Goal: Task Accomplishment & Management: Manage account settings

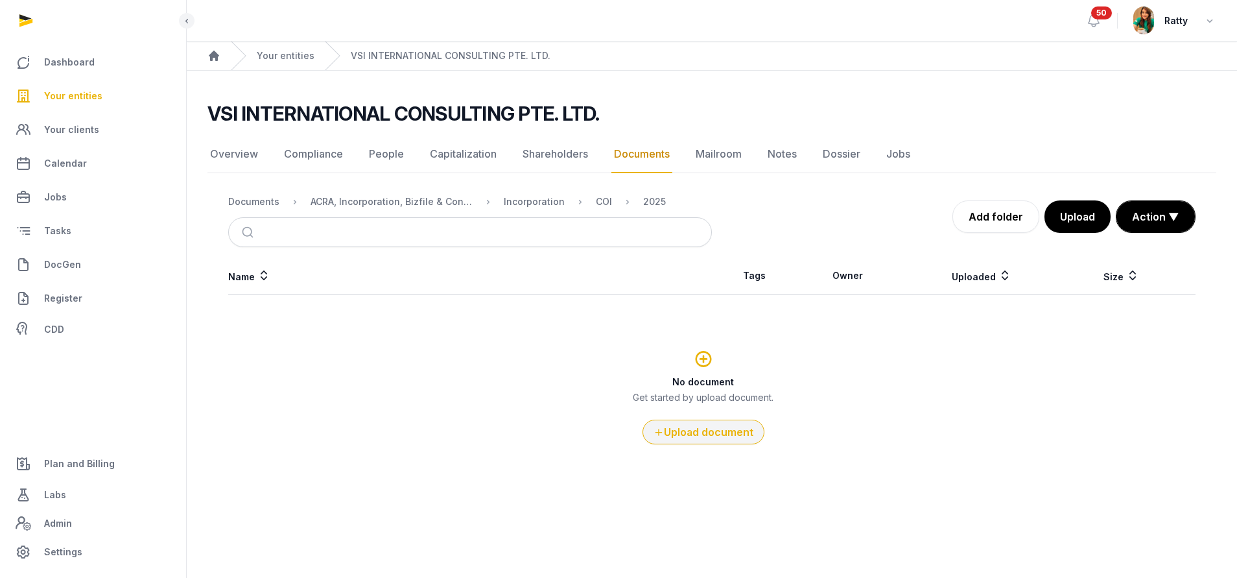
click at [707, 431] on button "Upload document" at bounding box center [704, 432] width 122 height 25
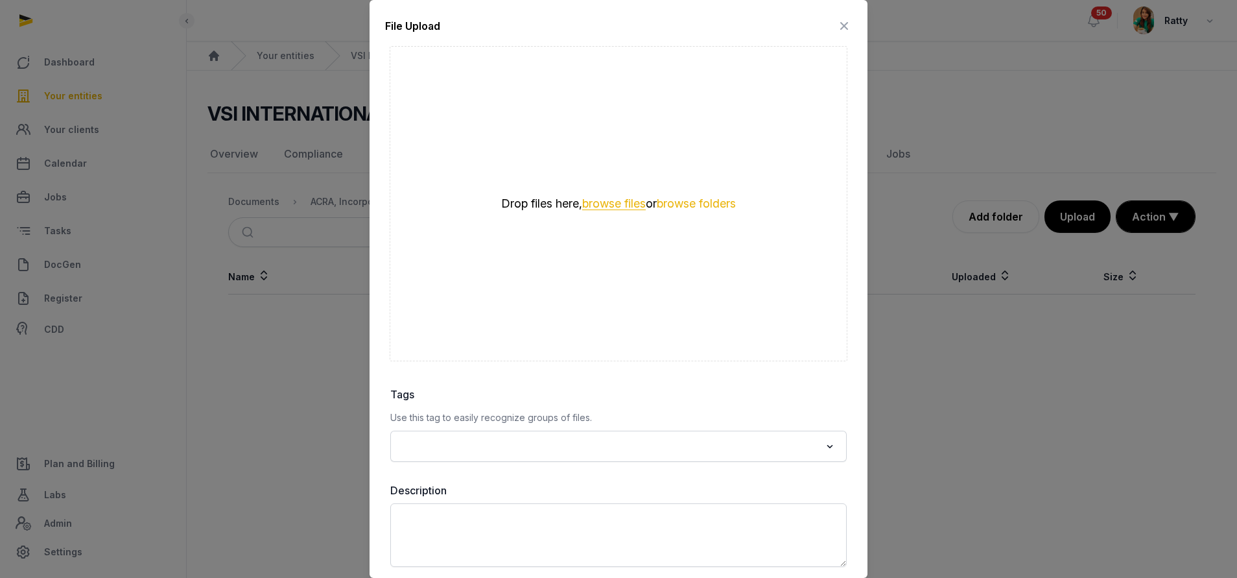
click at [591, 203] on button "browse files" at bounding box center [614, 204] width 64 height 12
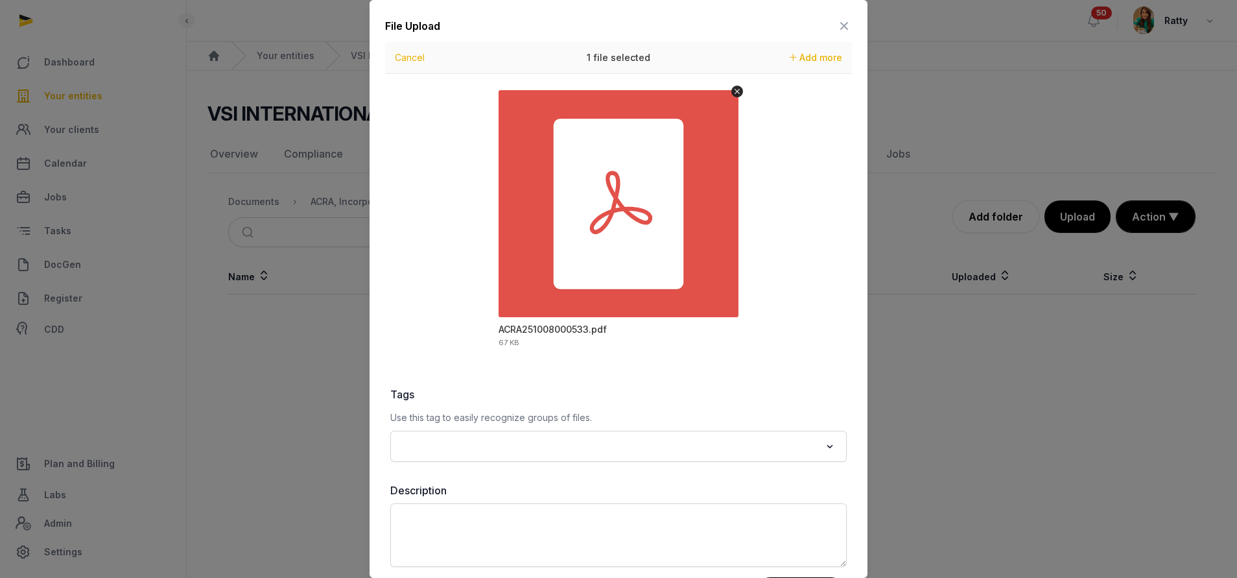
click at [532, 439] on input "Search for option" at bounding box center [609, 446] width 422 height 18
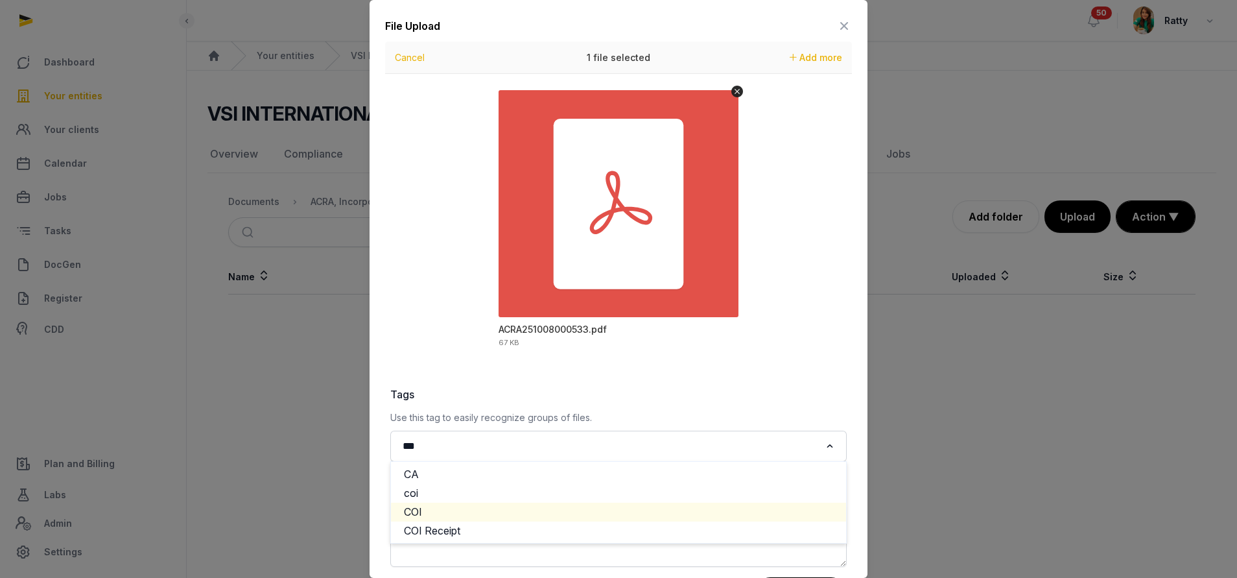
click at [445, 508] on li "COI" at bounding box center [618, 512] width 455 height 19
type input "***"
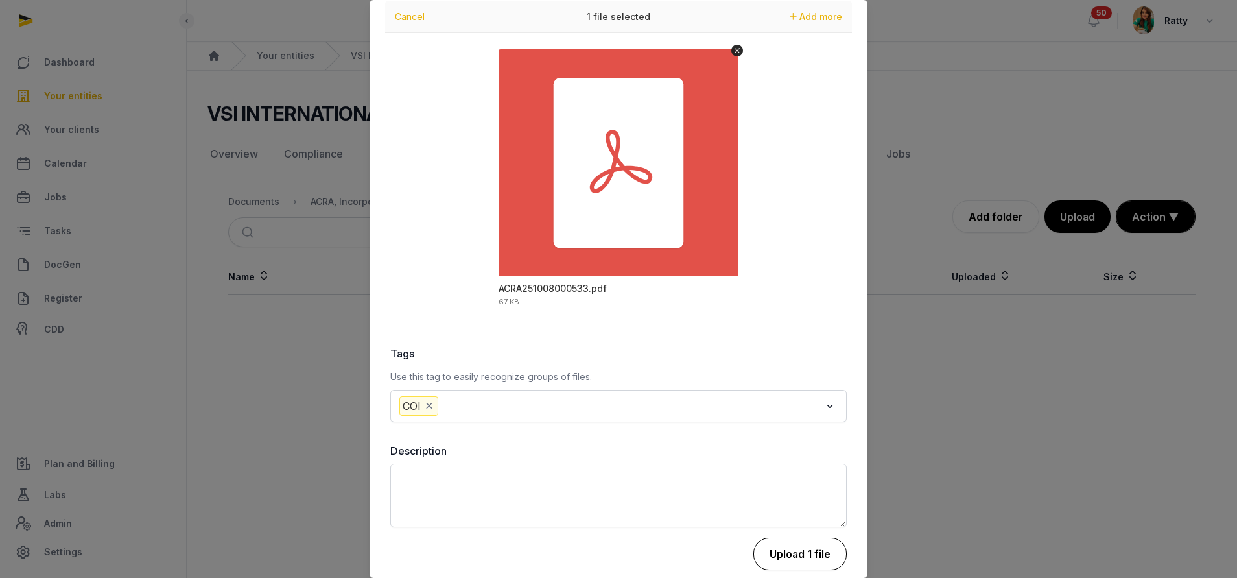
scroll to position [58, 0]
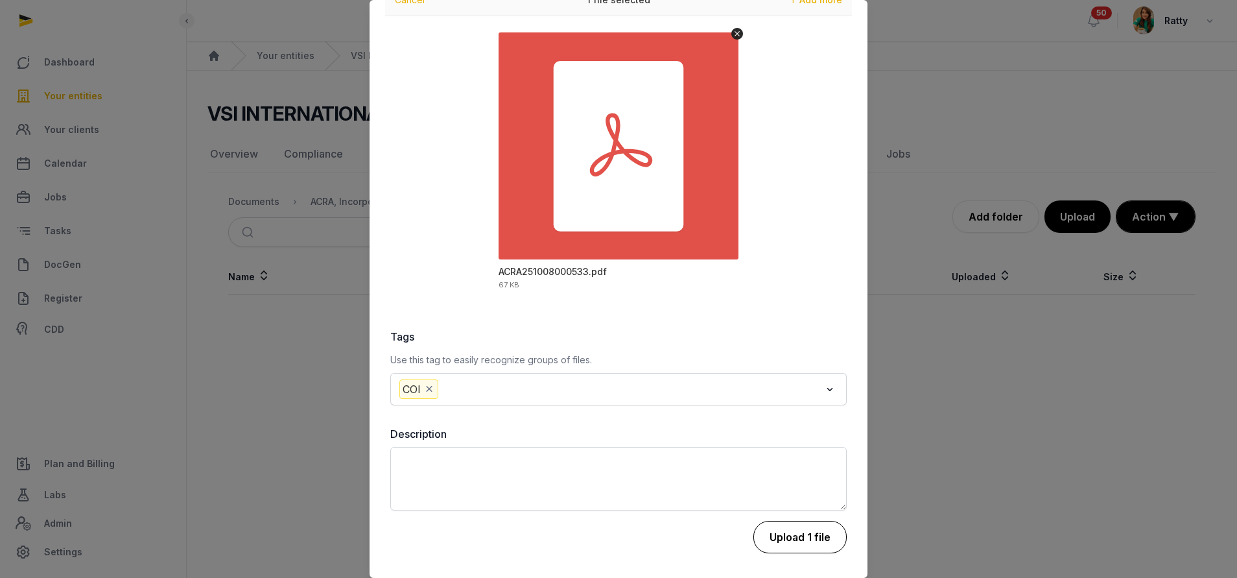
click at [779, 550] on button "Upload 1 file" at bounding box center [799, 537] width 93 height 32
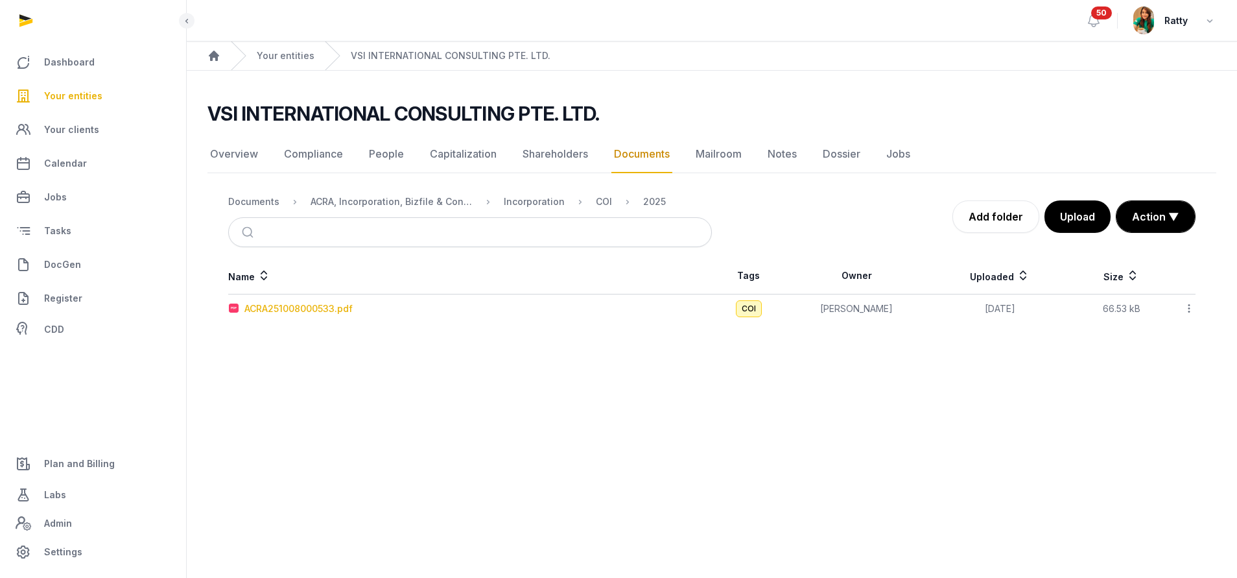
click at [313, 310] on div "ACRA251008000533.pdf" at bounding box center [298, 308] width 108 height 13
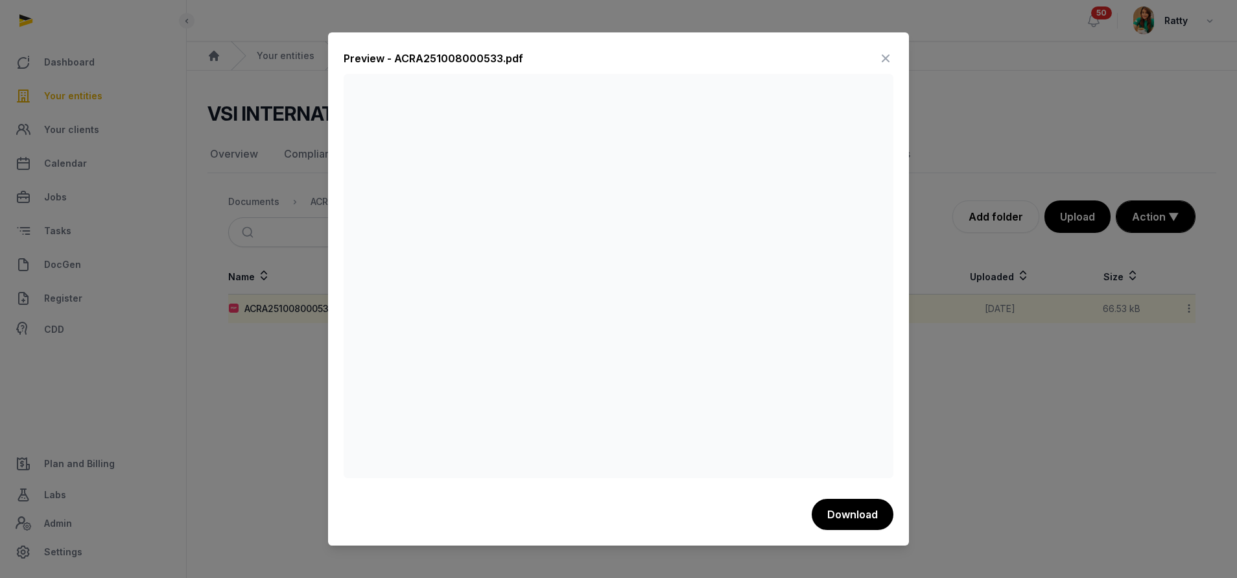
click at [882, 53] on icon at bounding box center [886, 58] width 16 height 21
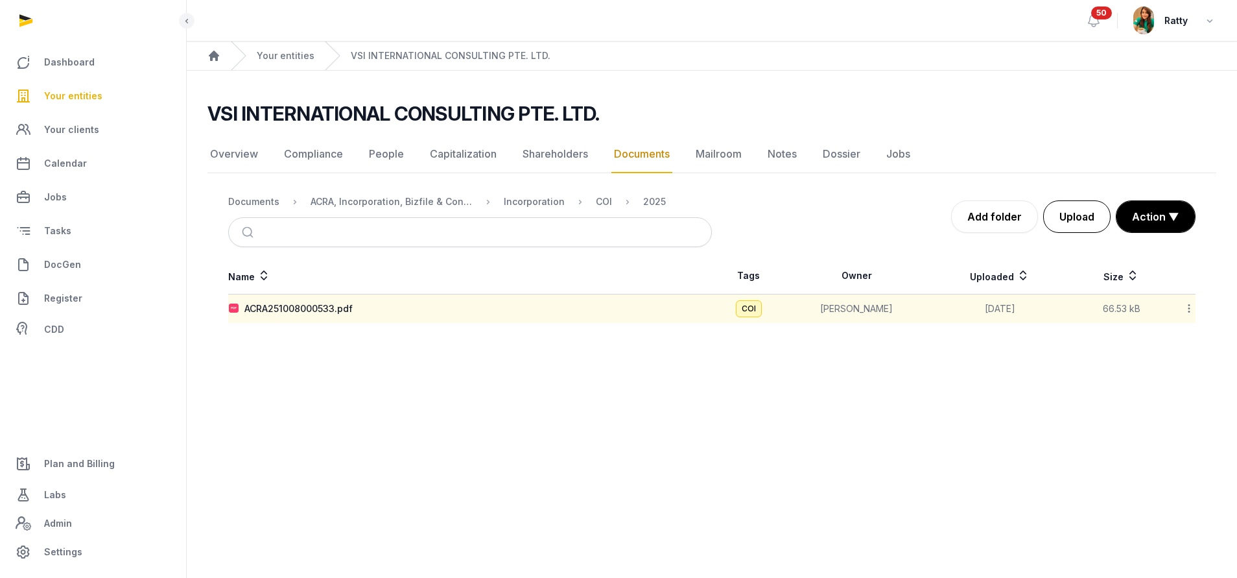
click at [1065, 212] on button "Upload" at bounding box center [1076, 216] width 67 height 32
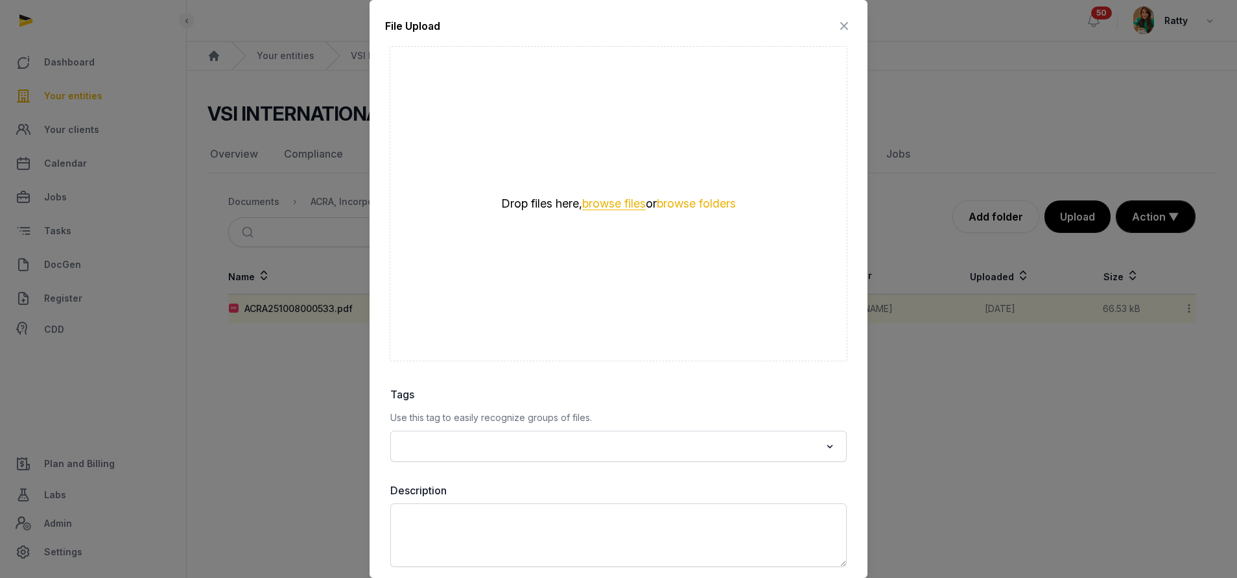
click at [609, 206] on button "browse files" at bounding box center [614, 204] width 64 height 12
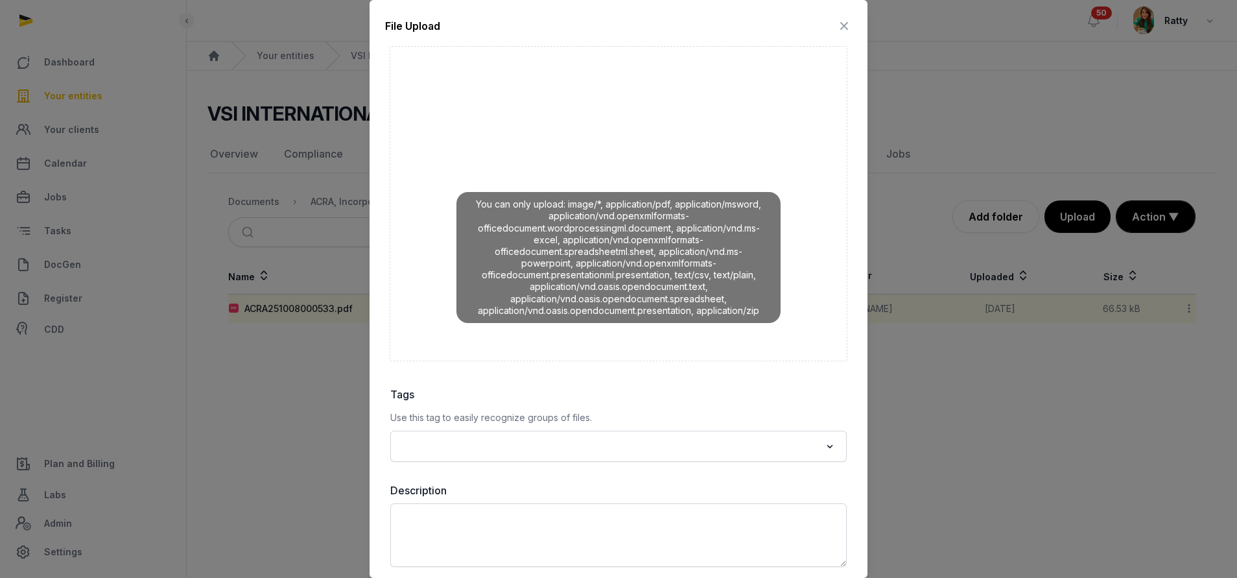
click at [836, 26] on icon at bounding box center [844, 26] width 16 height 21
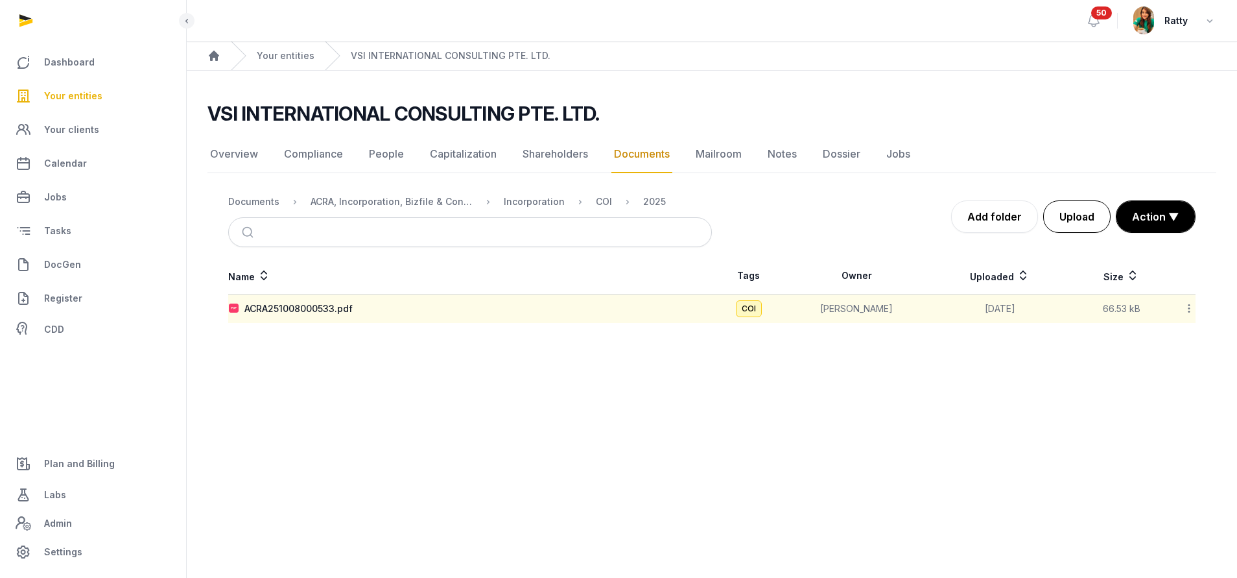
click at [1082, 223] on button "Upload" at bounding box center [1076, 216] width 67 height 32
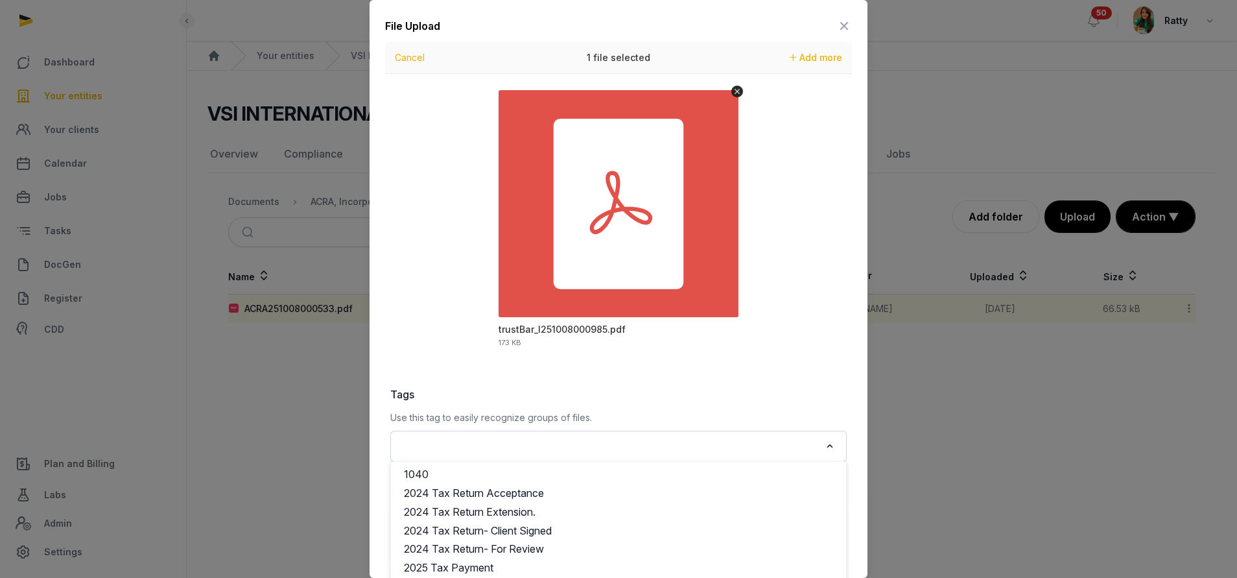
click at [503, 455] on div "Loading..." at bounding box center [619, 445] width 444 height 23
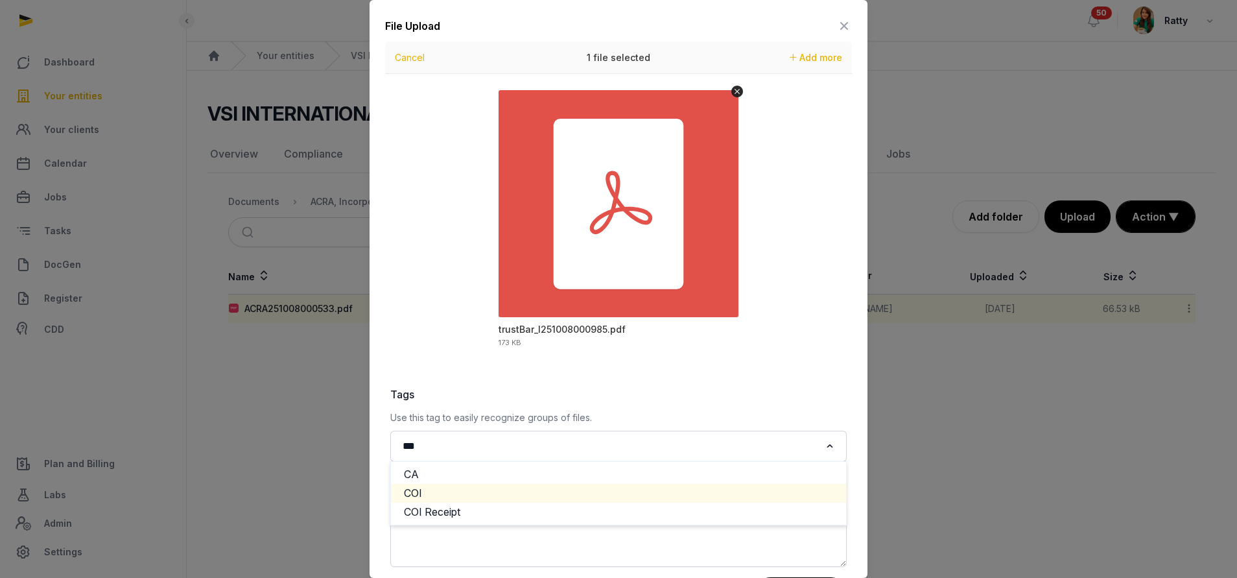
click at [453, 492] on li "COI" at bounding box center [618, 493] width 455 height 19
type input "***"
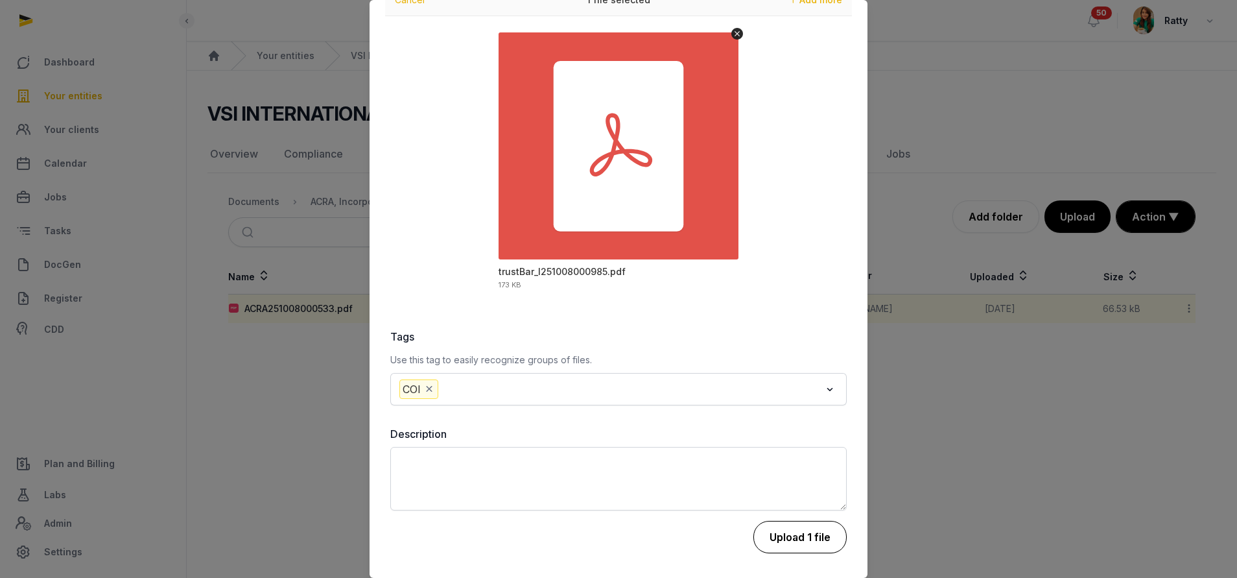
click at [781, 543] on button "Upload 1 file" at bounding box center [799, 537] width 93 height 32
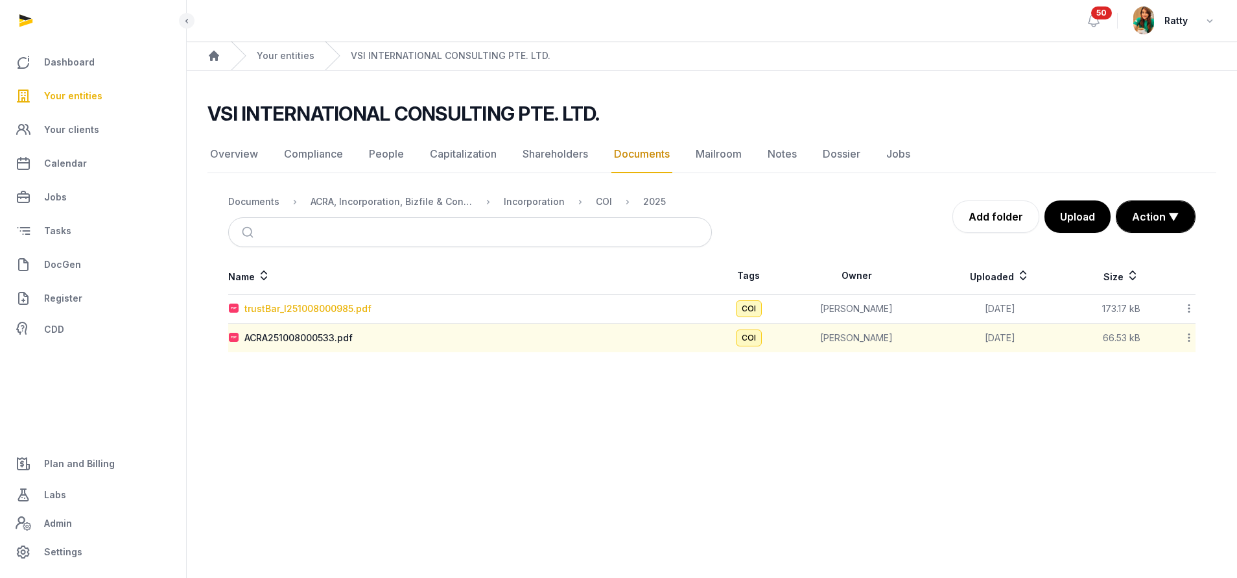
click at [342, 306] on div "trustBar_I251008000985.pdf" at bounding box center [307, 308] width 127 height 13
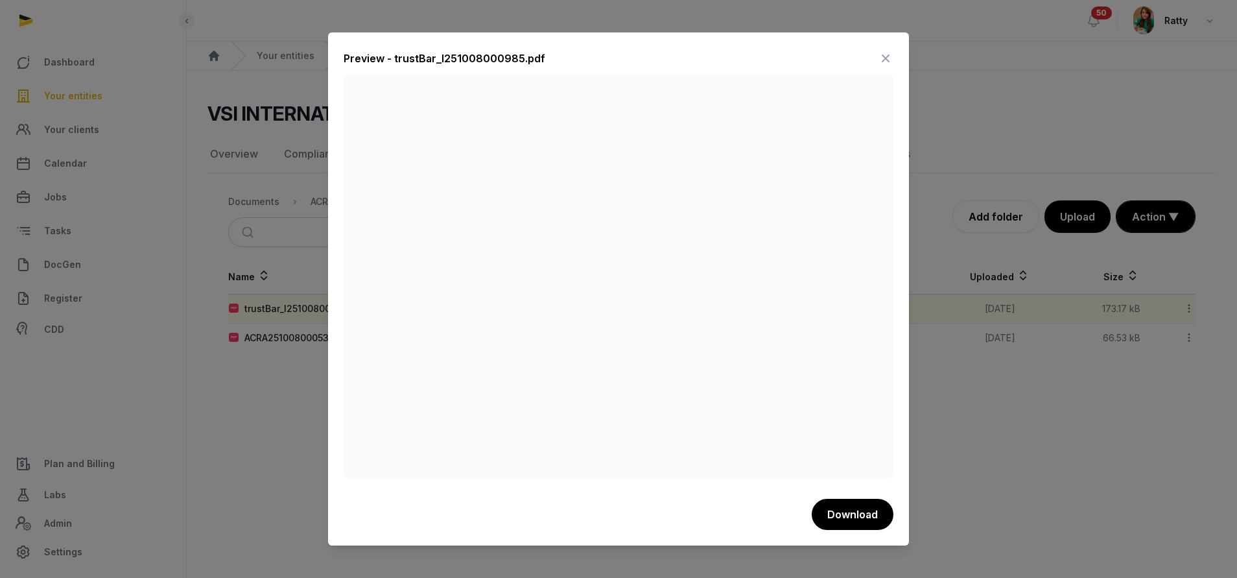
click at [890, 54] on icon at bounding box center [886, 58] width 16 height 21
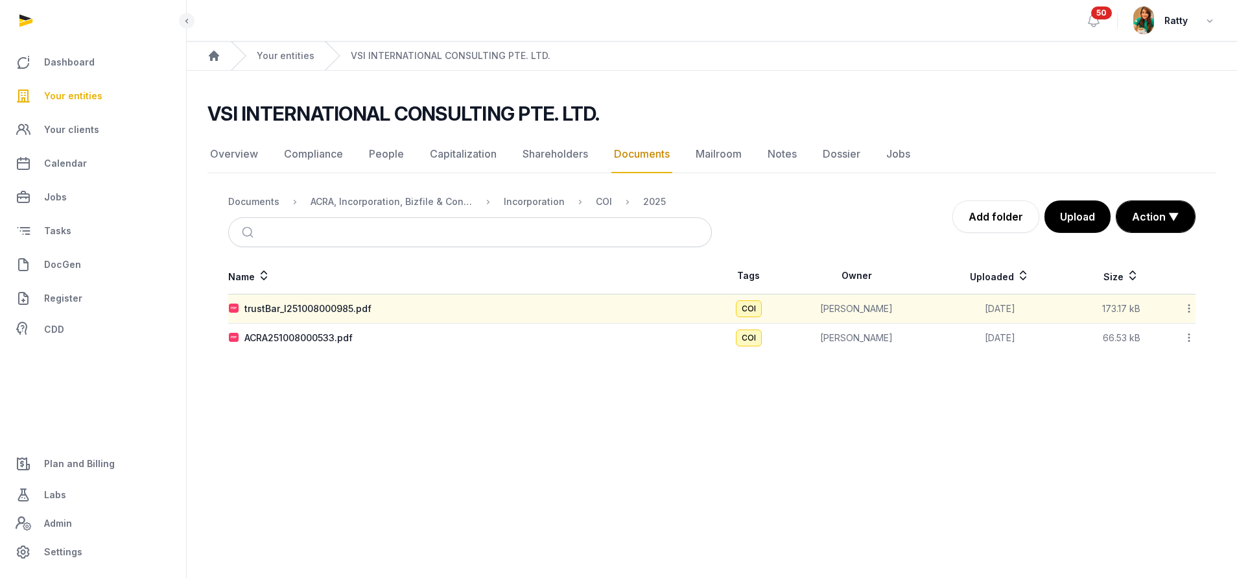
click at [1192, 339] on icon at bounding box center [1189, 338] width 12 height 14
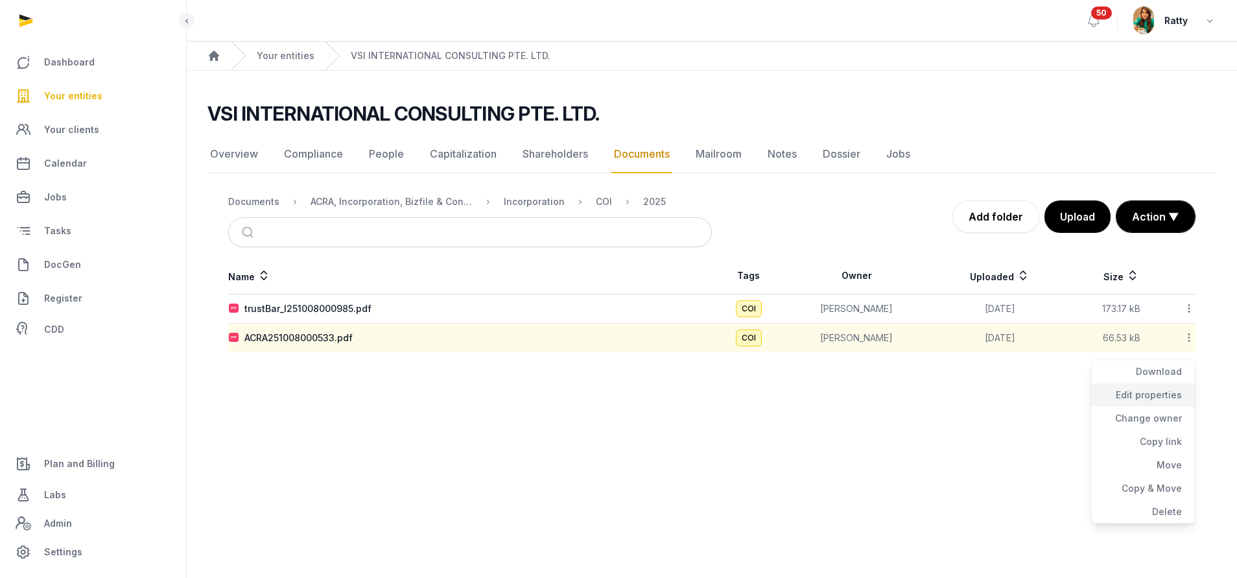
click at [1140, 392] on div "Edit properties" at bounding box center [1143, 394] width 104 height 23
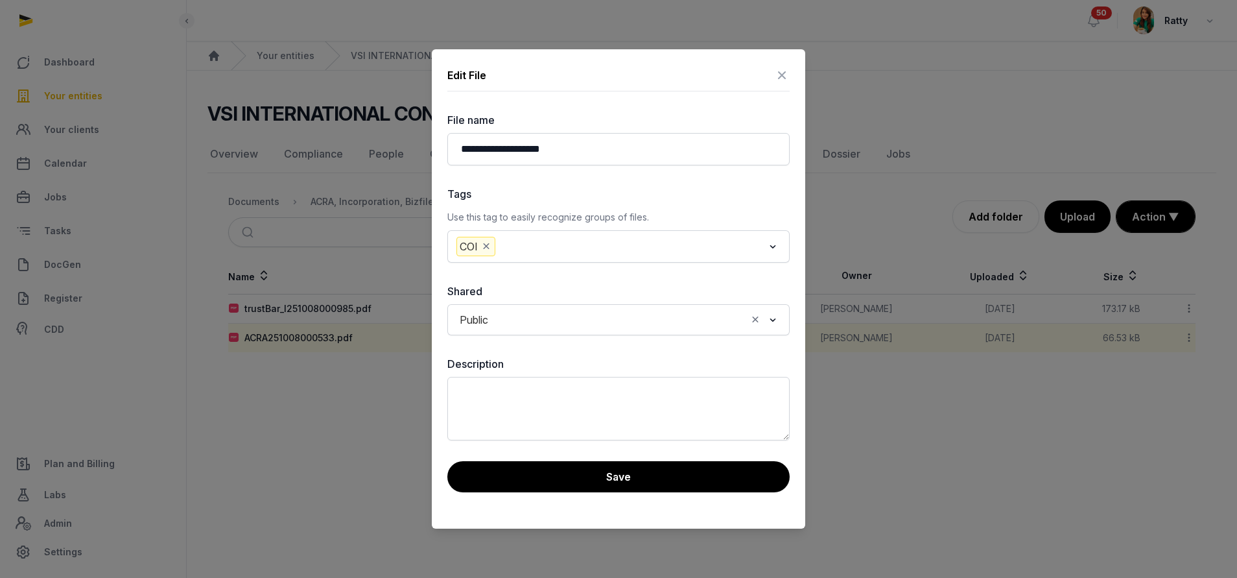
click at [490, 243] on icon "Deselect COI" at bounding box center [486, 246] width 12 height 14
click at [695, 260] on div "Loading..." at bounding box center [618, 246] width 342 height 31
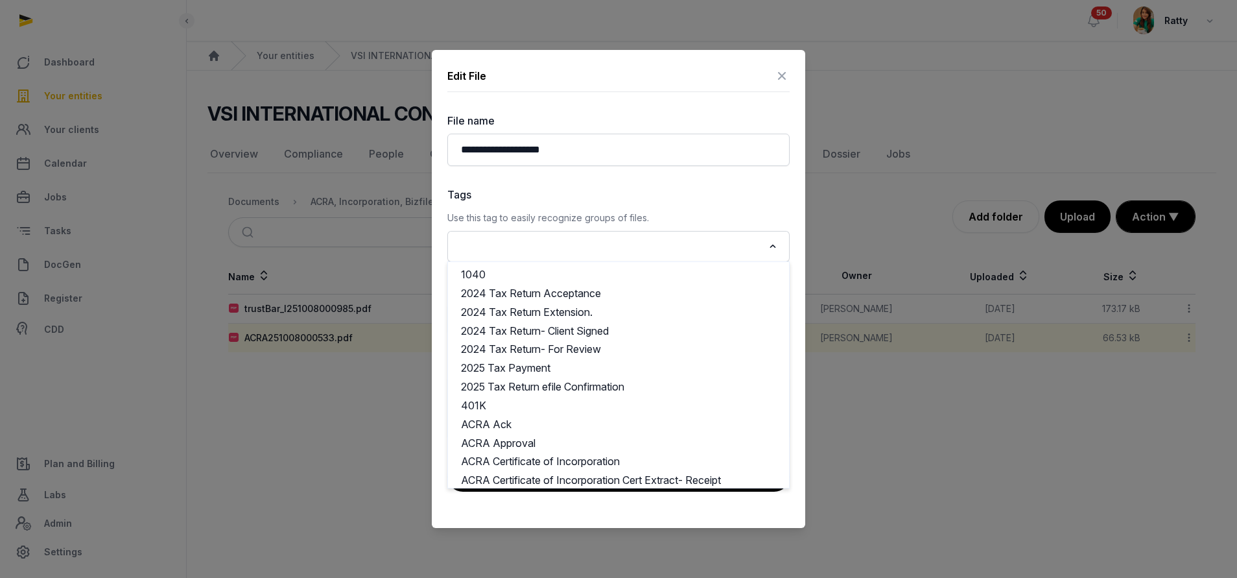
click at [695, 257] on div "Loading..." at bounding box center [618, 246] width 329 height 23
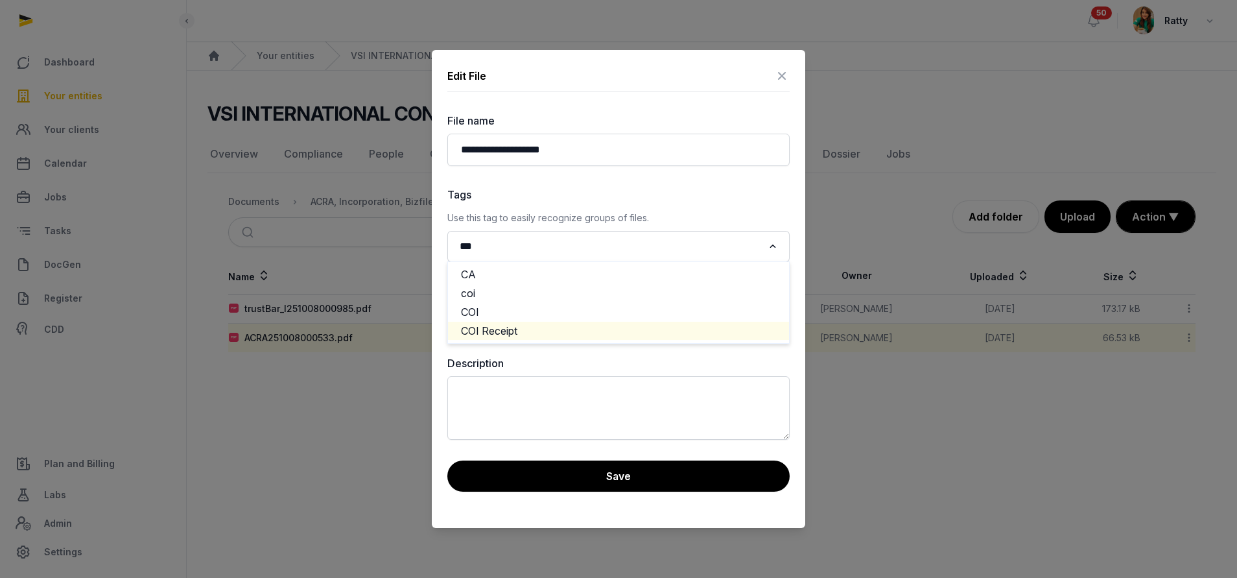
click at [619, 326] on li "COI Receipt" at bounding box center [618, 331] width 341 height 19
type input "***"
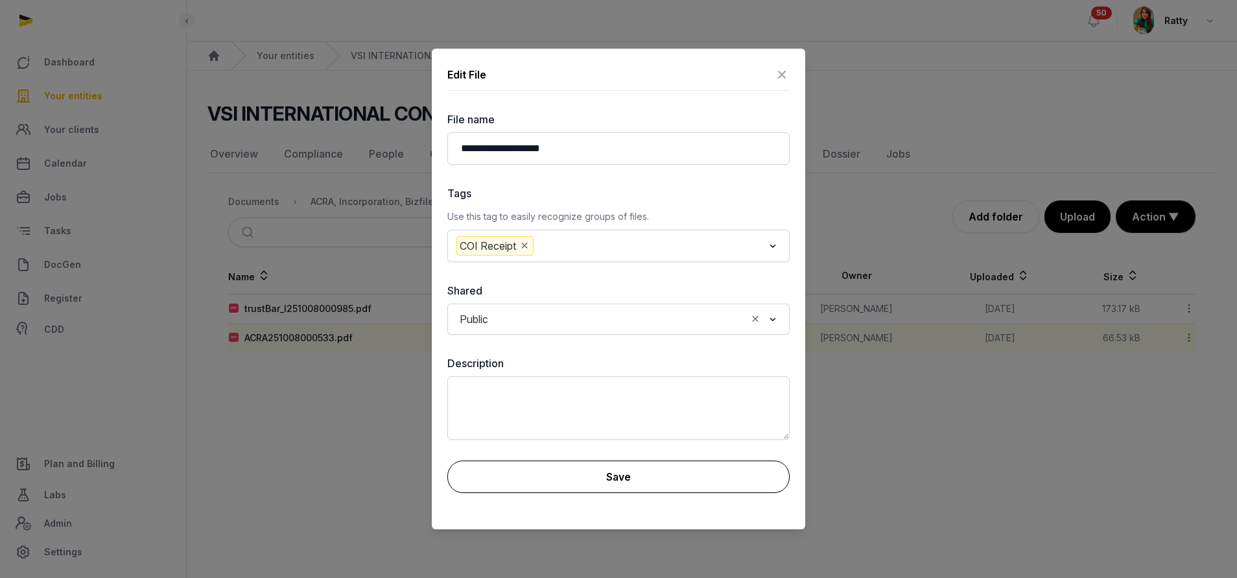
click at [595, 476] on button "Save" at bounding box center [618, 476] width 342 height 32
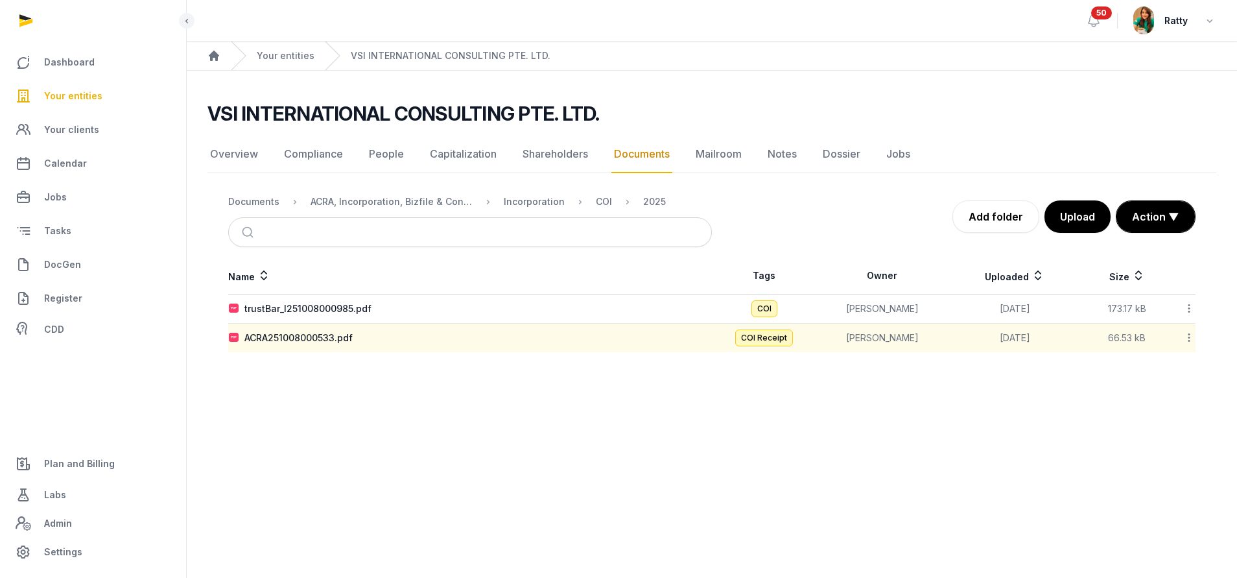
click at [1189, 335] on icon at bounding box center [1189, 338] width 12 height 14
click at [1187, 304] on icon at bounding box center [1189, 309] width 12 height 14
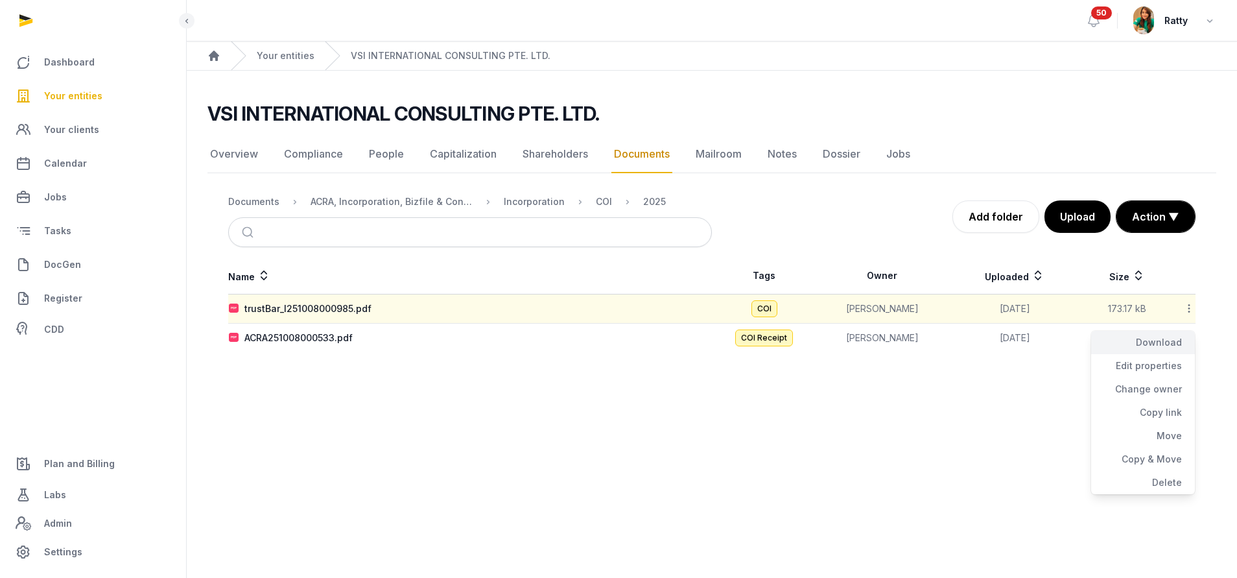
click at [1174, 338] on div "Download" at bounding box center [1143, 342] width 104 height 23
click at [428, 201] on div "ACRA, Incorporation, Bizfile & Constitution" at bounding box center [392, 201] width 162 height 13
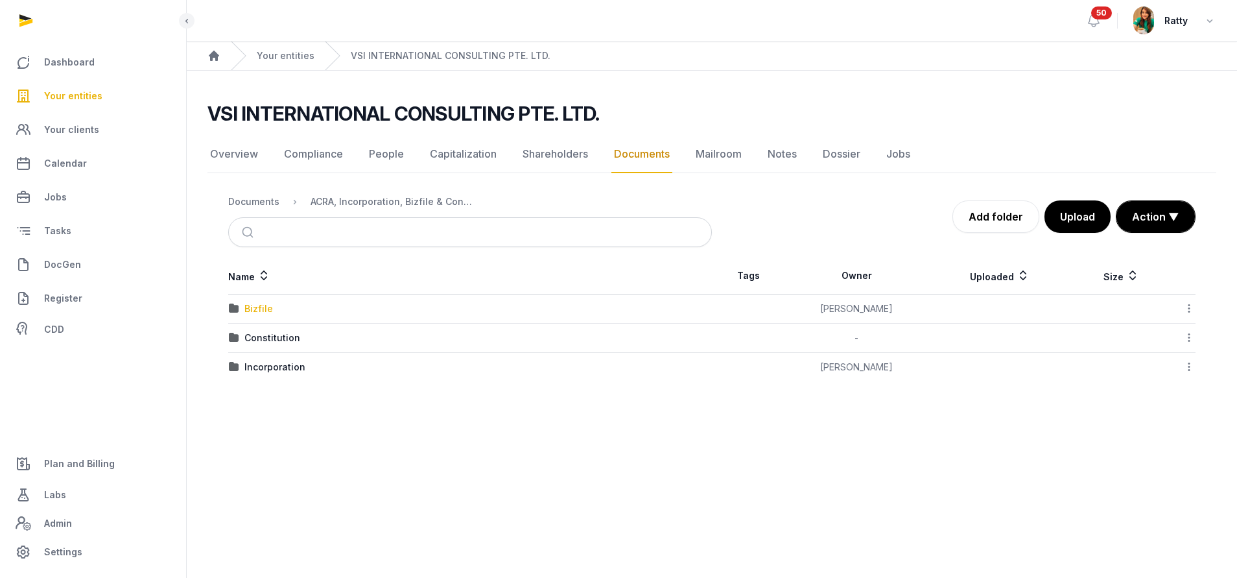
click at [252, 313] on div "Bizfile" at bounding box center [258, 308] width 29 height 13
click at [252, 313] on div "2025" at bounding box center [255, 308] width 23 height 13
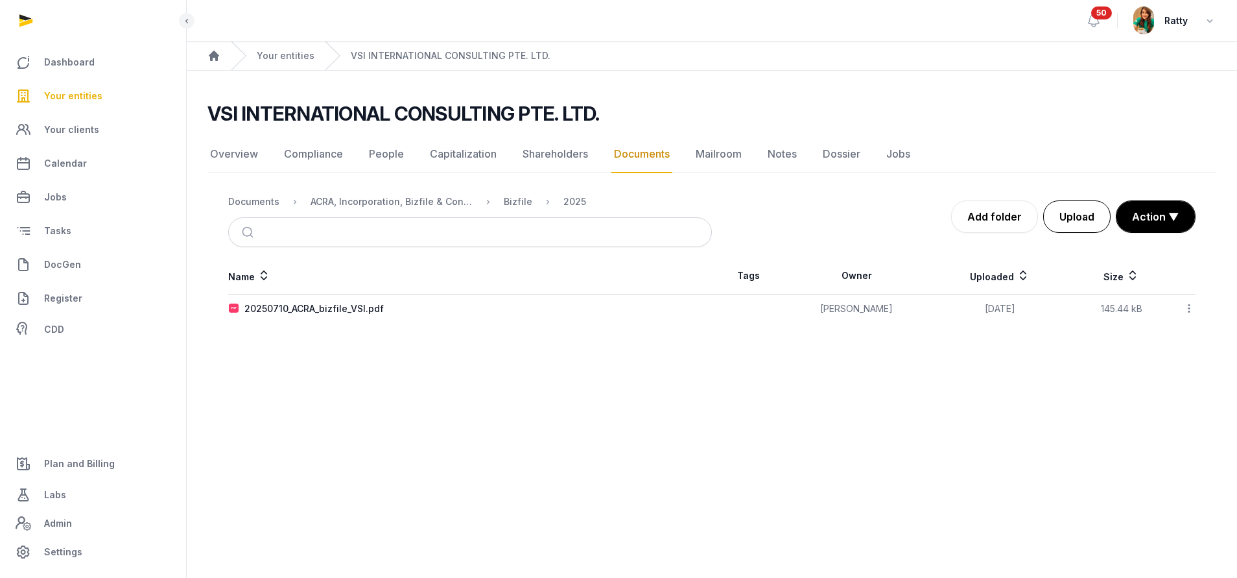
click at [1093, 208] on button "Upload" at bounding box center [1076, 216] width 67 height 32
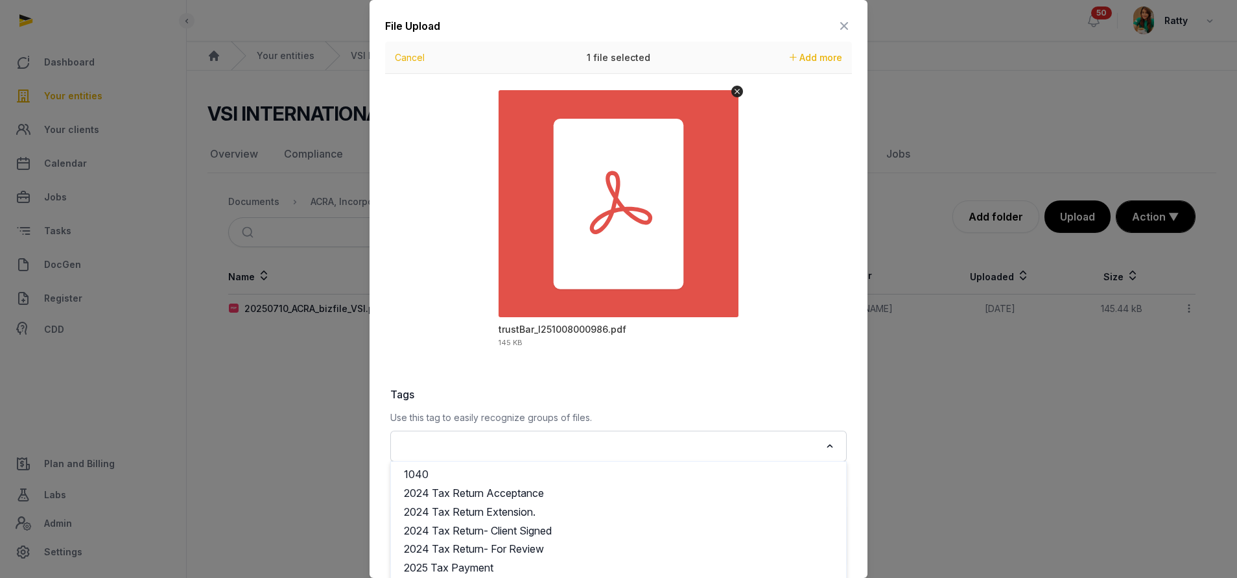
click at [466, 447] on input "Search for option" at bounding box center [609, 446] width 422 height 18
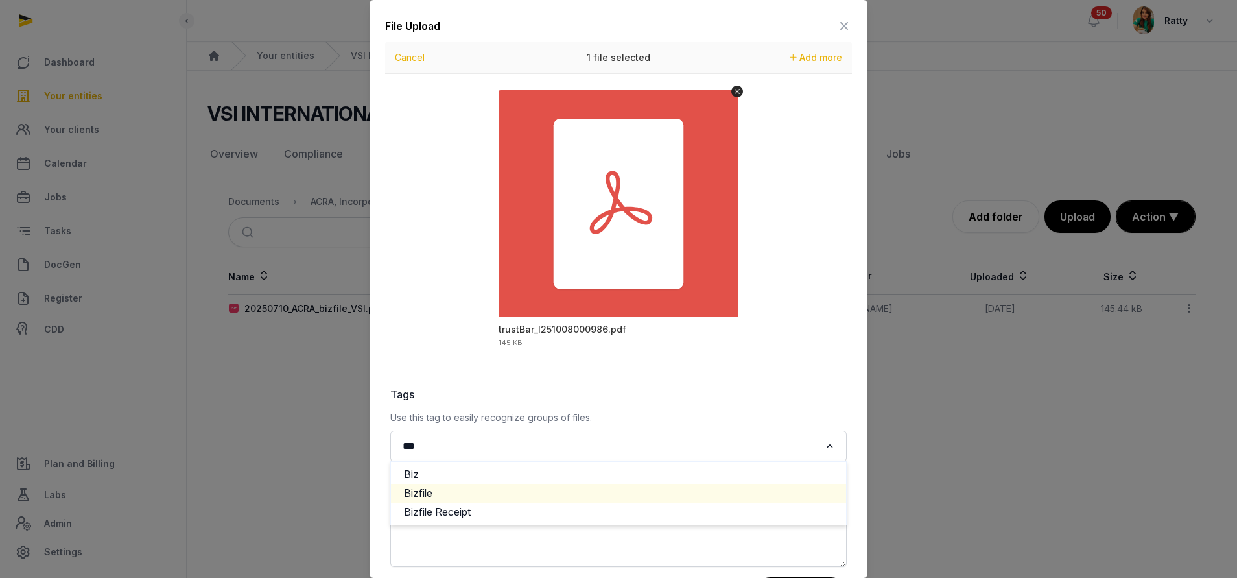
click at [416, 490] on li "Bizfile" at bounding box center [618, 493] width 455 height 19
type input "***"
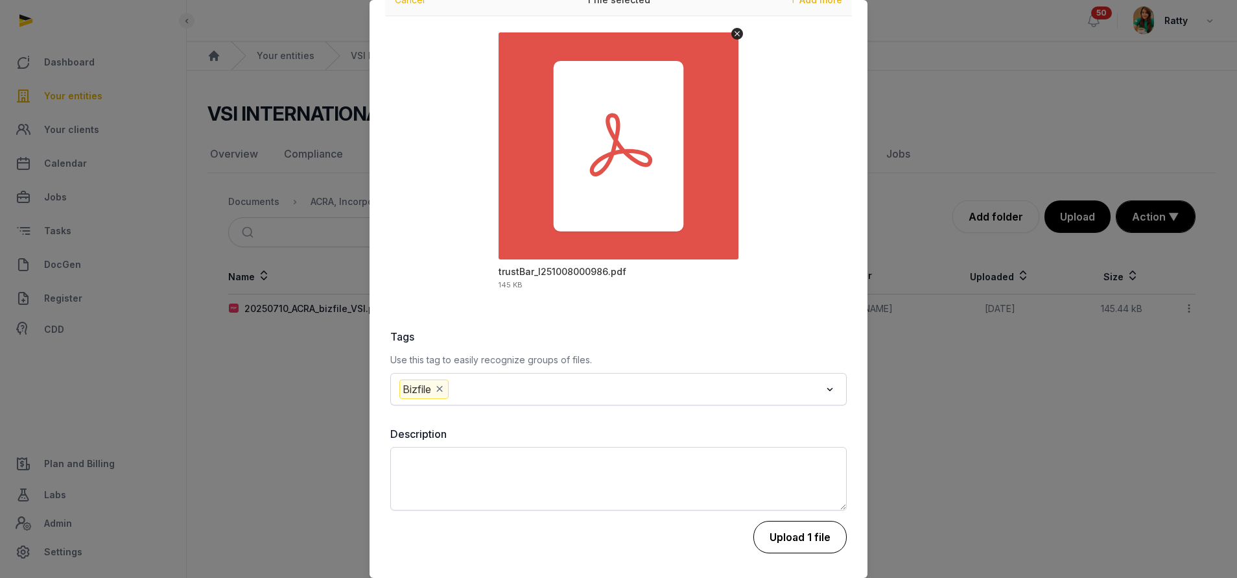
click at [779, 547] on button "Upload 1 file" at bounding box center [799, 537] width 93 height 32
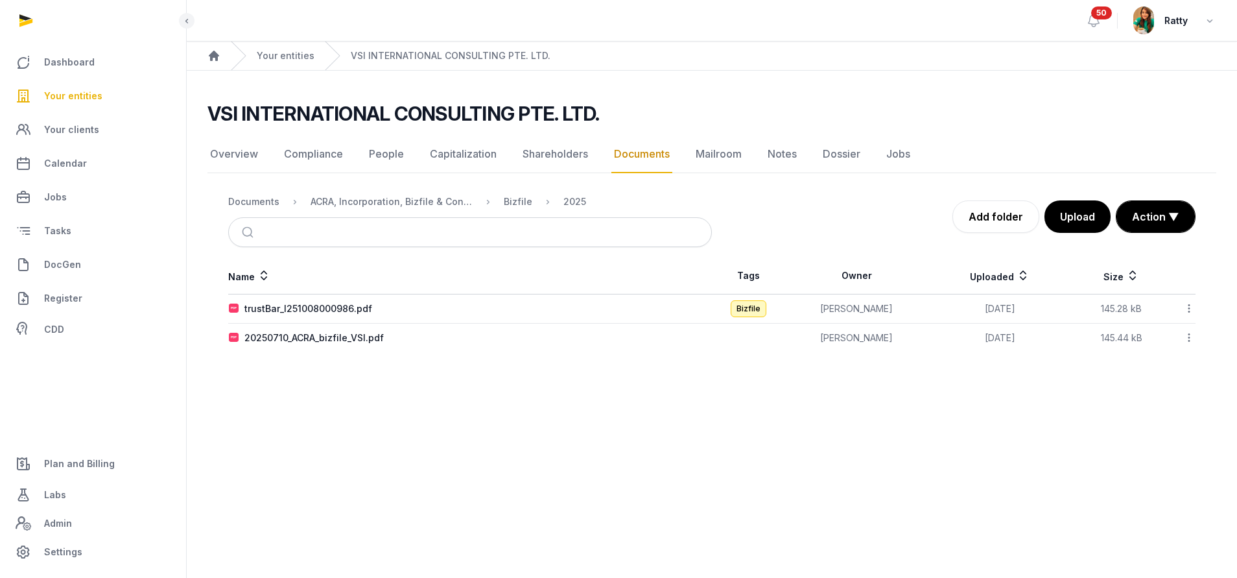
click at [1190, 303] on icon at bounding box center [1189, 309] width 12 height 14
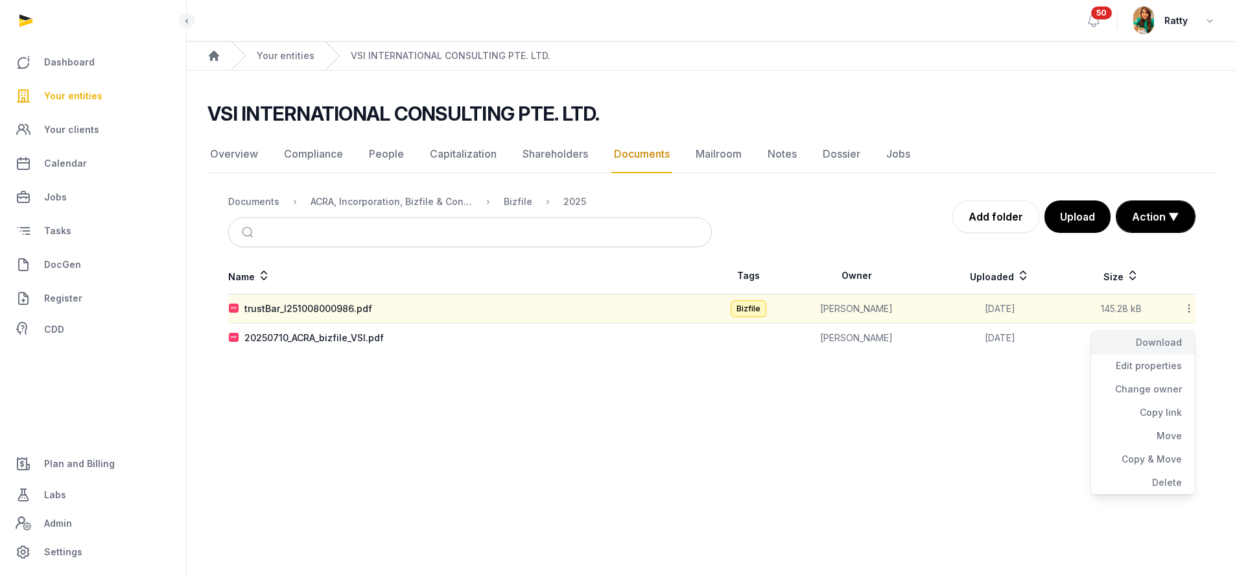
click at [1168, 339] on div "Download" at bounding box center [1143, 342] width 104 height 23
click at [63, 87] on link "Your entities" at bounding box center [92, 95] width 165 height 31
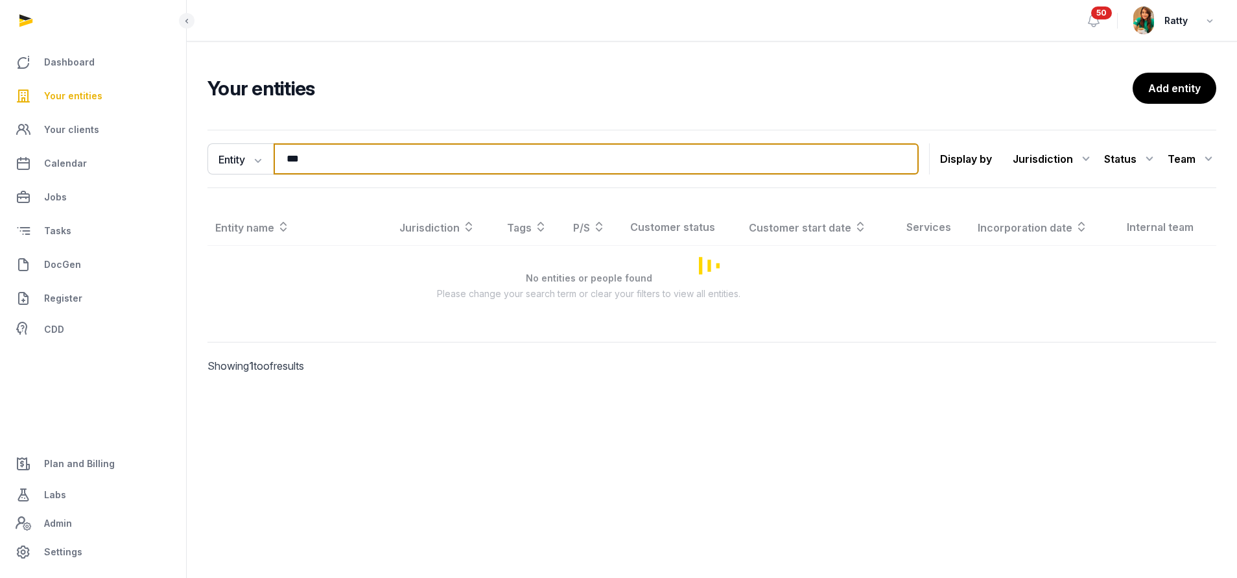
drag, startPoint x: 327, startPoint y: 172, endPoint x: 75, endPoint y: 113, distance: 258.9
click at [88, 115] on div "Dashboard Your entities Your clients Calendar Jobs Tasks DocGen Register CDD Pl…" at bounding box center [618, 289] width 1237 height 578
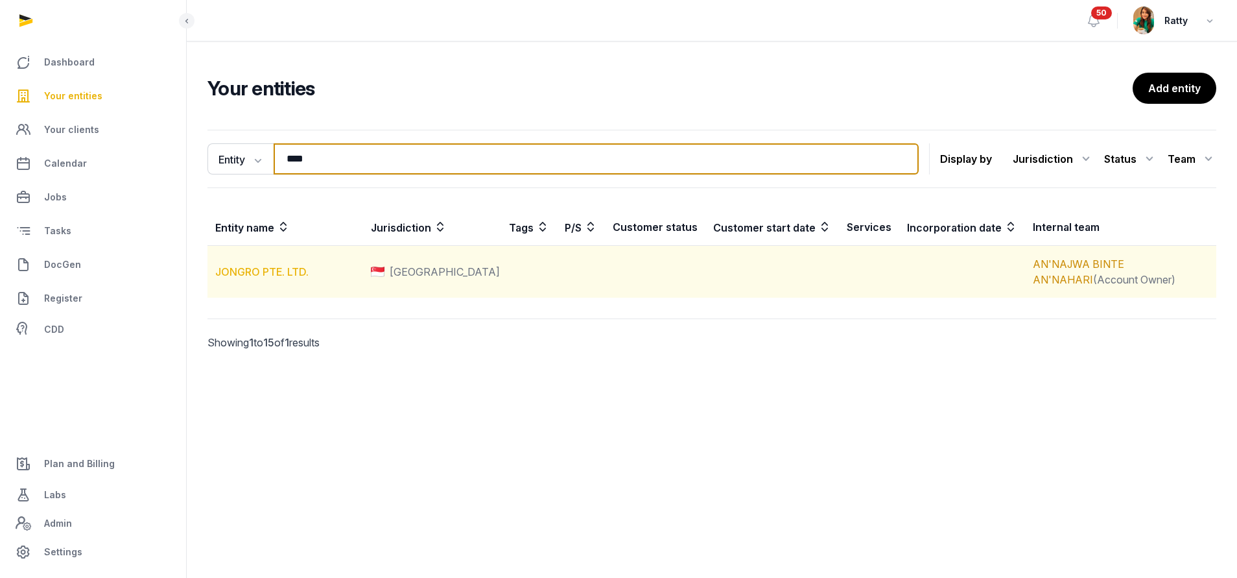
type input "****"
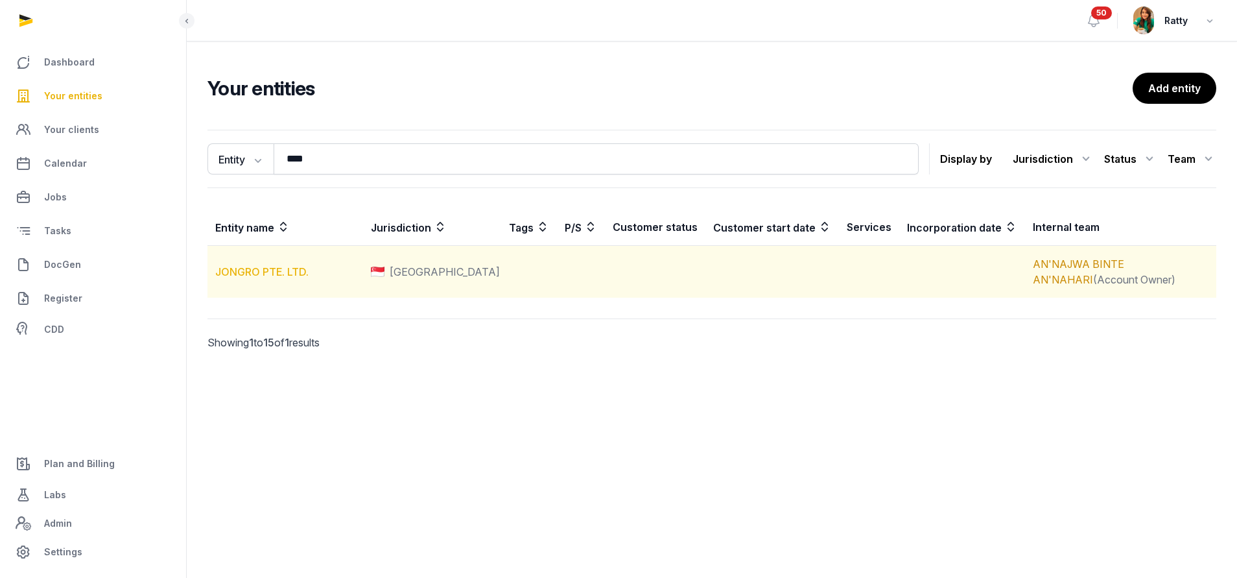
click at [266, 271] on link "JONGRO PTE. LTD." at bounding box center [261, 271] width 93 height 13
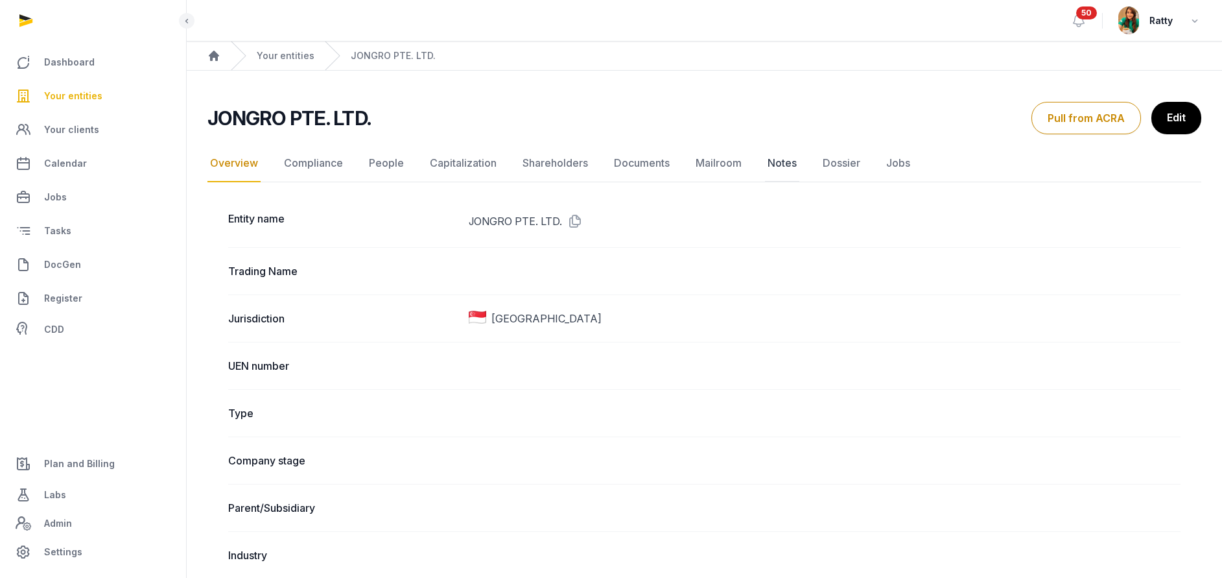
click at [776, 157] on link "Notes" at bounding box center [782, 164] width 34 height 38
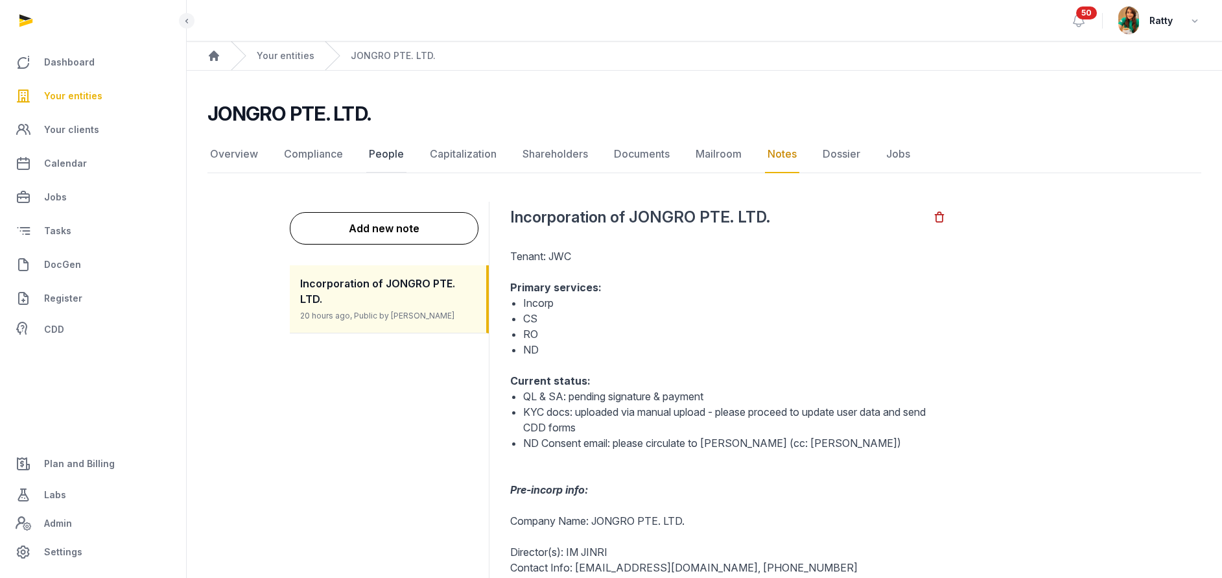
click at [393, 145] on link "People" at bounding box center [386, 155] width 40 height 38
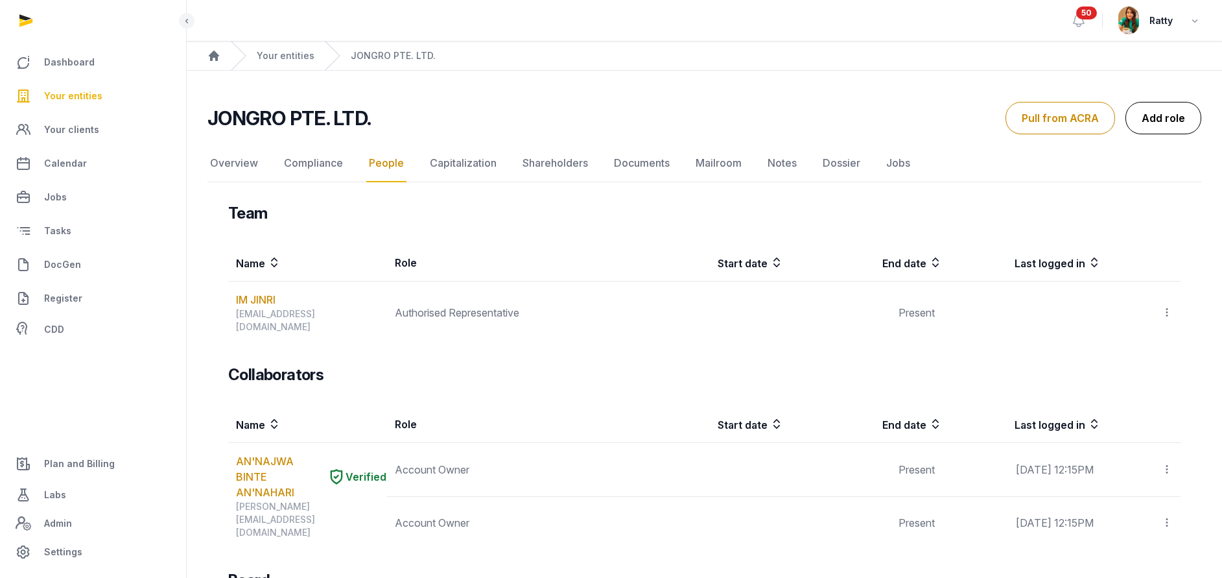
click at [1159, 113] on link "Add role" at bounding box center [1164, 118] width 76 height 32
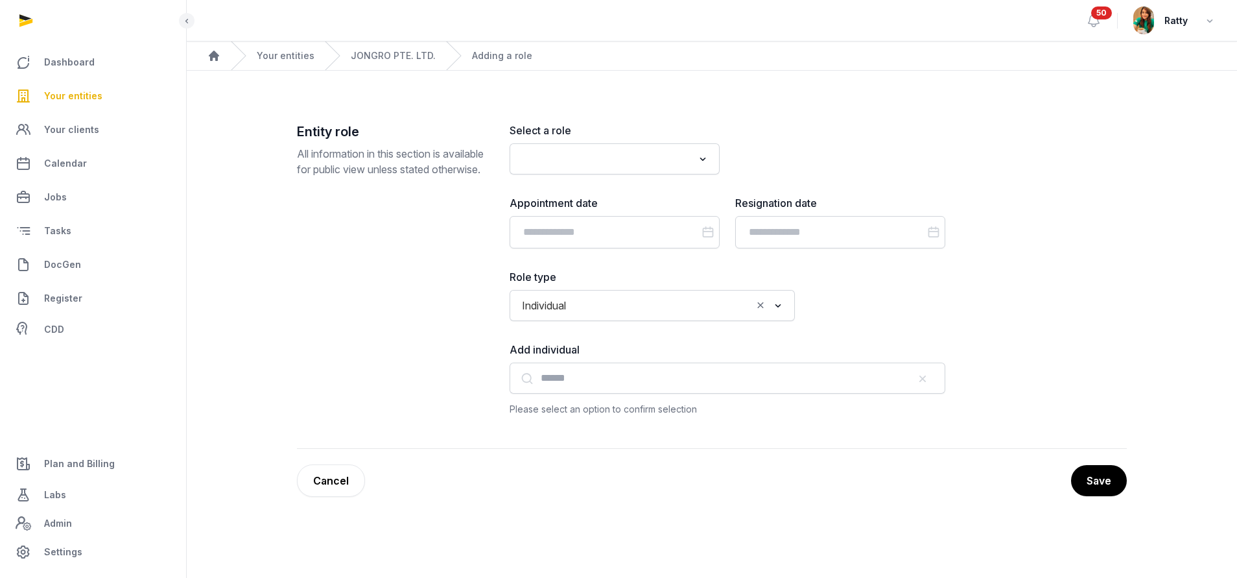
click at [610, 165] on input "Search for option" at bounding box center [605, 159] width 176 height 18
click at [589, 187] on li "Secretary" at bounding box center [614, 187] width 209 height 19
type input "*****"
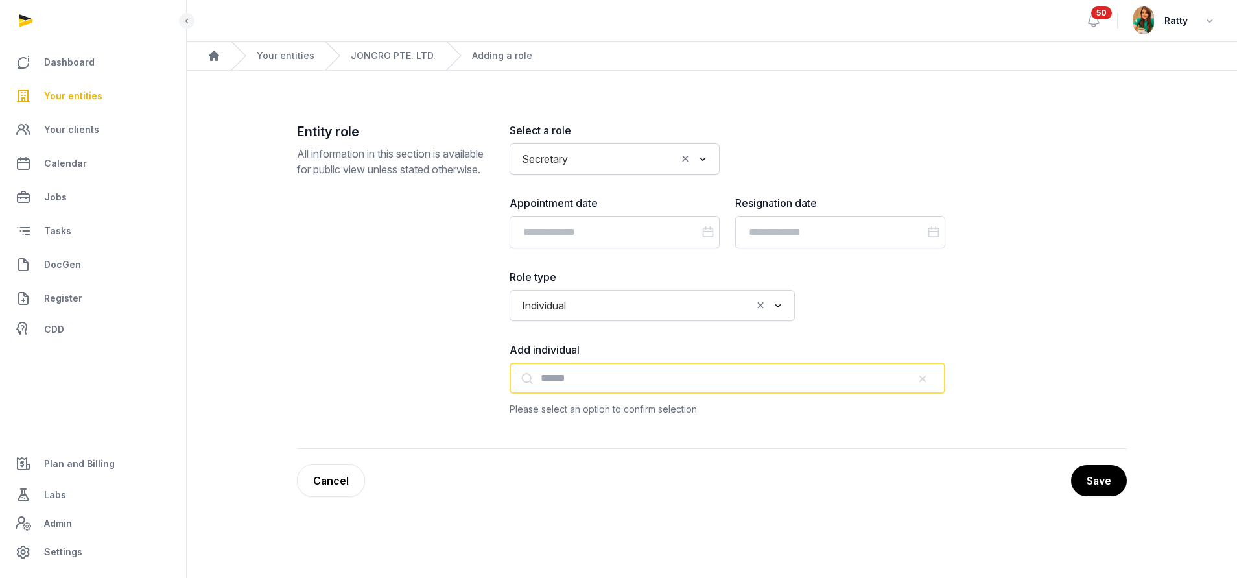
click at [614, 390] on input "text" at bounding box center [728, 377] width 436 height 31
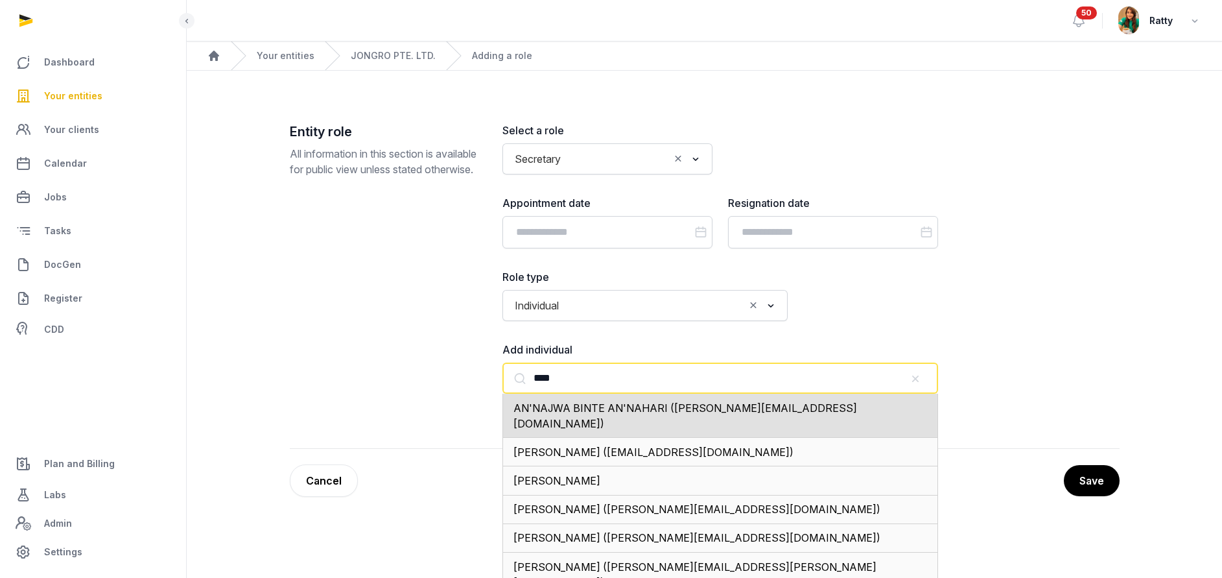
click at [611, 399] on div "AN'NAJWA BINTE AN'NAHARI ([PERSON_NAME][EMAIL_ADDRESS][DOMAIN_NAME])" at bounding box center [721, 416] width 436 height 44
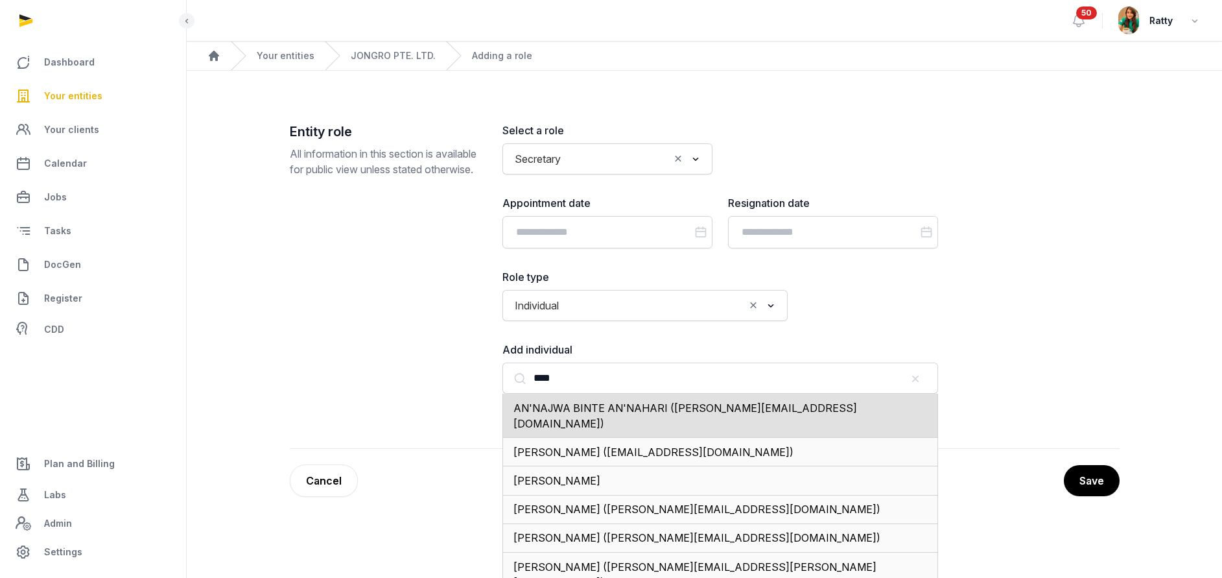
type input "**********"
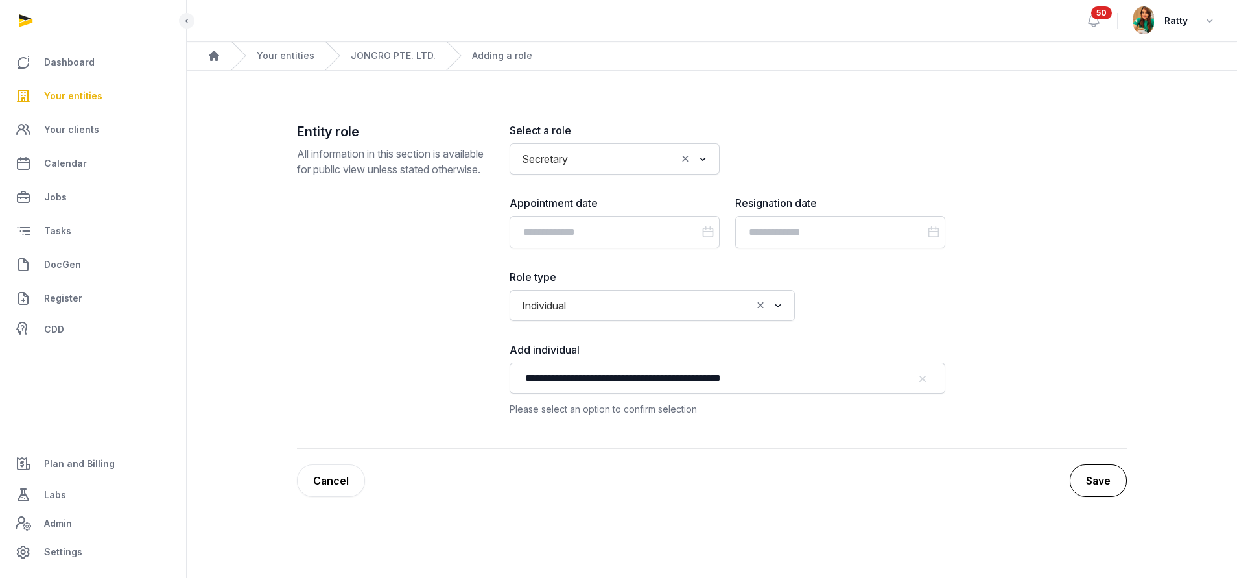
click at [1106, 467] on button "Save" at bounding box center [1098, 480] width 57 height 32
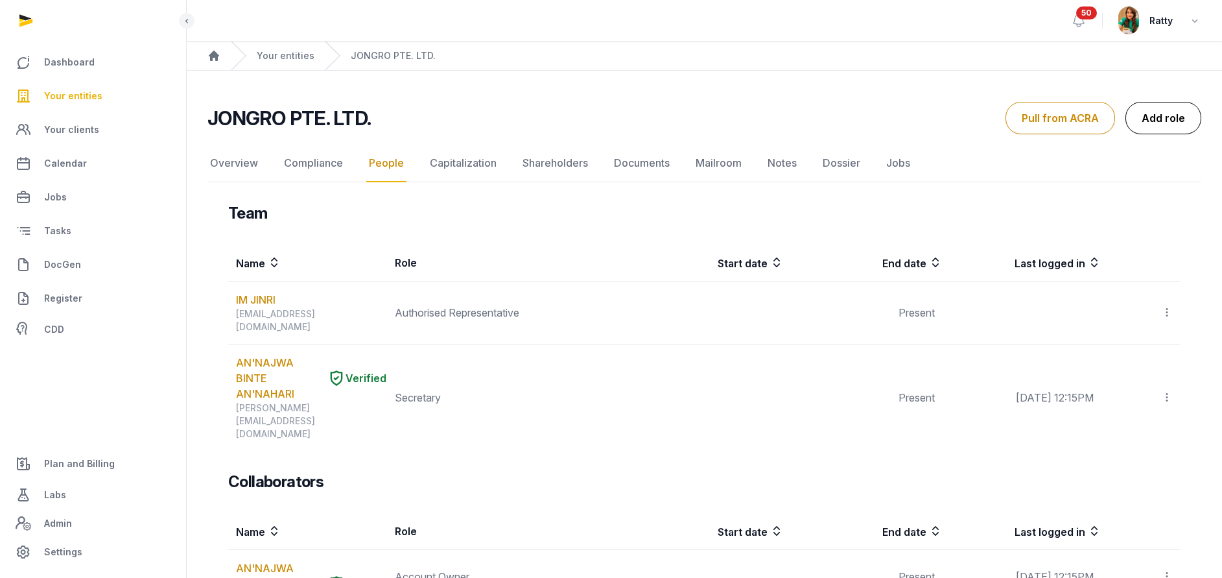
click at [1153, 120] on link "Add role" at bounding box center [1164, 118] width 76 height 32
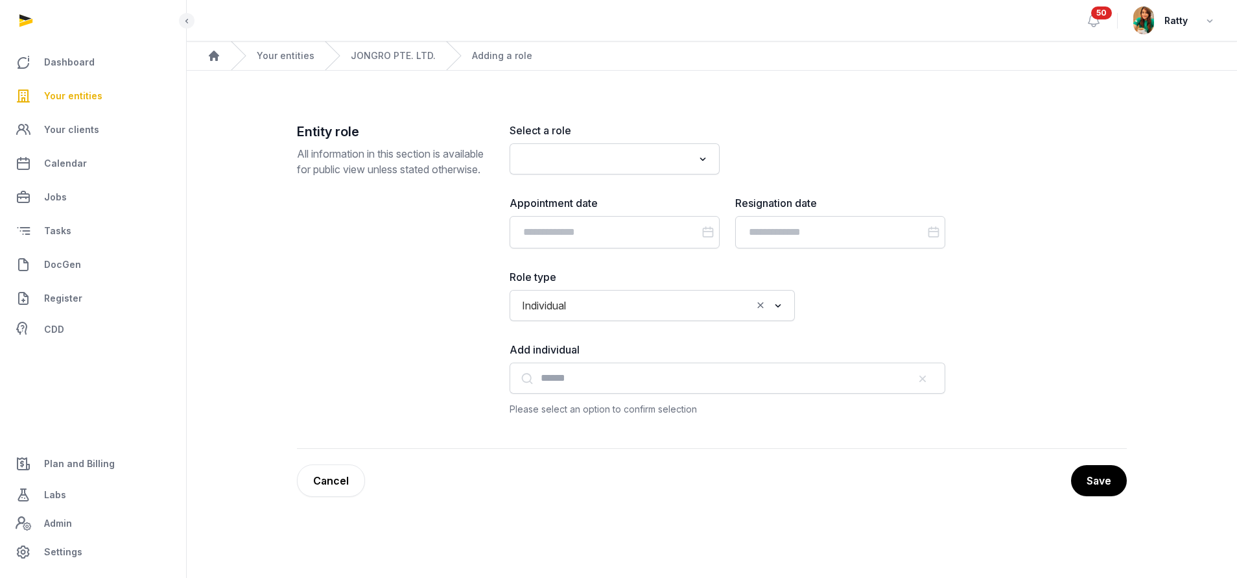
click at [635, 149] on div "Search for option" at bounding box center [605, 157] width 178 height 21
type input "*"
click at [591, 181] on li "Secretary" at bounding box center [614, 187] width 209 height 19
type input "***"
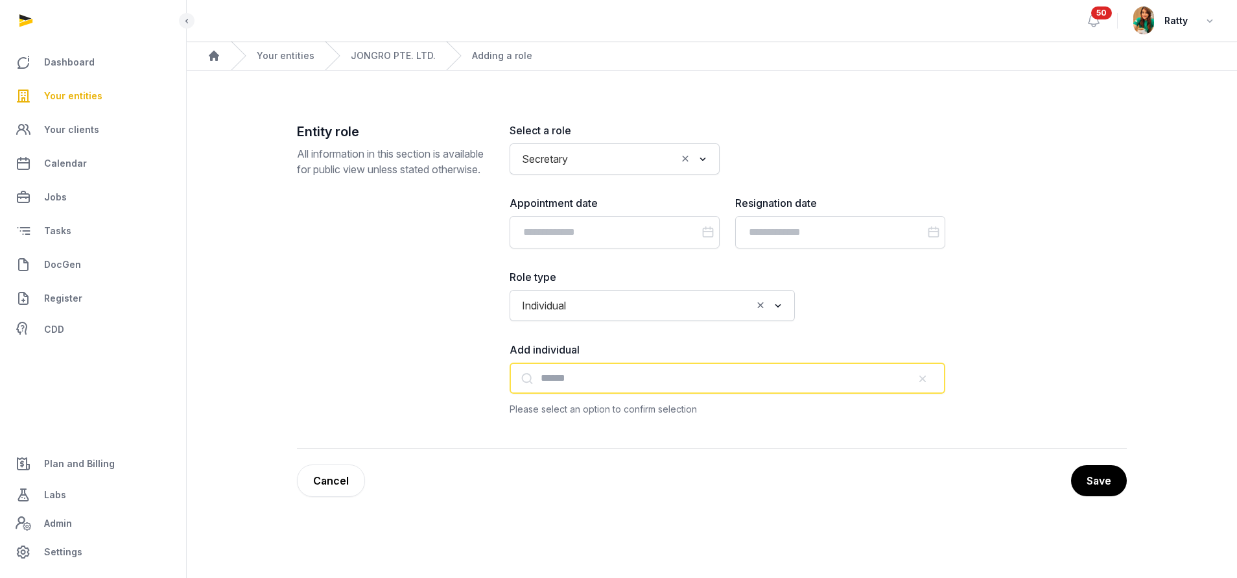
click at [545, 385] on input "text" at bounding box center [728, 377] width 436 height 31
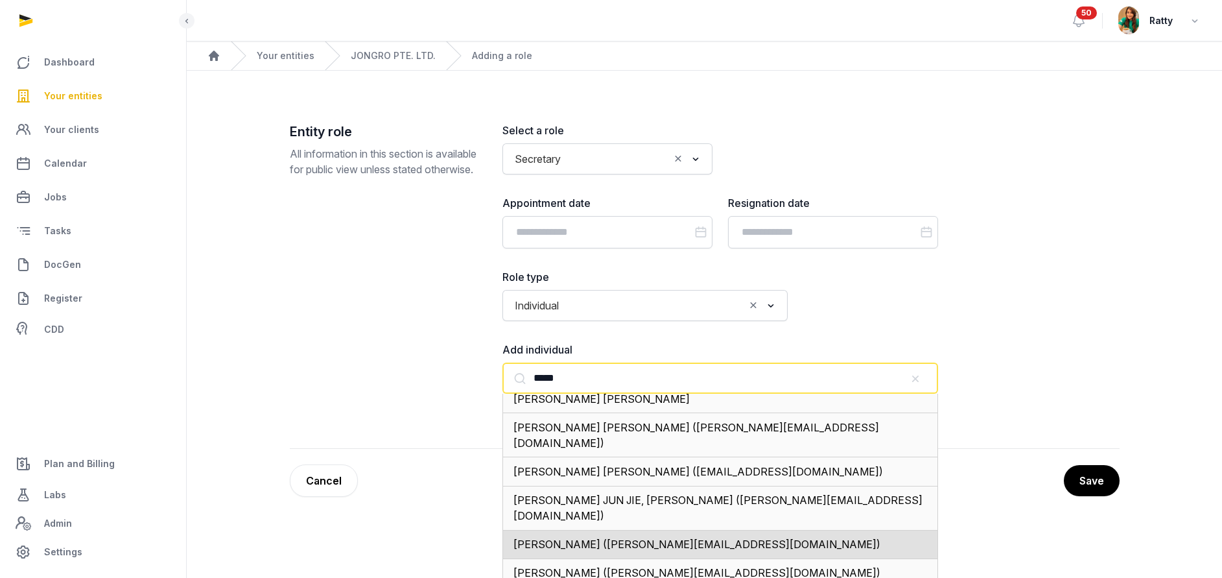
scroll to position [75, 0]
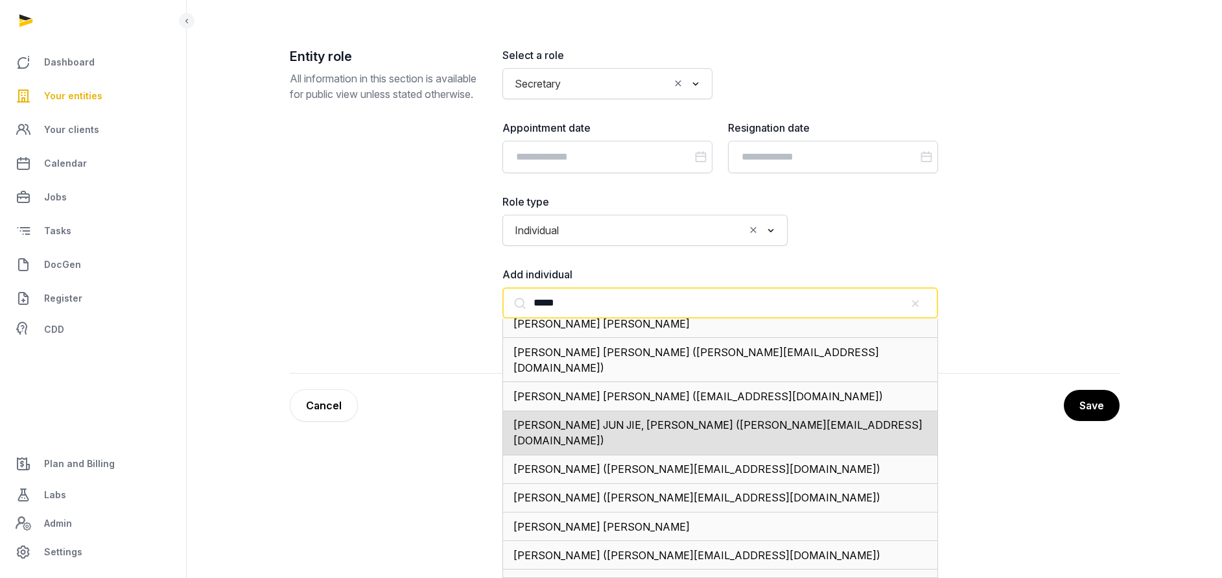
click at [615, 418] on span "[PERSON_NAME] JUN JIE, [PERSON_NAME] ([PERSON_NAME][EMAIL_ADDRESS][DOMAIN_NAME])" at bounding box center [718, 432] width 409 height 29
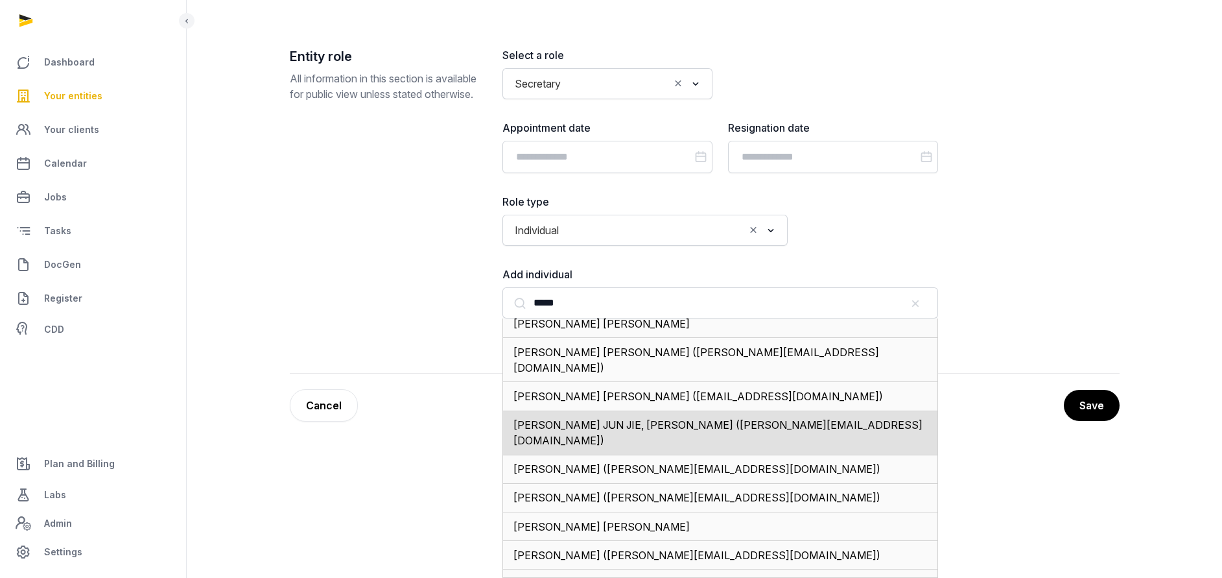
type input "**********"
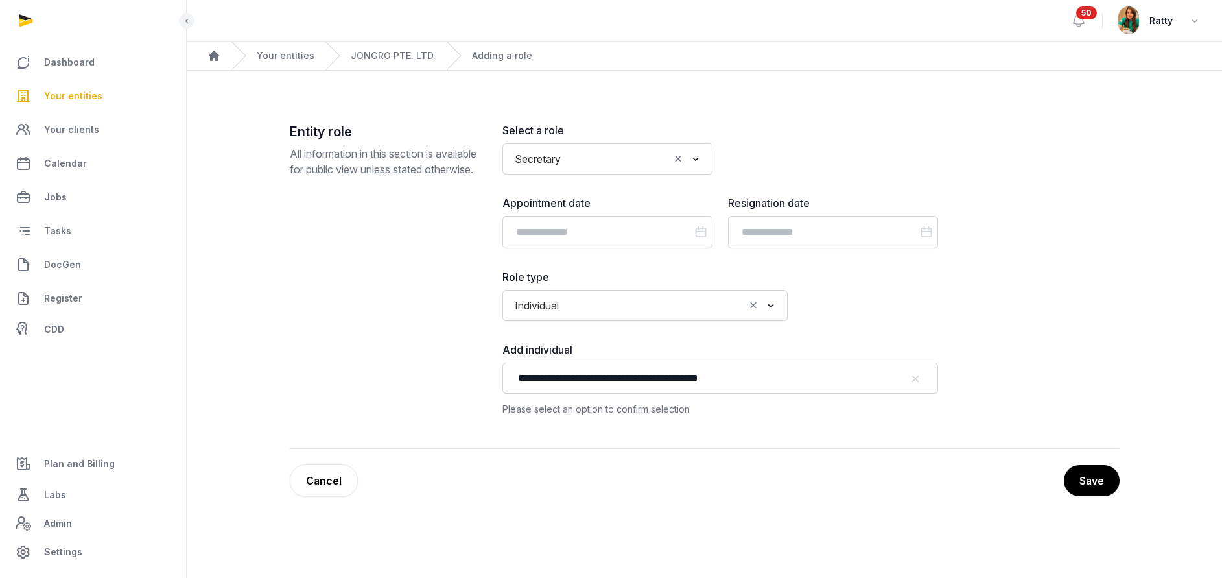
scroll to position [0, 0]
click at [1075, 491] on button "Save" at bounding box center [1098, 480] width 57 height 32
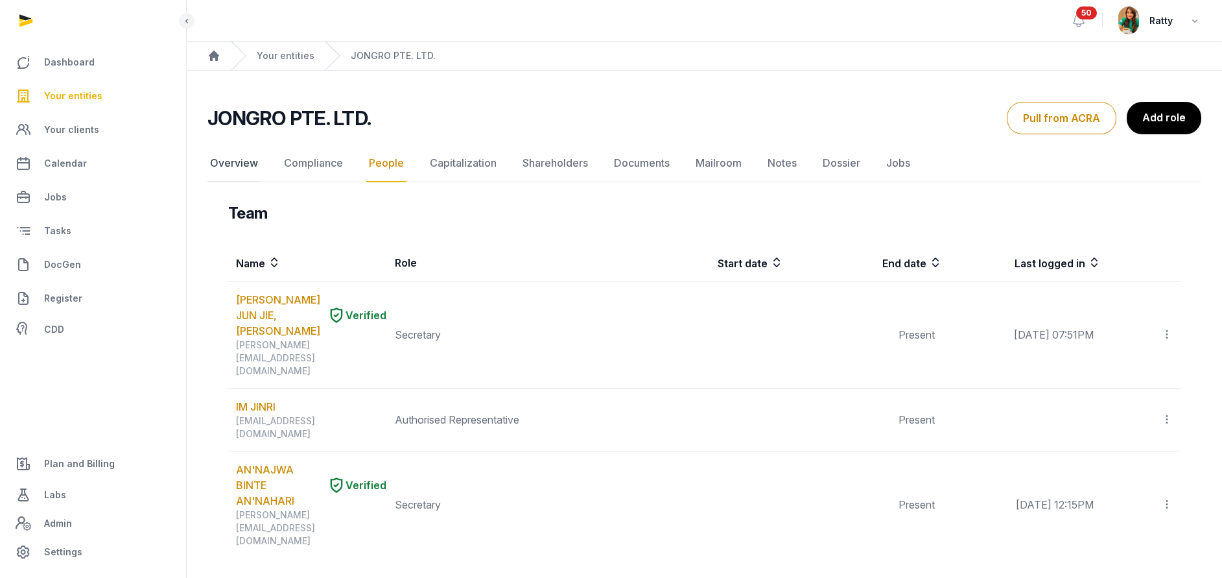
click at [248, 164] on link "Overview" at bounding box center [233, 164] width 53 height 38
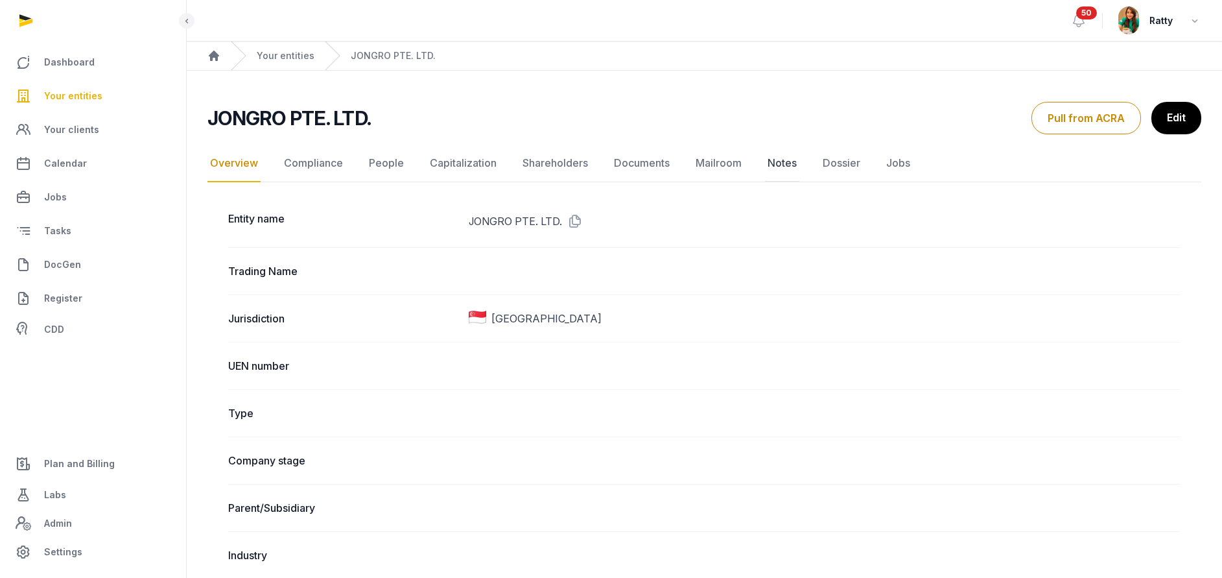
click at [776, 161] on link "Notes" at bounding box center [782, 164] width 34 height 38
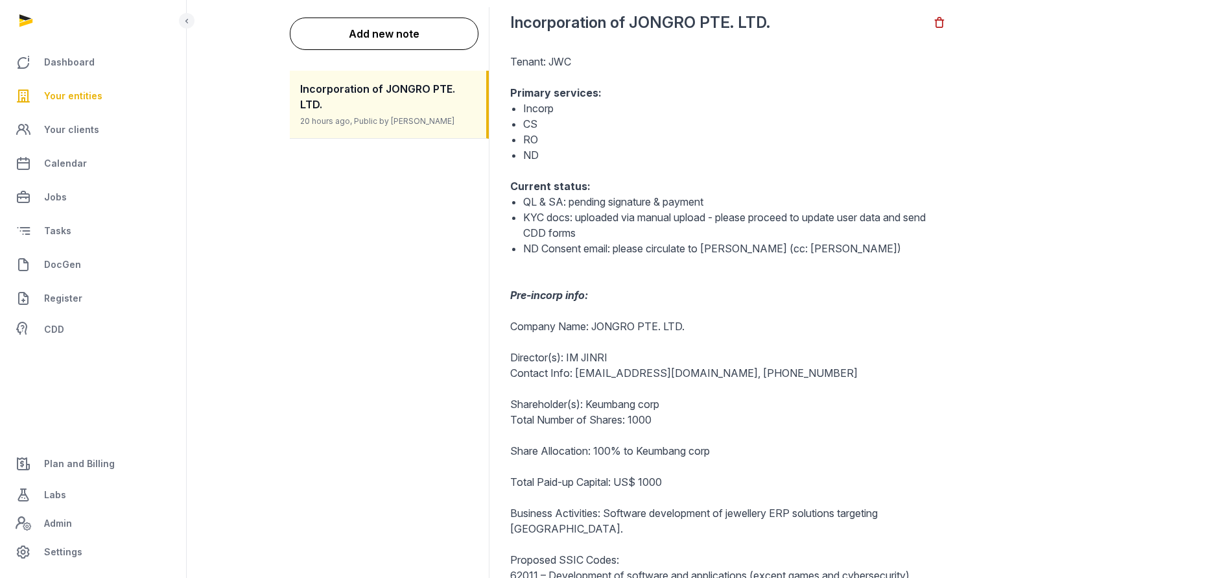
scroll to position [398, 0]
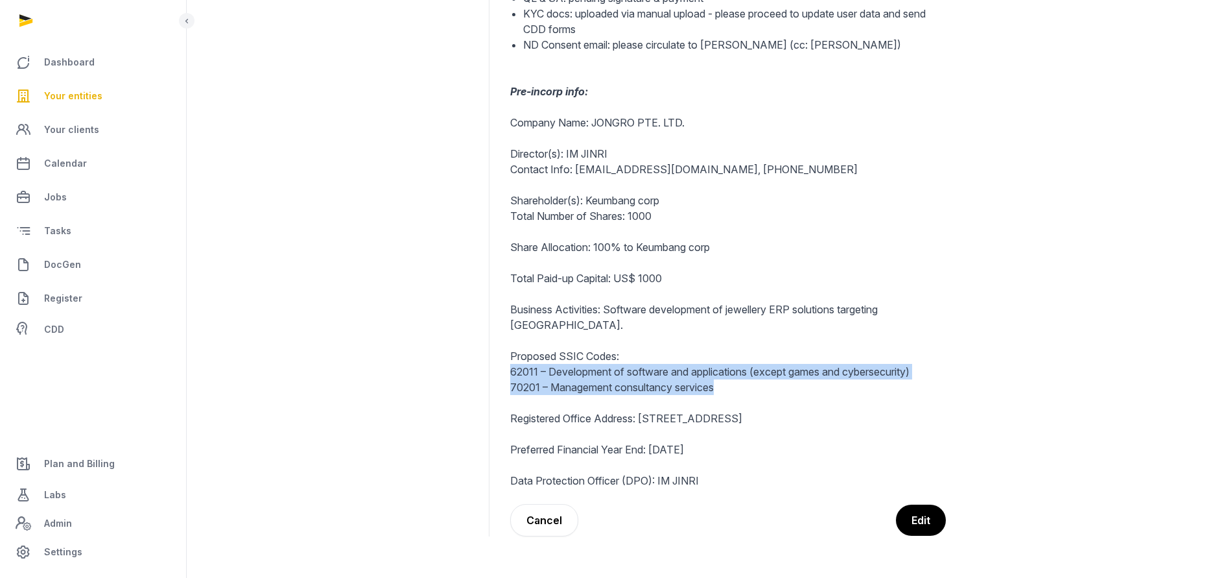
drag, startPoint x: 717, startPoint y: 390, endPoint x: 508, endPoint y: 368, distance: 210.6
click at [508, 368] on dd "Back Incorporation of JONGRO PTE. LTD. Tenant: JWC Primary services: Incorp CS …" at bounding box center [810, 170] width 620 height 733
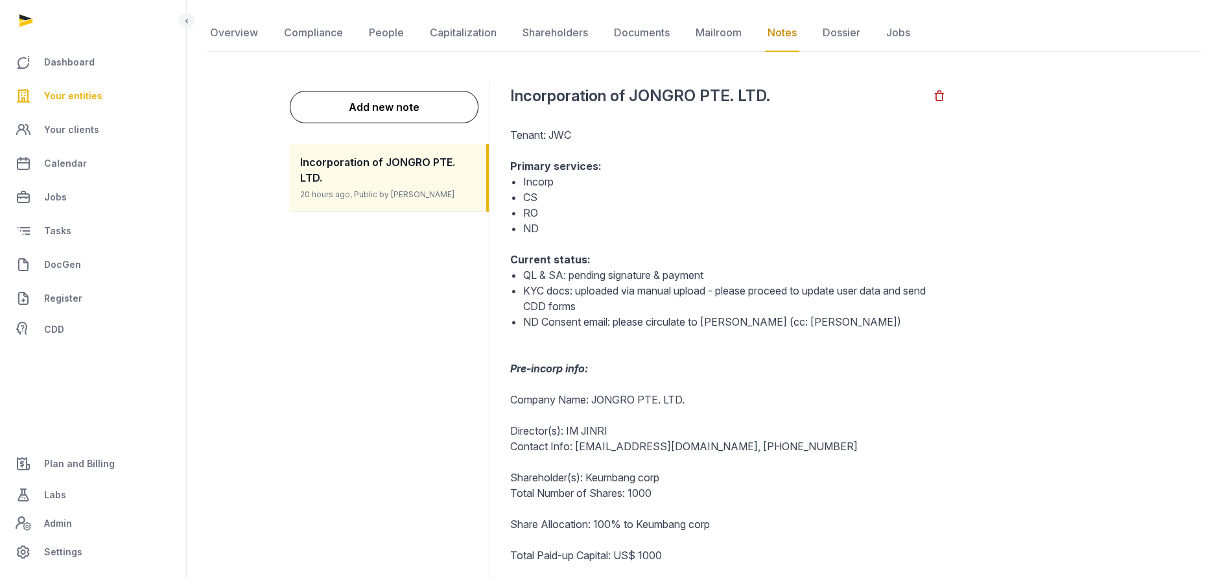
scroll to position [0, 0]
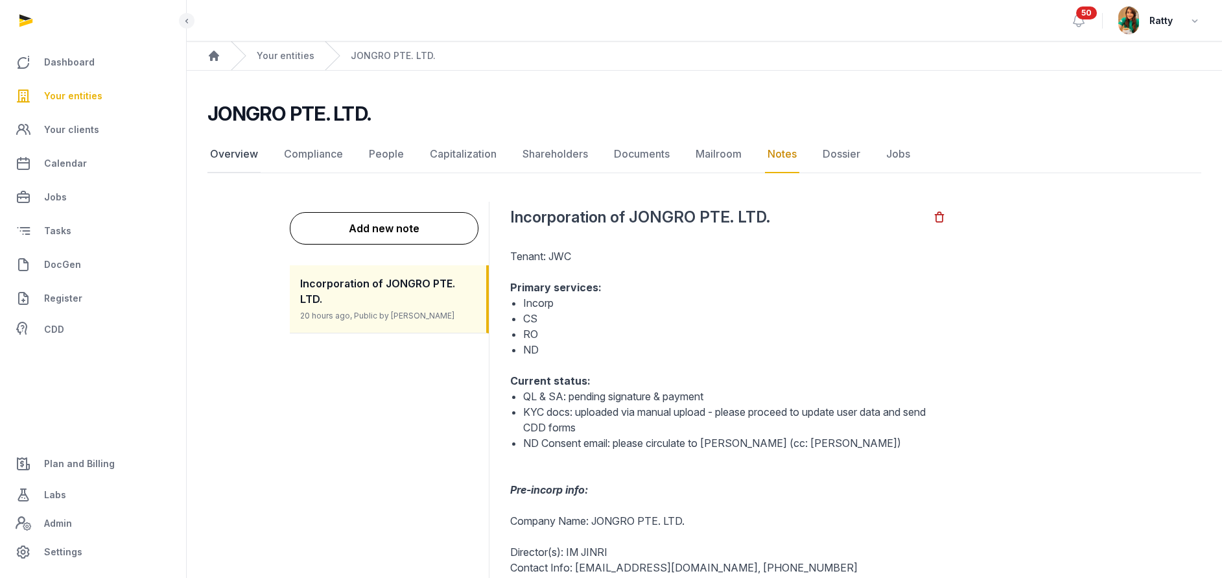
click at [235, 154] on link "Overview" at bounding box center [233, 155] width 53 height 38
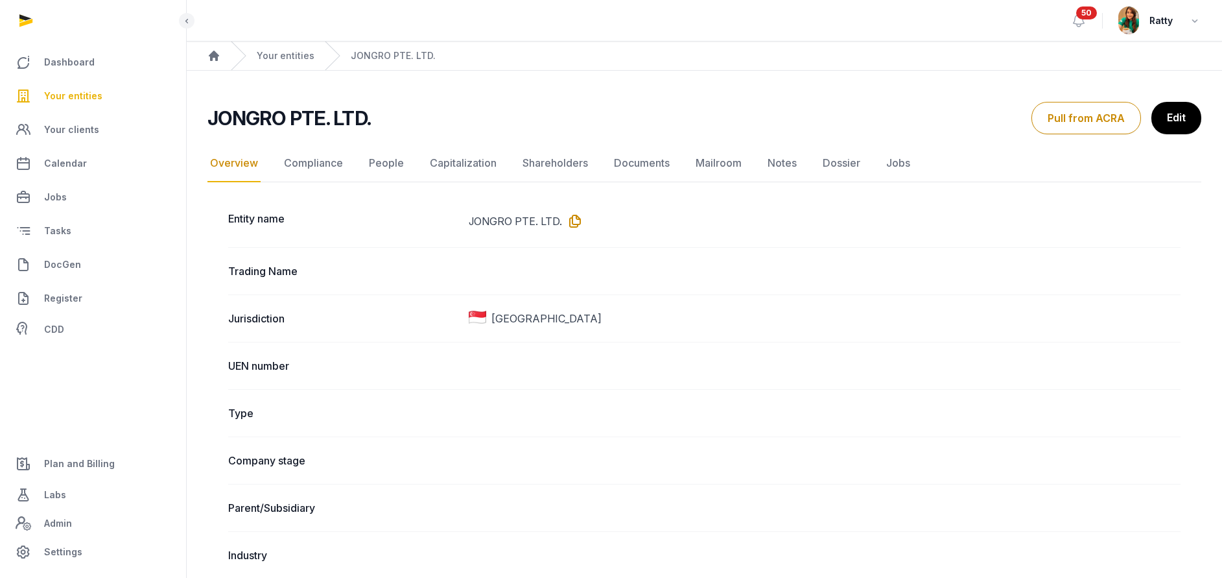
click at [574, 221] on icon at bounding box center [572, 221] width 21 height 21
drag, startPoint x: 572, startPoint y: 221, endPoint x: 555, endPoint y: 206, distance: 22.5
click at [572, 221] on icon at bounding box center [572, 221] width 21 height 21
click at [788, 160] on link "Notes" at bounding box center [782, 164] width 34 height 38
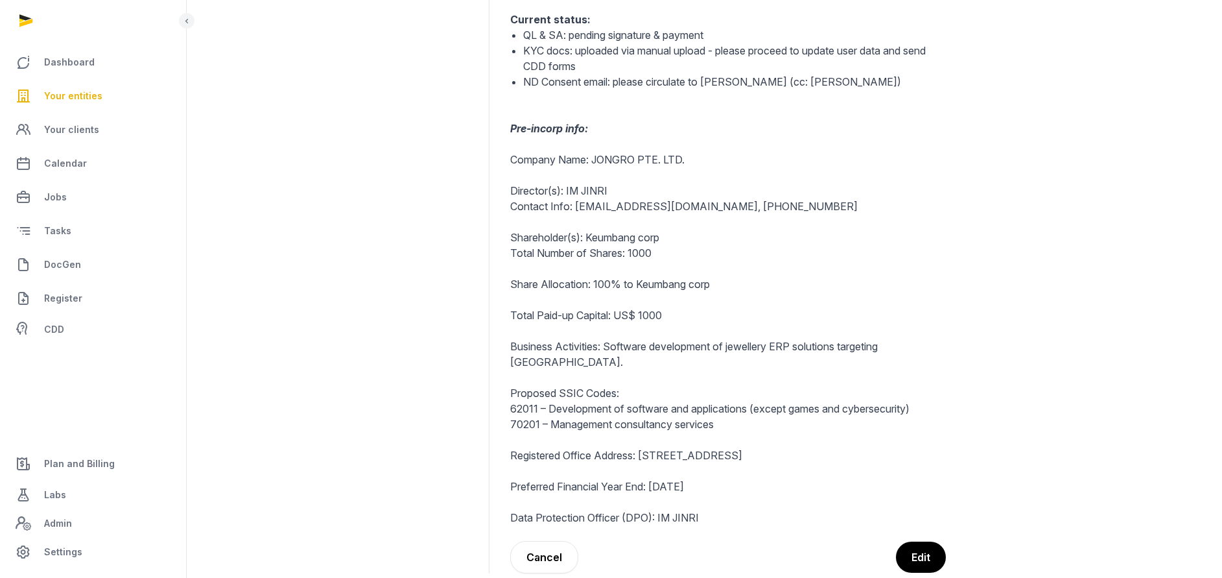
scroll to position [389, 0]
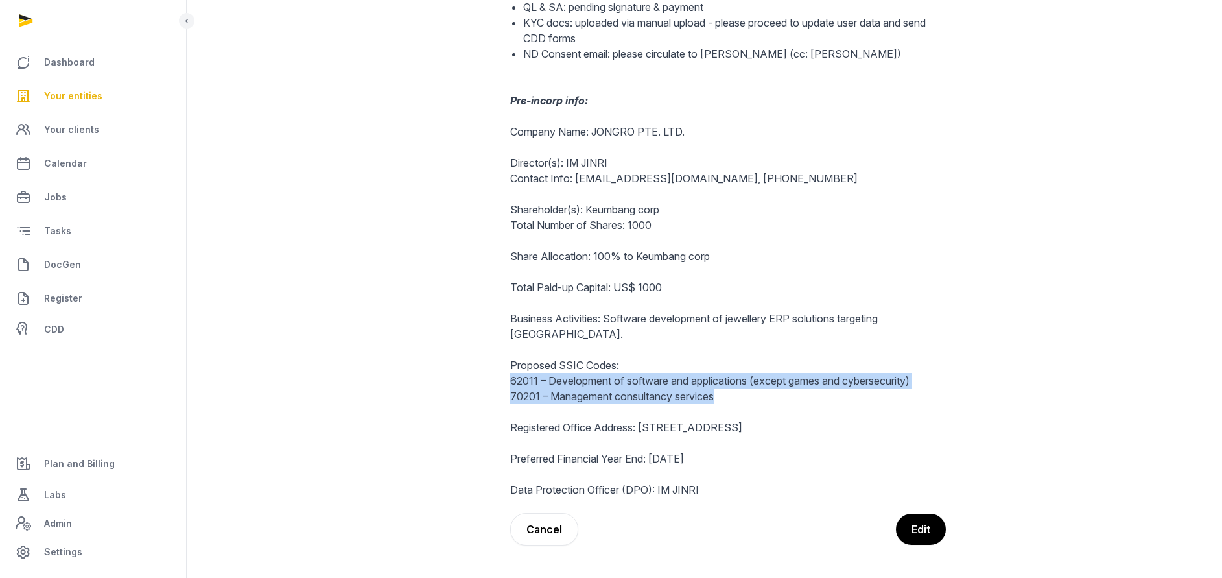
drag, startPoint x: 721, startPoint y: 397, endPoint x: 512, endPoint y: 386, distance: 209.7
click at [512, 386] on div "Tenant: JWC Primary services: Incorp CS RO ND Current status: QL & SA: pending …" at bounding box center [728, 178] width 436 height 638
copy div "62011 – Development of software and applications (except games and cybersecurit…"
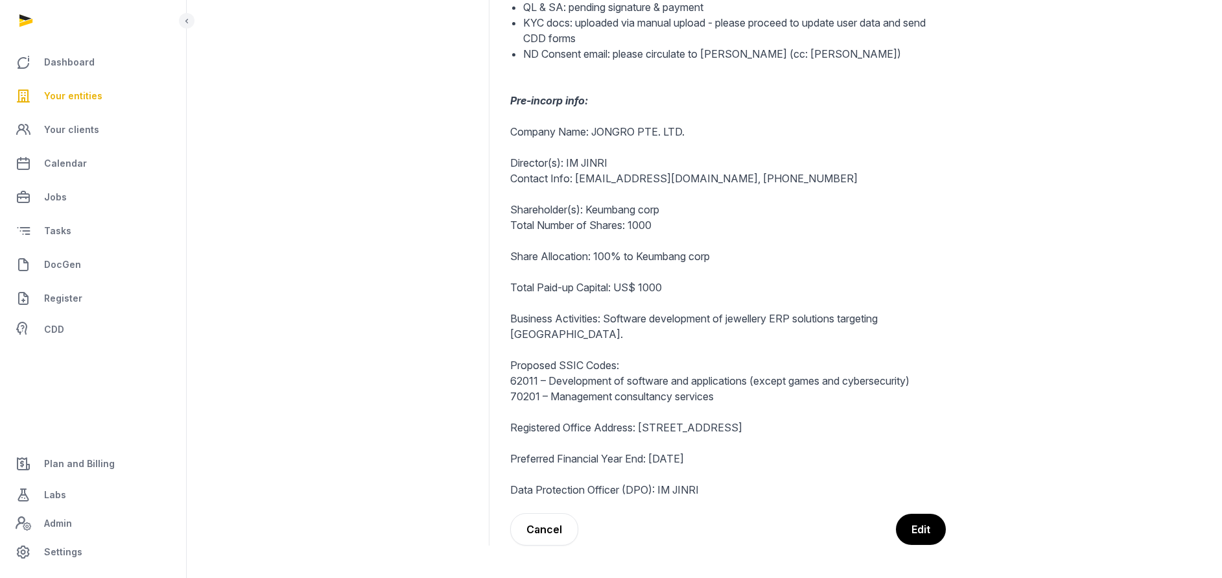
click at [714, 464] on p "Preferred Financial Year End: 30/09/2026" at bounding box center [728, 459] width 436 height 16
drag, startPoint x: 654, startPoint y: 458, endPoint x: 720, endPoint y: 459, distance: 65.5
click at [720, 459] on p "Preferred Financial Year End: 30/09/2026" at bounding box center [728, 459] width 436 height 16
copy p "30/09/2026"
drag, startPoint x: 594, startPoint y: 160, endPoint x: 510, endPoint y: 163, distance: 84.3
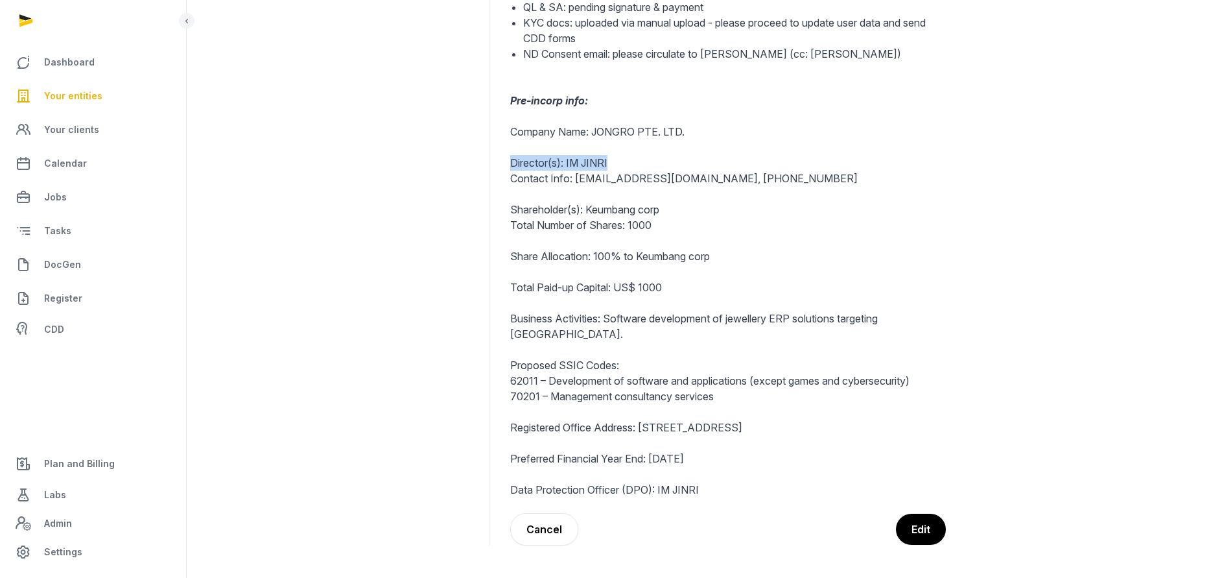
click at [510, 163] on p "Director(s): IM JINRI" at bounding box center [728, 163] width 436 height 16
copy p "Director(s): IM JINRI"
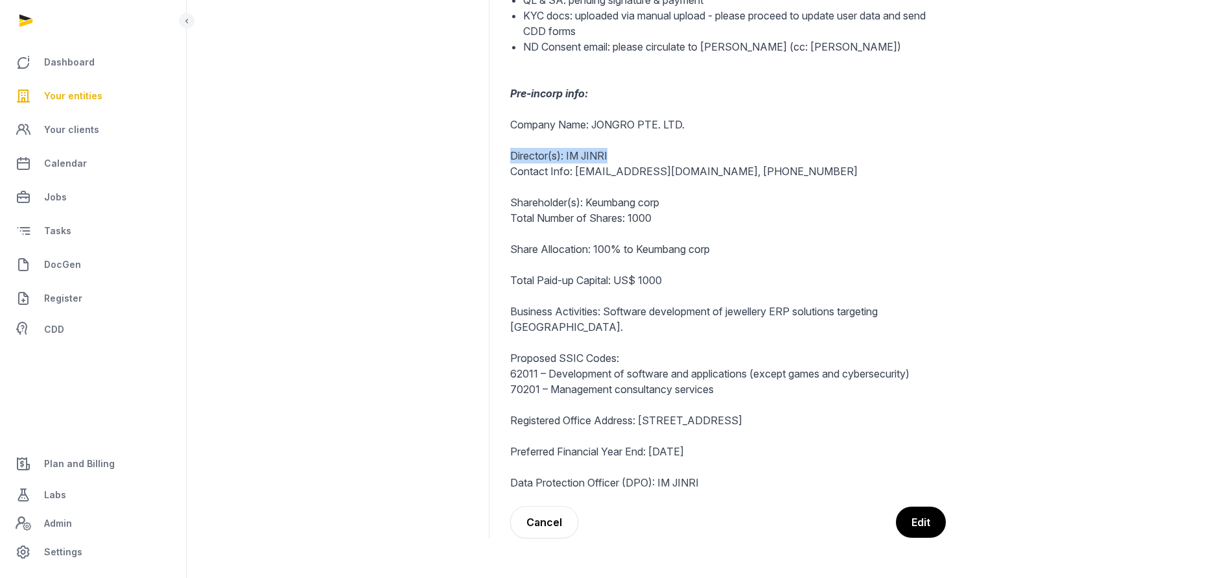
scroll to position [398, 0]
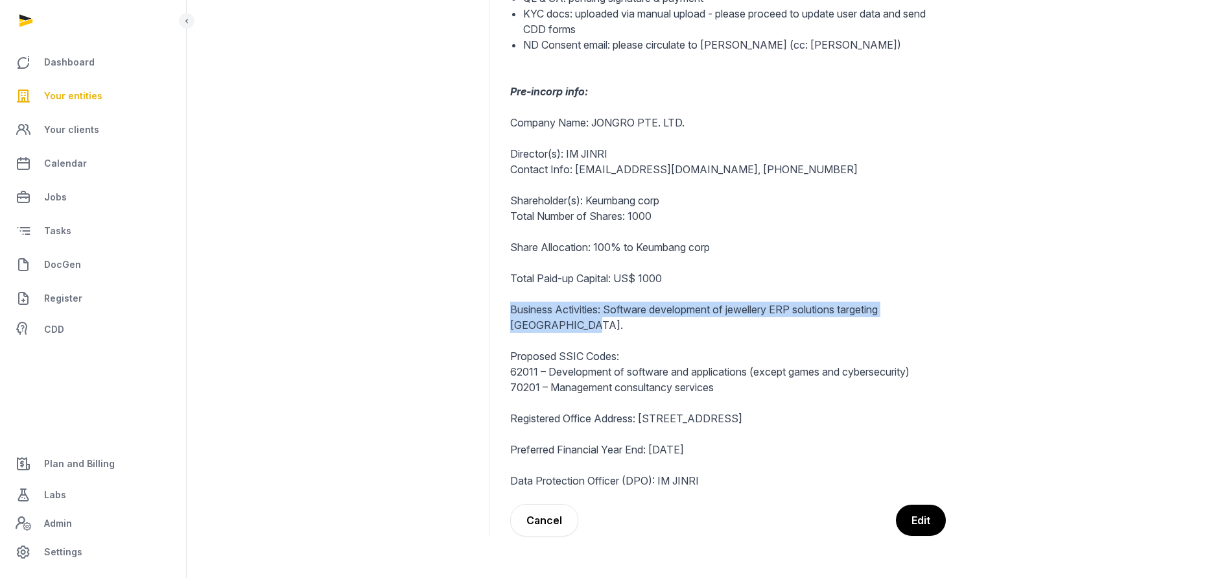
drag, startPoint x: 509, startPoint y: 302, endPoint x: 530, endPoint y: 331, distance: 35.8
click at [530, 331] on dd "Back Incorporation of JONGRO PTE. LTD. Tenant: JWC Primary services: Incorp CS …" at bounding box center [810, 170] width 620 height 733
copy p "Business Activities: Software development of jewellery ERP solutions targeting …"
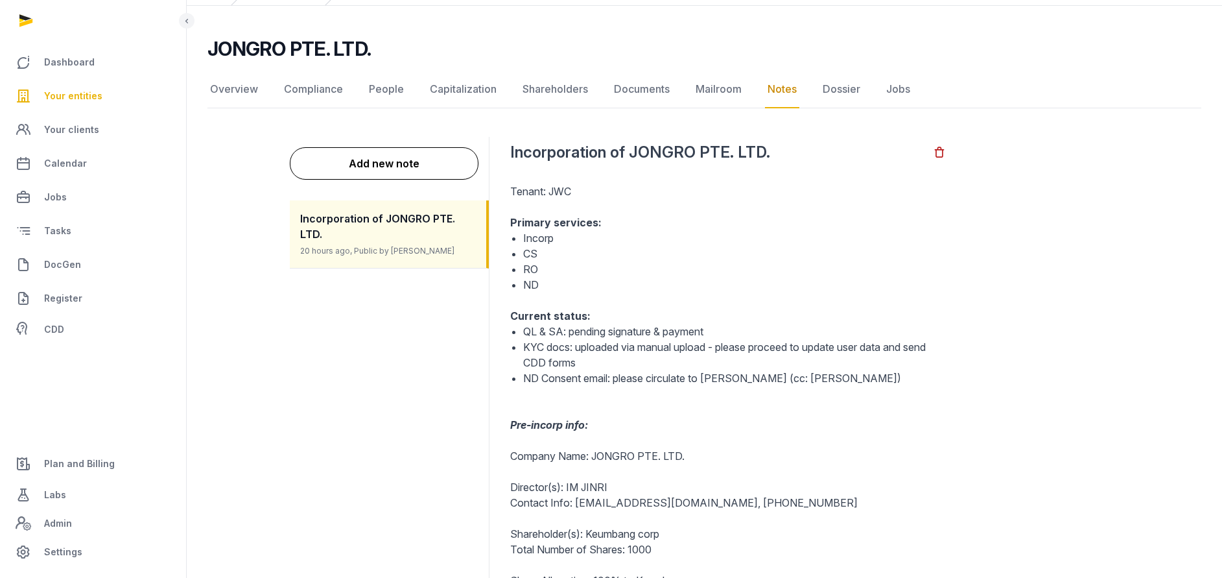
scroll to position [0, 0]
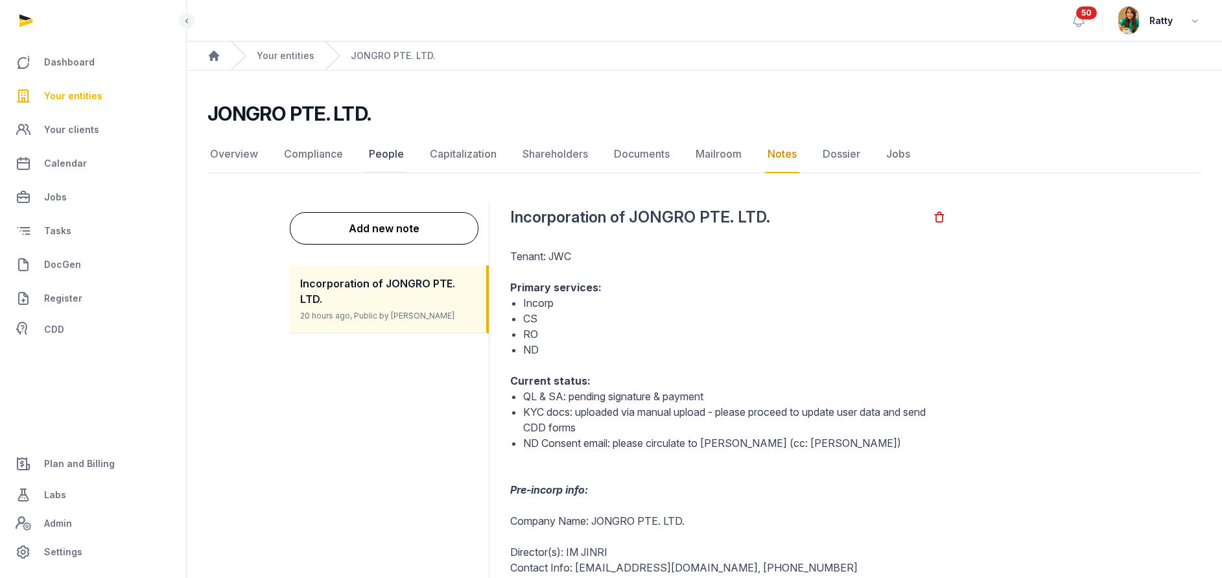
click at [375, 155] on link "People" at bounding box center [386, 155] width 40 height 38
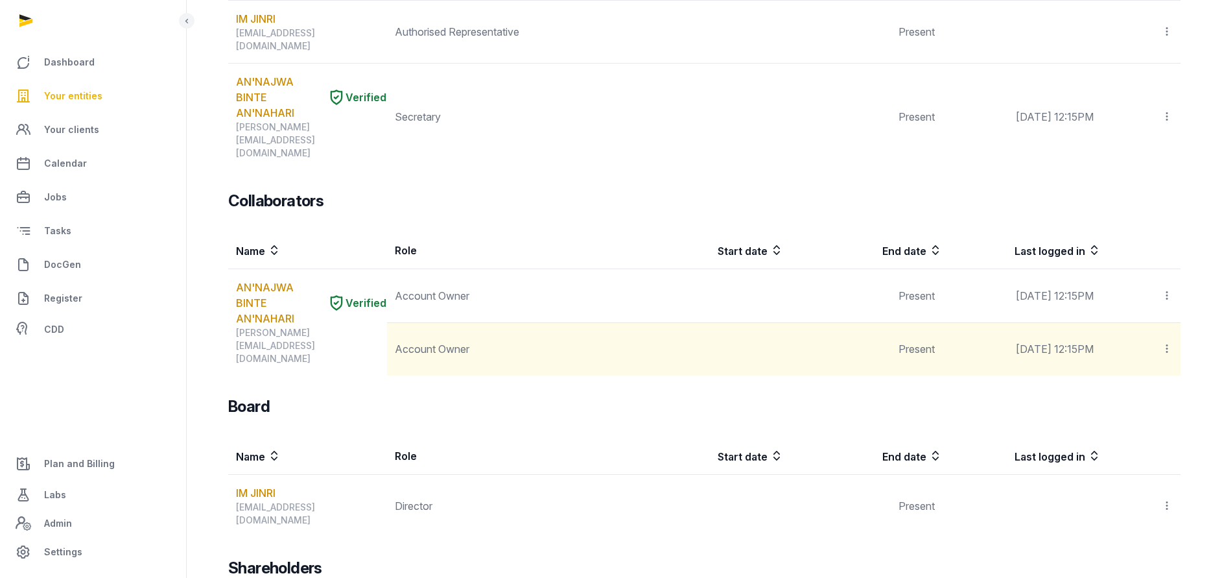
scroll to position [392, 0]
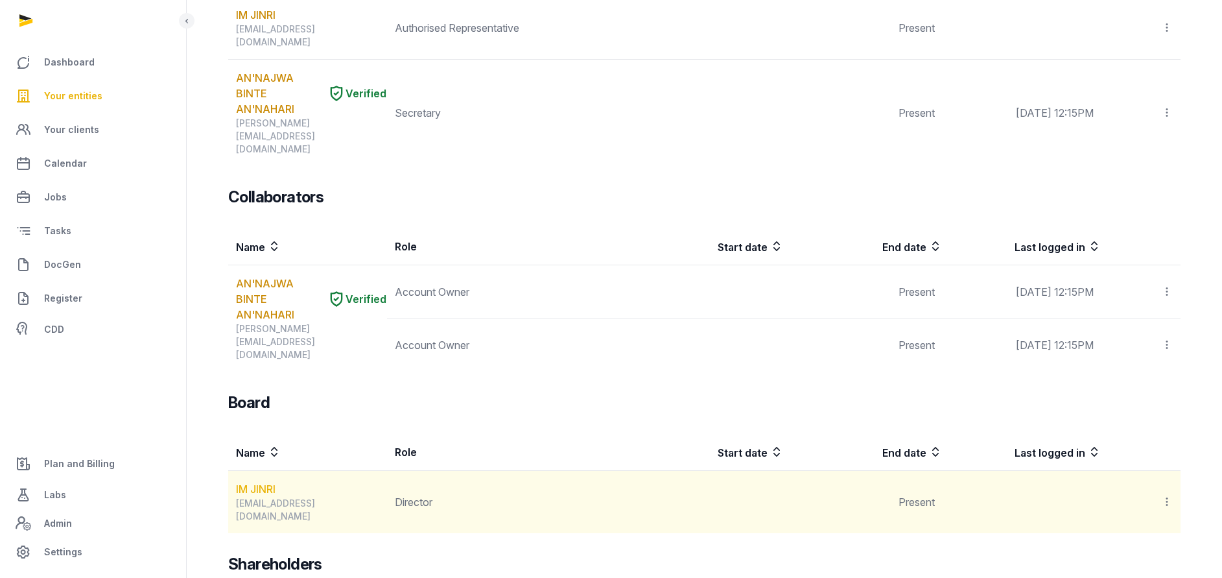
click at [257, 481] on link "IM JINRI" at bounding box center [256, 489] width 40 height 16
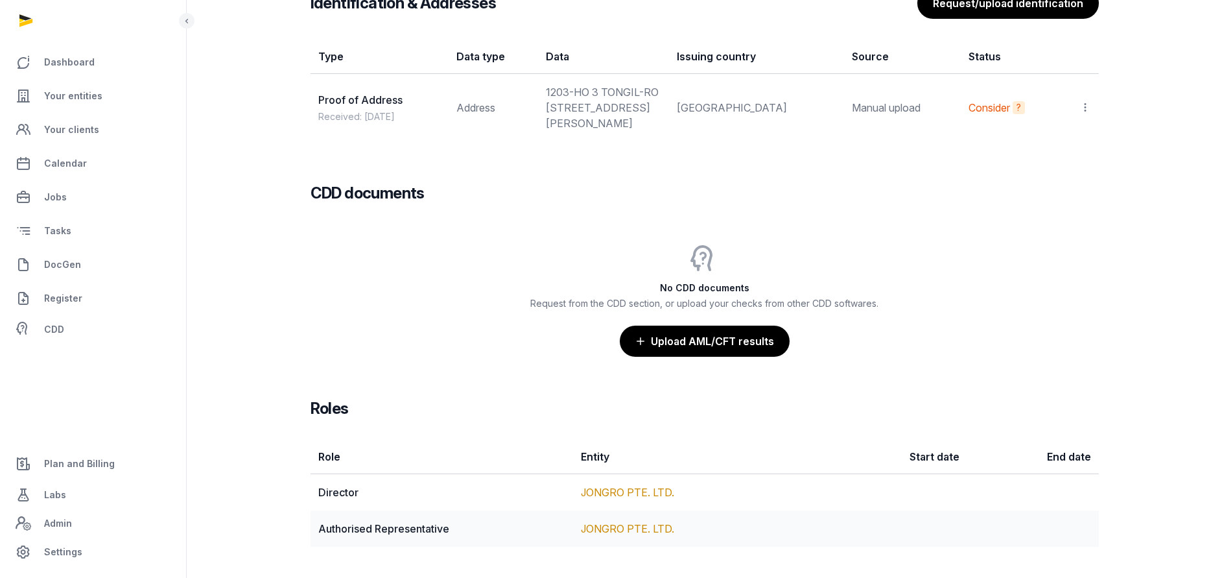
scroll to position [1175, 0]
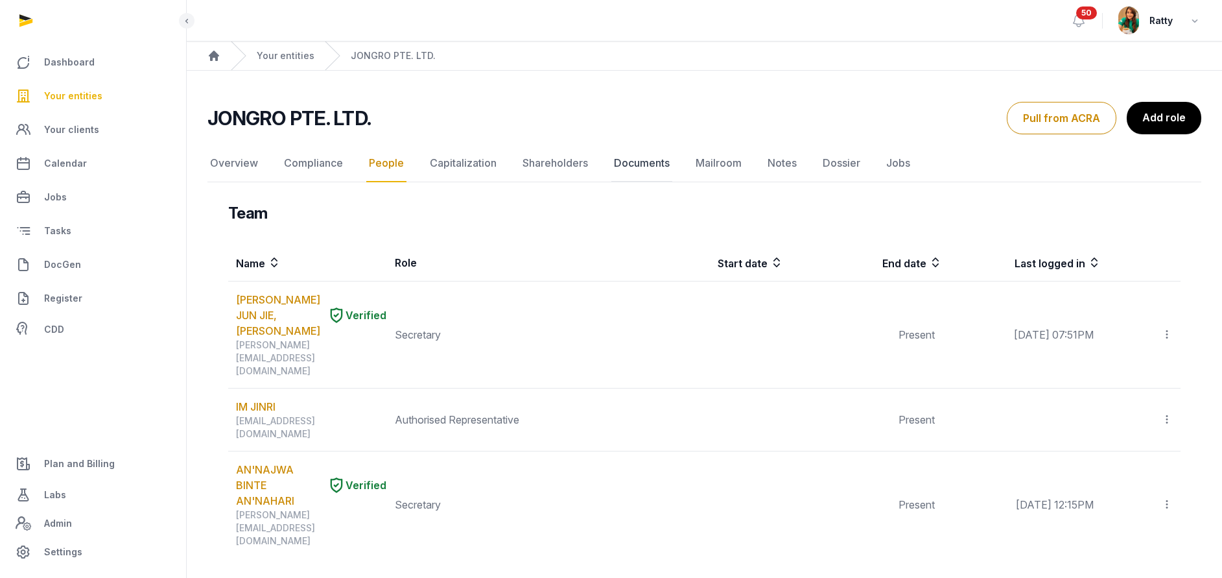
click at [626, 161] on link "Documents" at bounding box center [641, 164] width 61 height 38
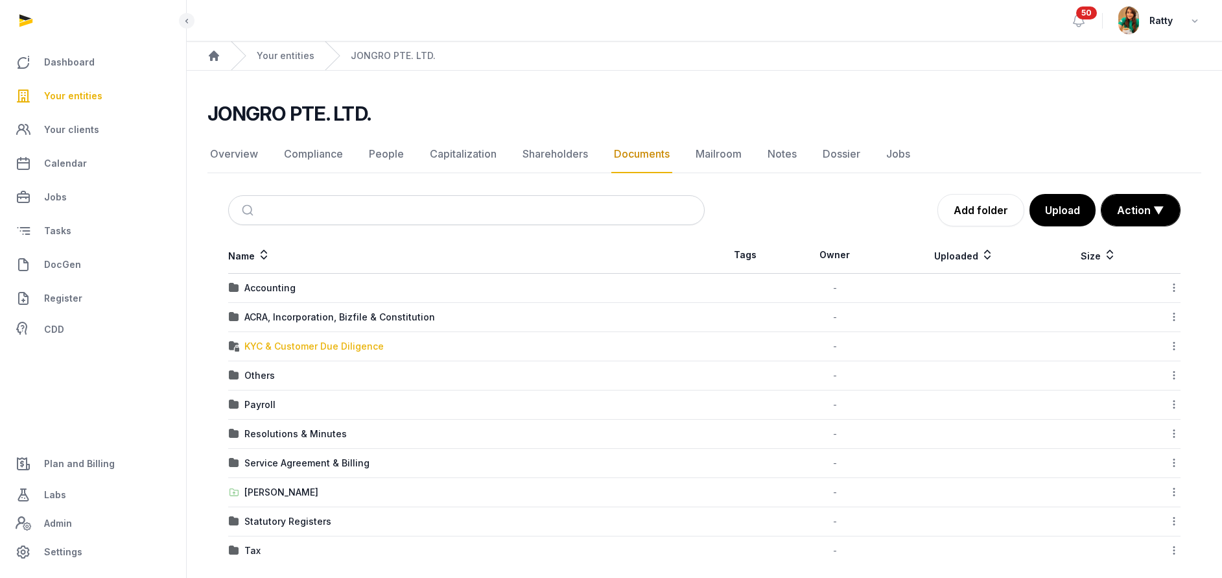
click at [274, 348] on div "KYC & Customer Due Diligence" at bounding box center [313, 346] width 139 height 13
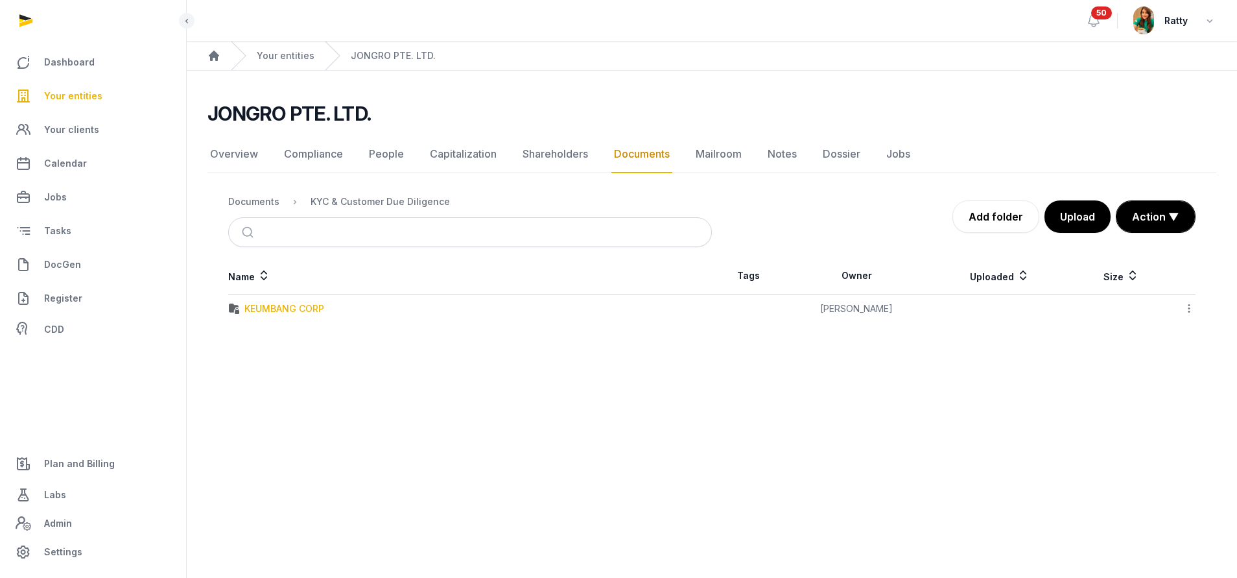
click at [274, 307] on div "KEUMBANG CORP" at bounding box center [284, 308] width 80 height 13
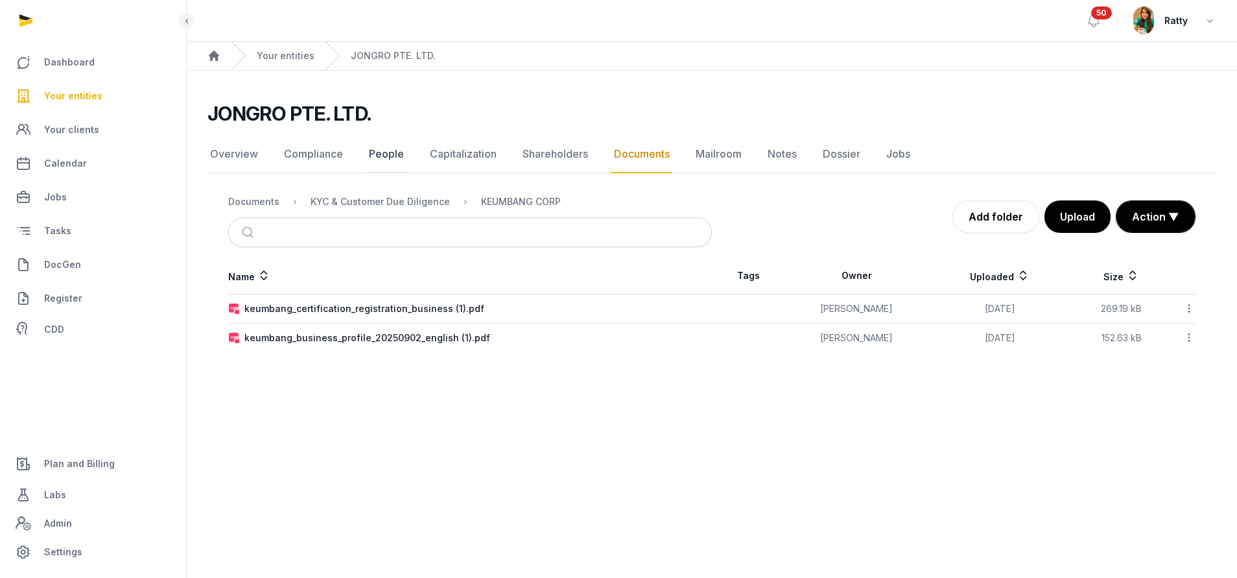
click at [390, 148] on link "People" at bounding box center [386, 155] width 40 height 38
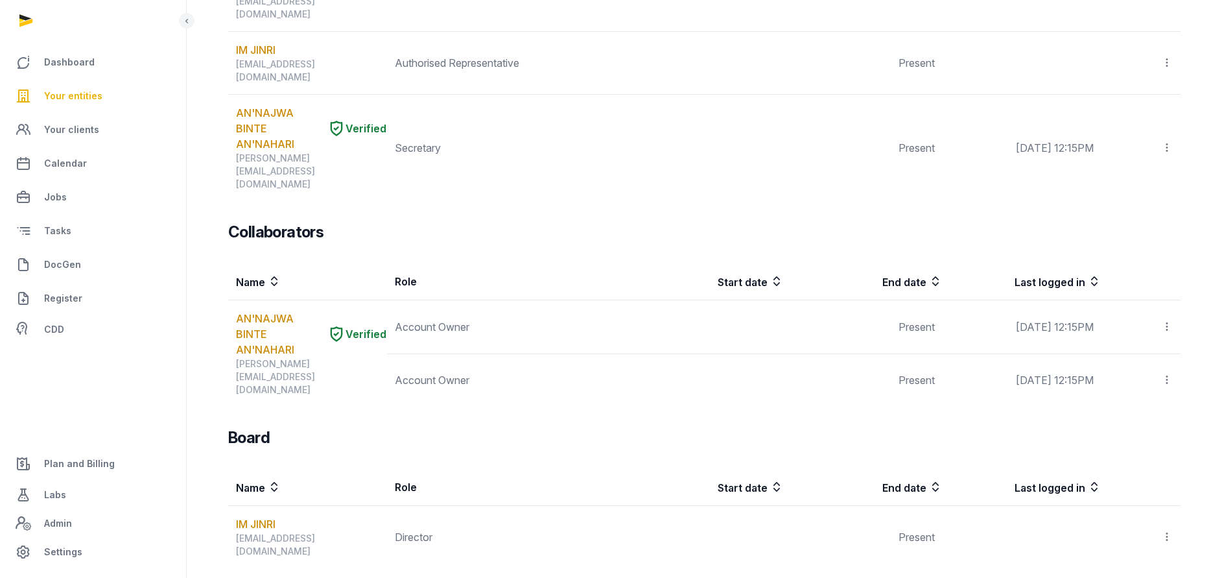
scroll to position [392, 0]
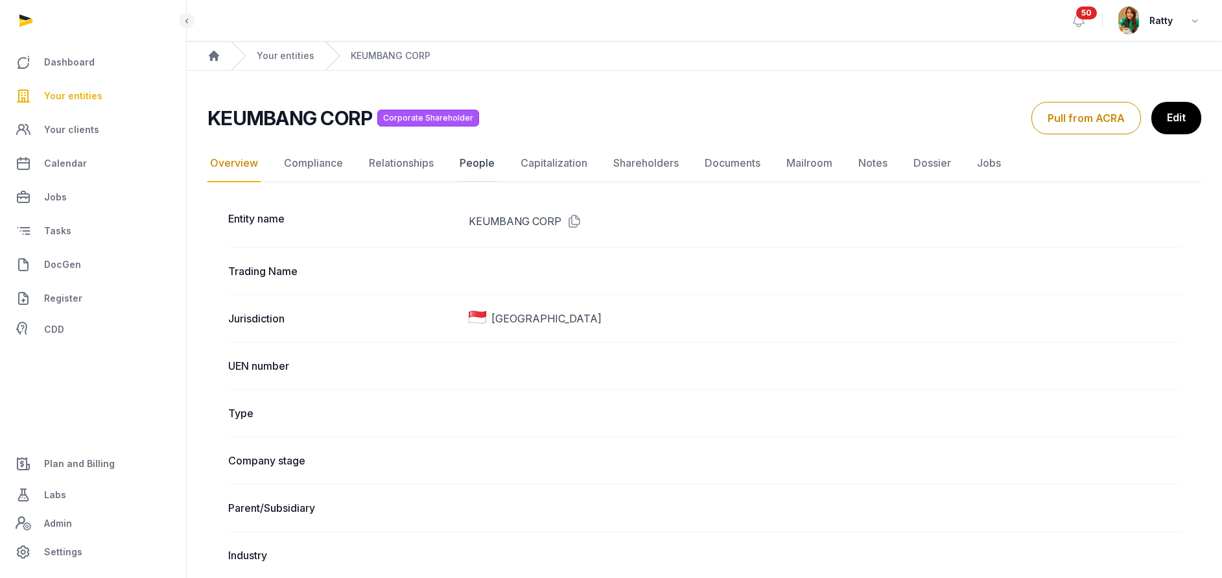
click at [464, 163] on link "People" at bounding box center [477, 164] width 40 height 38
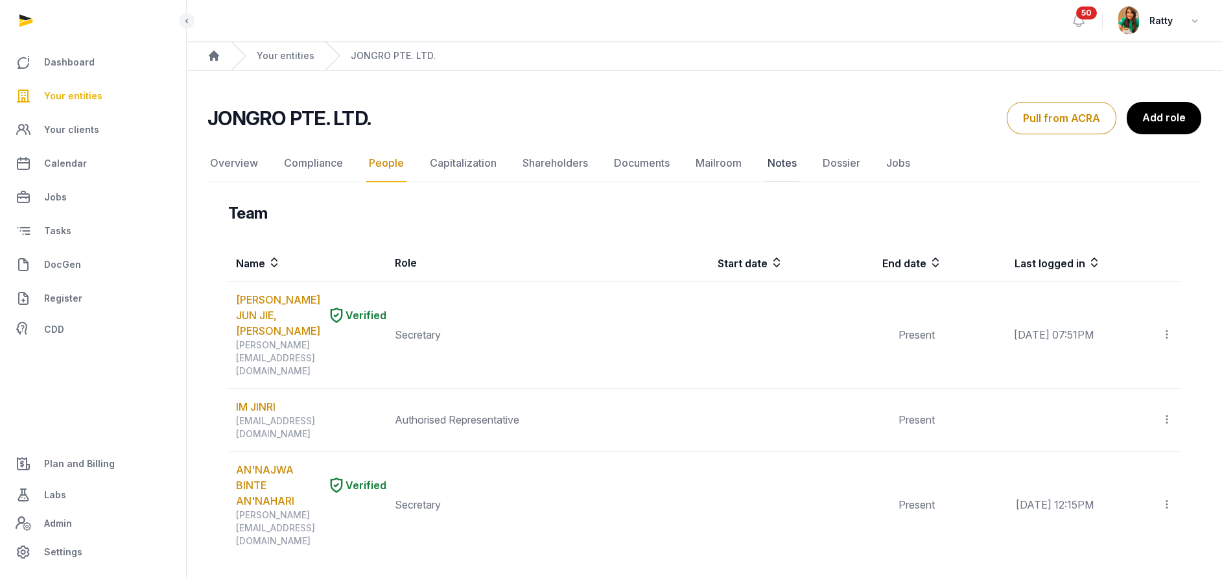
click at [794, 159] on link "Notes" at bounding box center [782, 164] width 34 height 38
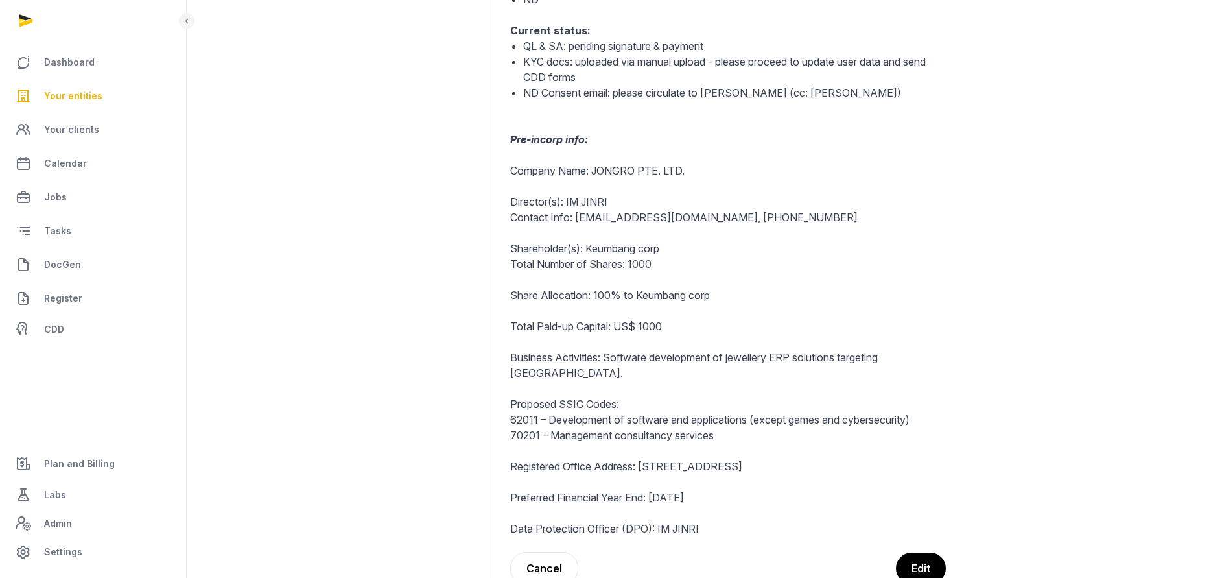
scroll to position [398, 0]
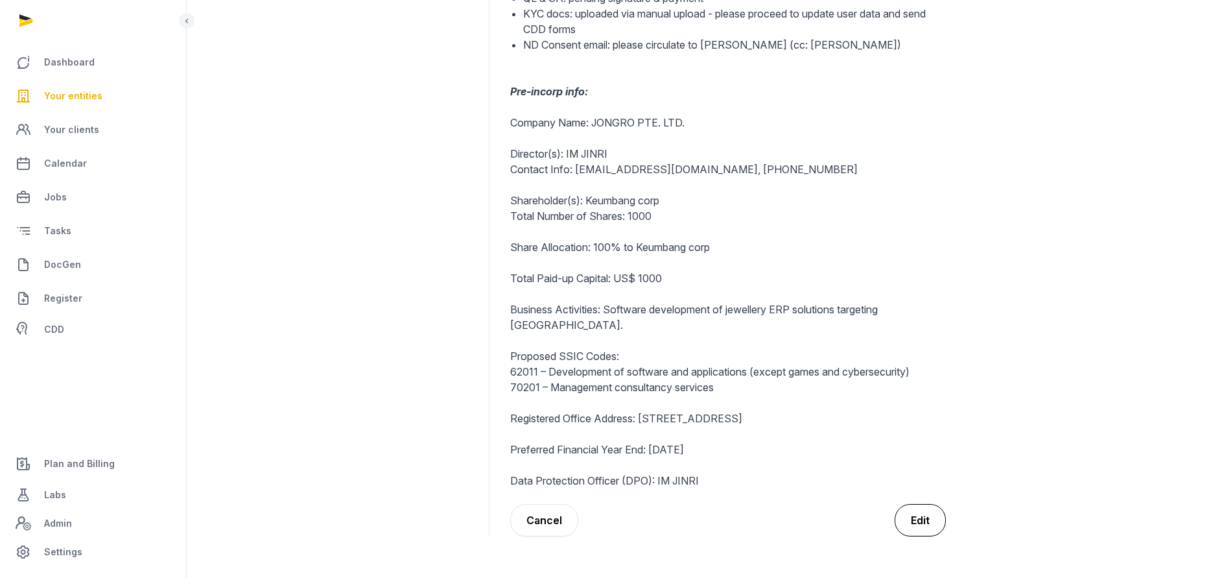
click at [925, 515] on button "Edit" at bounding box center [920, 520] width 51 height 32
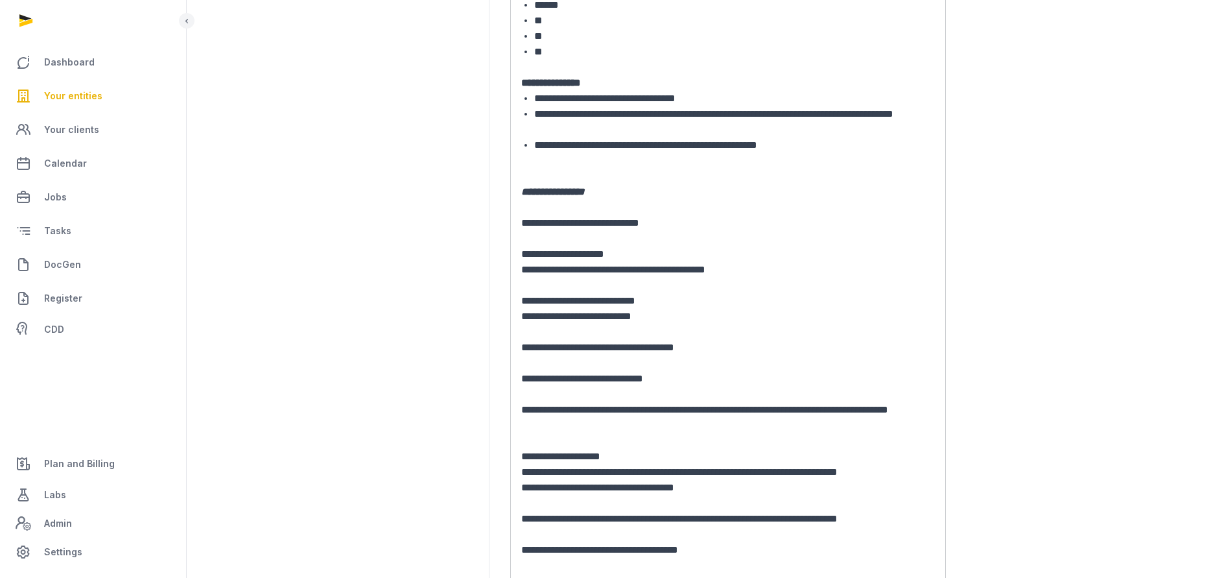
scroll to position [389, 0]
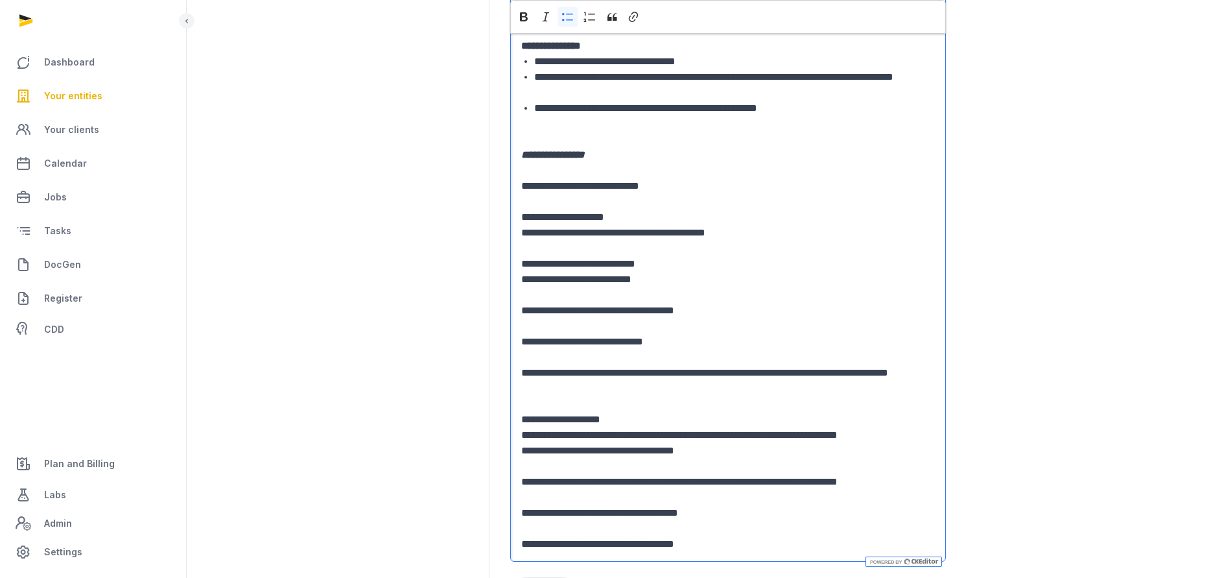
click at [861, 112] on li "**********" at bounding box center [734, 109] width 401 height 16
click at [851, 106] on li "**********" at bounding box center [734, 109] width 401 height 16
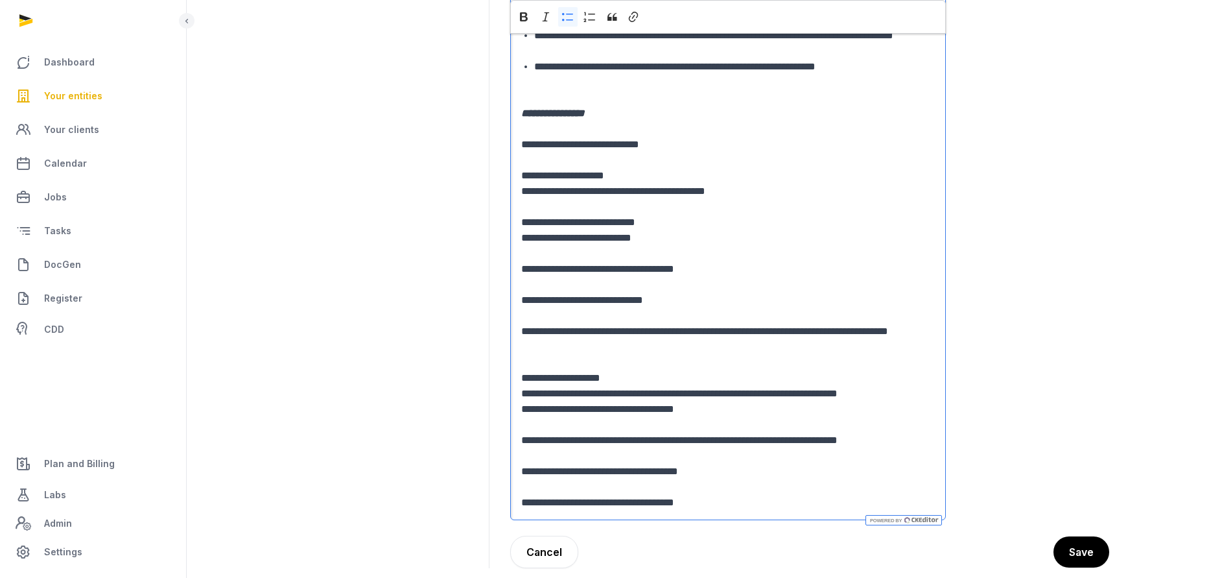
scroll to position [462, 0]
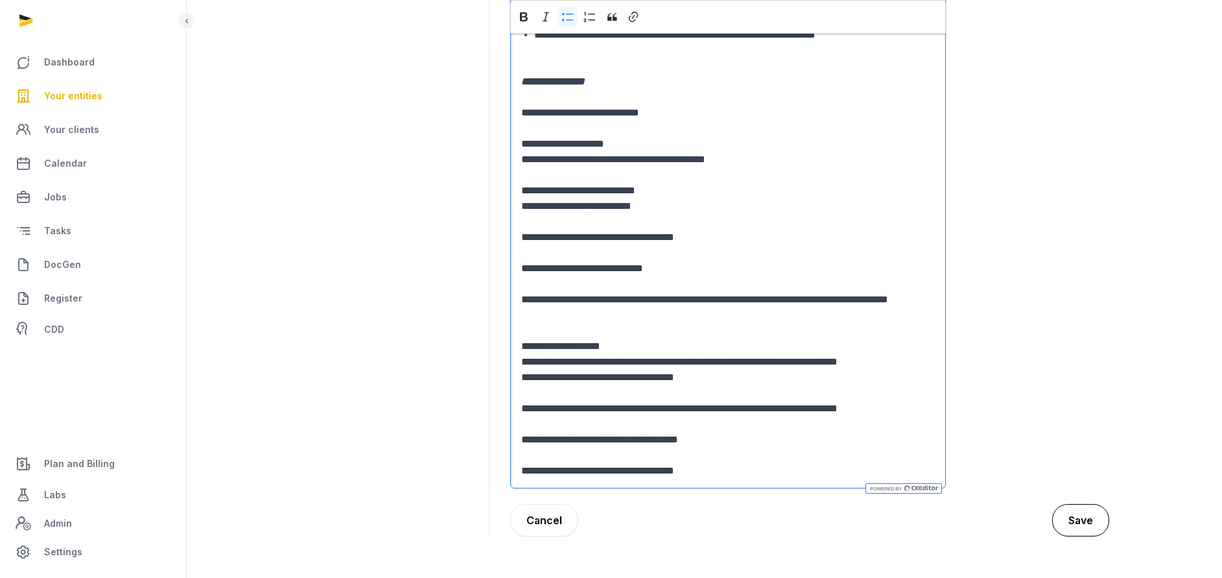
click at [1088, 527] on button "Save" at bounding box center [1080, 520] width 57 height 32
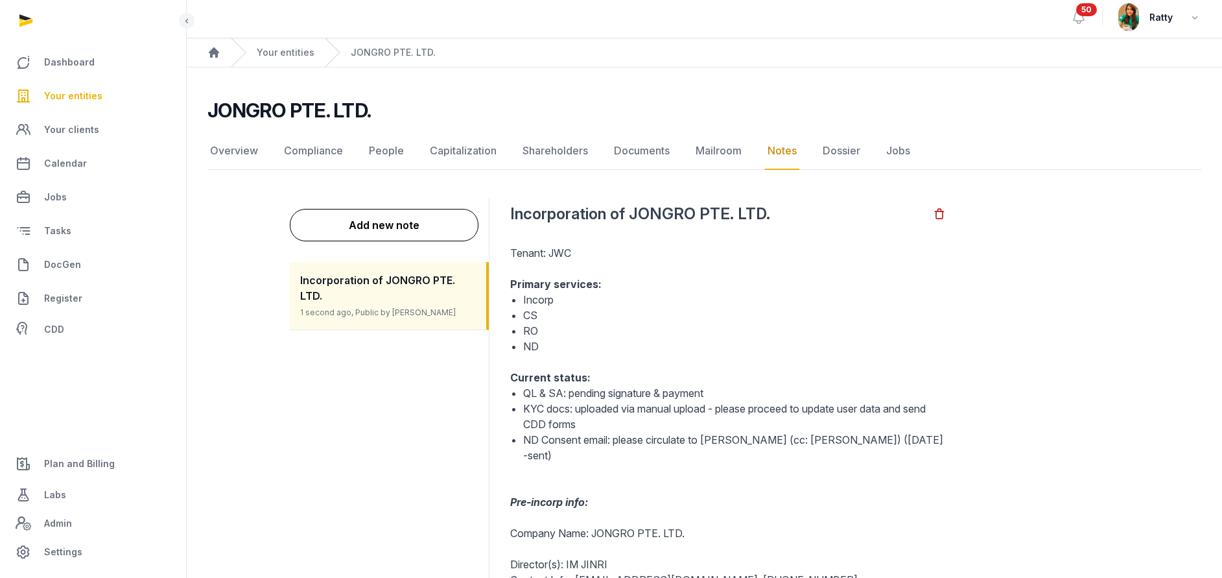
scroll to position [0, 0]
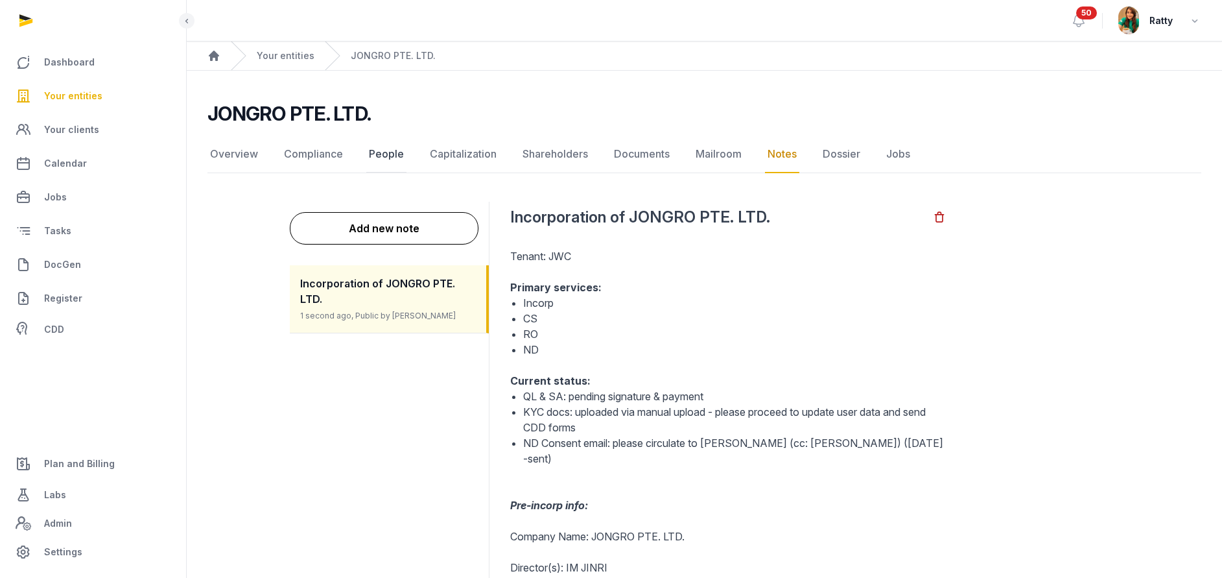
click at [392, 153] on link "People" at bounding box center [386, 155] width 40 height 38
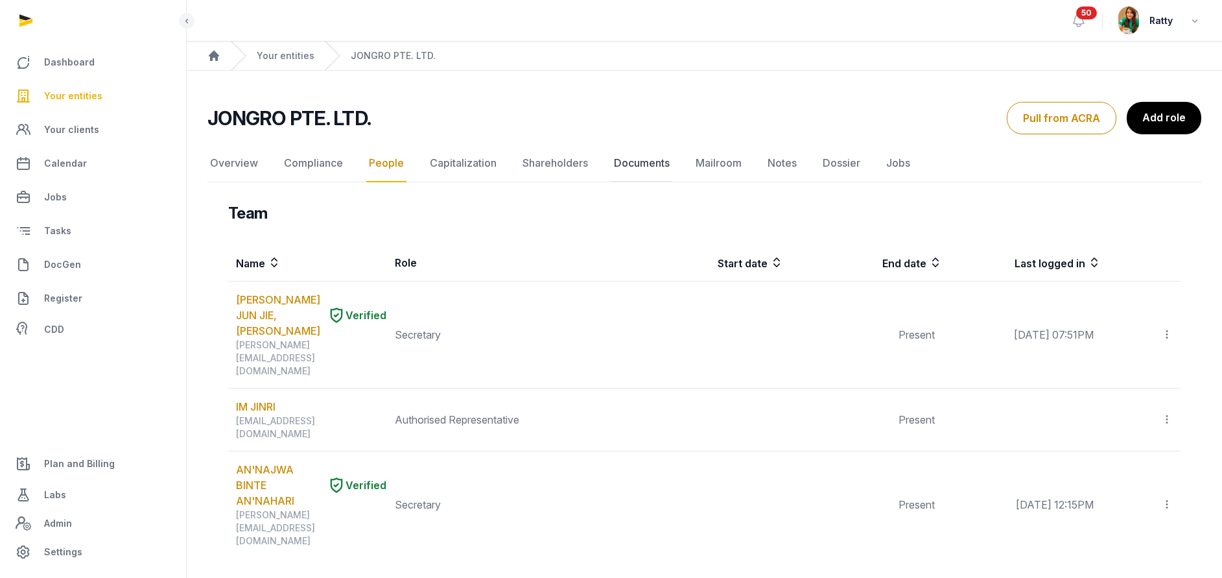
click at [611, 164] on link "Documents" at bounding box center [641, 164] width 61 height 38
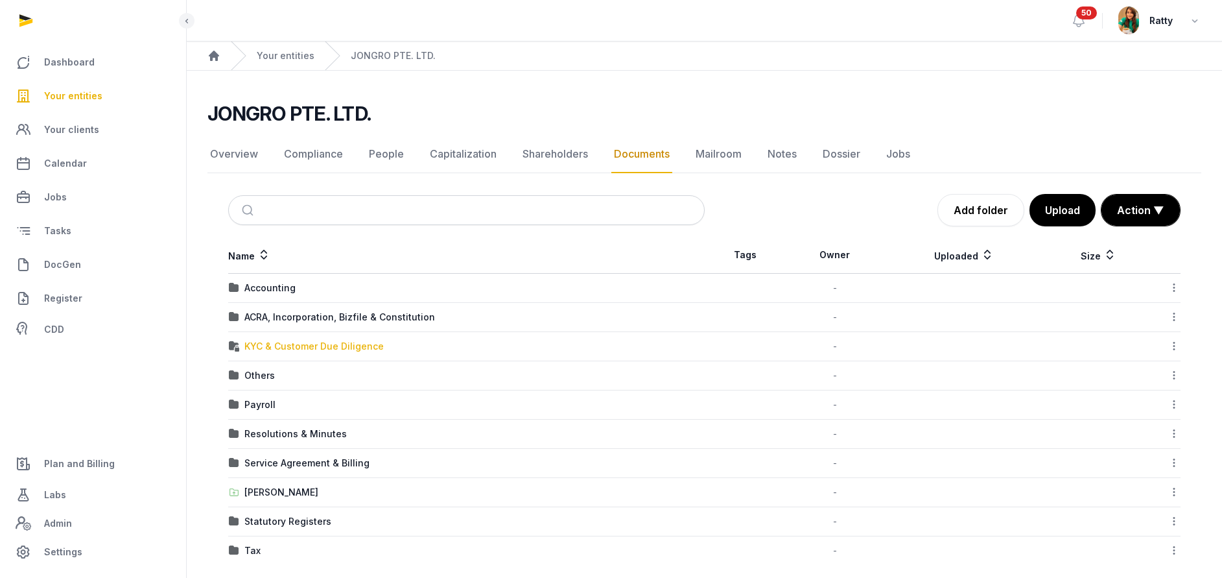
click at [289, 347] on div "KYC & Customer Due Diligence" at bounding box center [313, 346] width 139 height 13
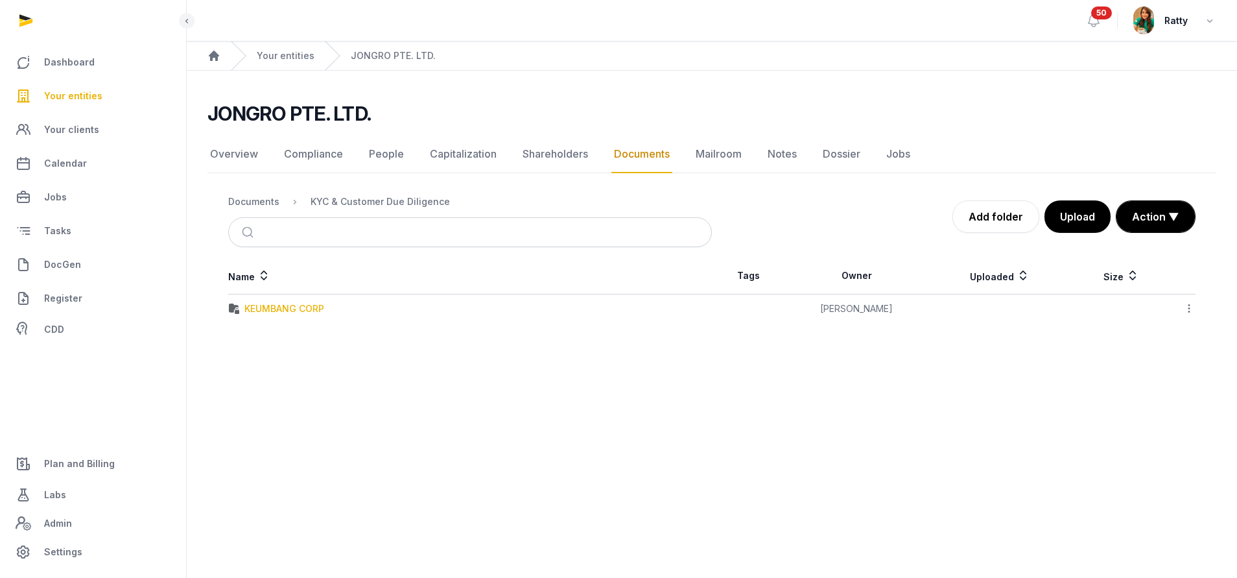
click at [290, 307] on div "KEUMBANG CORP" at bounding box center [284, 308] width 80 height 13
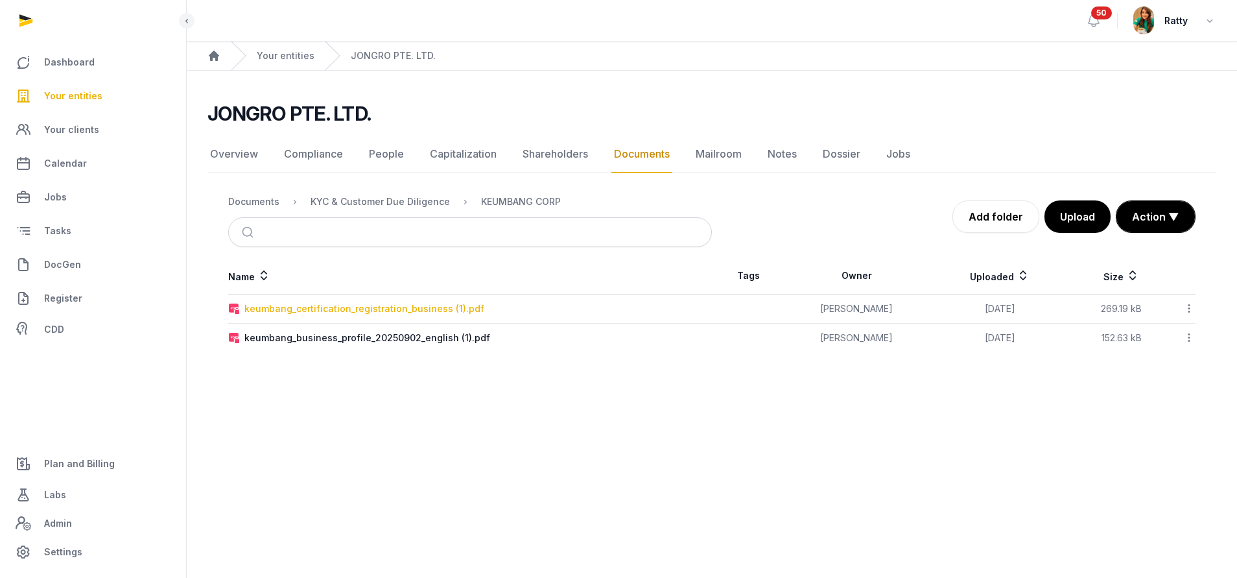
click at [290, 307] on div "keumbang_certification_registration_business (1).pdf" at bounding box center [364, 308] width 240 height 13
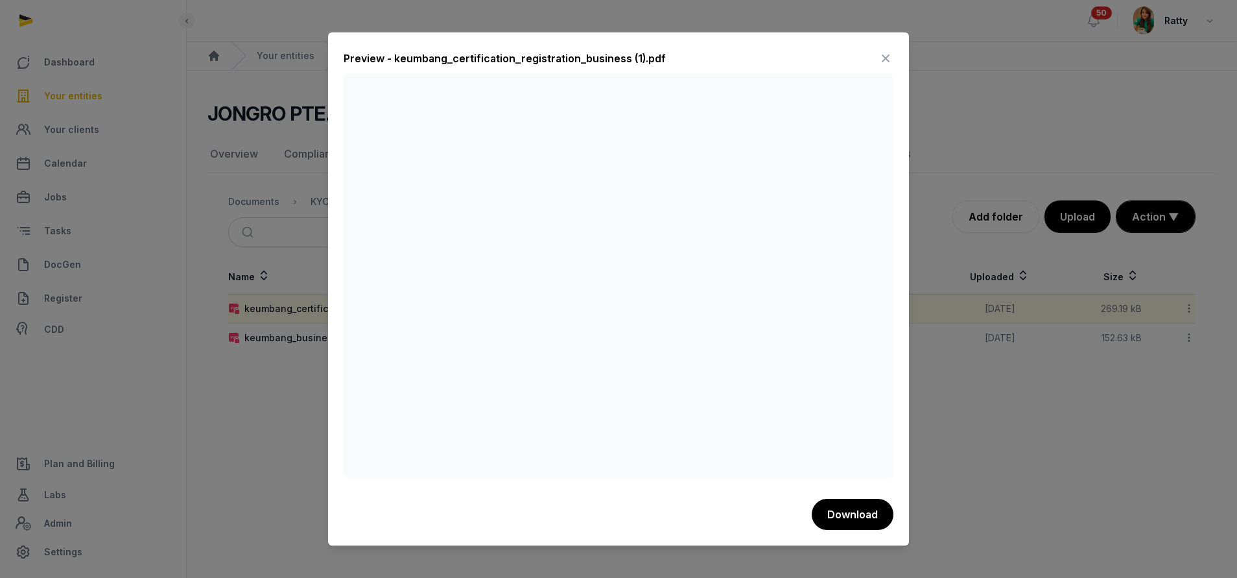
click at [888, 60] on icon at bounding box center [886, 58] width 16 height 21
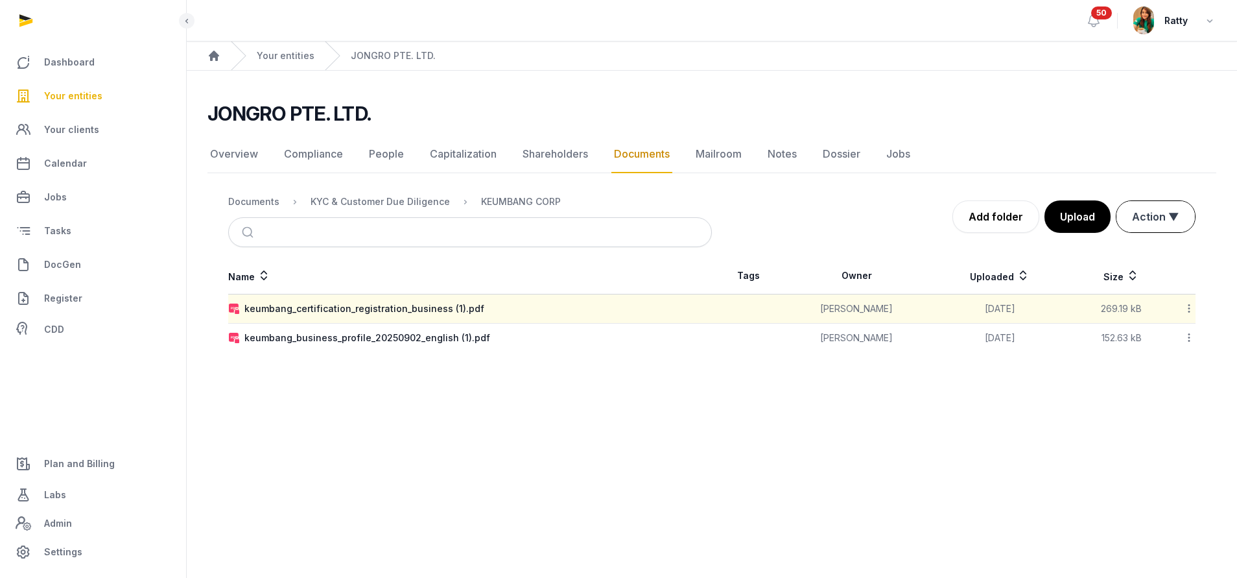
click at [1162, 230] on button "Action ▼" at bounding box center [1156, 216] width 78 height 31
click at [1131, 264] on div "Move" at bounding box center [1144, 270] width 104 height 26
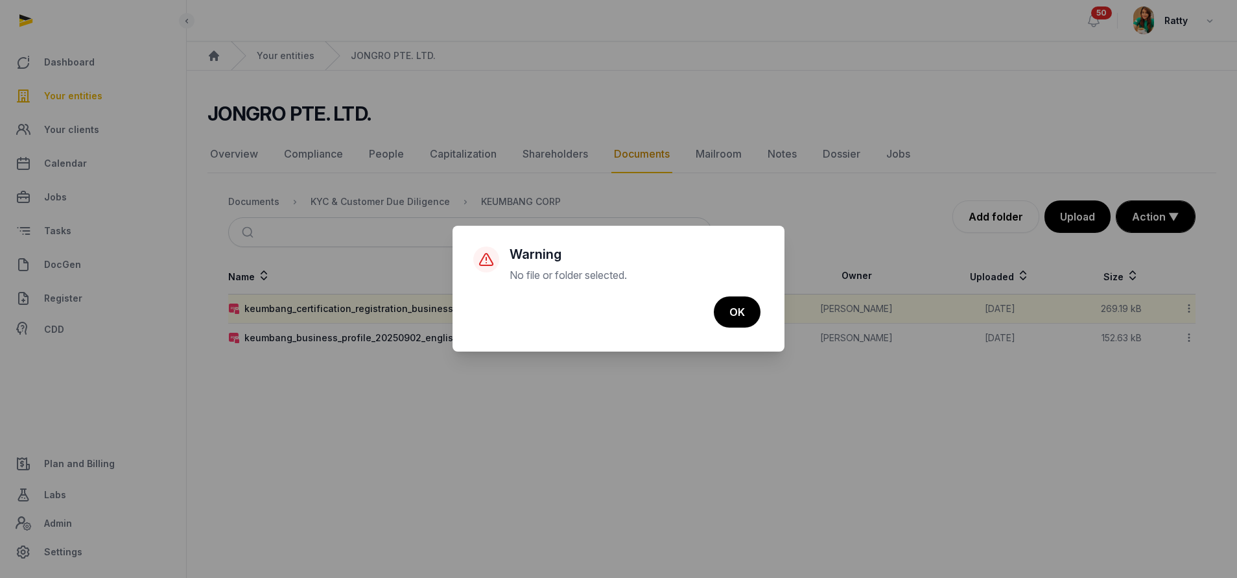
click at [1039, 444] on div "× Warning No file or folder selected. Cancel No OK" at bounding box center [618, 289] width 1237 height 578
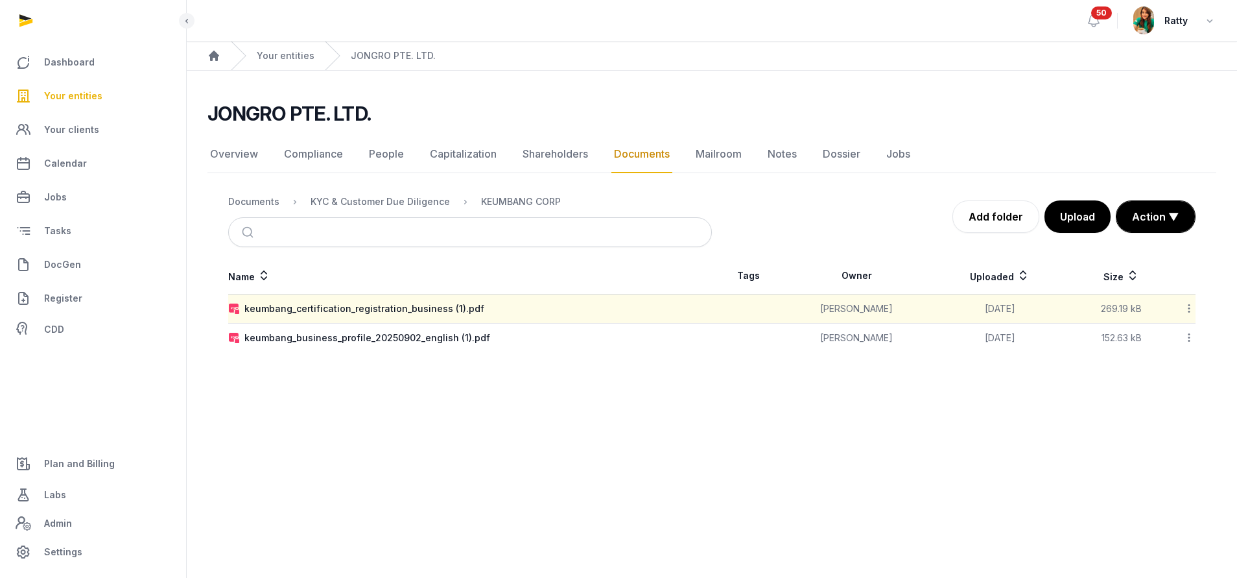
click at [1194, 306] on icon at bounding box center [1189, 309] width 12 height 14
click at [1142, 335] on div "Download" at bounding box center [1143, 342] width 104 height 23
click at [1189, 340] on icon at bounding box center [1189, 338] width 12 height 14
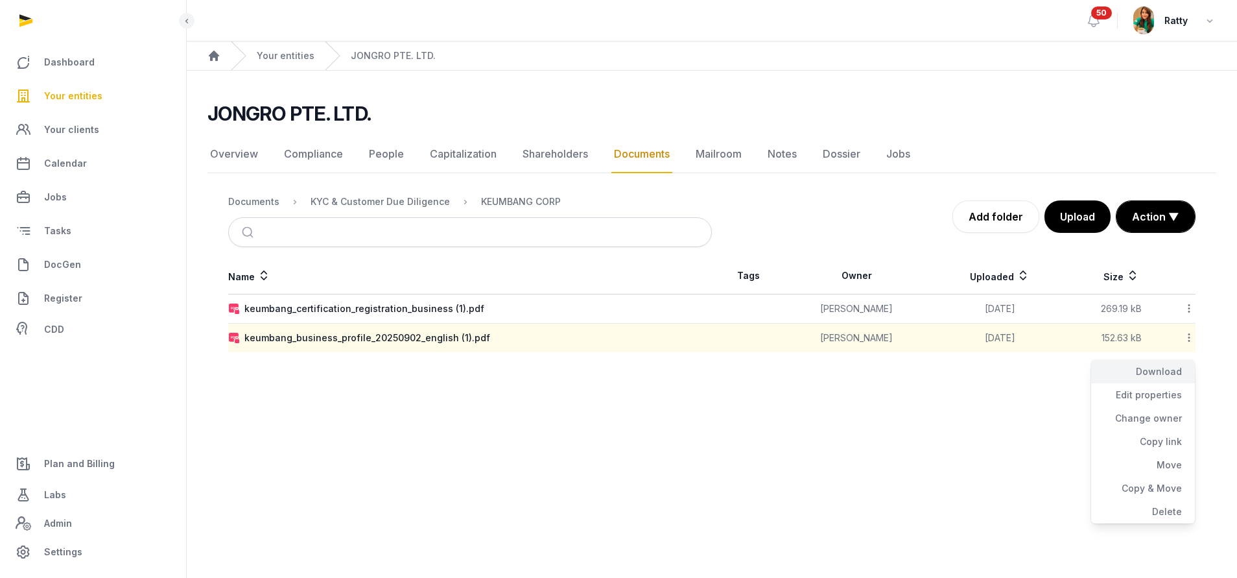
click at [1137, 372] on div "Download" at bounding box center [1143, 371] width 104 height 23
click at [373, 158] on link "People" at bounding box center [386, 155] width 40 height 38
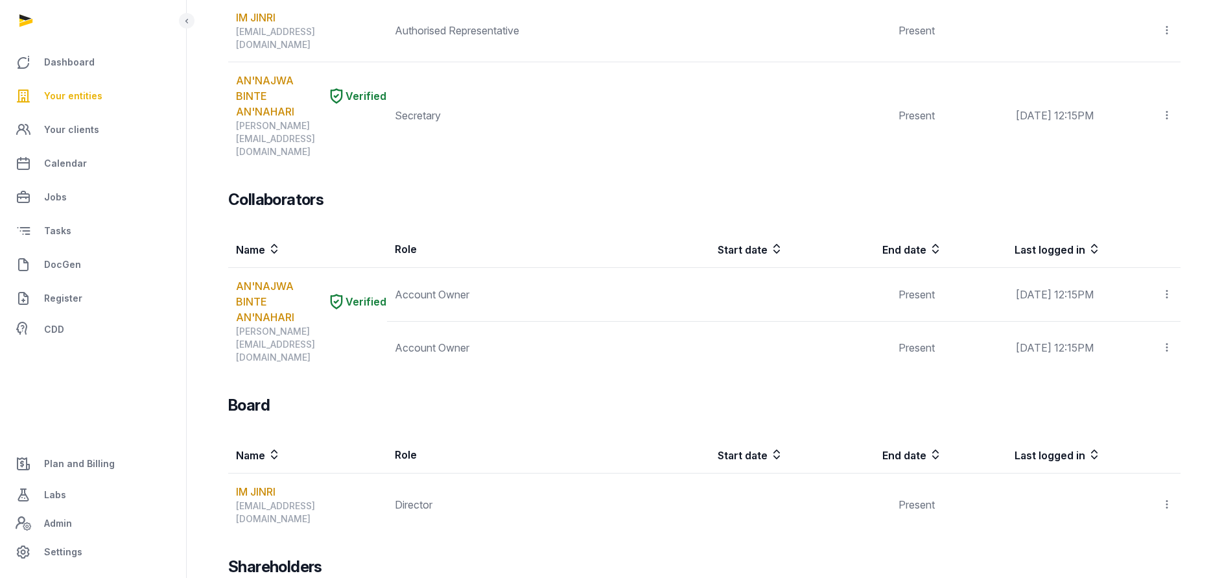
scroll to position [392, 0]
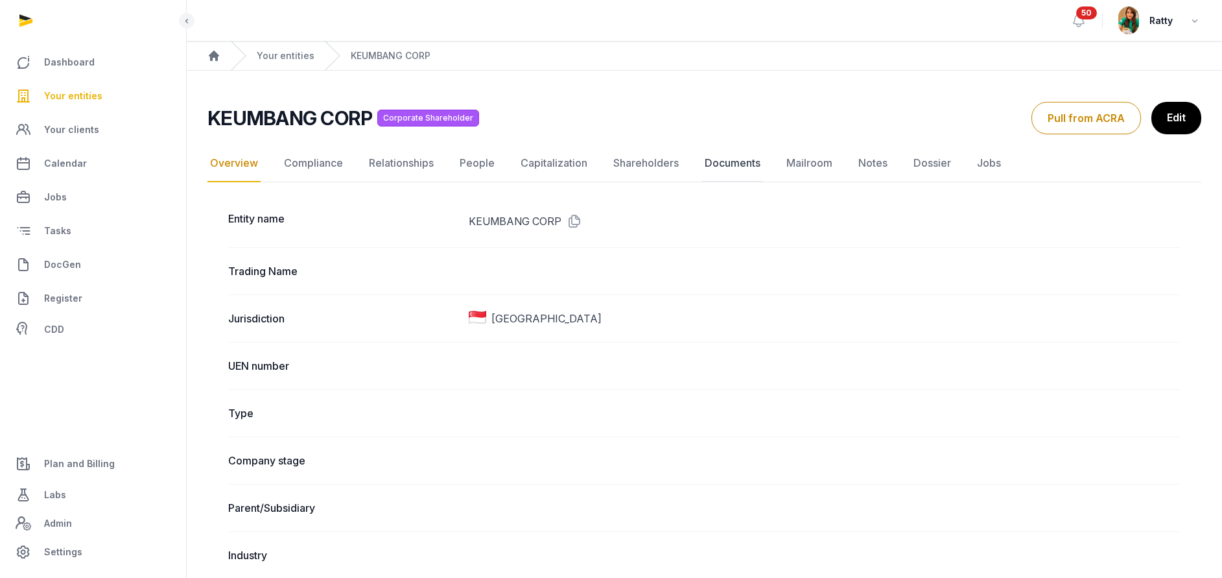
click at [739, 167] on link "Documents" at bounding box center [732, 164] width 61 height 38
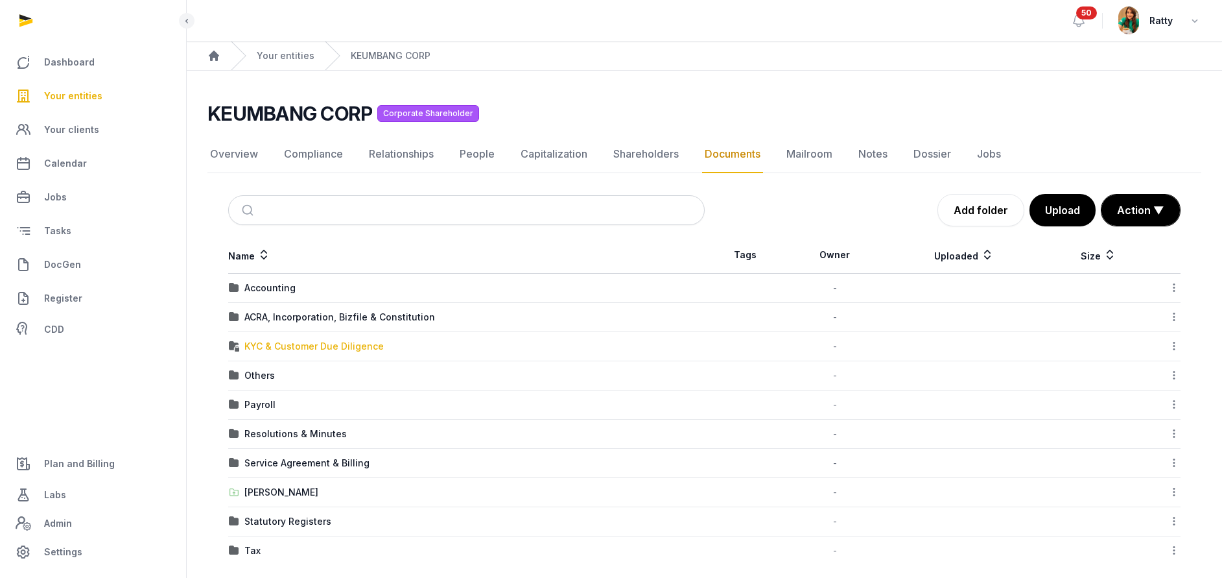
click at [284, 348] on div "KYC & Customer Due Diligence" at bounding box center [313, 346] width 139 height 13
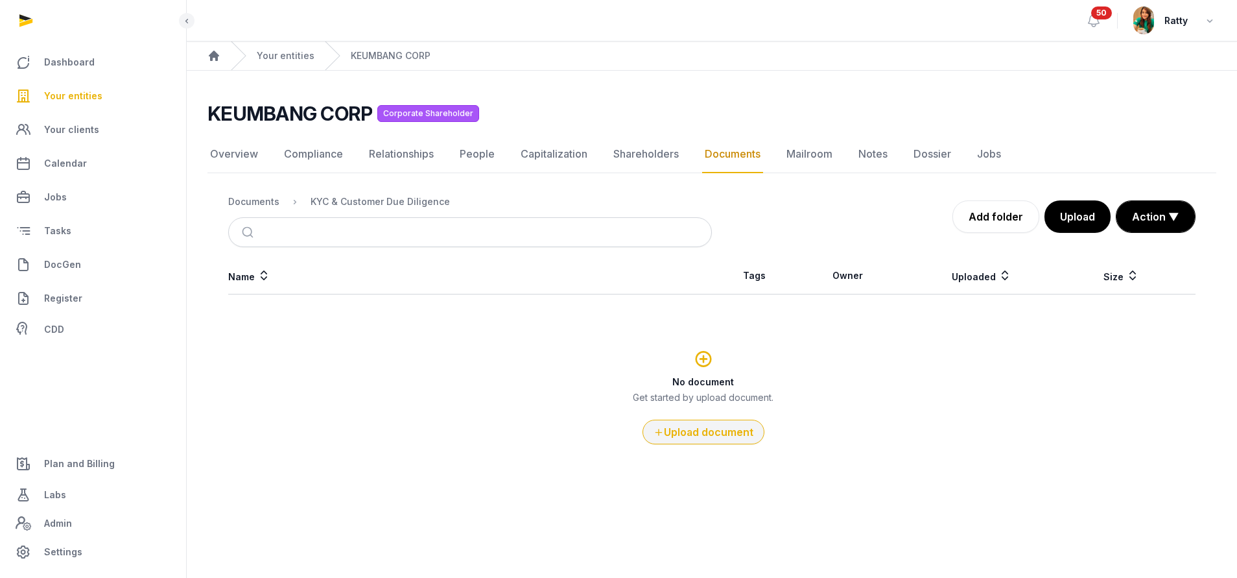
click at [694, 434] on button "Upload document" at bounding box center [704, 432] width 122 height 25
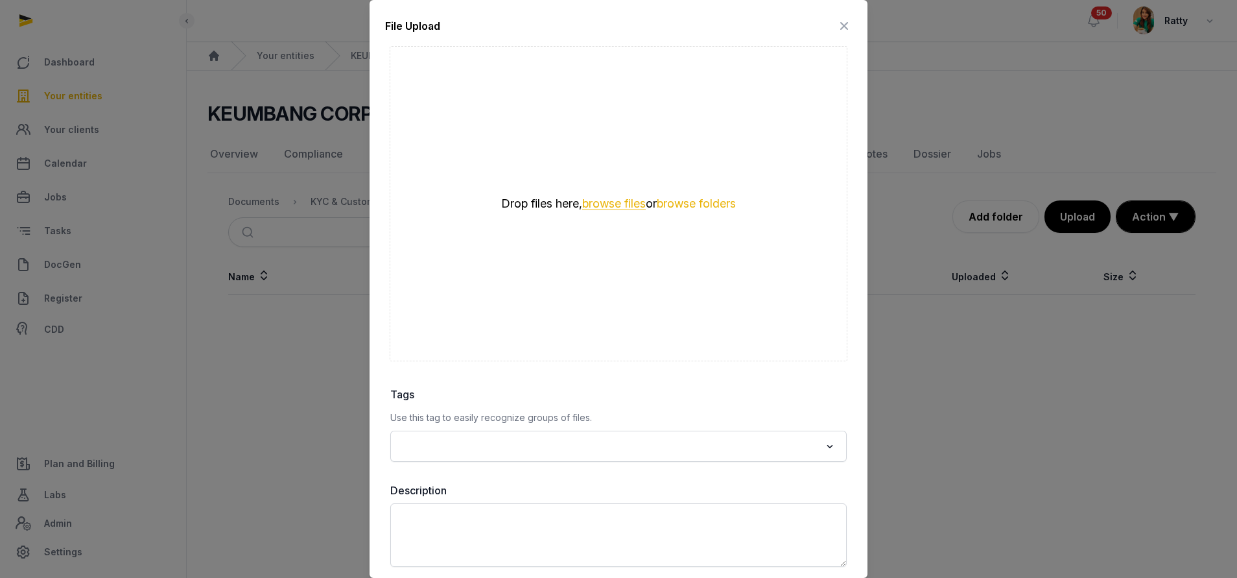
click at [584, 202] on button "browse files" at bounding box center [614, 204] width 64 height 12
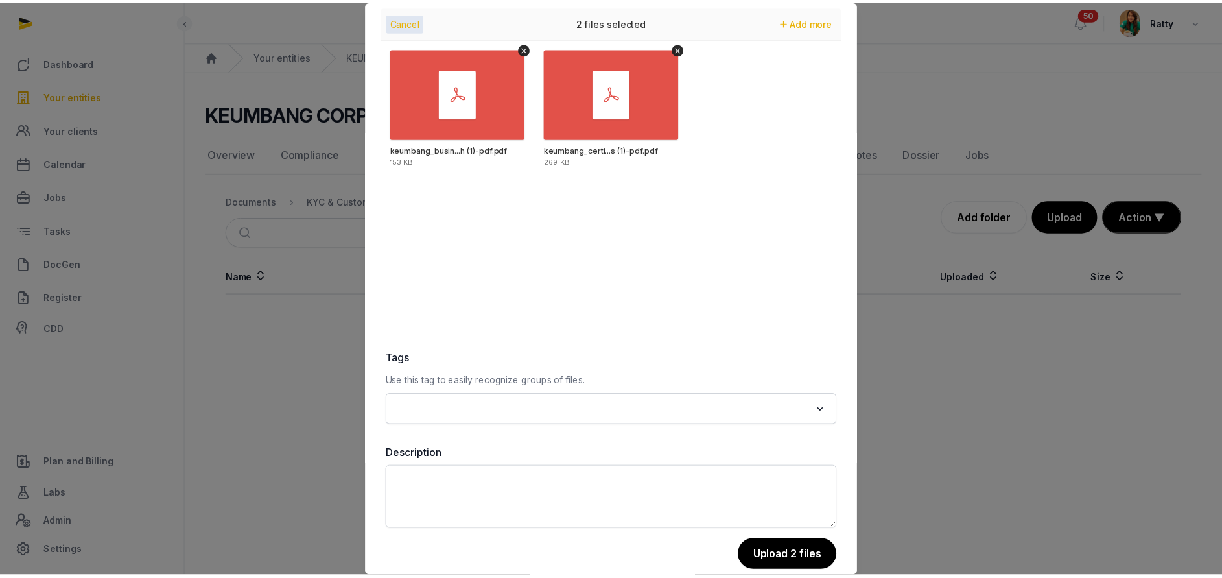
scroll to position [56, 0]
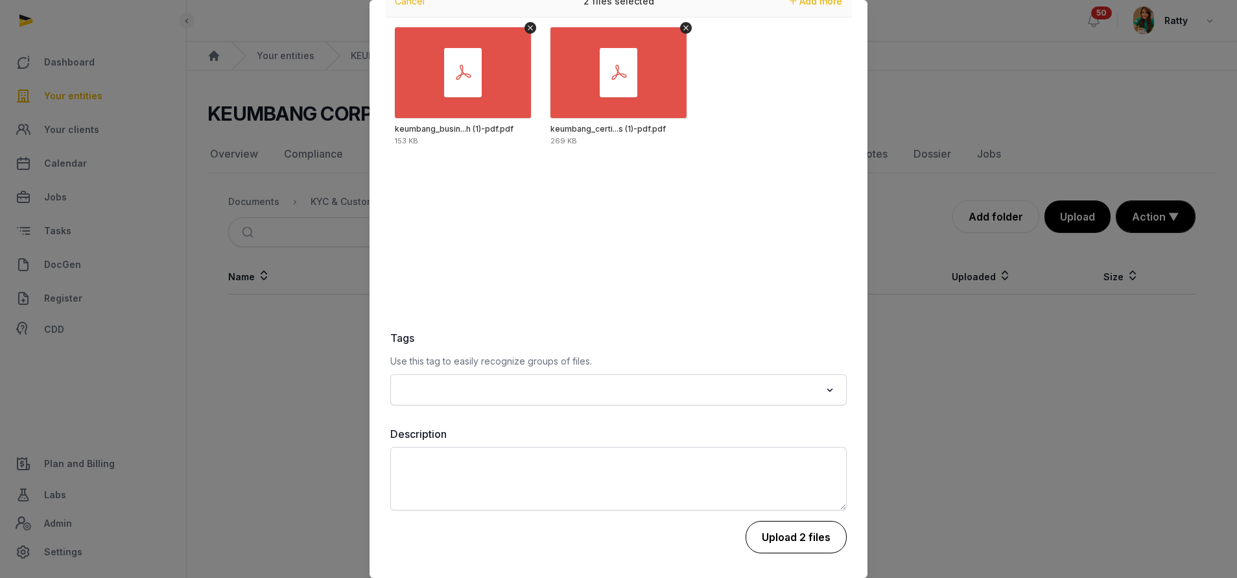
click at [760, 545] on button "Upload 2 files" at bounding box center [796, 537] width 101 height 32
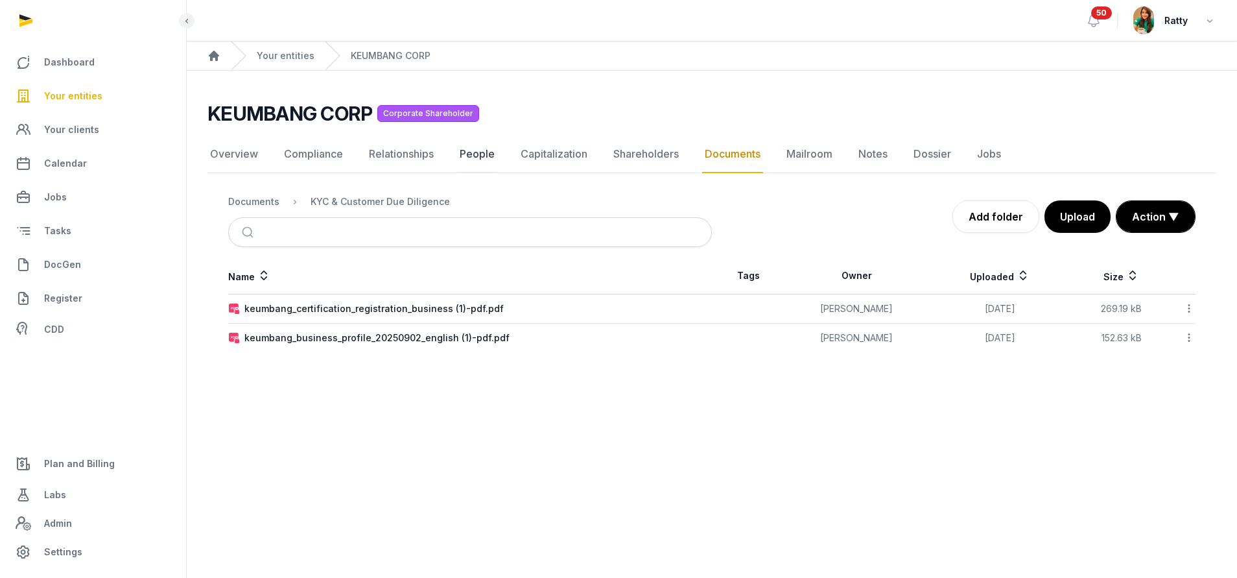
click at [484, 158] on link "People" at bounding box center [477, 155] width 40 height 38
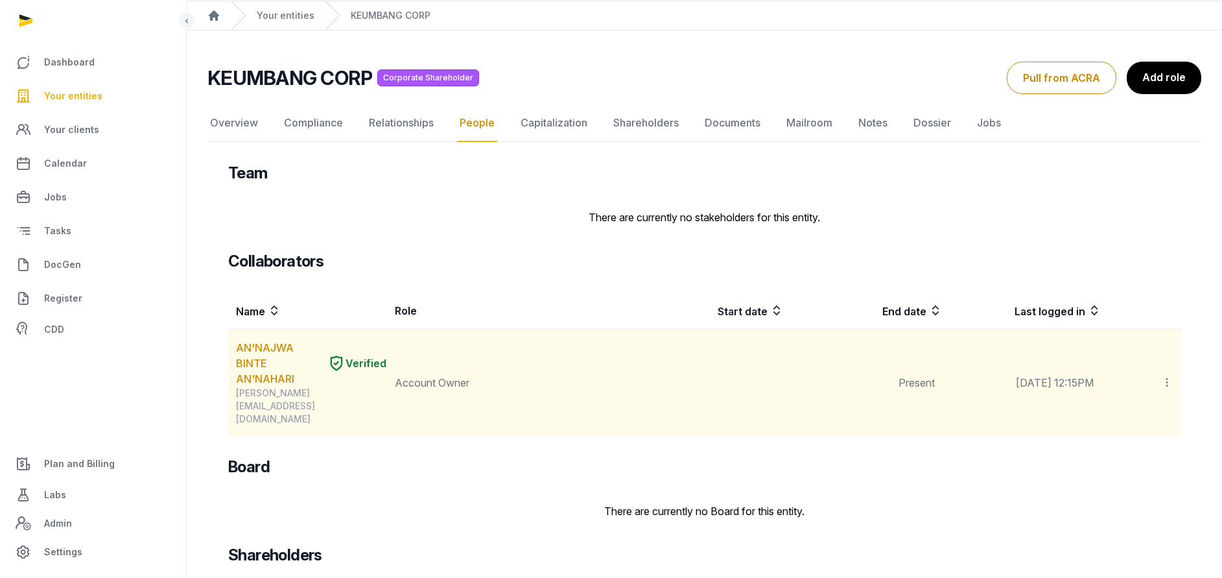
scroll to position [75, 0]
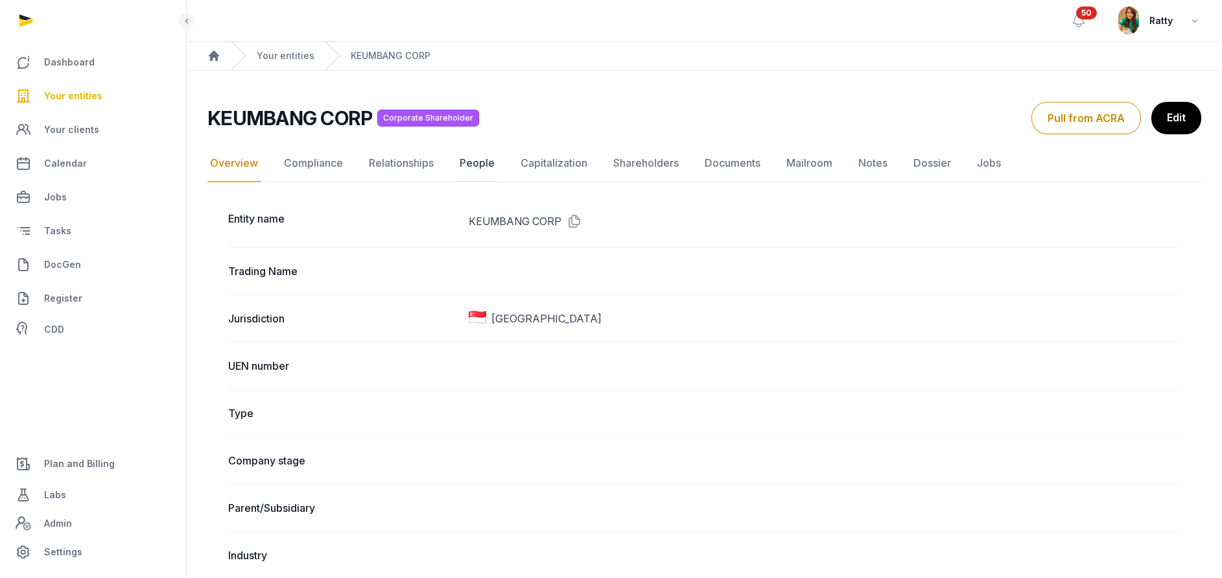
click at [479, 162] on link "People" at bounding box center [477, 164] width 40 height 38
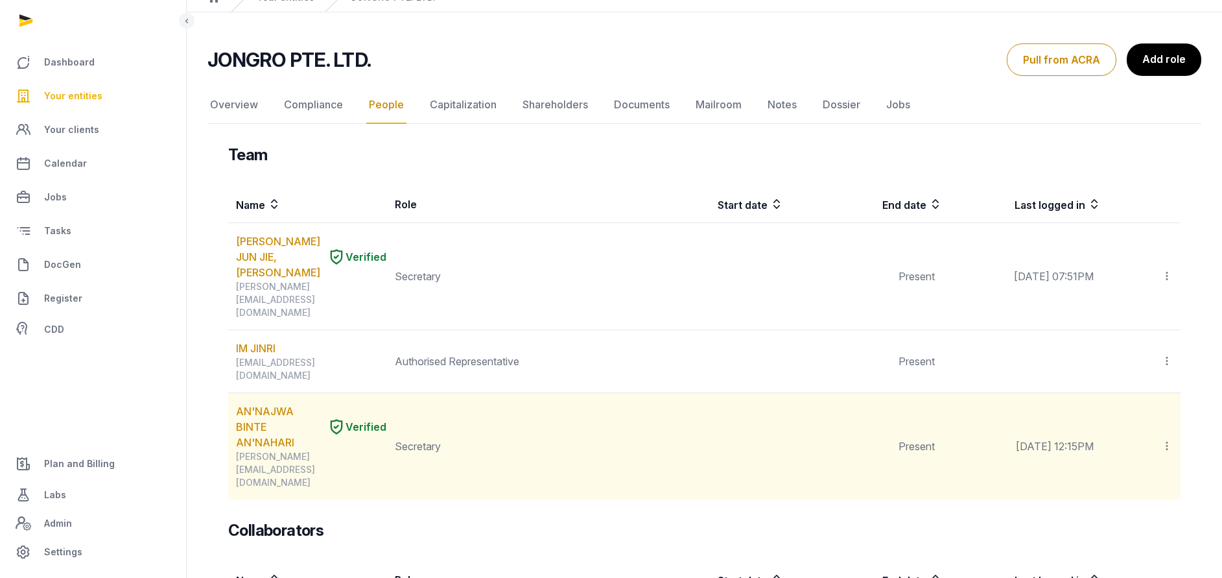
scroll to position [97, 0]
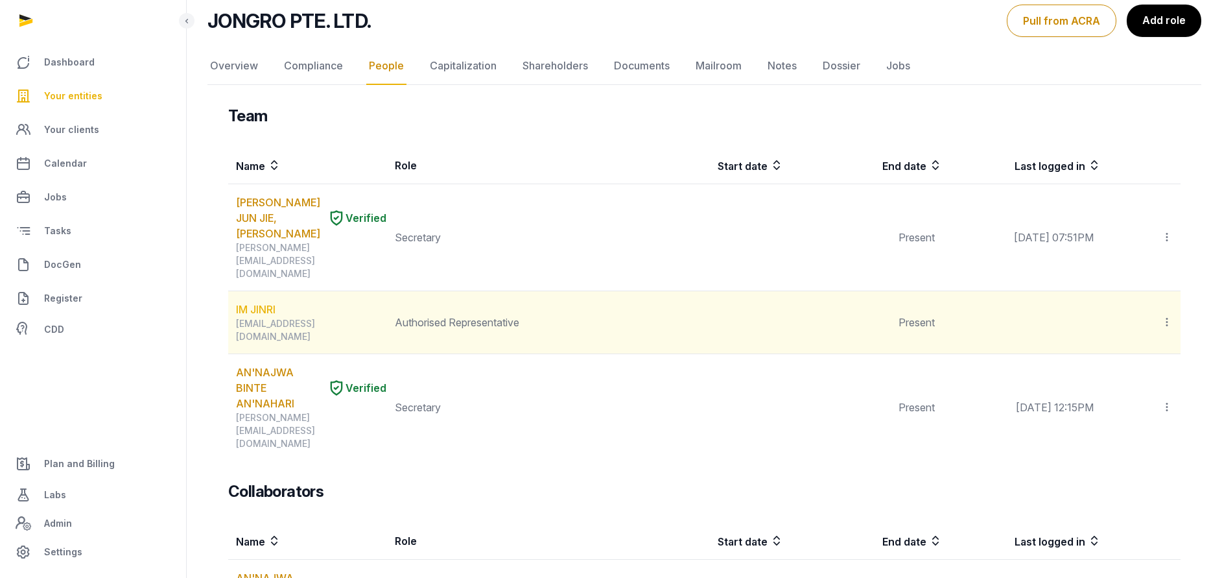
click at [254, 302] on link "IM JINRI" at bounding box center [256, 310] width 40 height 16
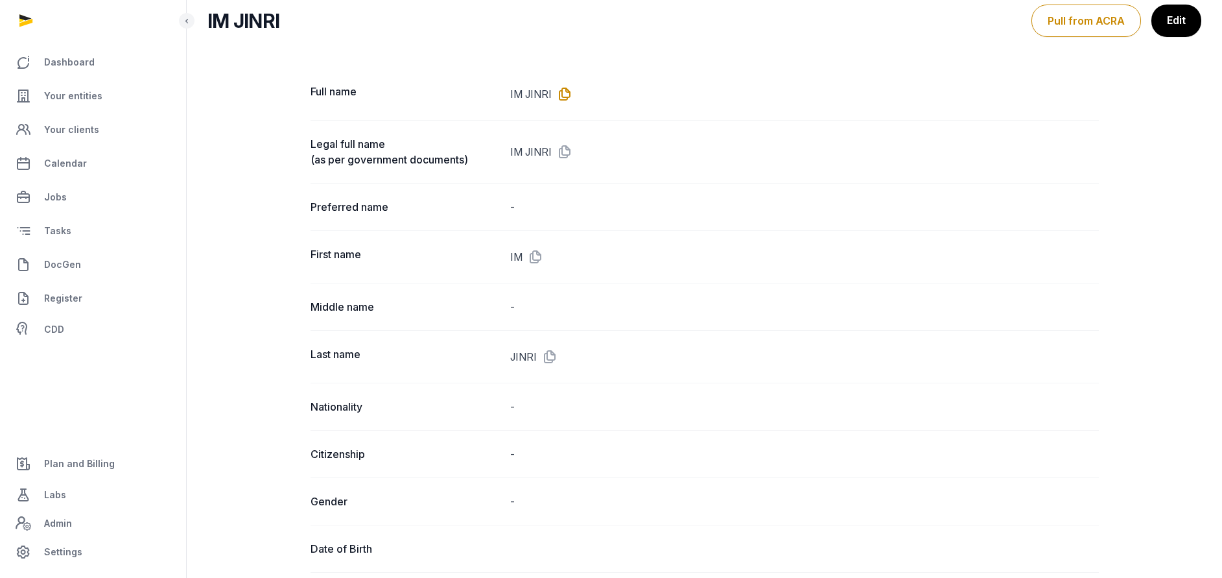
click at [558, 90] on icon at bounding box center [562, 94] width 21 height 21
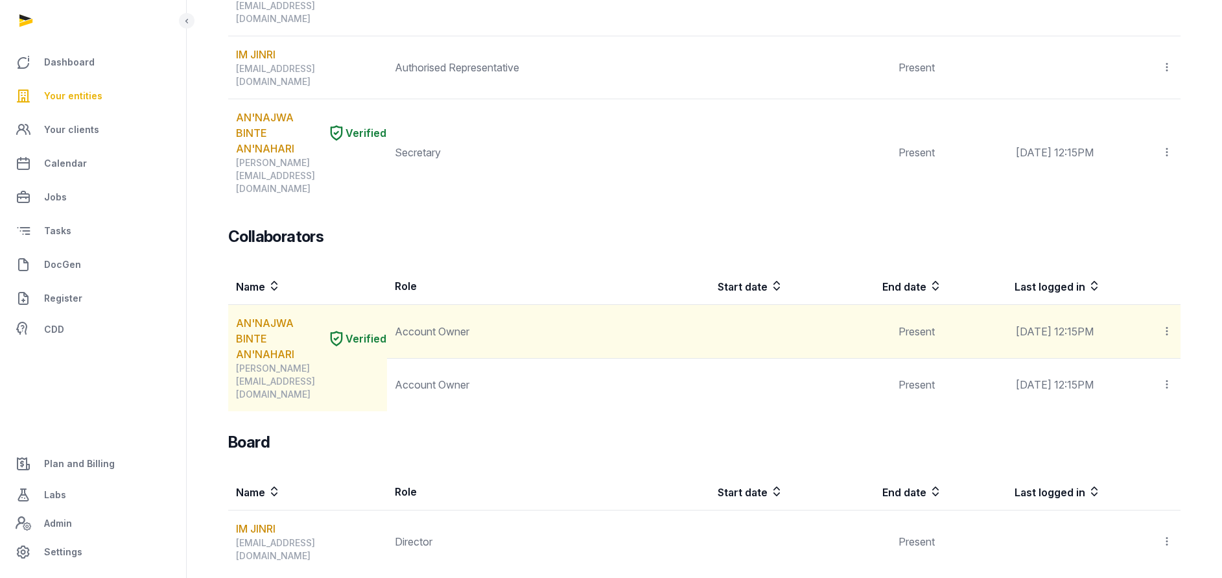
scroll to position [392, 0]
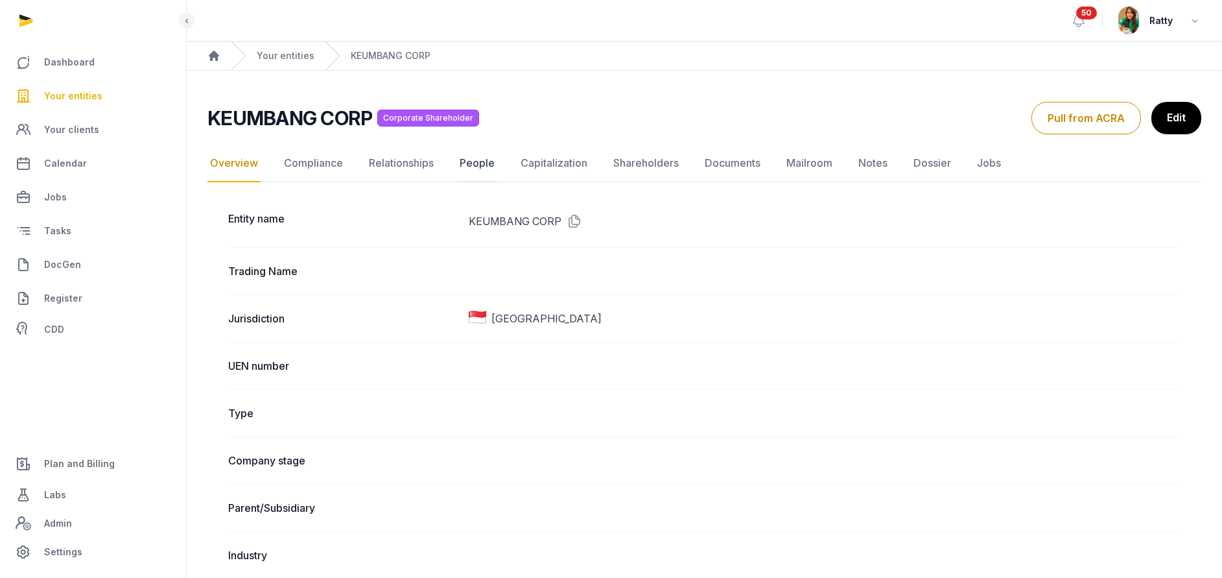
click at [463, 166] on link "People" at bounding box center [477, 164] width 40 height 38
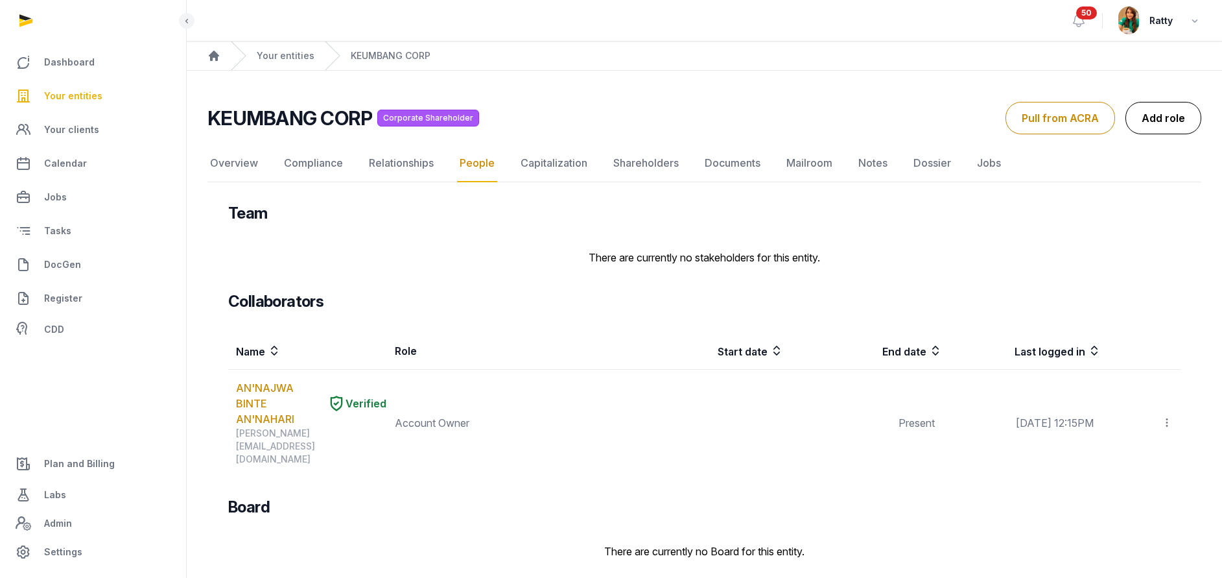
click at [1160, 115] on link "Add role" at bounding box center [1164, 118] width 76 height 32
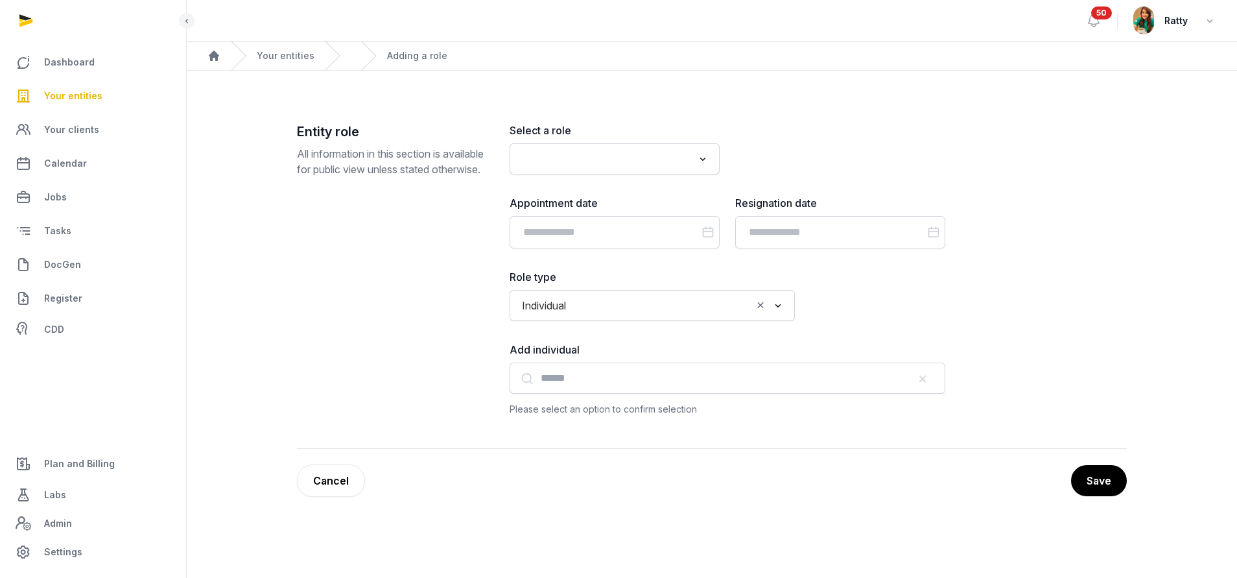
click at [650, 156] on input "Search for option" at bounding box center [605, 159] width 176 height 18
click at [656, 180] on li "Authorised Representative" at bounding box center [614, 187] width 209 height 19
type input "*****"
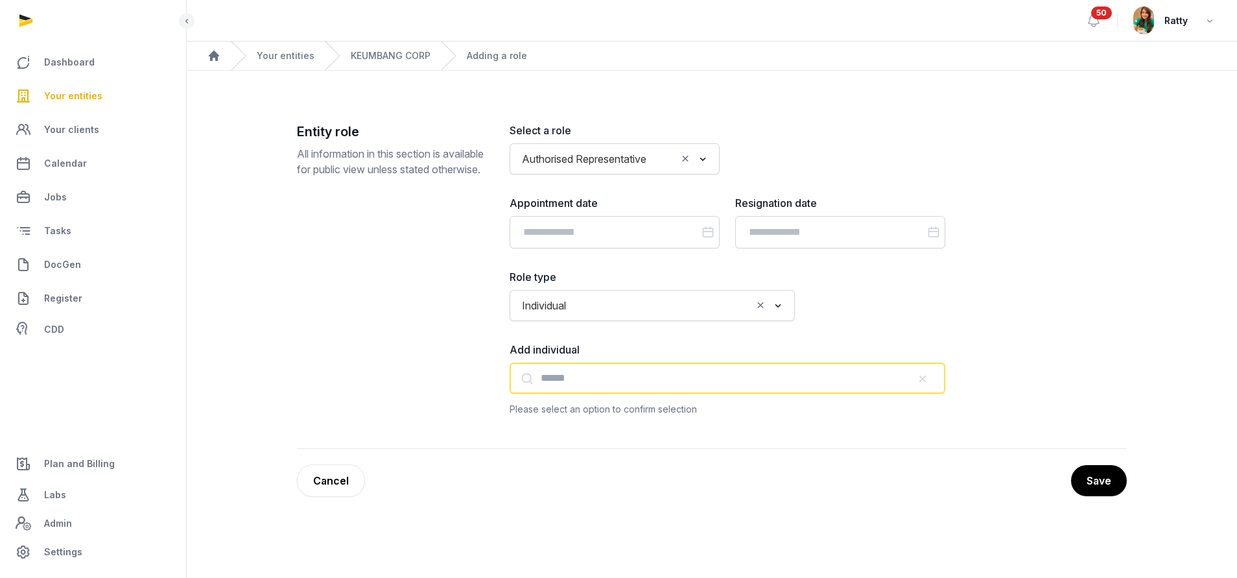
click at [549, 386] on input "text" at bounding box center [728, 377] width 436 height 31
paste input "********"
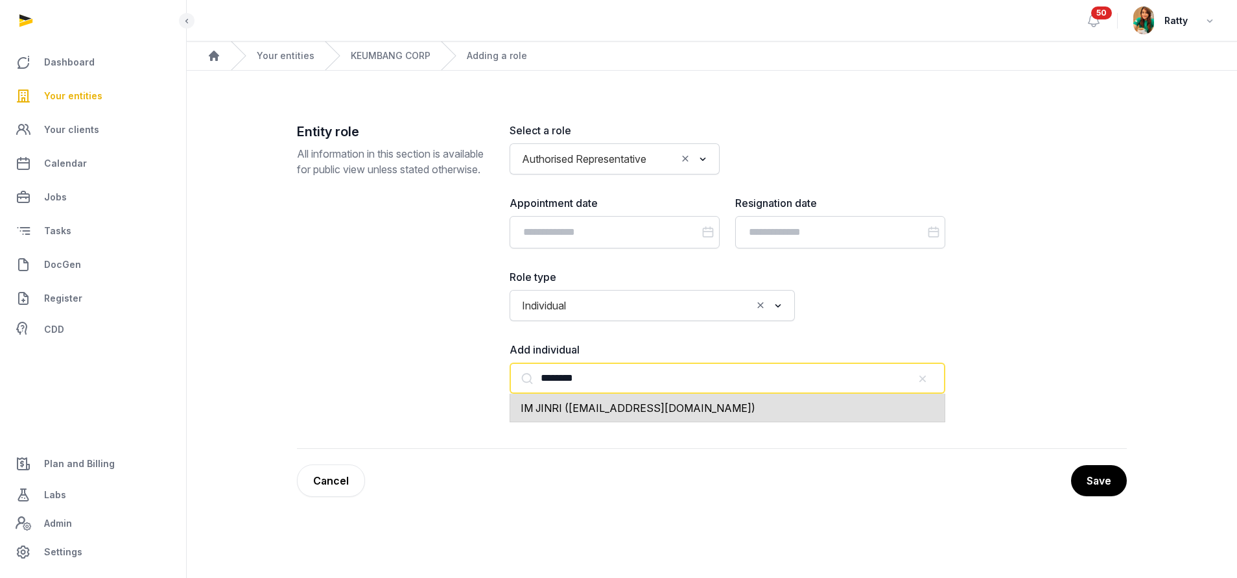
click at [580, 404] on span "IM JINRI (bbikachu@gmail.com)" at bounding box center [638, 407] width 235 height 13
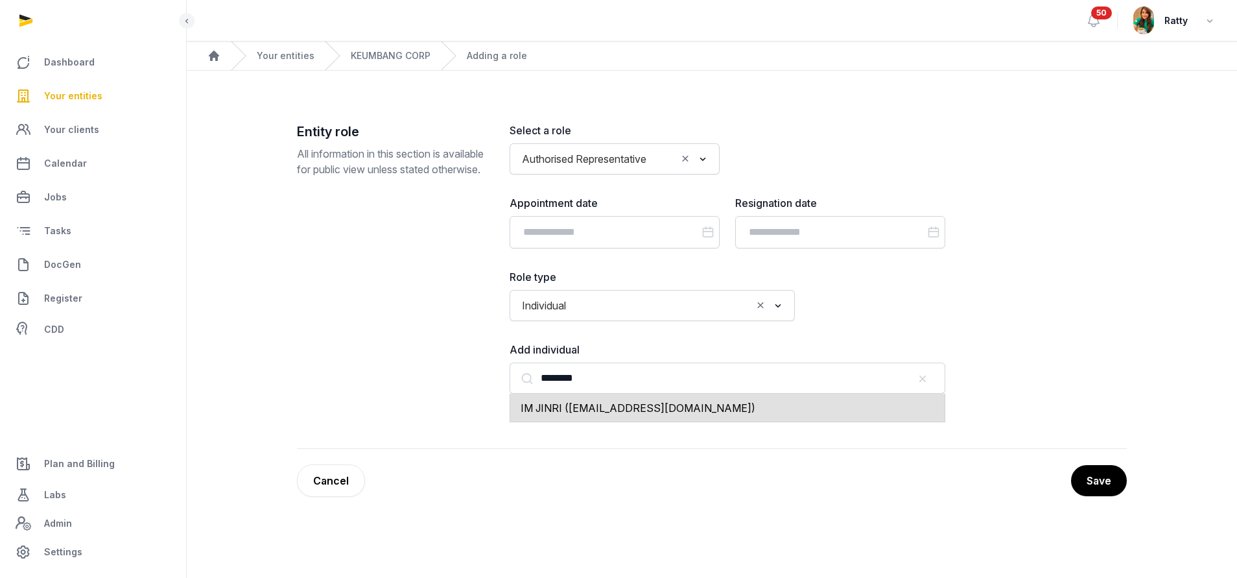
type input "**********"
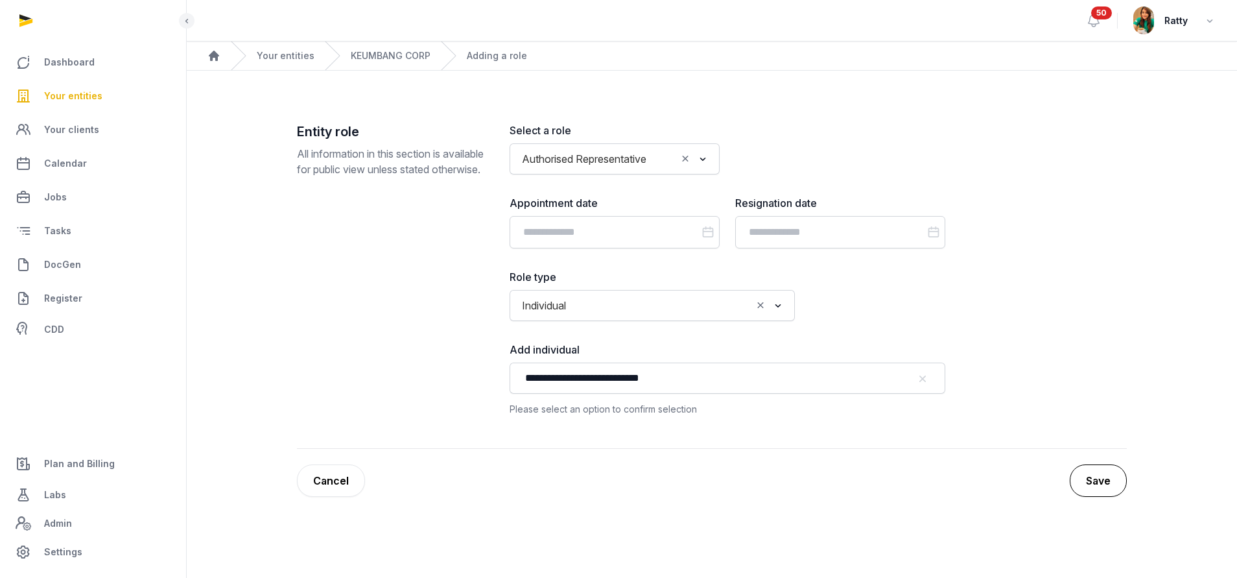
click at [1102, 482] on button "Save" at bounding box center [1098, 480] width 57 height 32
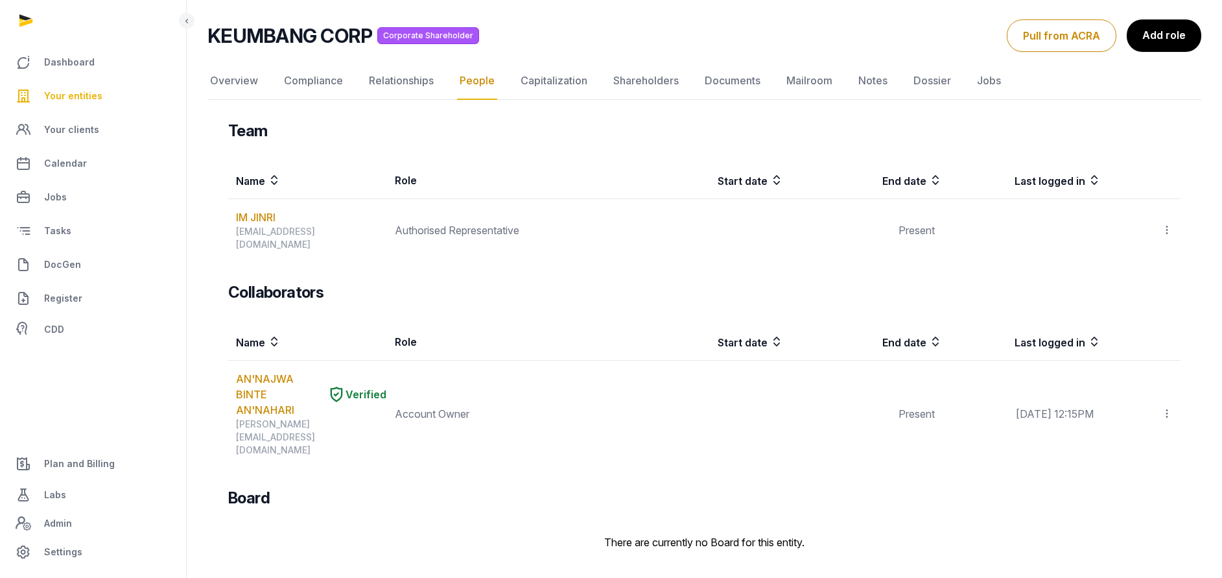
scroll to position [135, 0]
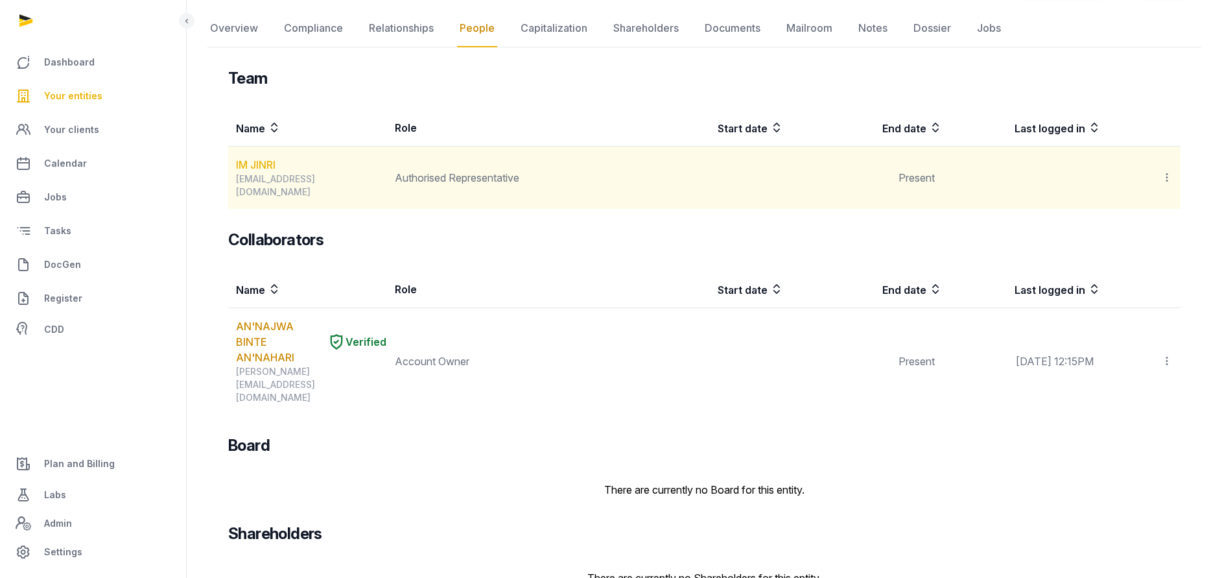
click at [252, 163] on link "IM JINRI" at bounding box center [256, 165] width 40 height 16
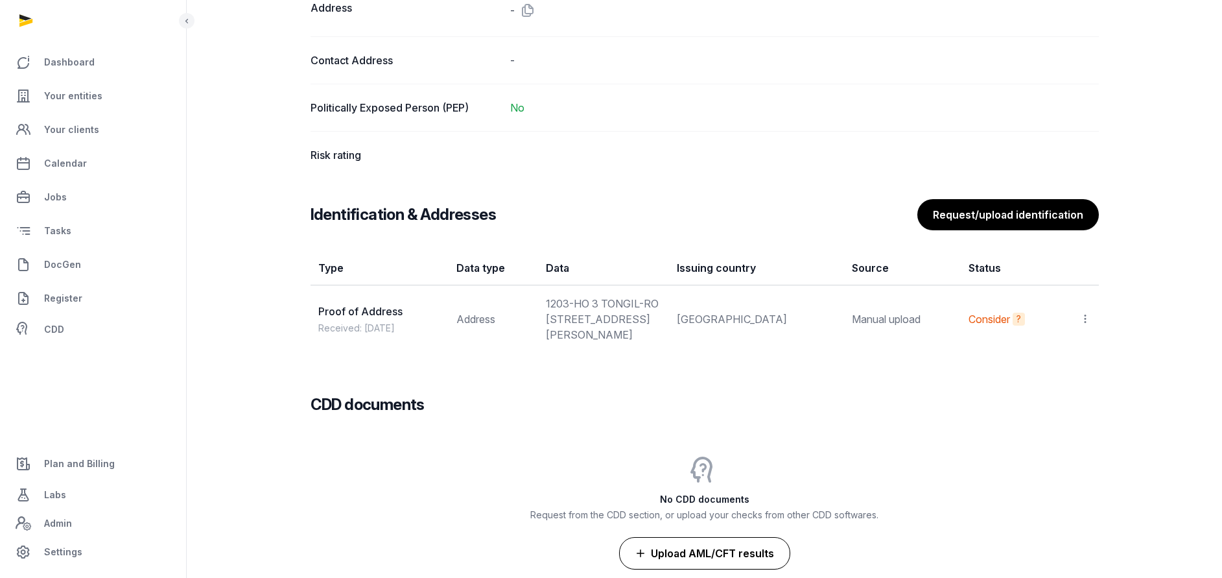
scroll to position [921, 0]
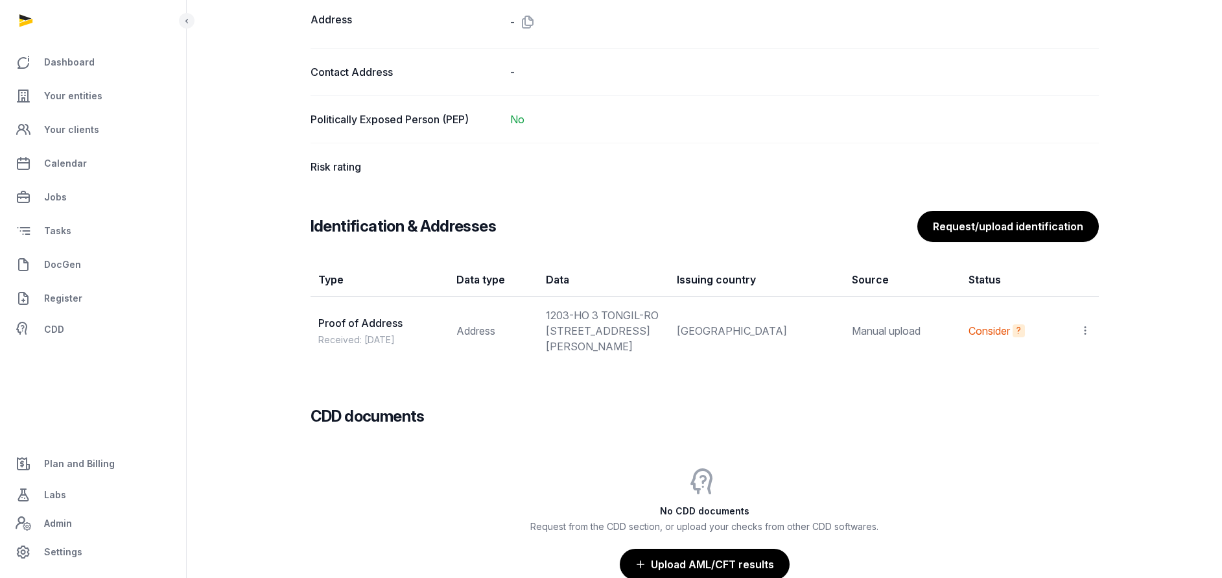
click at [1086, 337] on icon at bounding box center [1086, 331] width 12 height 14
click at [1065, 372] on span "View" at bounding box center [1066, 365] width 23 height 13
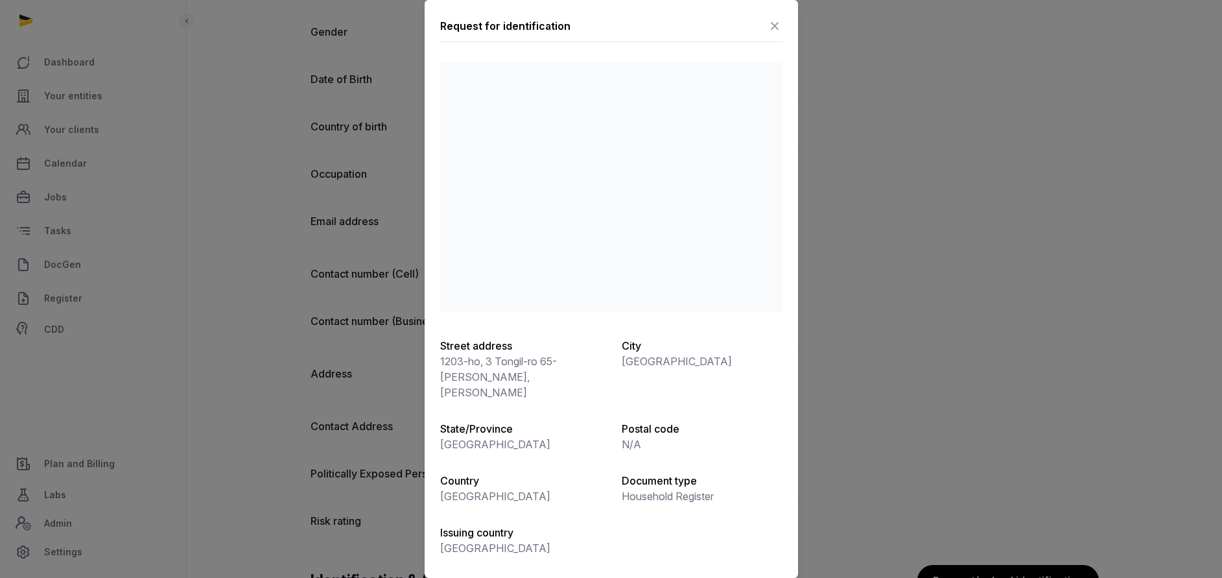
scroll to position [433, 0]
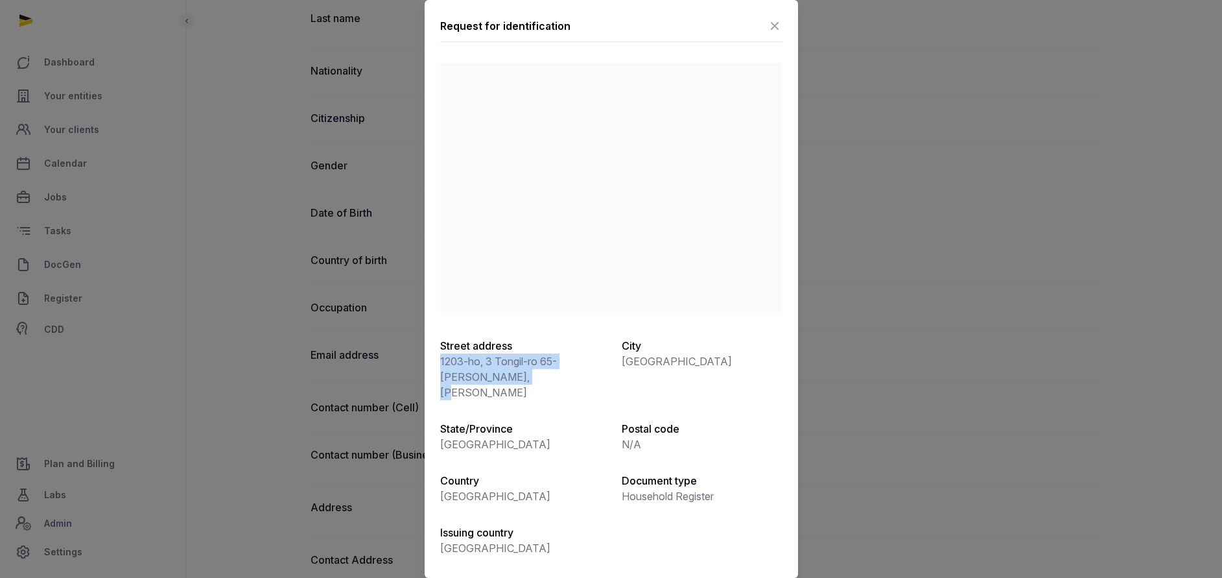
drag, startPoint x: 511, startPoint y: 378, endPoint x: 437, endPoint y: 364, distance: 75.3
click at [437, 364] on div "Request for identification Street address 1203-ho, 3 Tongil-ro 65-gil, Eunpyeon…" at bounding box center [611, 296] width 373 height 592
copy p "1203-ho, 3 Tongil-ro 65-gil, Eunpyeong-gu"
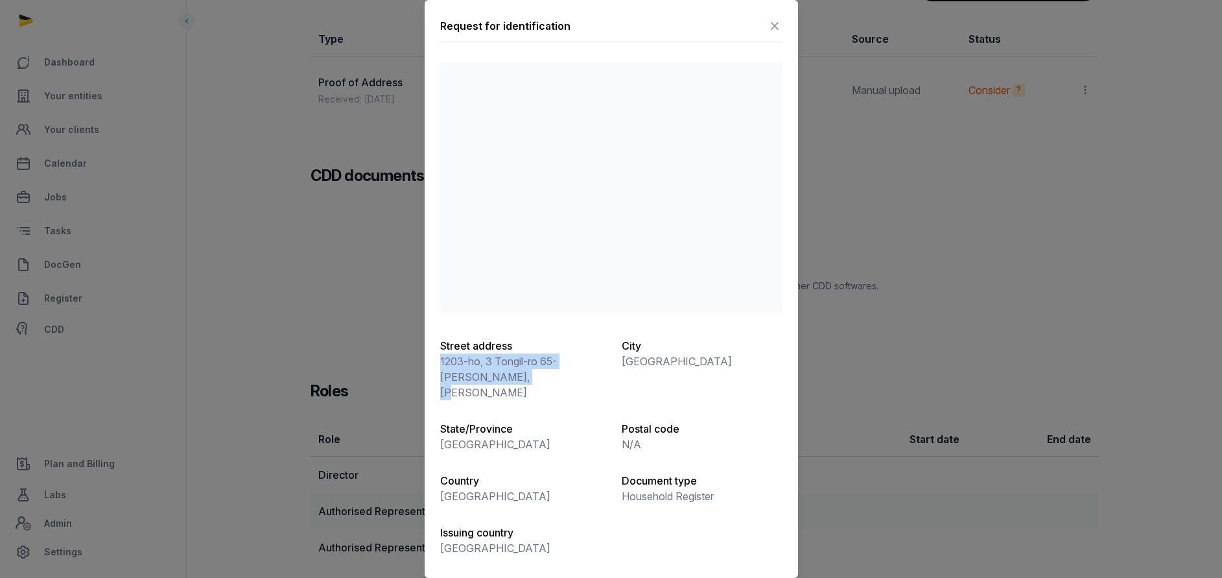
scroll to position [1211, 0]
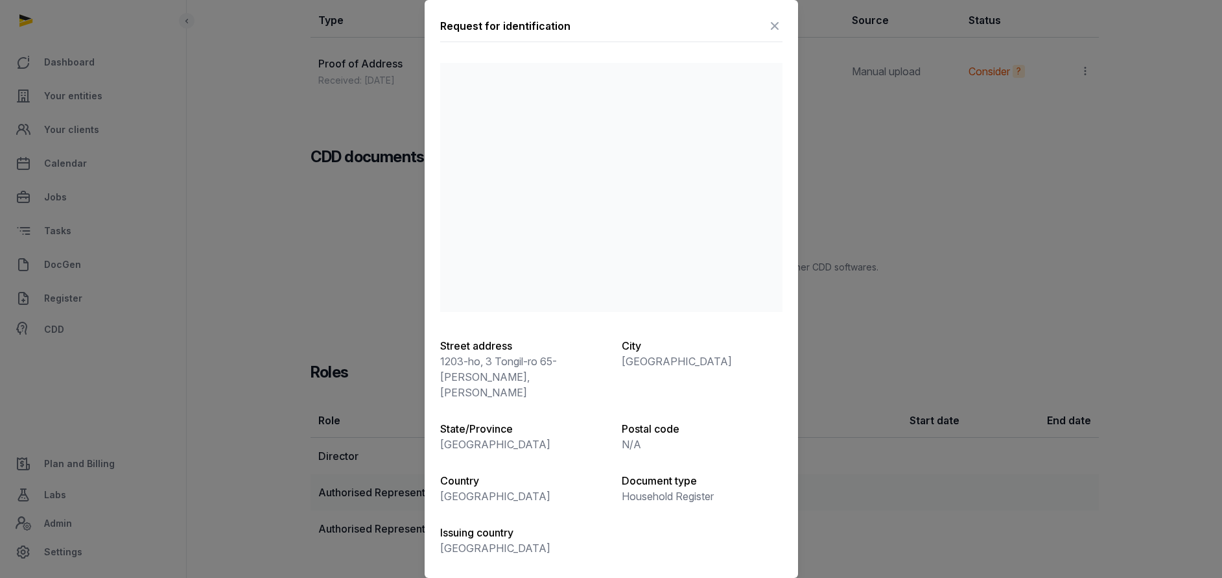
click at [772, 25] on icon at bounding box center [775, 26] width 16 height 21
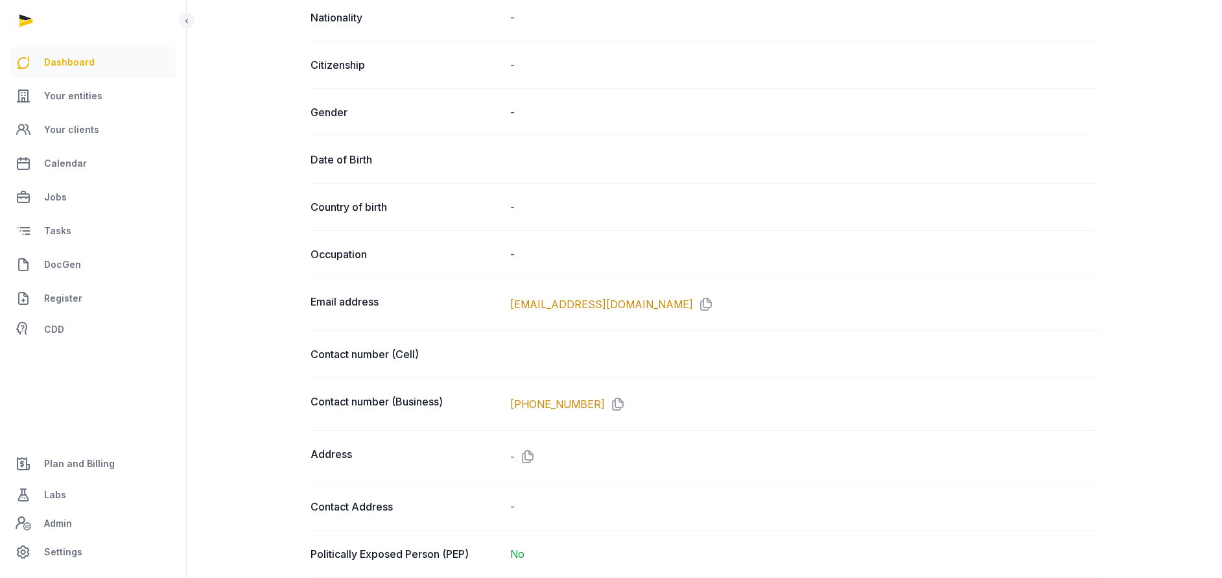
scroll to position [875, 0]
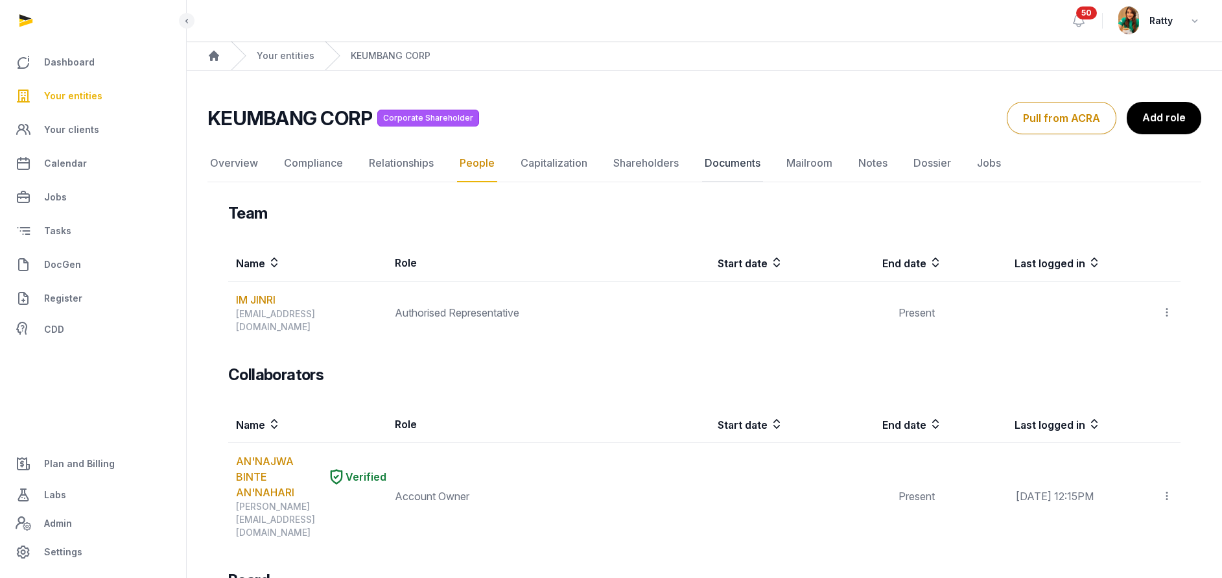
click at [746, 163] on link "Documents" at bounding box center [732, 164] width 61 height 38
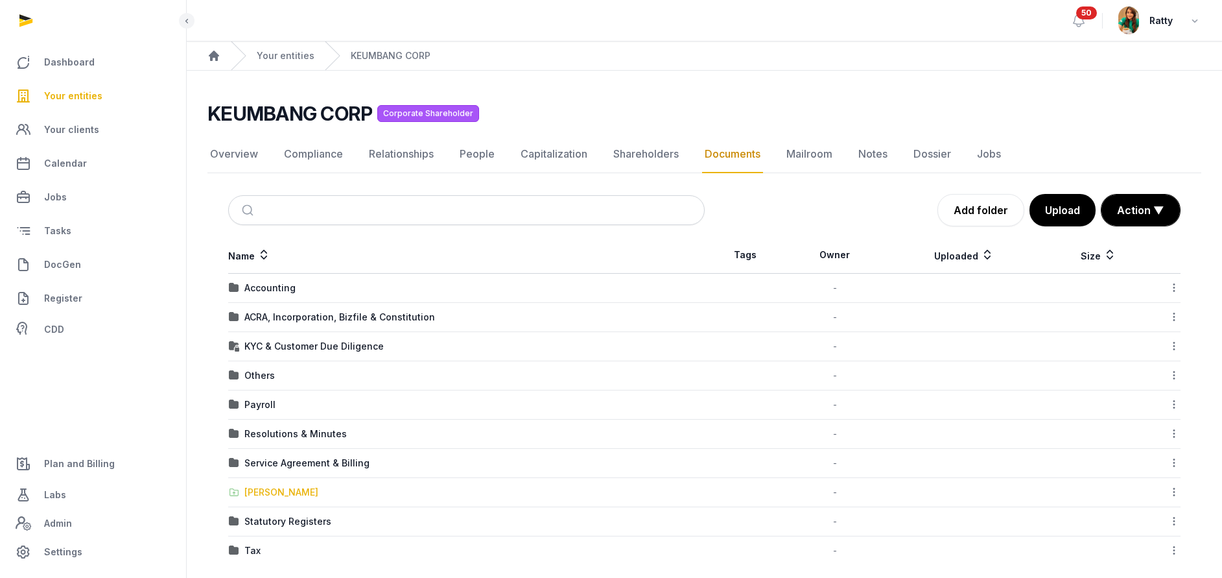
click at [275, 495] on div "Shared Folder" at bounding box center [281, 492] width 74 height 13
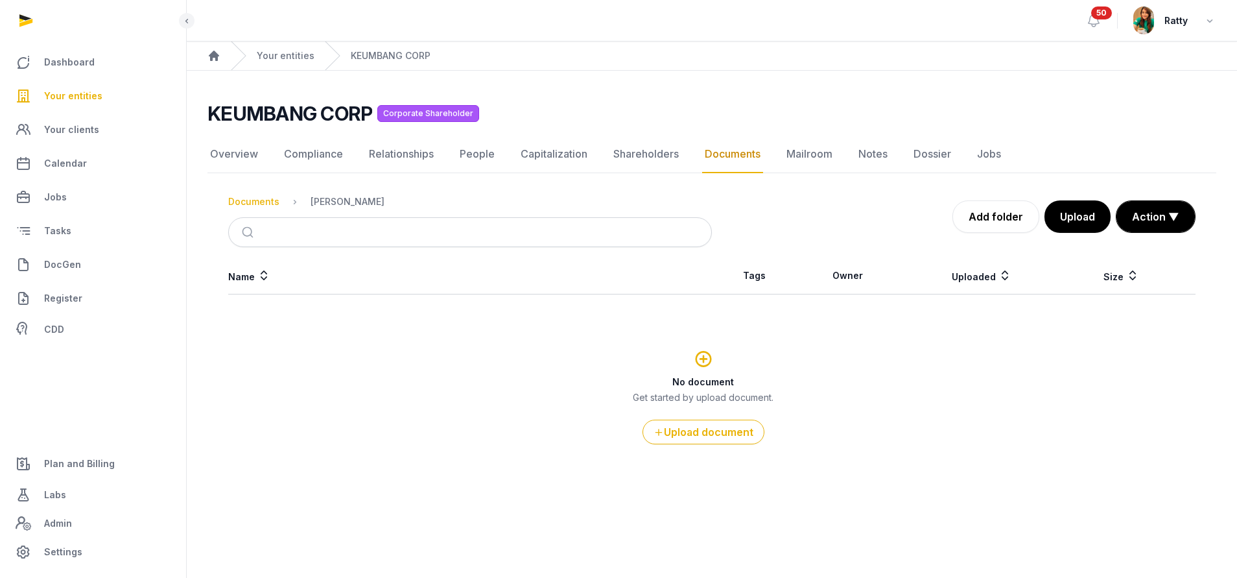
click at [248, 200] on div "Documents" at bounding box center [253, 201] width 51 height 13
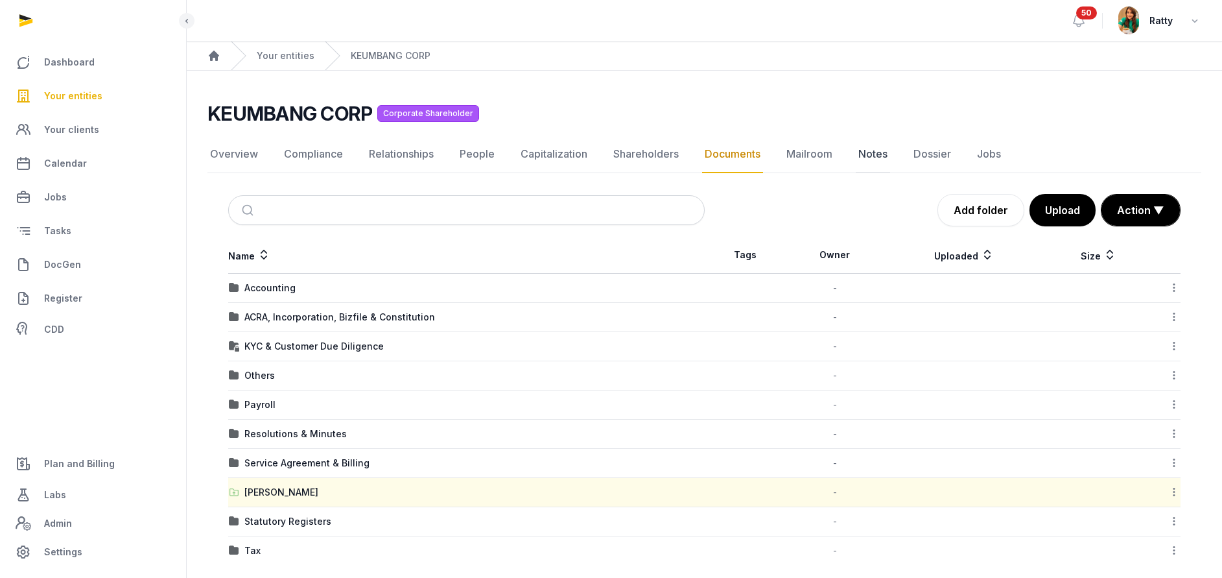
click at [867, 158] on link "Notes" at bounding box center [873, 155] width 34 height 38
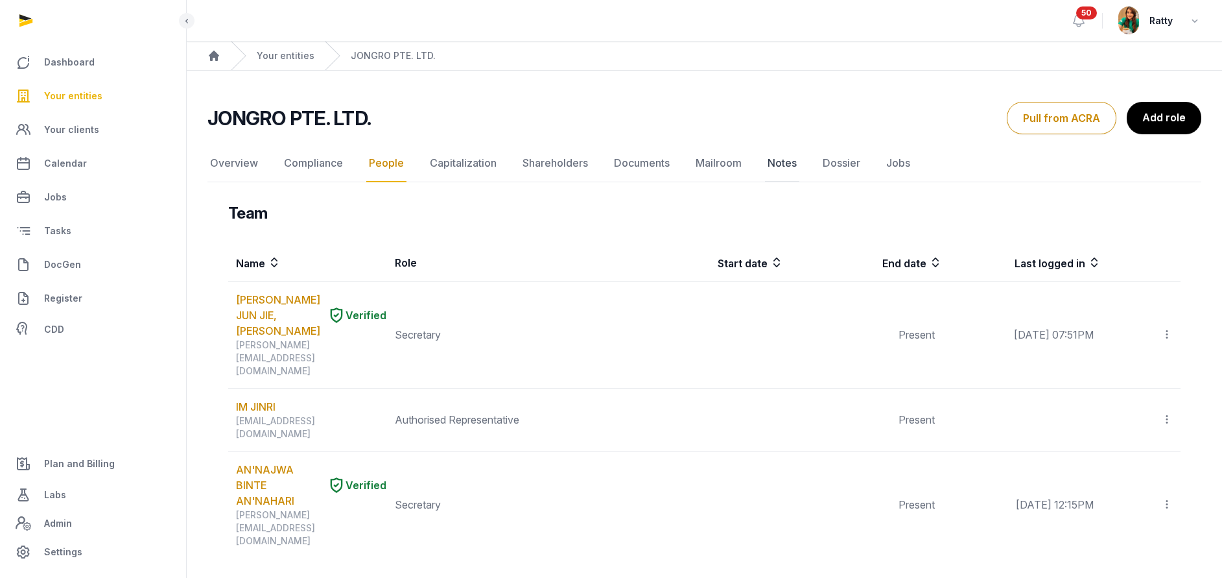
click at [783, 164] on link "Notes" at bounding box center [782, 164] width 34 height 38
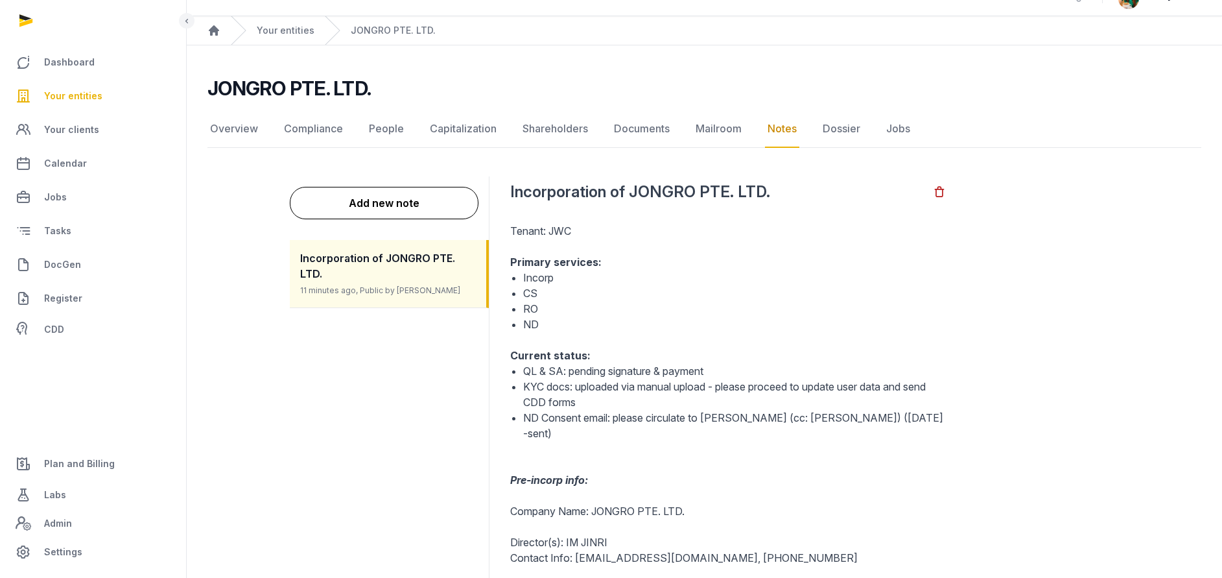
scroll to position [97, 0]
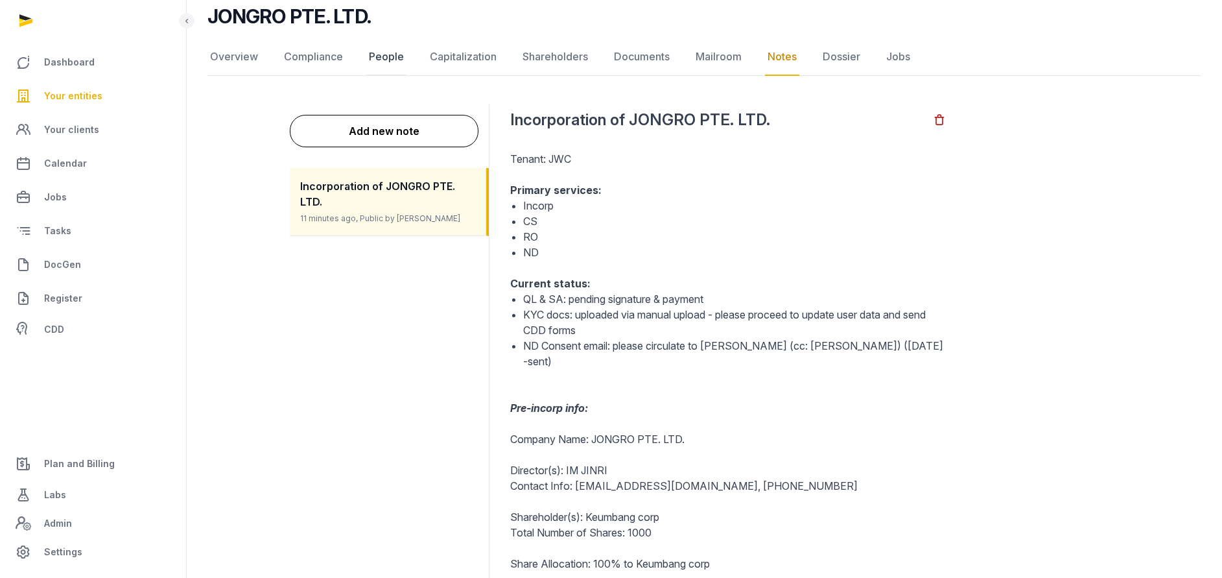
click at [379, 49] on link "People" at bounding box center [386, 57] width 40 height 38
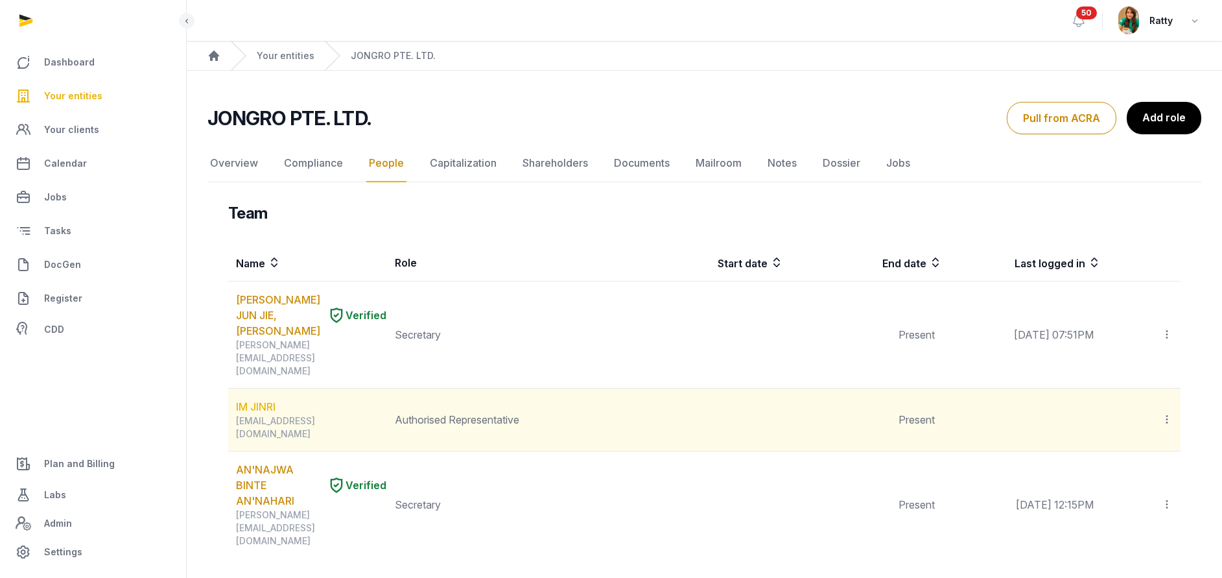
click at [257, 399] on link "IM JINRI" at bounding box center [256, 407] width 40 height 16
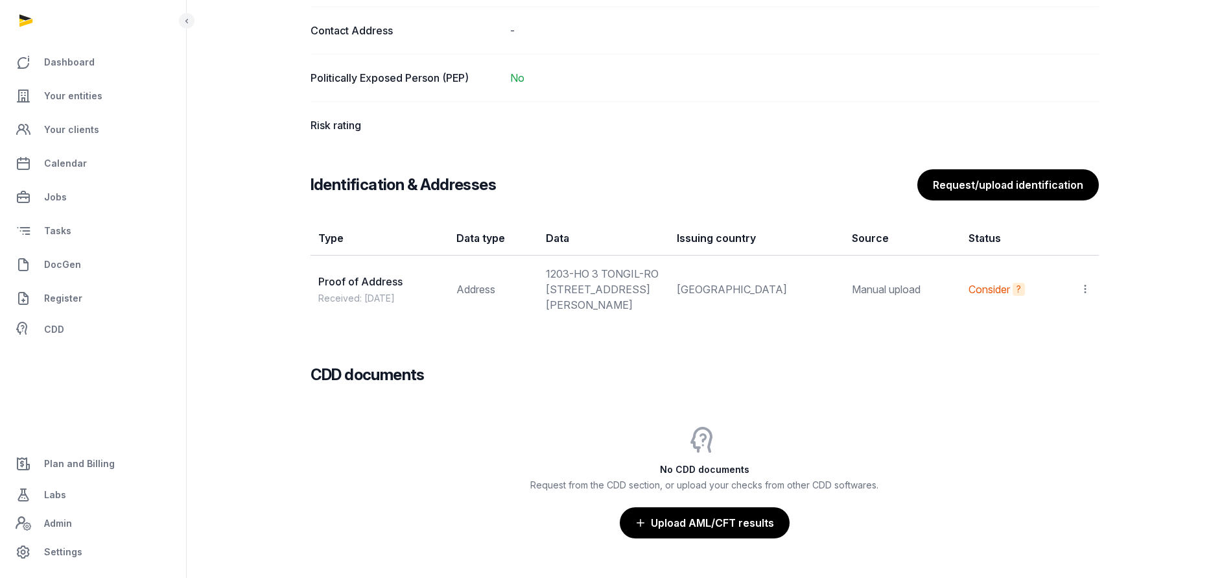
scroll to position [919, 0]
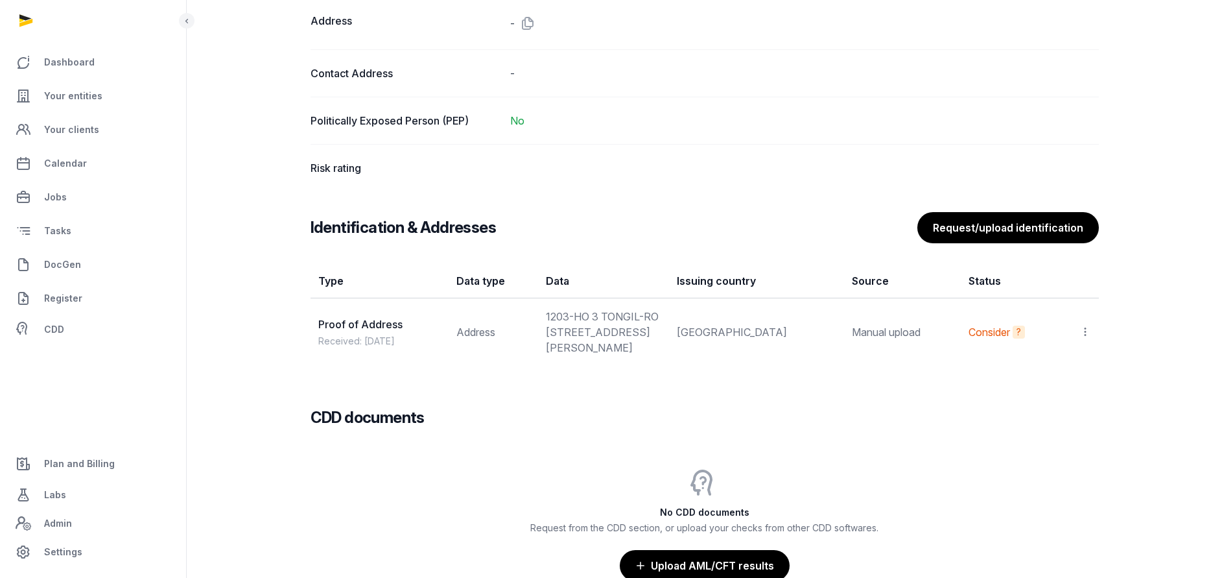
click at [932, 473] on div "CDD documents No CDD documents Request from the CDD section, or upload your che…" at bounding box center [705, 483] width 788 height 195
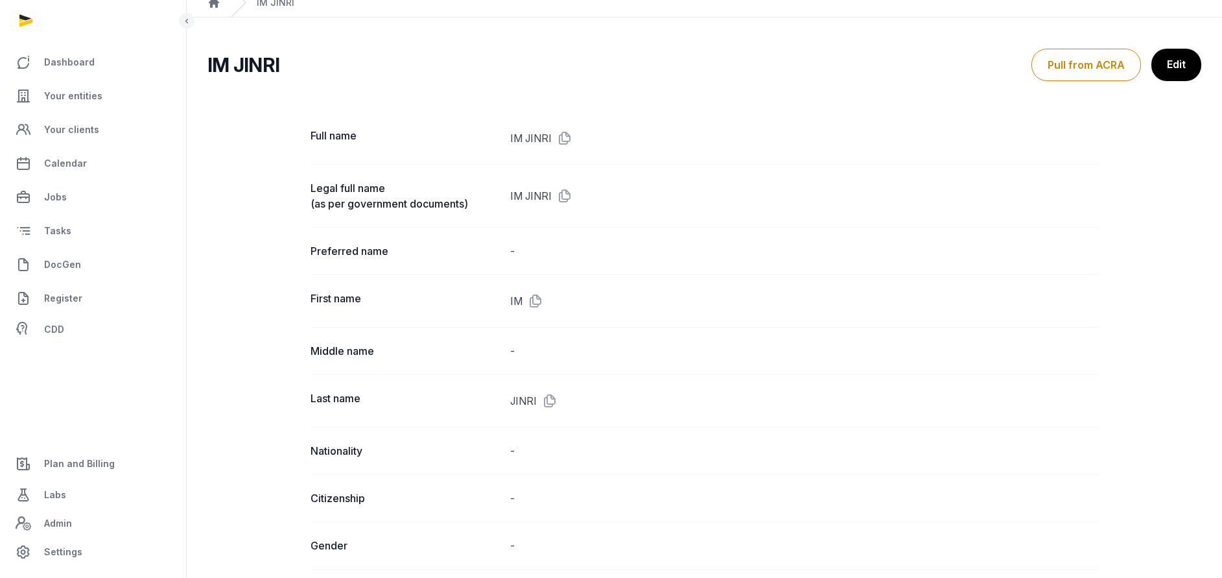
scroll to position [0, 0]
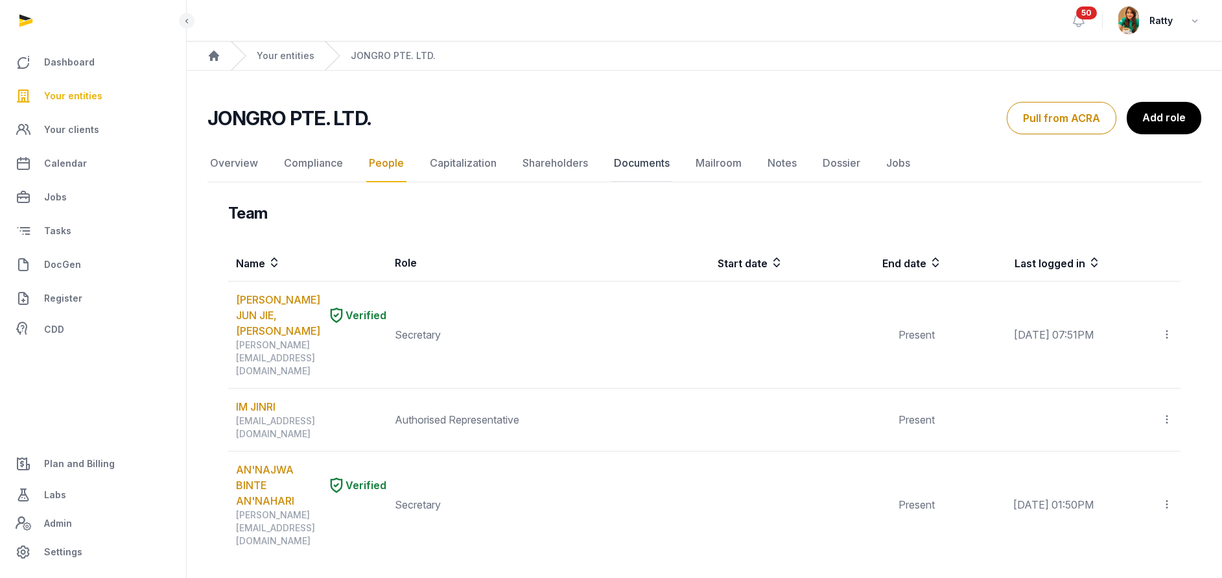
click at [630, 161] on link "Documents" at bounding box center [641, 164] width 61 height 38
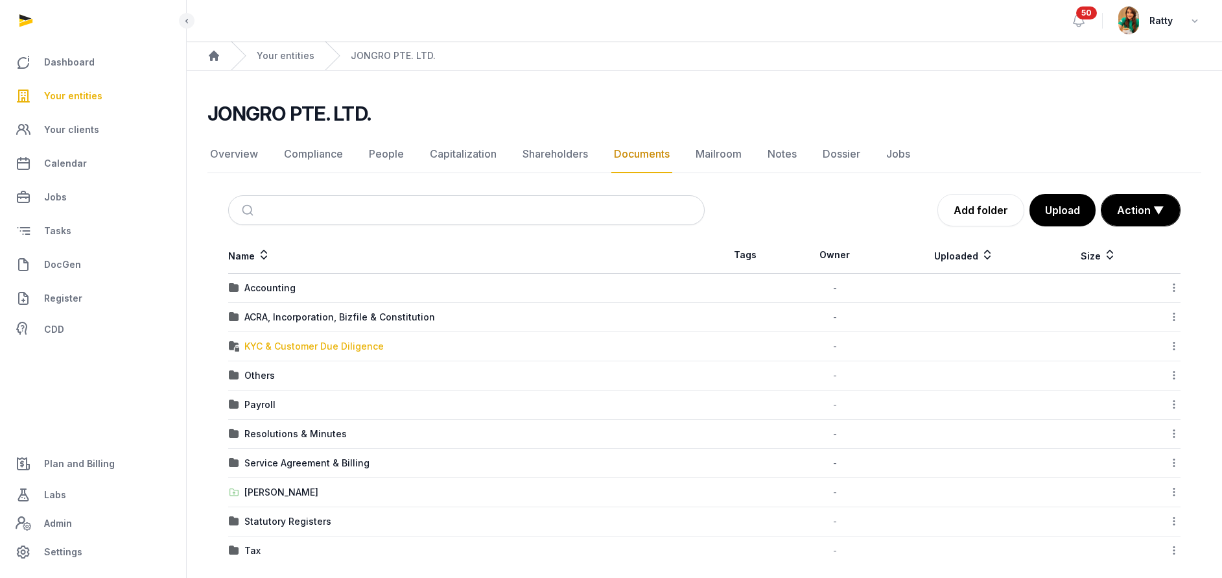
click at [273, 343] on div "KYC & Customer Due Diligence" at bounding box center [313, 346] width 139 height 13
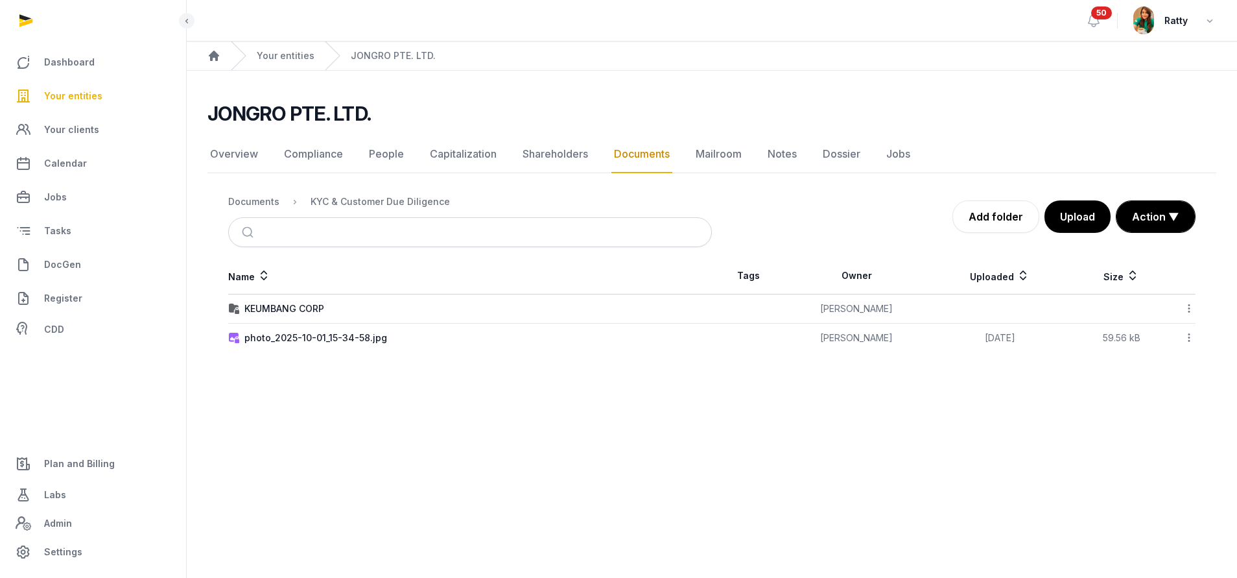
click at [1189, 338] on icon at bounding box center [1189, 338] width 12 height 14
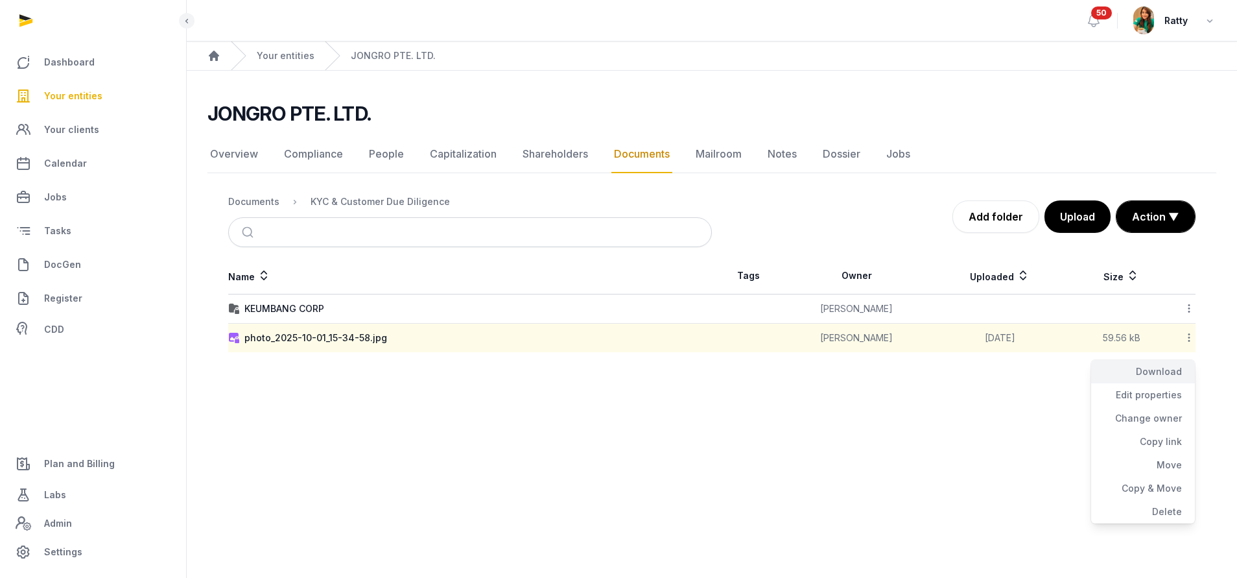
click at [1157, 366] on div "Download" at bounding box center [1143, 371] width 104 height 23
click at [314, 337] on div "photo_2025-10-01_15-34-58.jpg" at bounding box center [315, 337] width 143 height 13
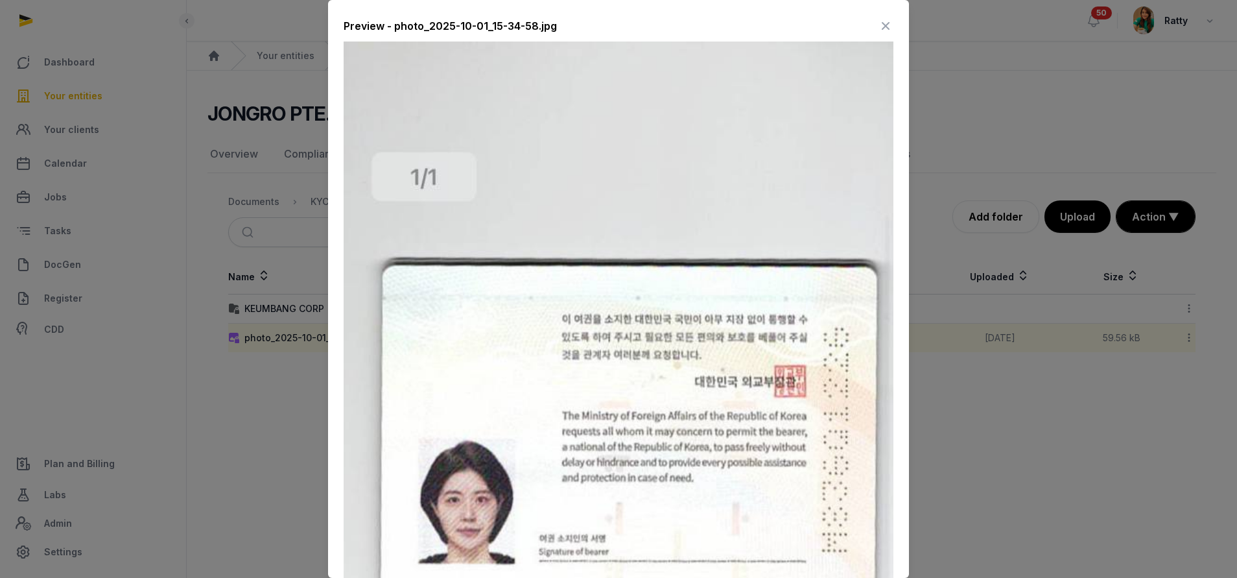
click at [878, 30] on icon at bounding box center [886, 26] width 16 height 21
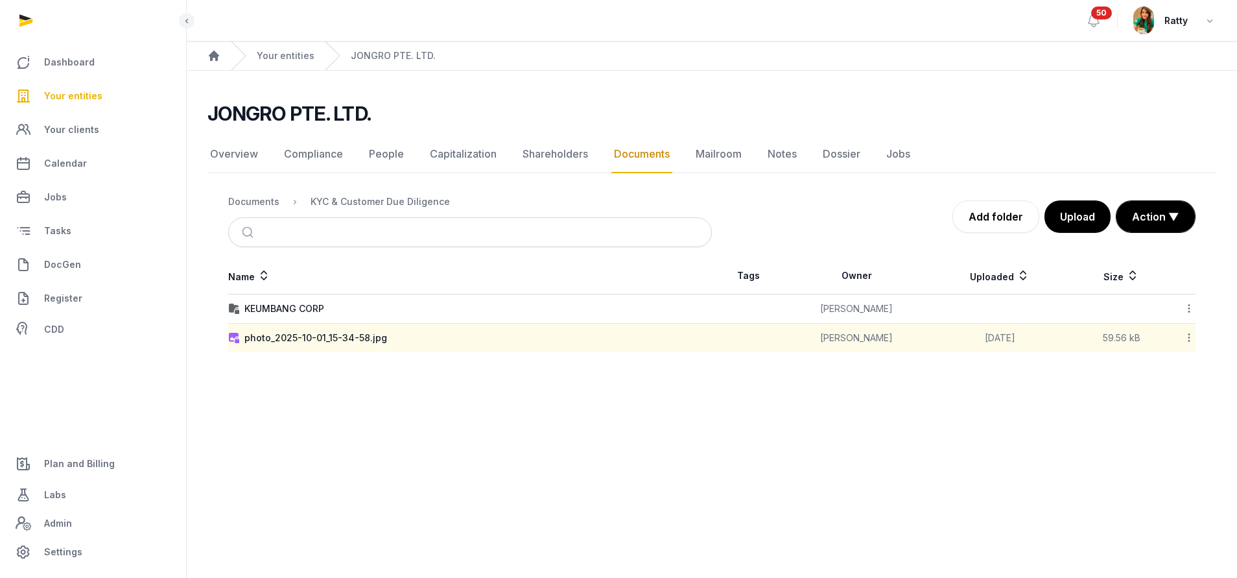
click at [409, 163] on nav "Overview Compliance People Capitalization Shareholders Documents Mailroom Notes…" at bounding box center [711, 155] width 1009 height 38
click at [381, 161] on link "People" at bounding box center [386, 155] width 40 height 38
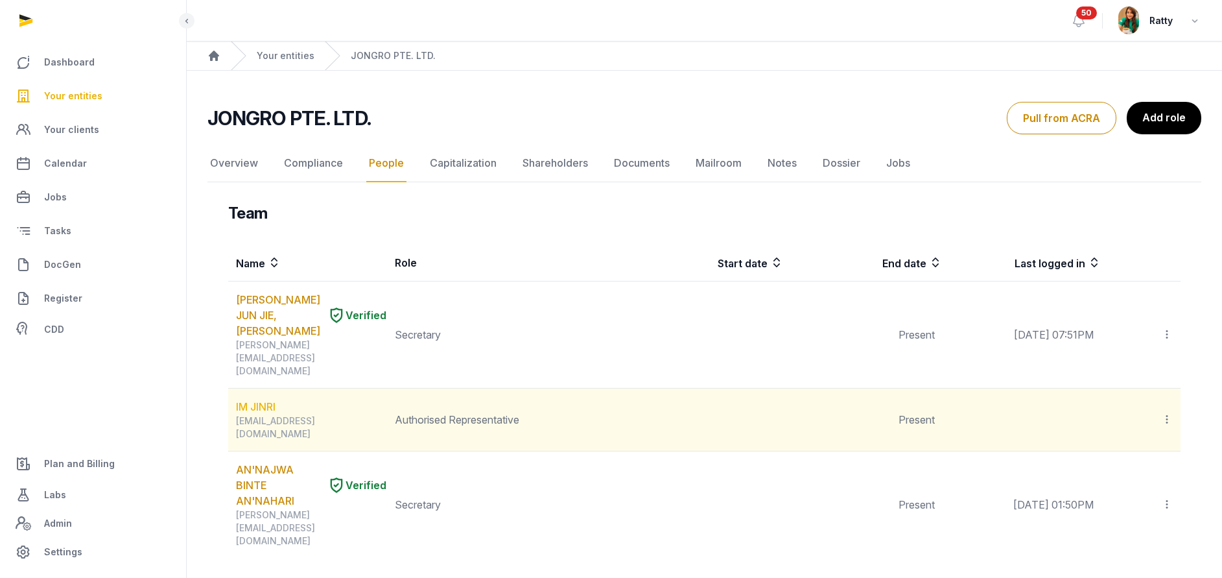
click at [263, 399] on link "IM JINRI" at bounding box center [256, 407] width 40 height 16
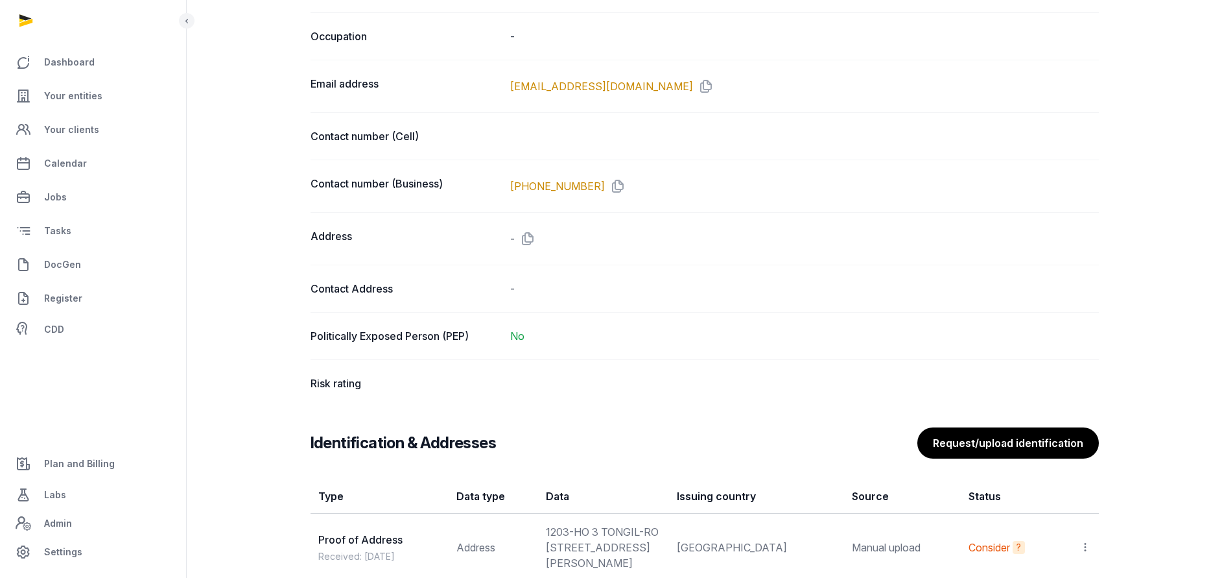
scroll to position [875, 0]
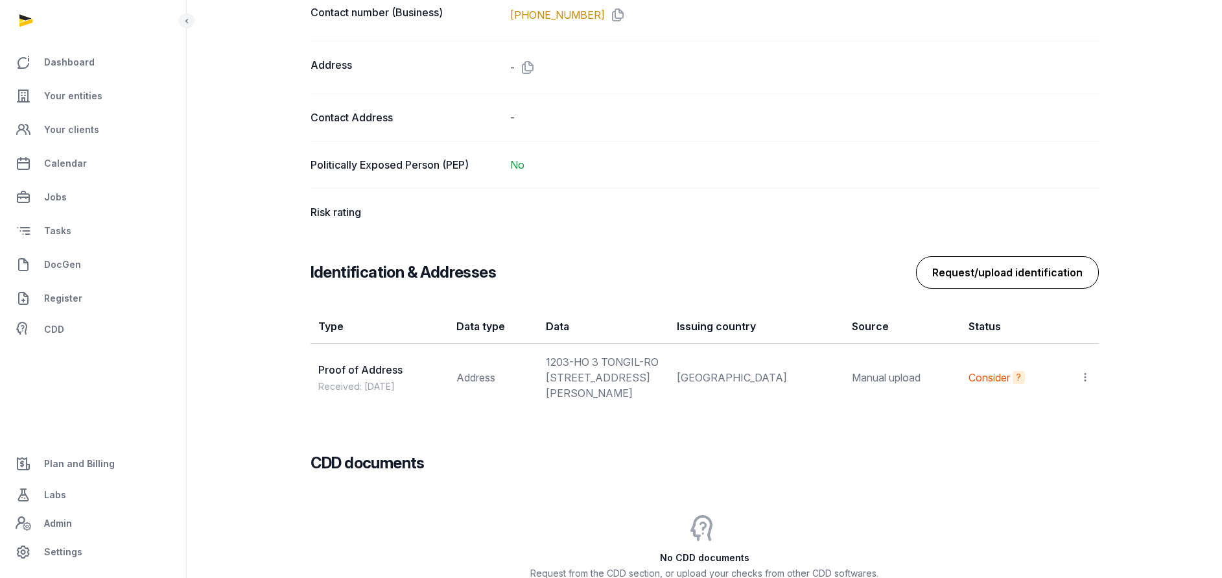
click at [960, 259] on button "Request/upload identification" at bounding box center [1007, 272] width 183 height 32
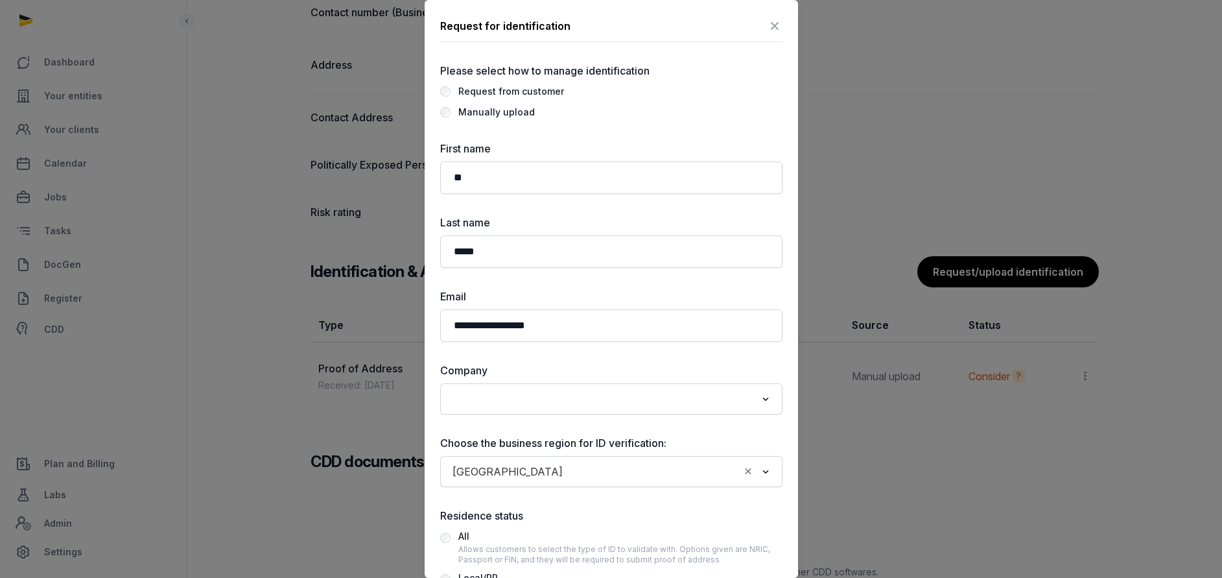
click at [482, 117] on div "Manually upload" at bounding box center [496, 112] width 77 height 16
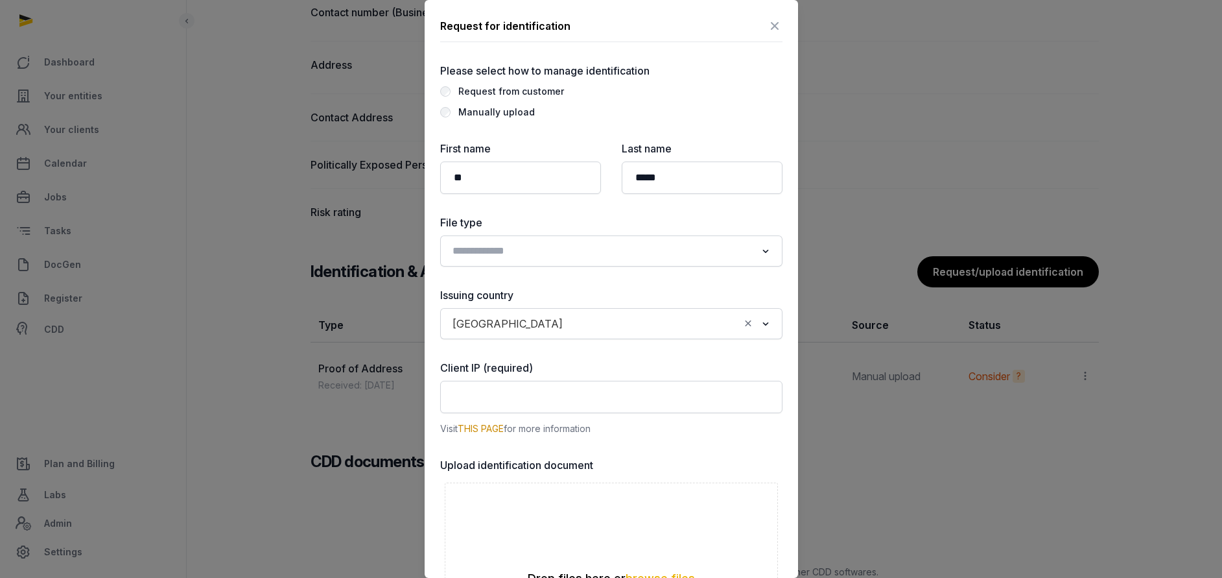
click at [528, 247] on input "Search for option" at bounding box center [602, 251] width 308 height 18
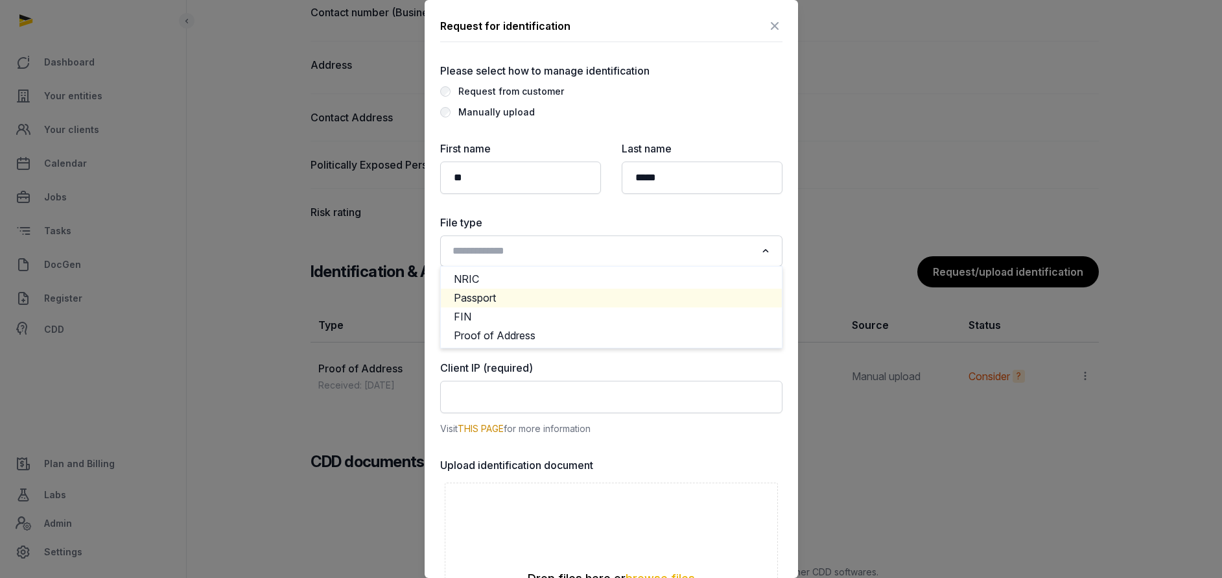
click at [495, 302] on li "Passport" at bounding box center [611, 298] width 341 height 19
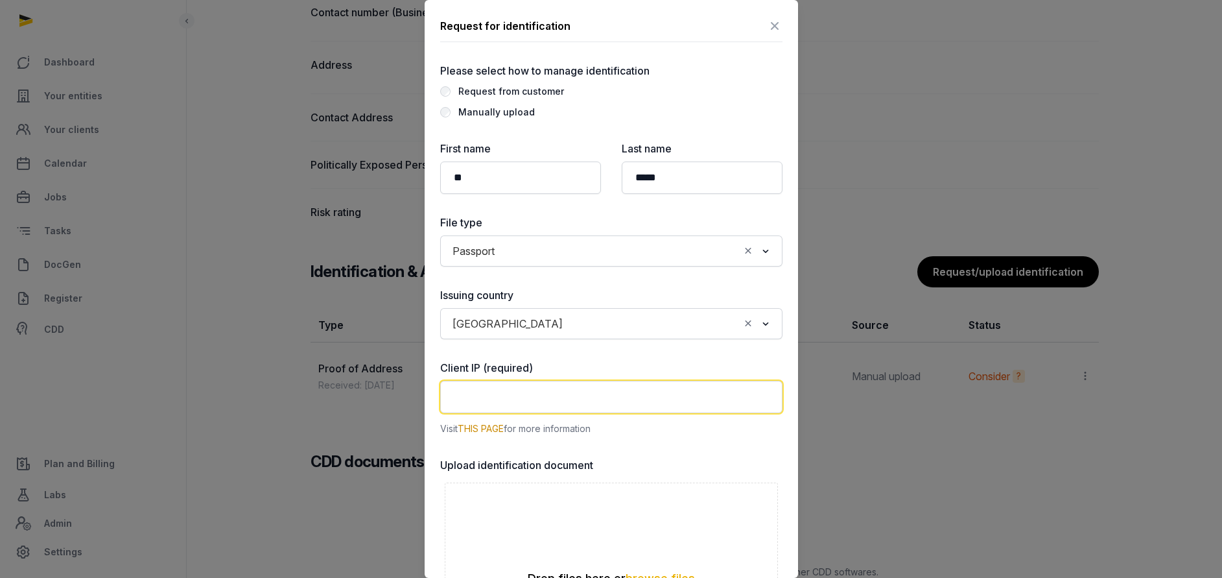
click at [515, 399] on input "text" at bounding box center [611, 397] width 342 height 32
click at [569, 319] on input "Search for option" at bounding box center [654, 323] width 171 height 18
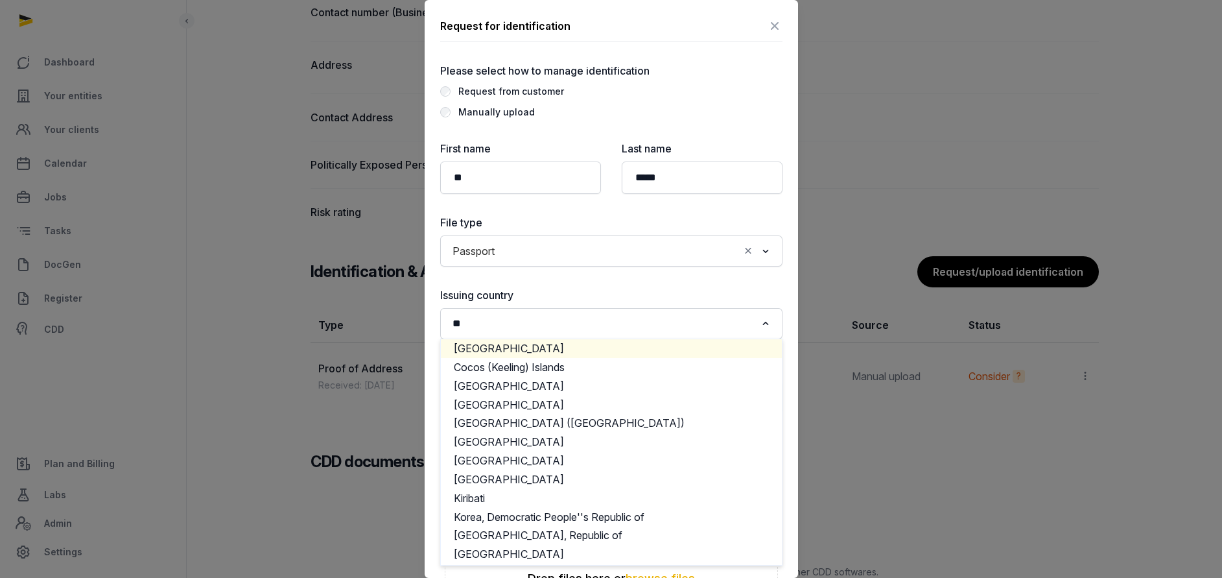
scroll to position [0, 0]
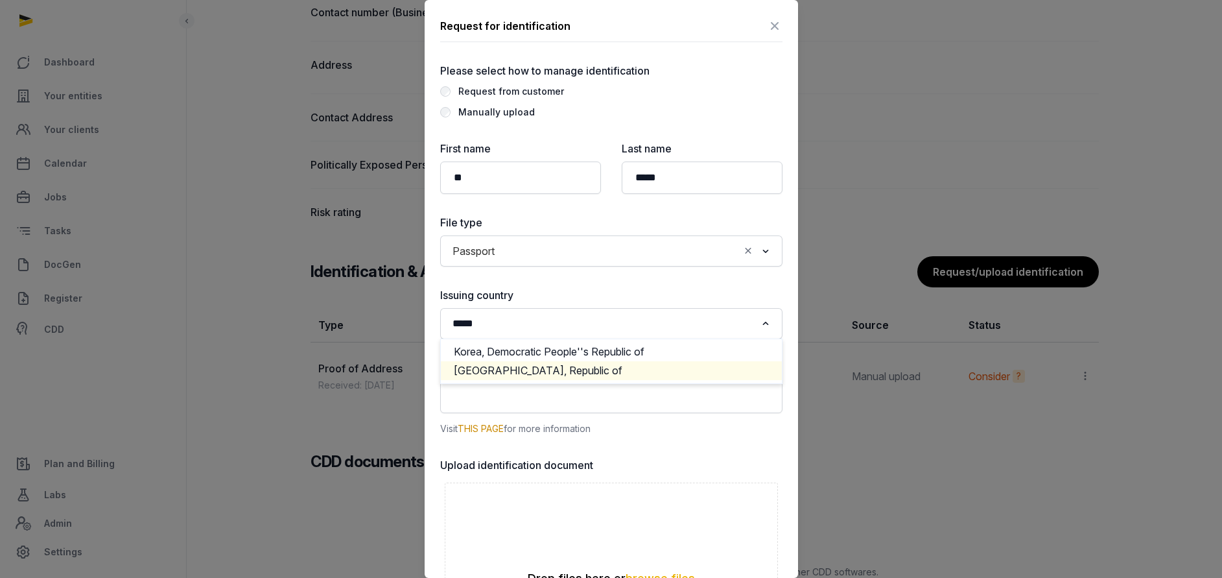
click at [521, 369] on li "Korea, Republic of" at bounding box center [611, 370] width 341 height 19
type input "*****"
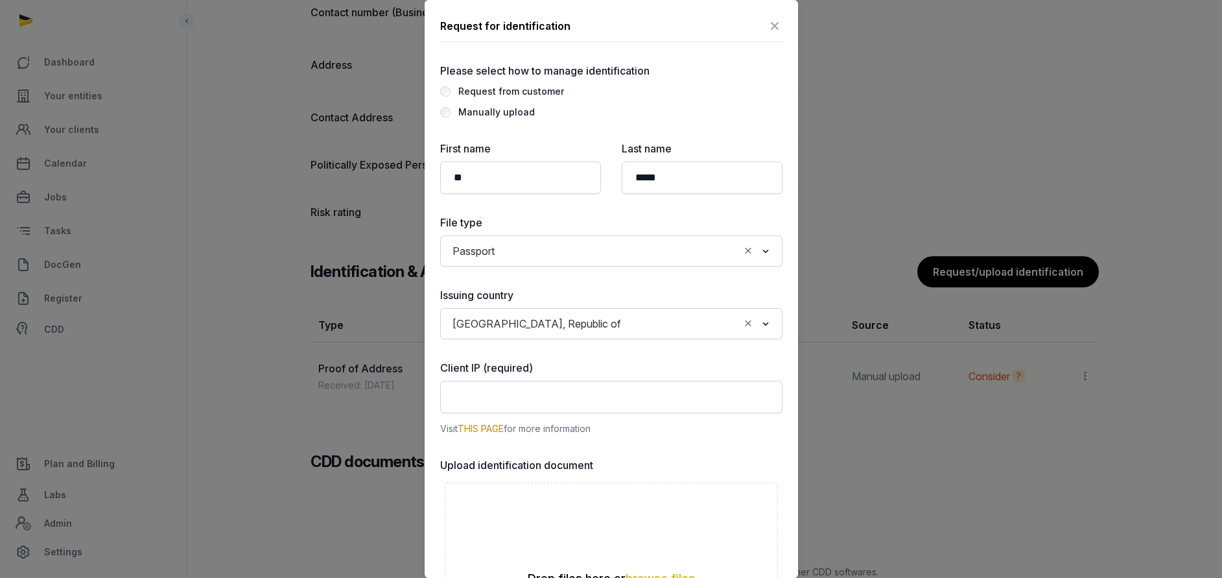
scroll to position [270, 0]
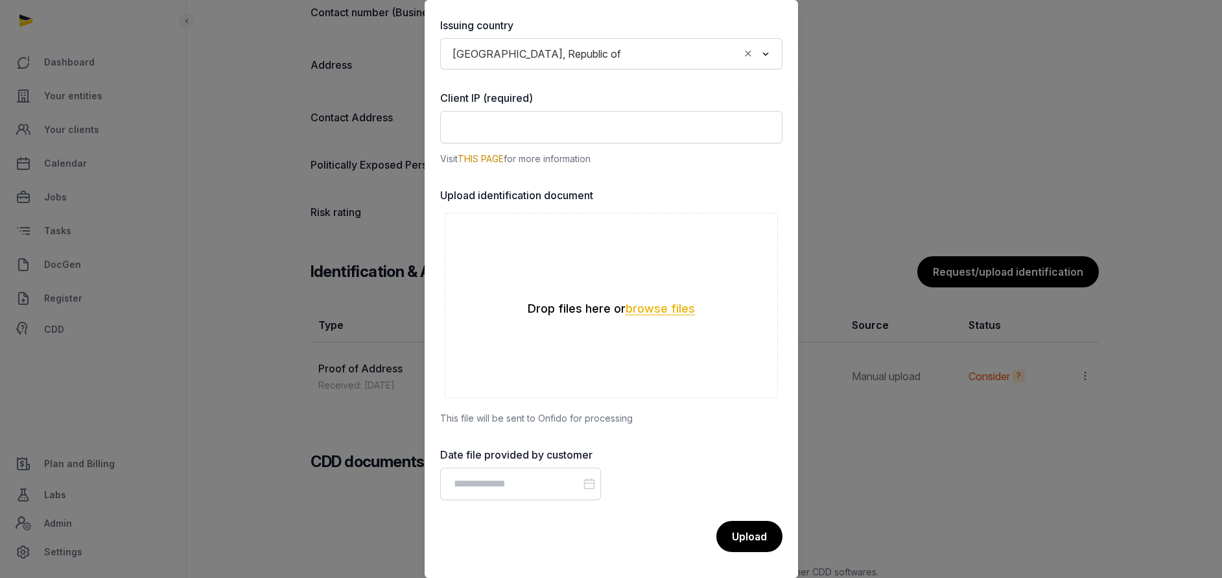
click at [626, 307] on button "browse files" at bounding box center [660, 309] width 69 height 12
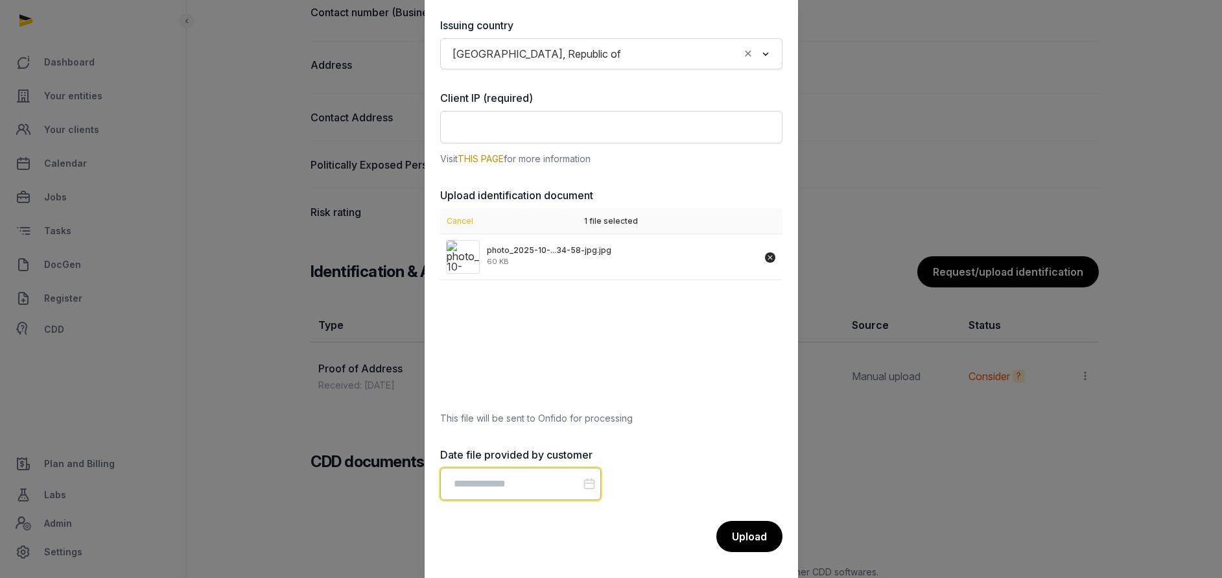
click at [532, 478] on input "Datepicker input" at bounding box center [520, 483] width 161 height 32
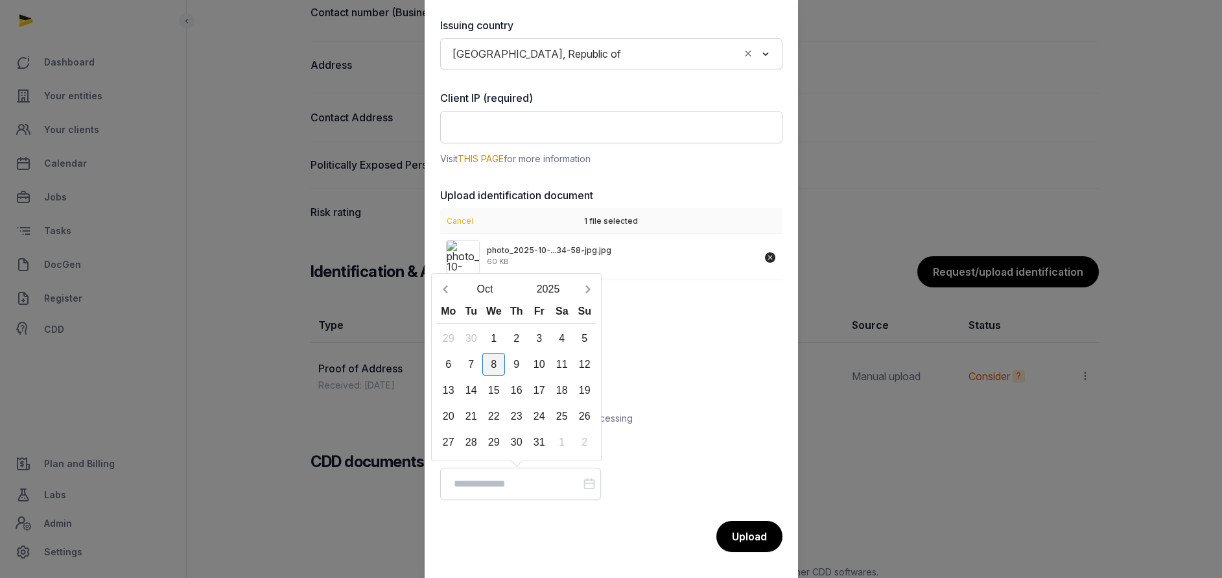
click at [497, 365] on div "8" at bounding box center [493, 364] width 23 height 23
type input "**********"
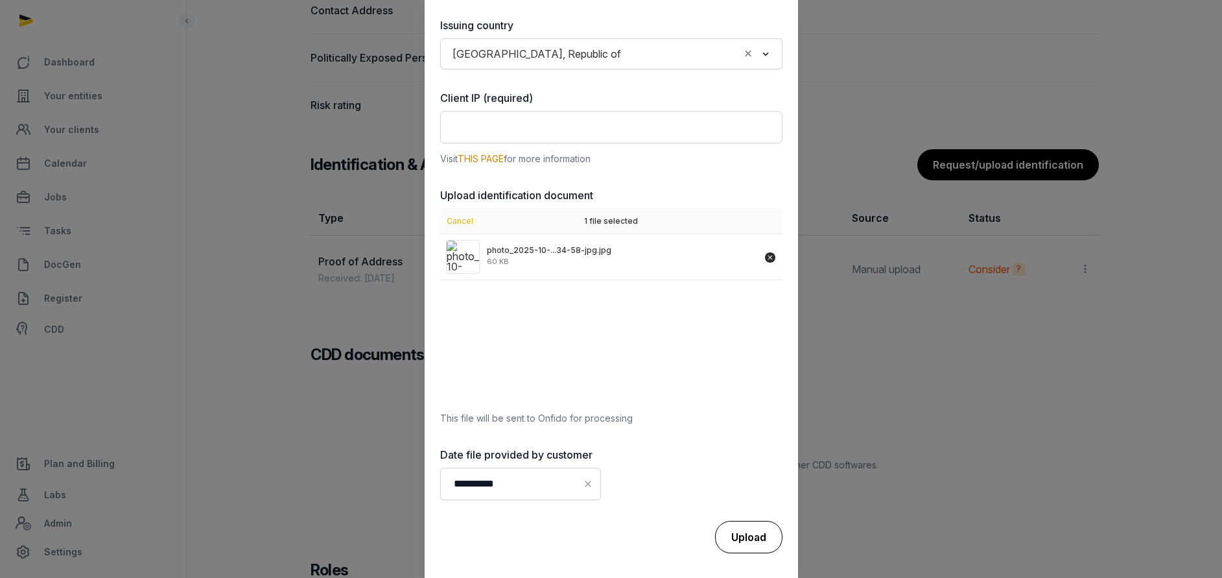
scroll to position [1070, 0]
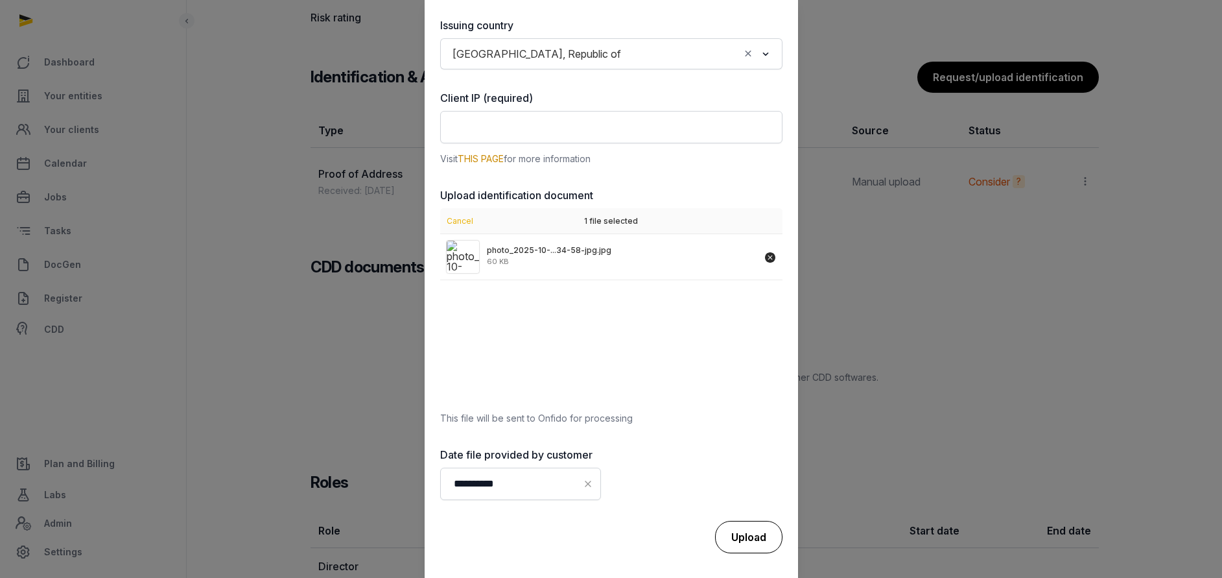
click at [740, 527] on div "Upload" at bounding box center [748, 537] width 67 height 32
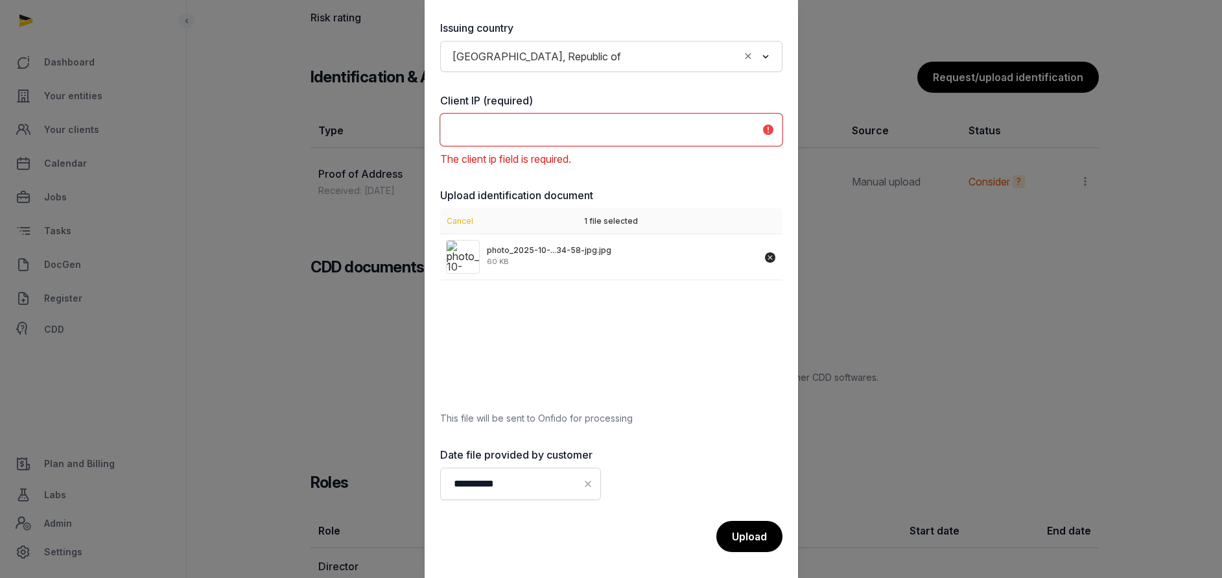
click at [619, 133] on input "text" at bounding box center [611, 129] width 342 height 32
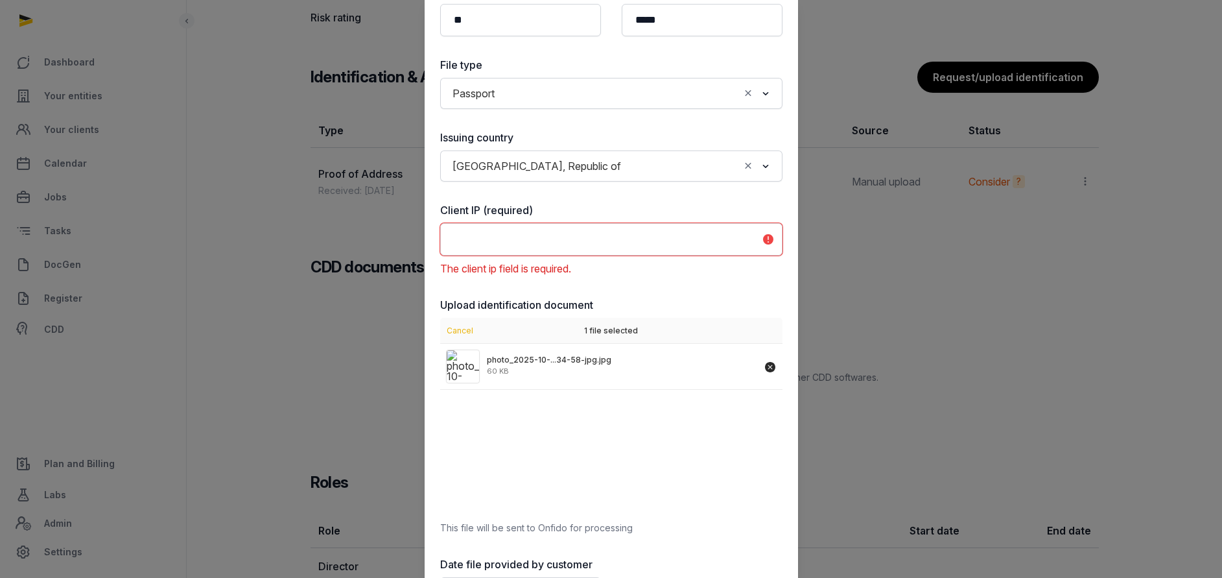
scroll to position [292, 0]
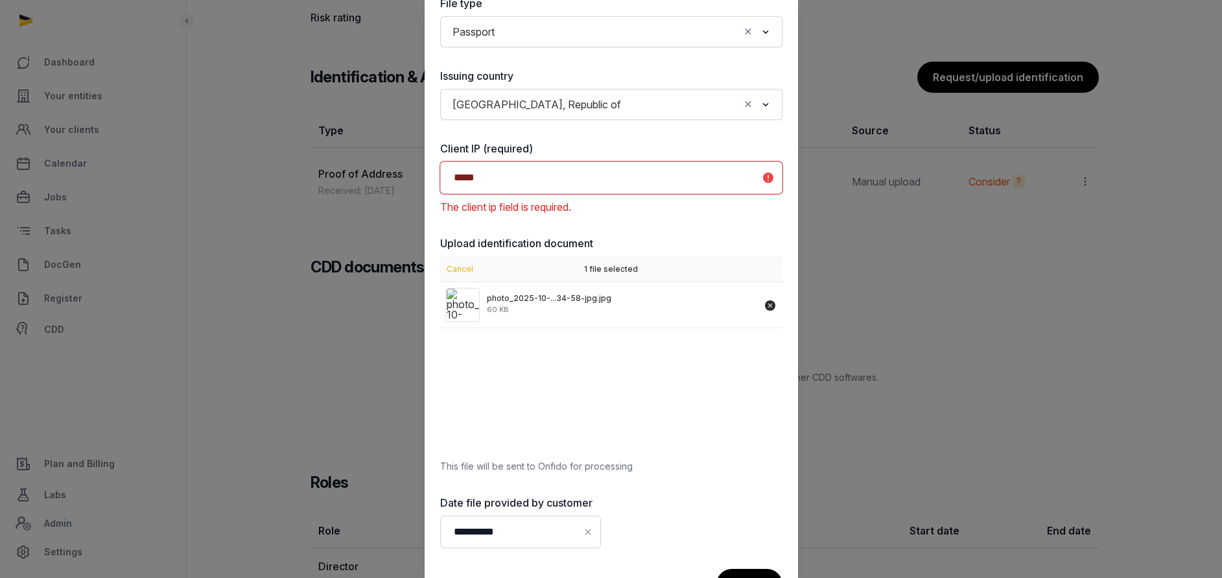
type input "*****"
click at [696, 226] on div "**********" at bounding box center [611, 261] width 342 height 678
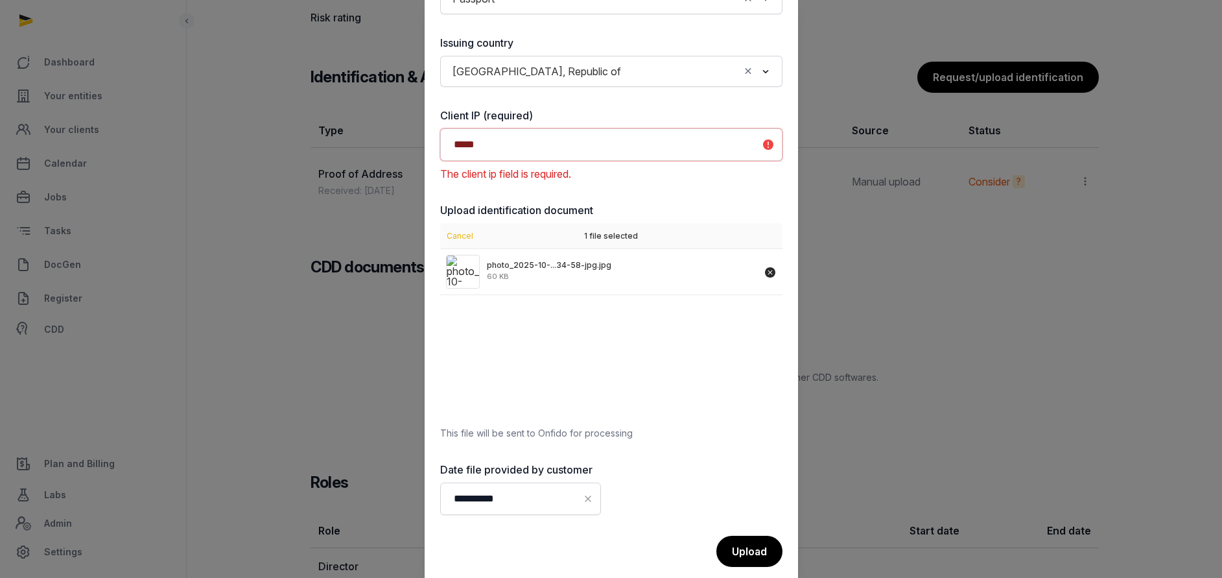
scroll to position [340, 0]
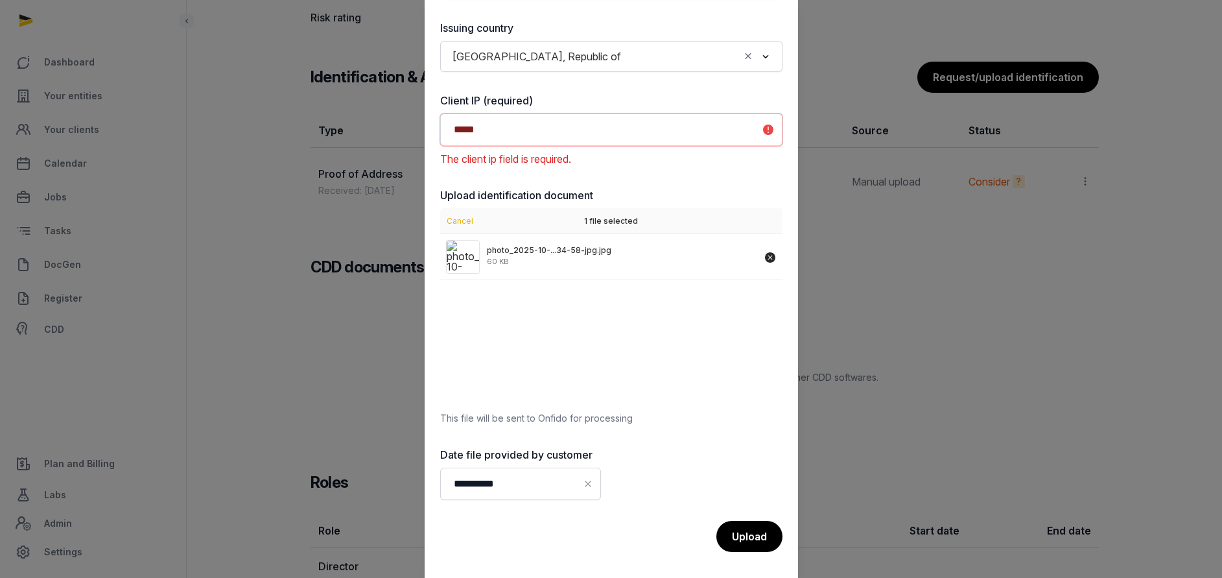
drag, startPoint x: 726, startPoint y: 492, endPoint x: 708, endPoint y: 460, distance: 37.2
click at [722, 487] on div "**********" at bounding box center [611, 213] width 342 height 678
click at [639, 132] on input "*****" at bounding box center [611, 129] width 342 height 32
drag, startPoint x: 629, startPoint y: 128, endPoint x: 0, endPoint y: 123, distance: 629.0
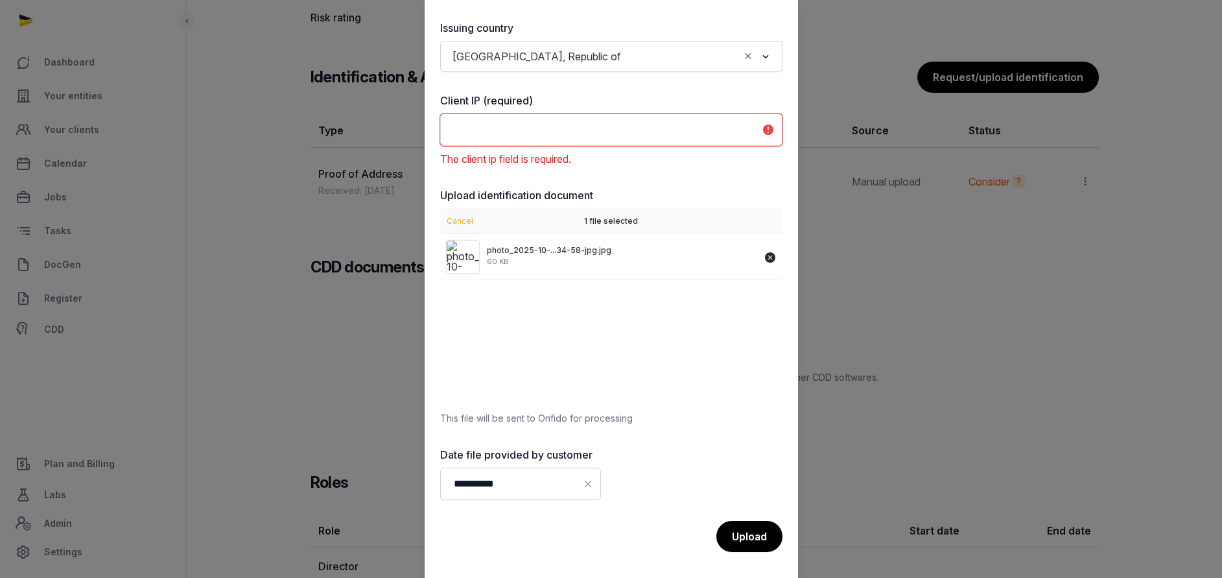
scroll to position [875, 0]
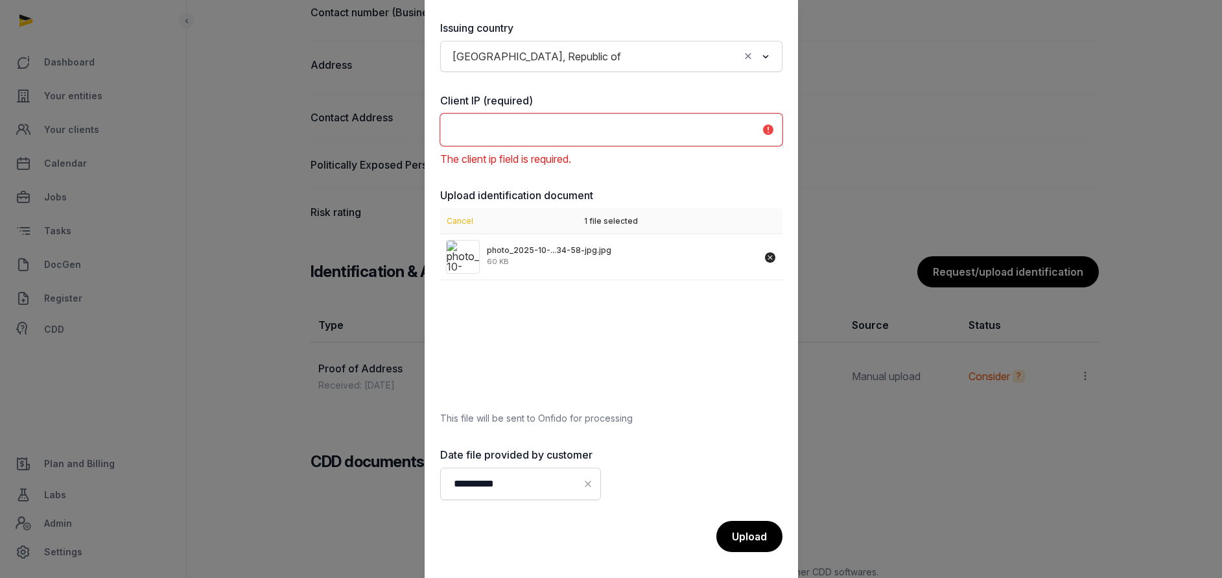
click at [751, 132] on input "text" at bounding box center [611, 129] width 342 height 32
click at [755, 128] on input "text" at bounding box center [611, 129] width 342 height 32
click at [578, 155] on div "The client ip field is required." at bounding box center [611, 159] width 342 height 16
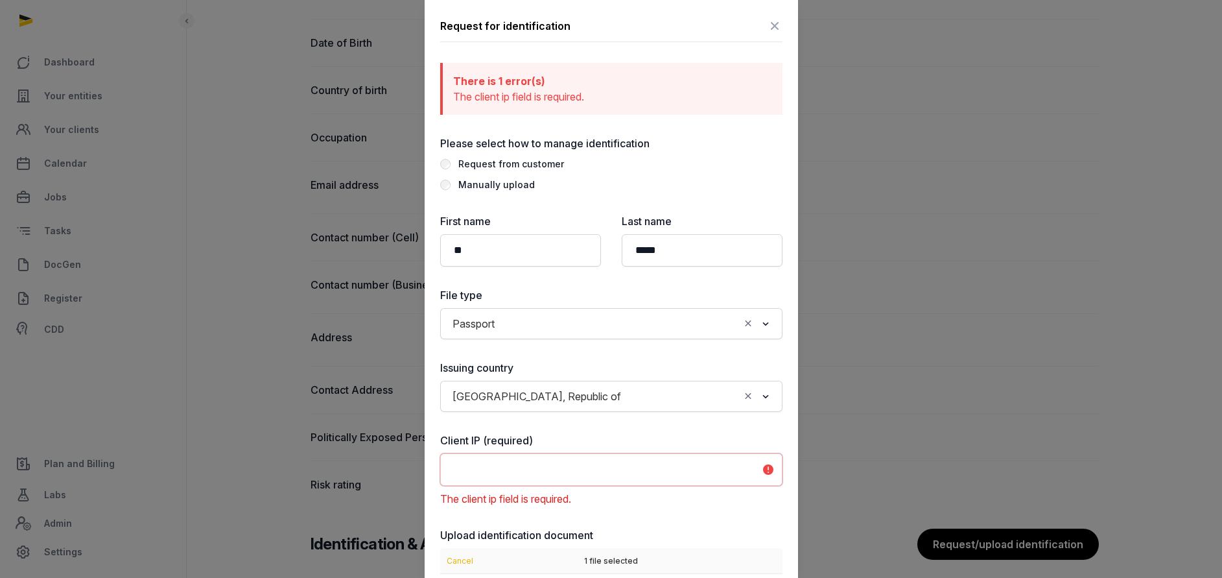
scroll to position [433, 0]
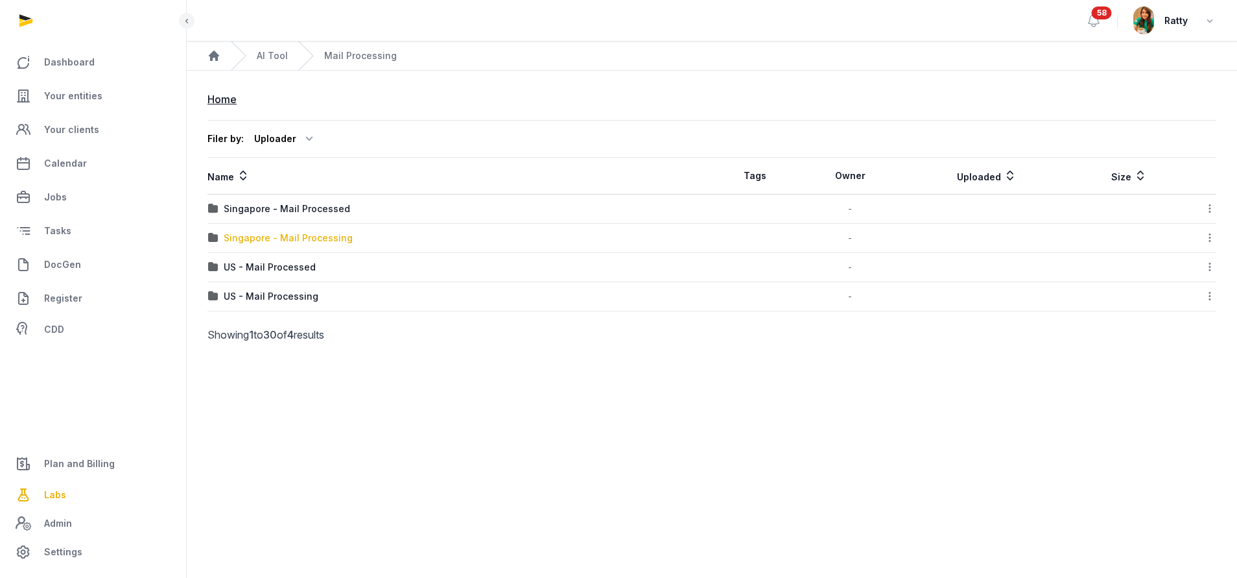
click at [311, 237] on div "Singapore - Mail Processing" at bounding box center [288, 237] width 129 height 13
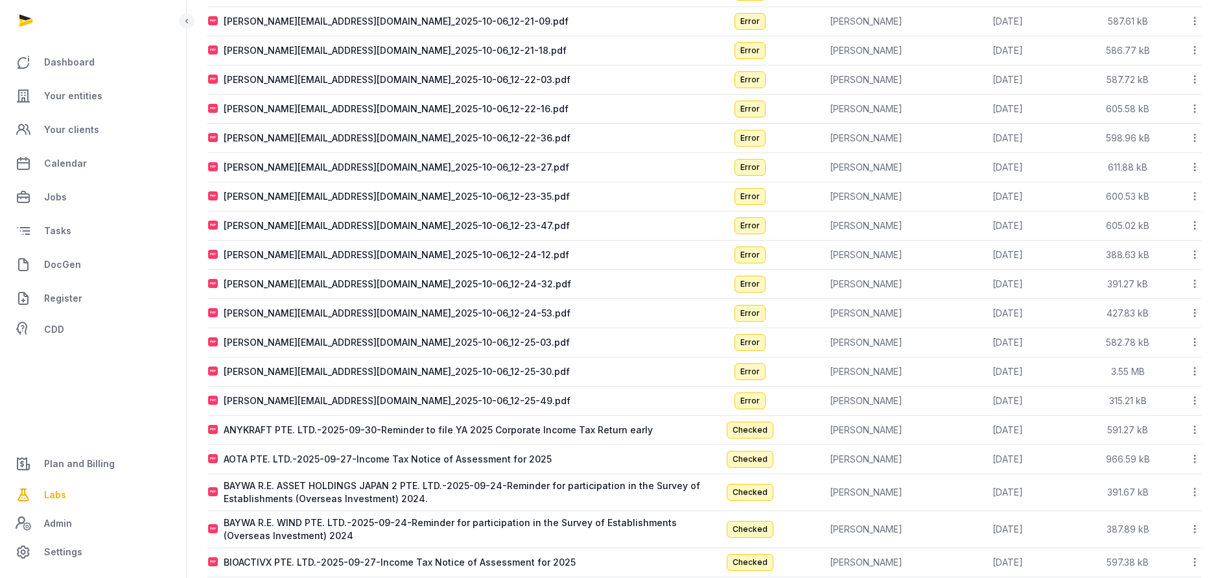
scroll to position [91, 0]
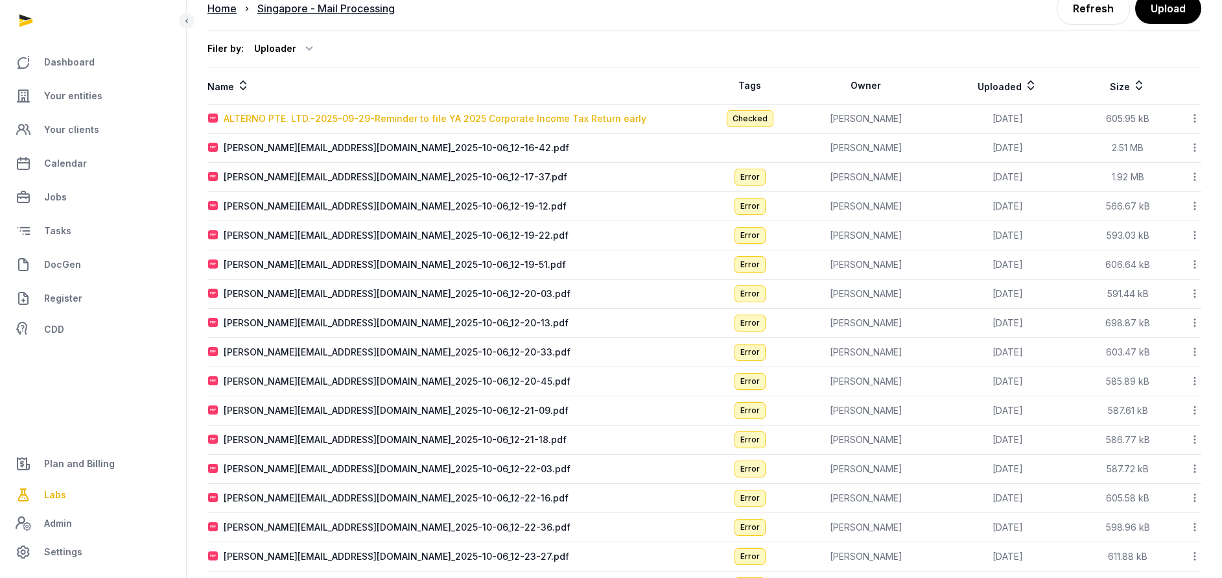
click at [424, 117] on div "ALTERNO PTE. LTD.-2025-09-29-Reminder to file YA 2025 Corporate Income Tax Retu…" at bounding box center [435, 118] width 423 height 13
type input "**********"
type textarea "**********"
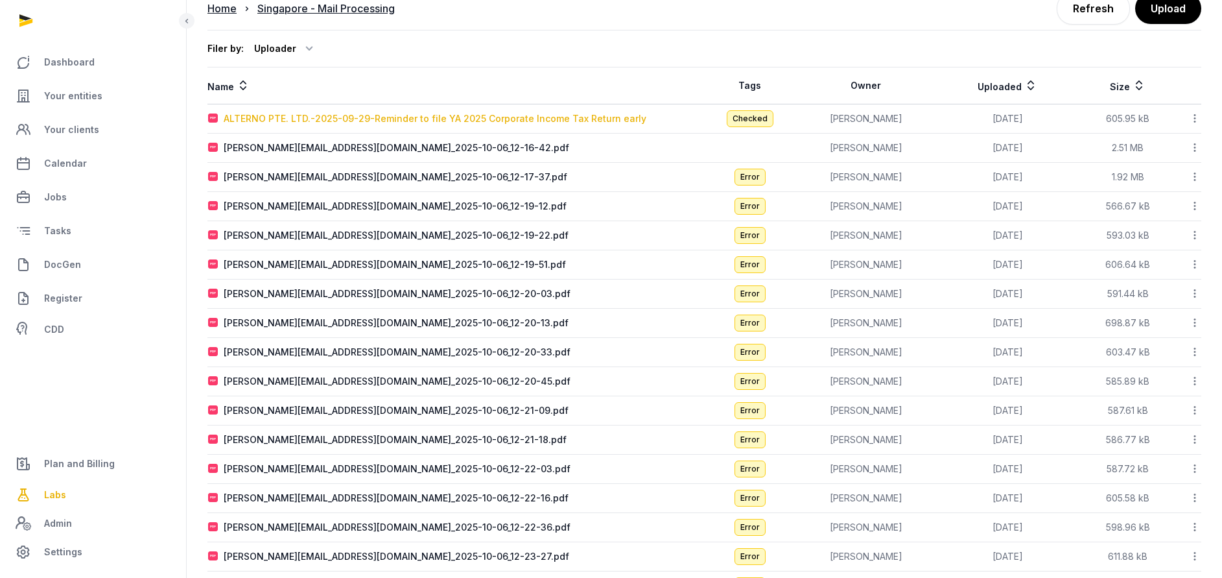
type input "**********"
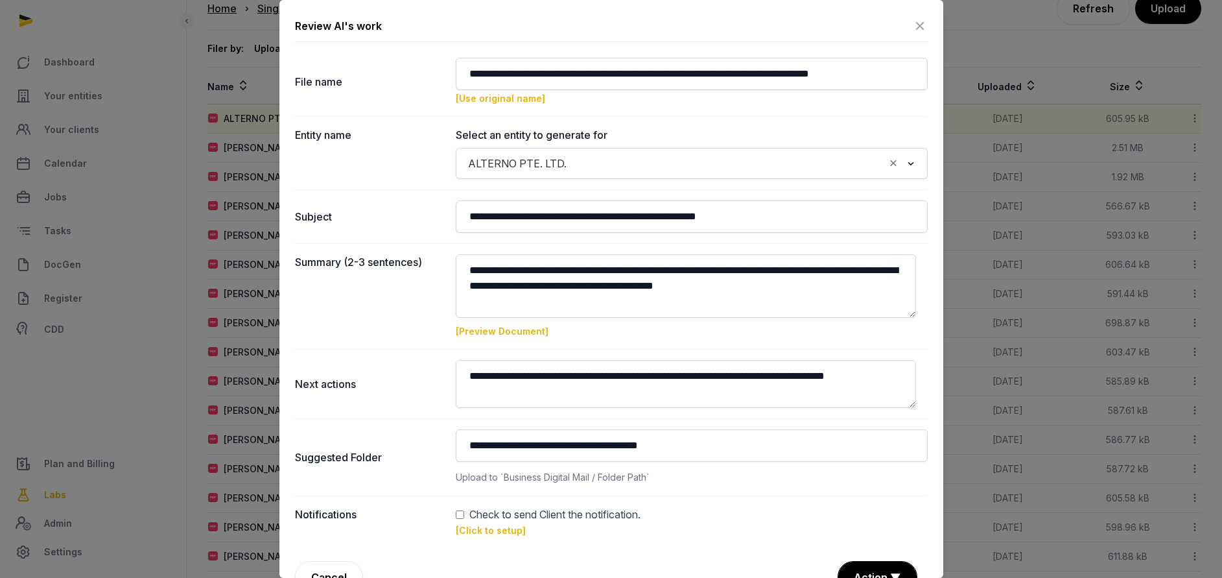
click at [491, 535] on link "[Click to setup]" at bounding box center [491, 530] width 70 height 11
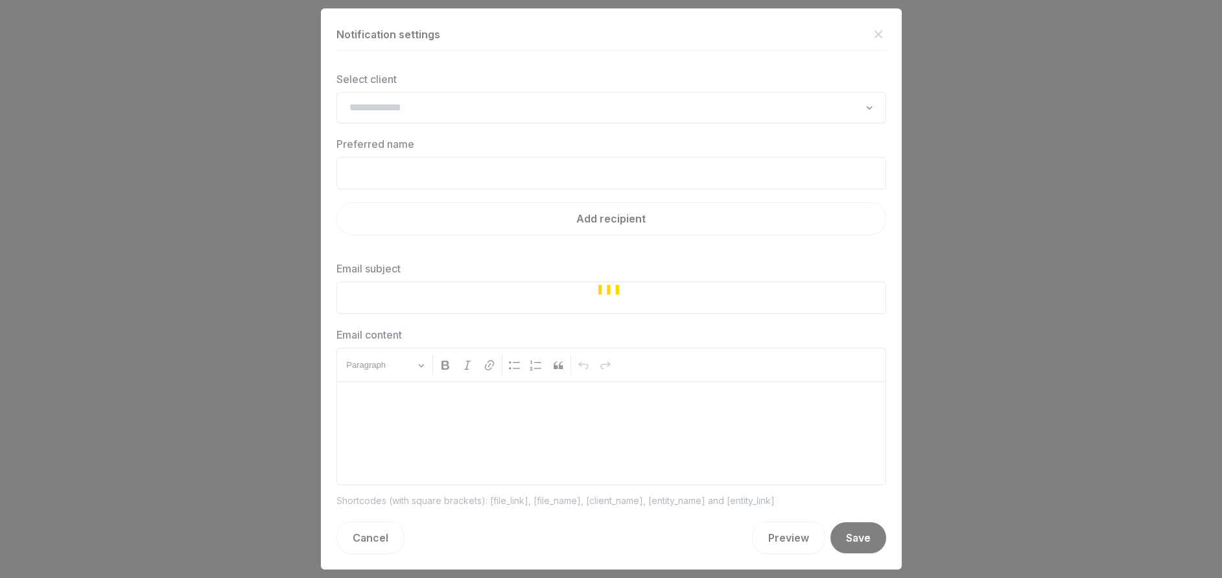
type input "**********"
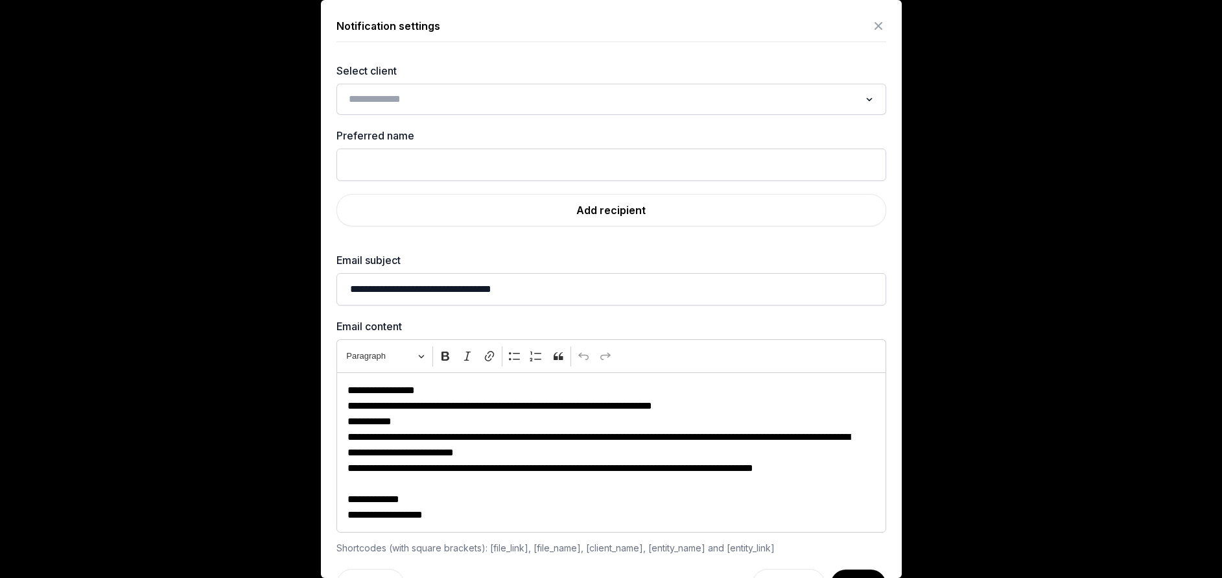
click at [433, 91] on input "Search for option" at bounding box center [601, 99] width 515 height 18
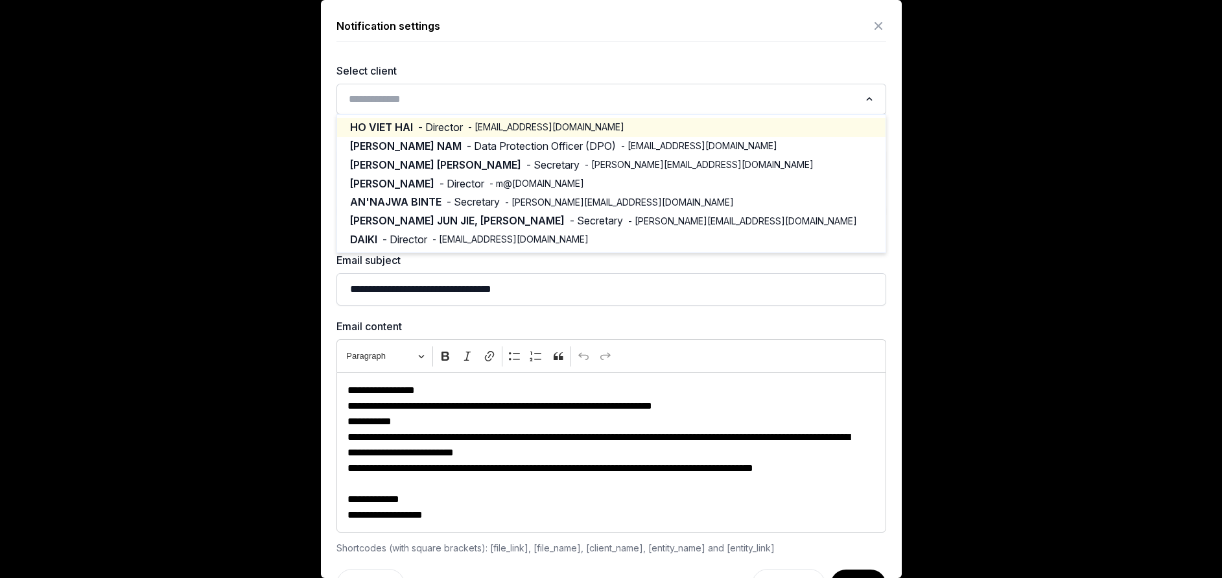
click at [442, 123] on span "- Director" at bounding box center [440, 127] width 45 height 15
type input "**********"
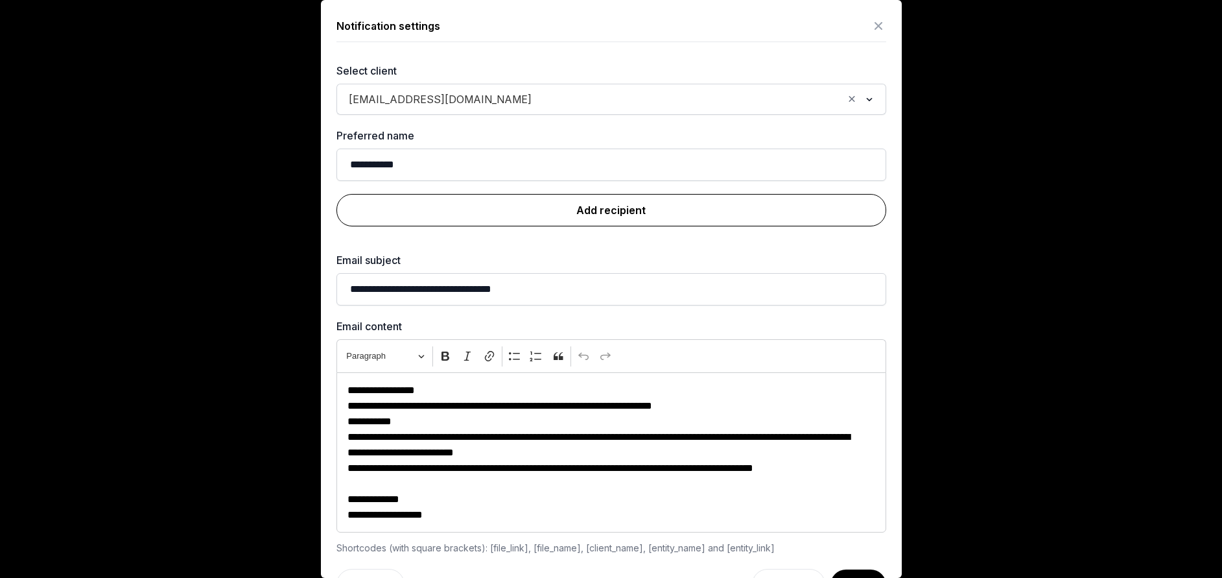
click at [631, 209] on link "Add recipient" at bounding box center [612, 210] width 550 height 32
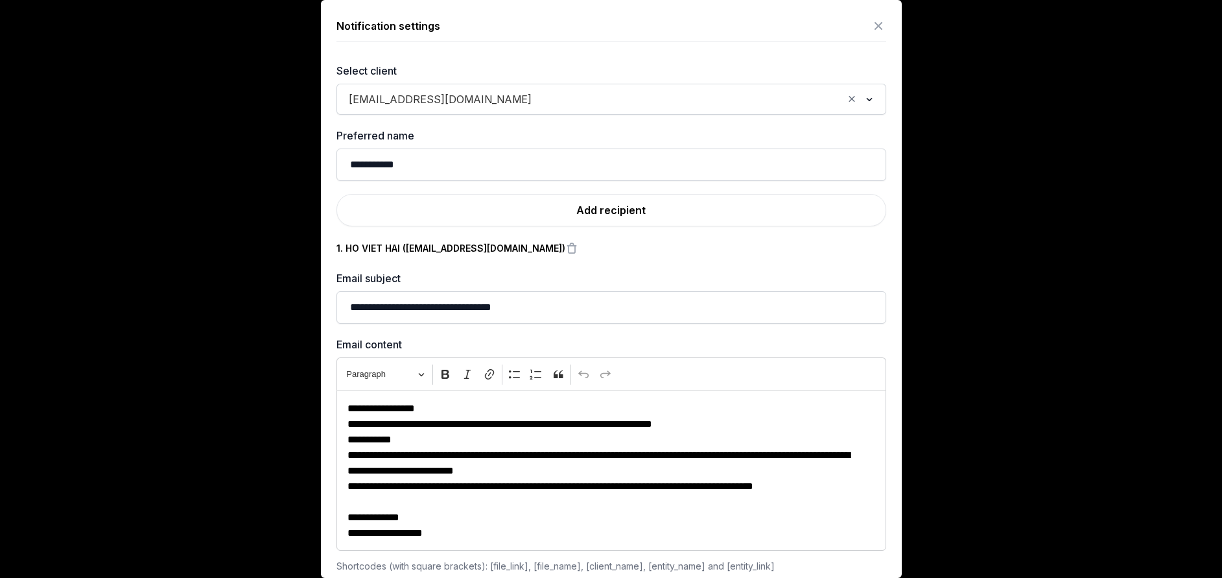
click at [538, 97] on input "Search for option" at bounding box center [690, 99] width 305 height 18
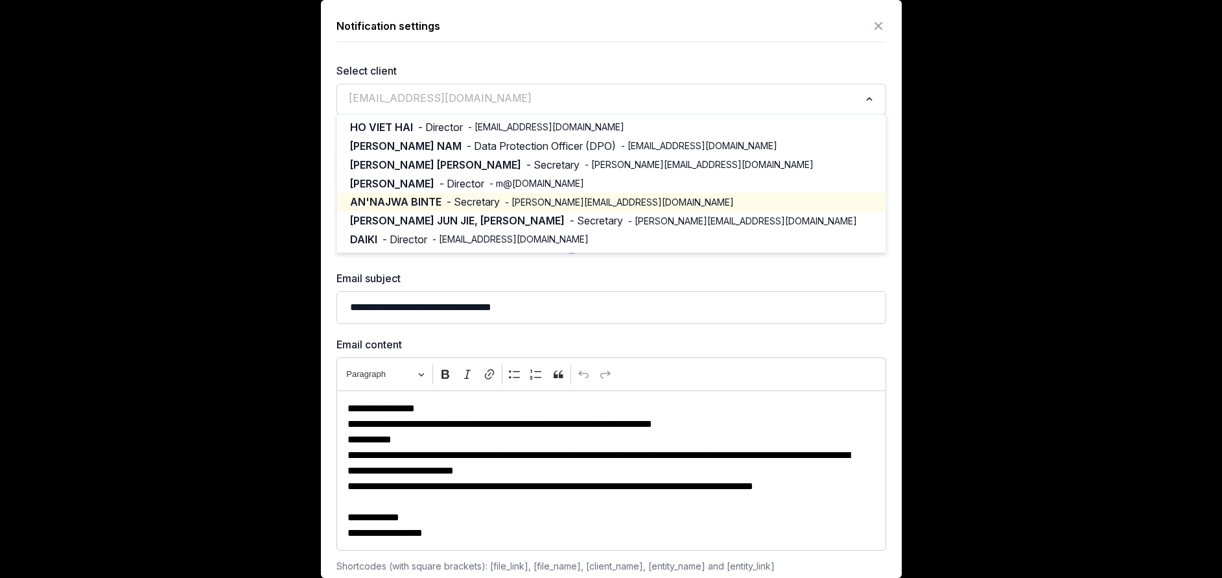
scroll to position [57, 0]
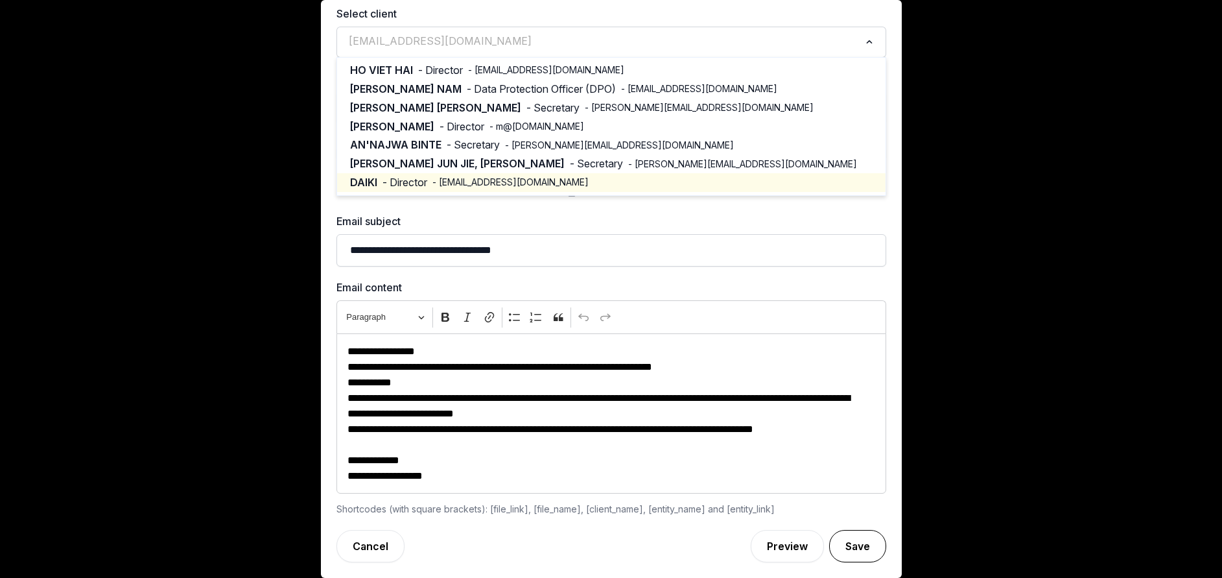
click at [835, 544] on button "Save" at bounding box center [857, 546] width 57 height 32
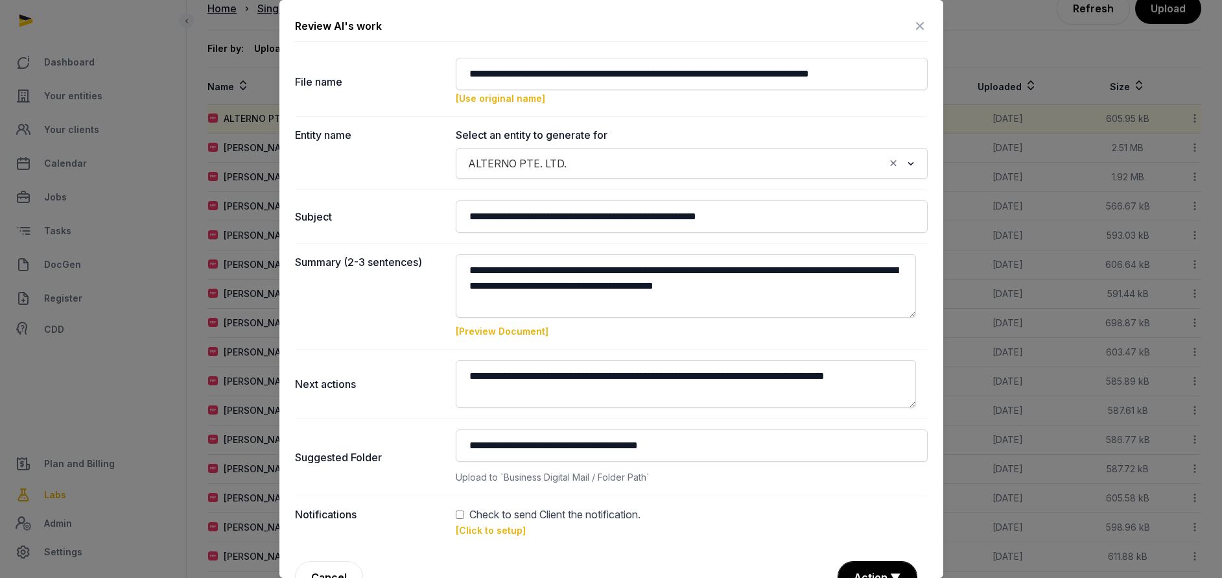
scroll to position [31, 0]
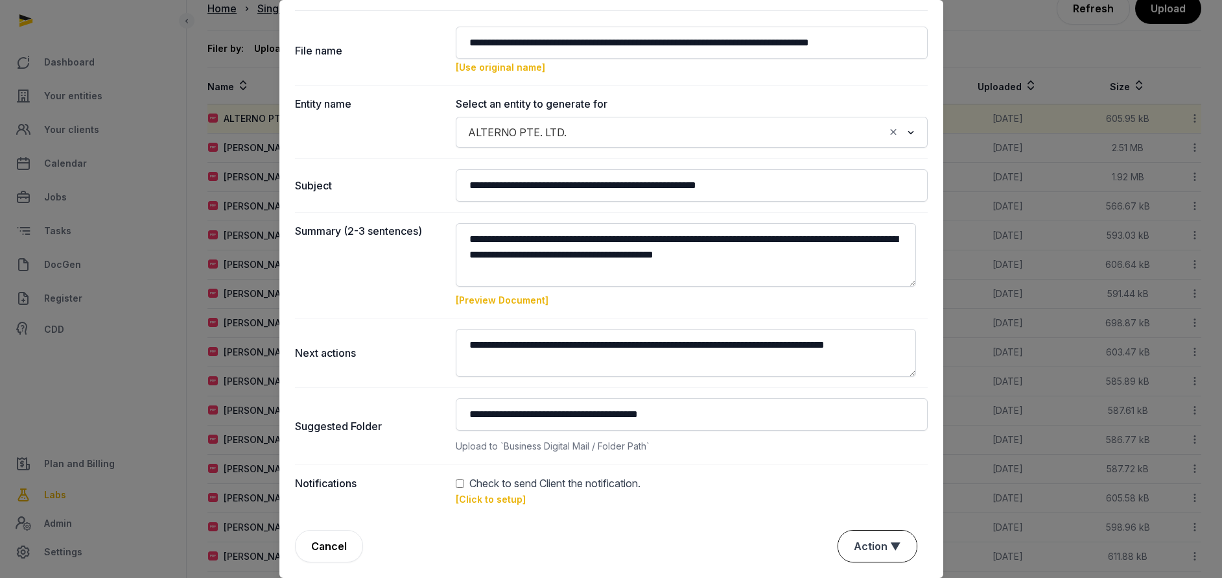
click at [855, 542] on button "Action ▼" at bounding box center [877, 545] width 78 height 31
click at [847, 478] on div "Approve" at bounding box center [876, 471] width 104 height 26
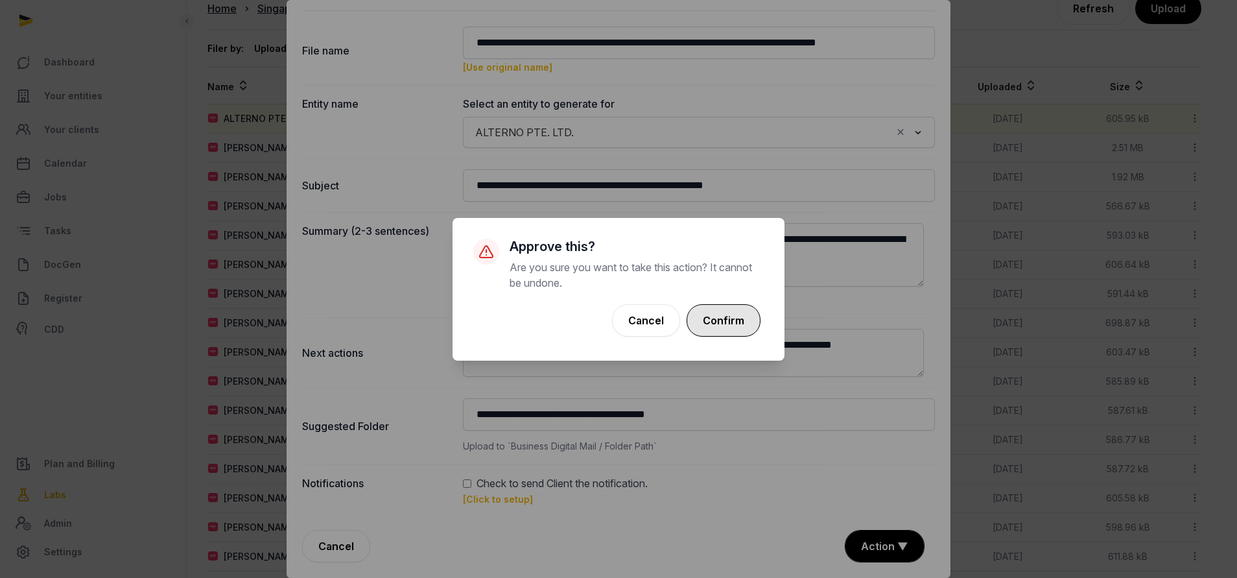
click at [720, 324] on button "Confirm" at bounding box center [724, 320] width 74 height 32
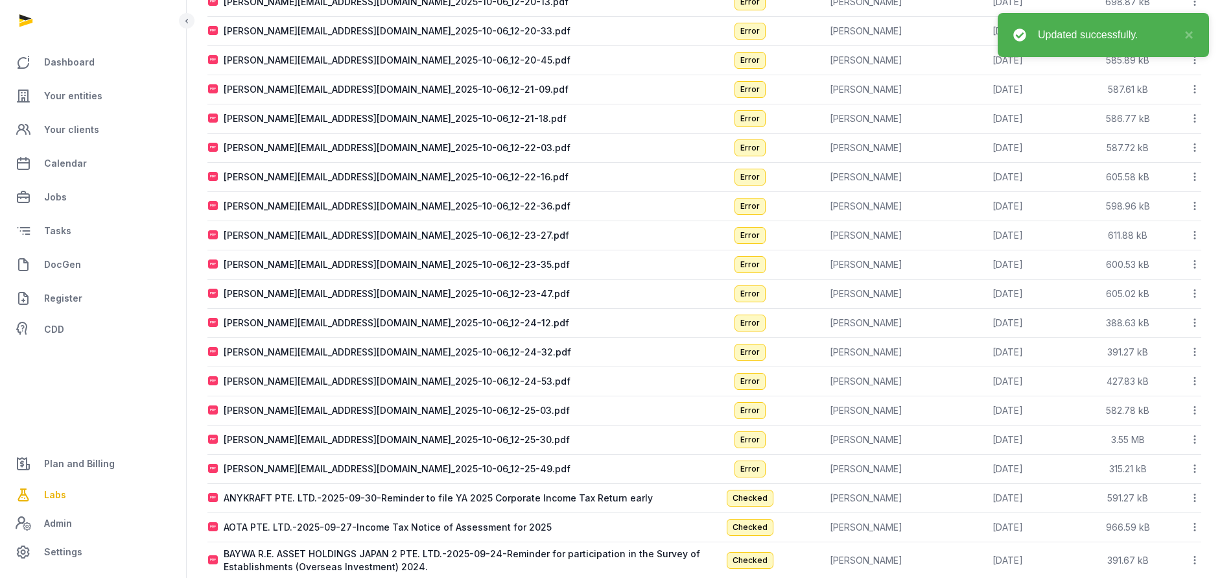
scroll to position [578, 0]
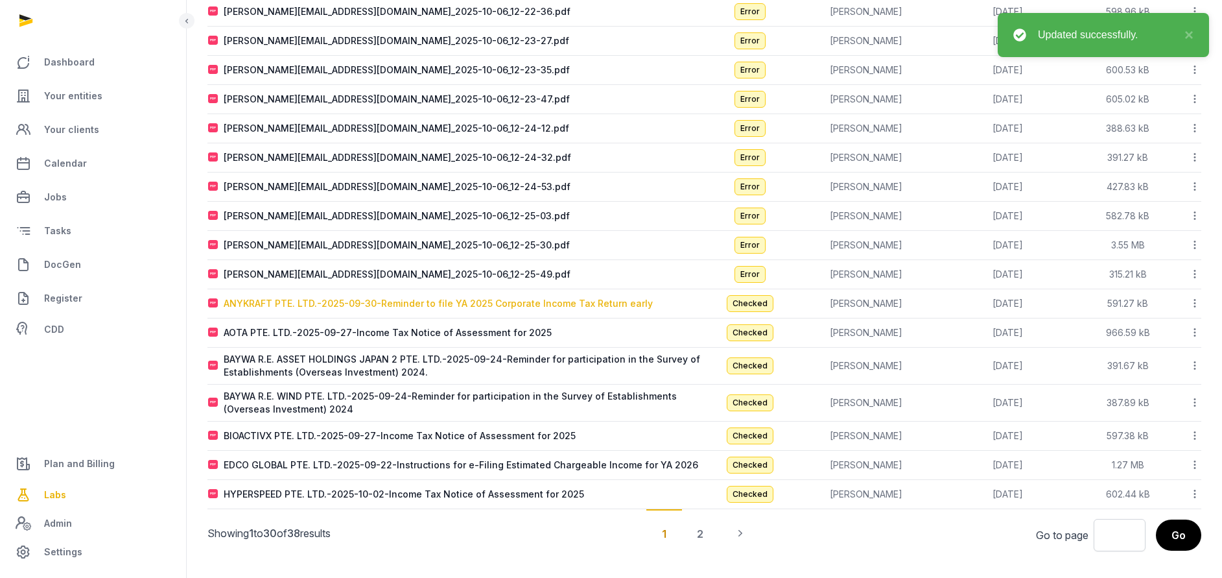
click at [340, 307] on div "ANYKRAFT PTE. LTD.-2025-09-30-Reminder to file YA 2025 Corporate Income Tax Ret…" at bounding box center [438, 303] width 429 height 13
type input "**********"
type textarea "**********"
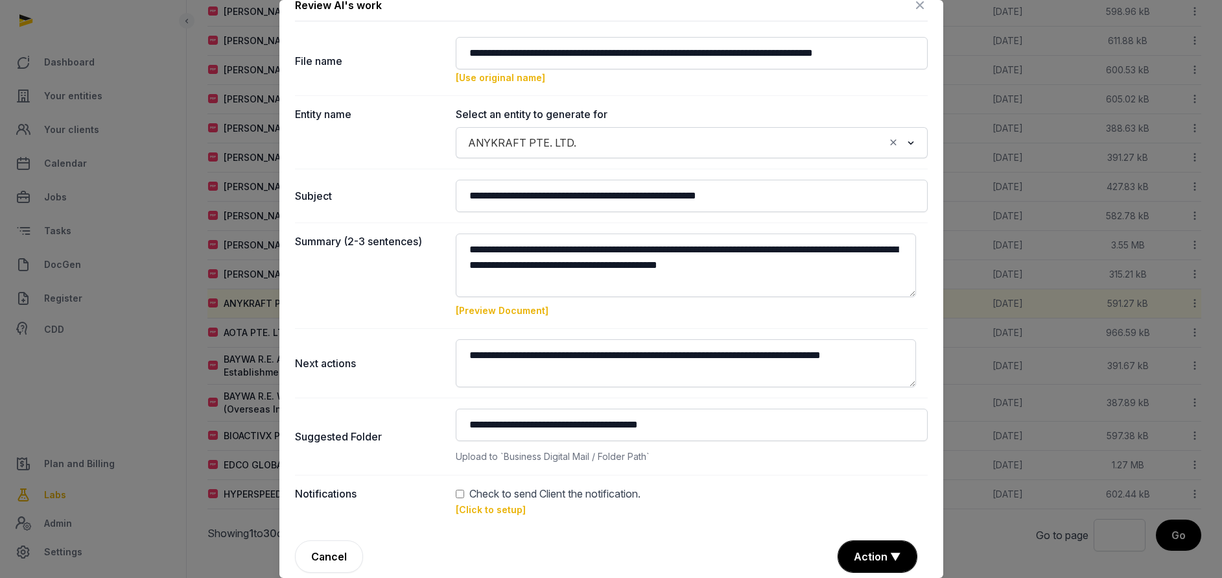
scroll to position [31, 0]
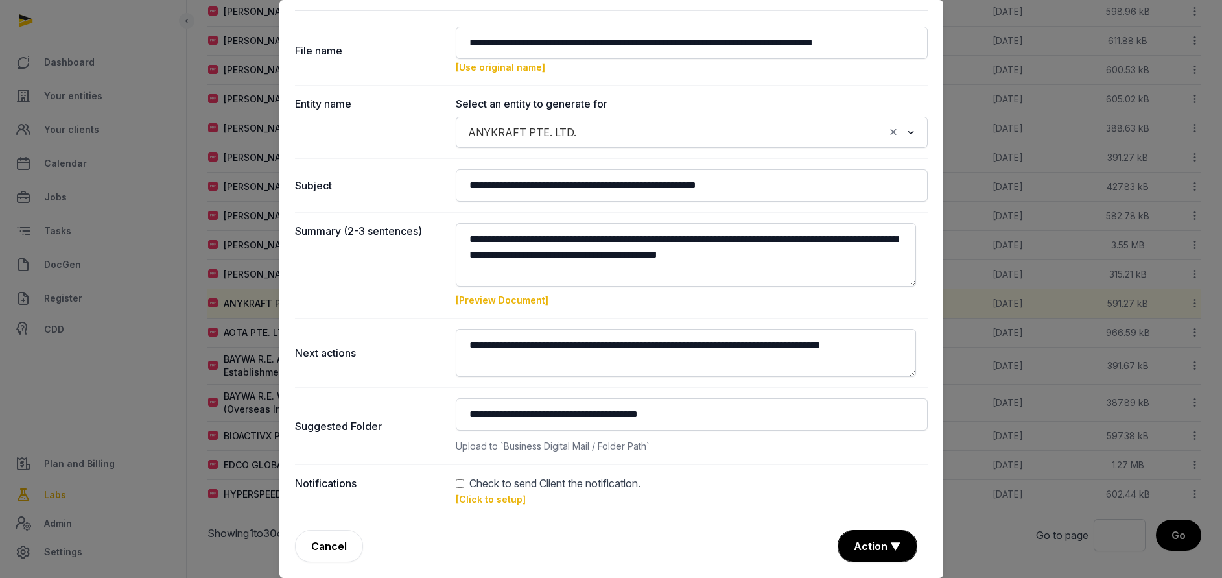
click at [482, 497] on link "[Click to setup]" at bounding box center [491, 498] width 70 height 11
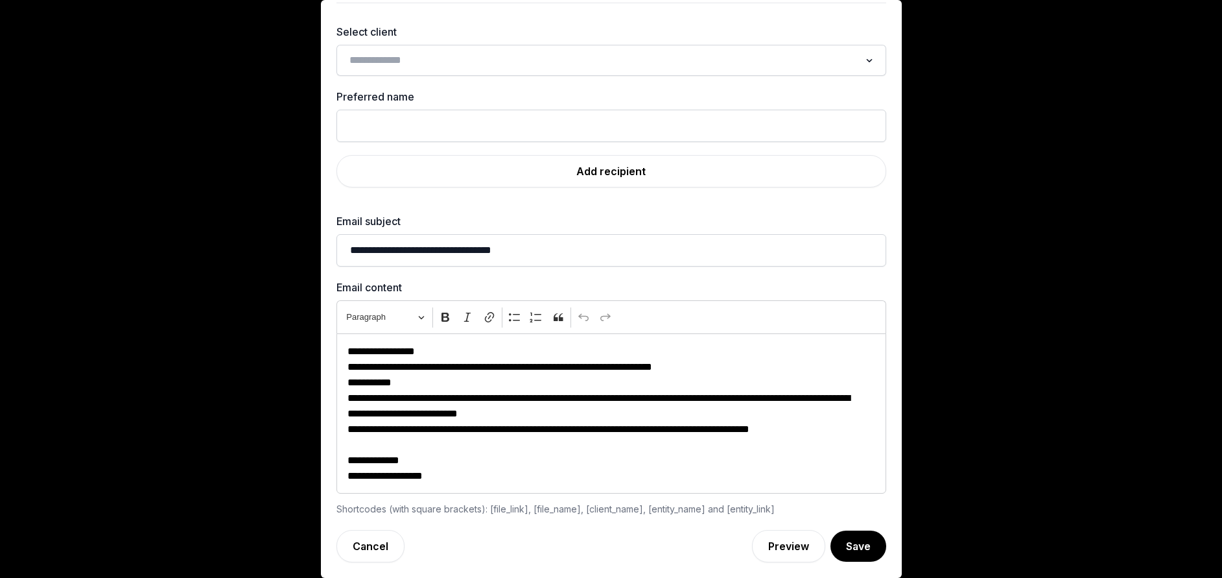
scroll to position [39, 0]
click at [445, 53] on input "Search for option" at bounding box center [601, 60] width 515 height 18
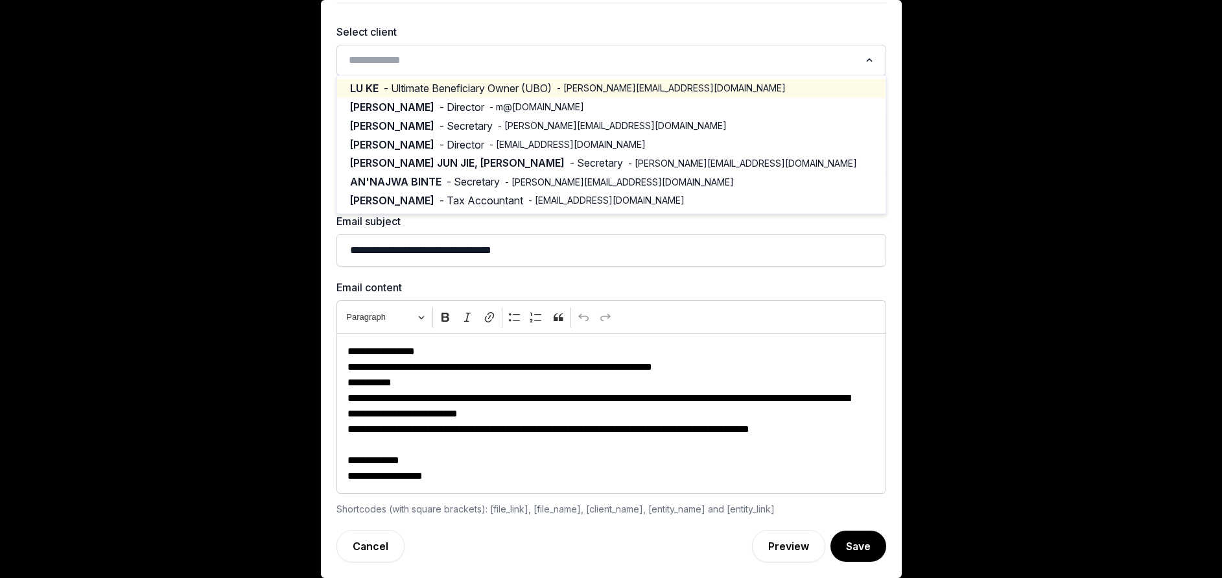
click at [541, 87] on span "- Ultimate Beneficiary Owner (UBO)" at bounding box center [468, 88] width 168 height 15
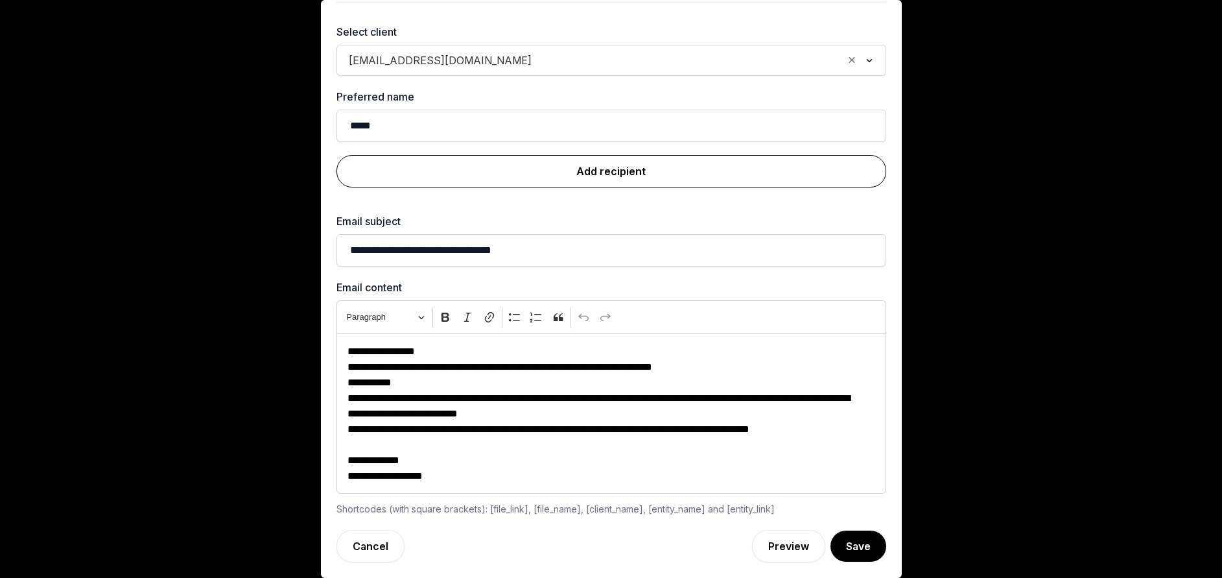
click at [612, 169] on link "Add recipient" at bounding box center [612, 171] width 550 height 32
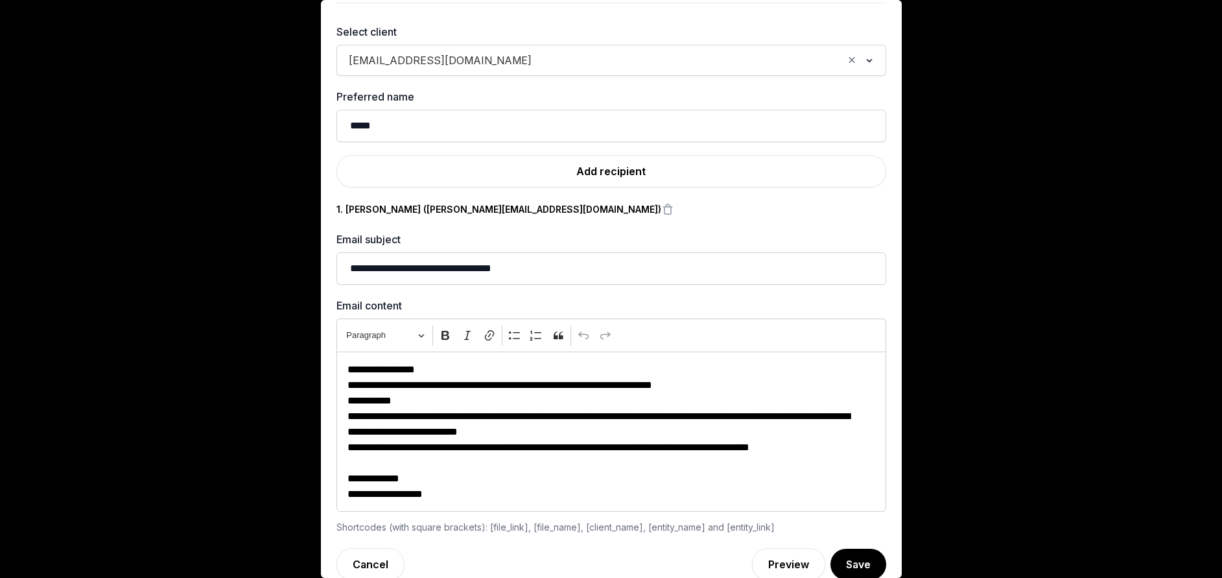
click at [538, 56] on input "Search for option" at bounding box center [690, 60] width 305 height 18
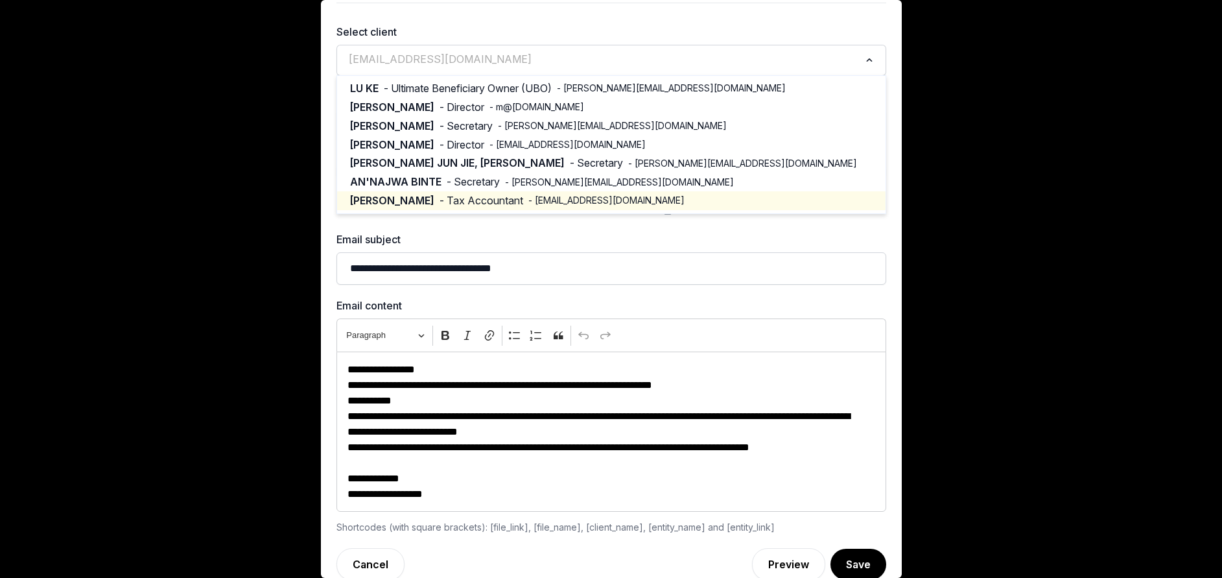
click at [445, 202] on span "- Tax Accountant" at bounding box center [482, 200] width 84 height 15
type input "*****"
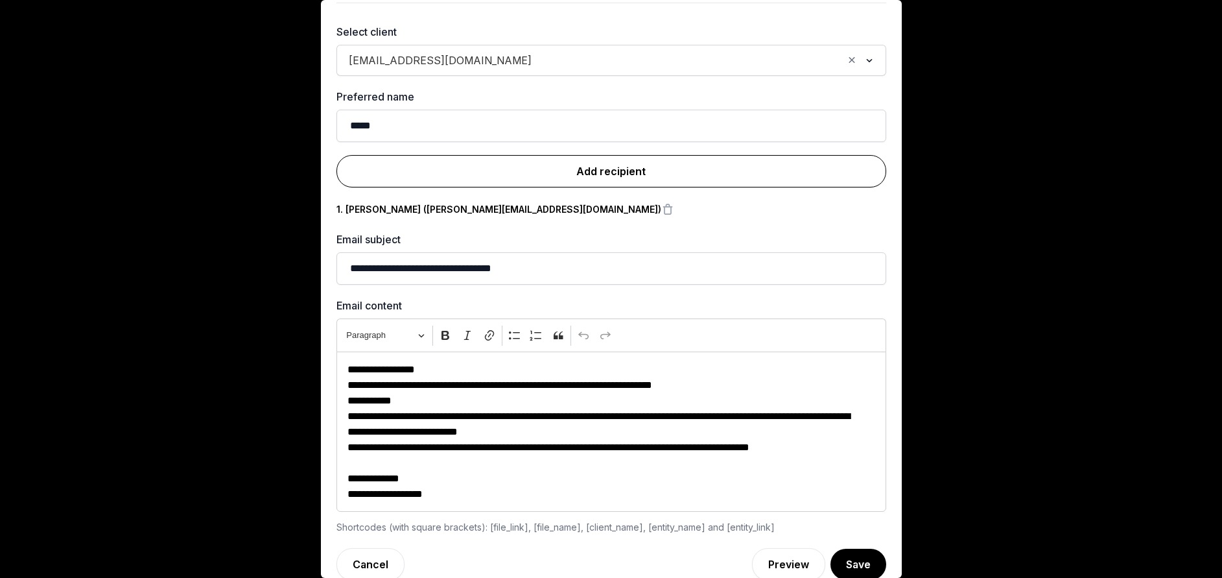
click at [591, 167] on link "Add recipient" at bounding box center [612, 171] width 550 height 32
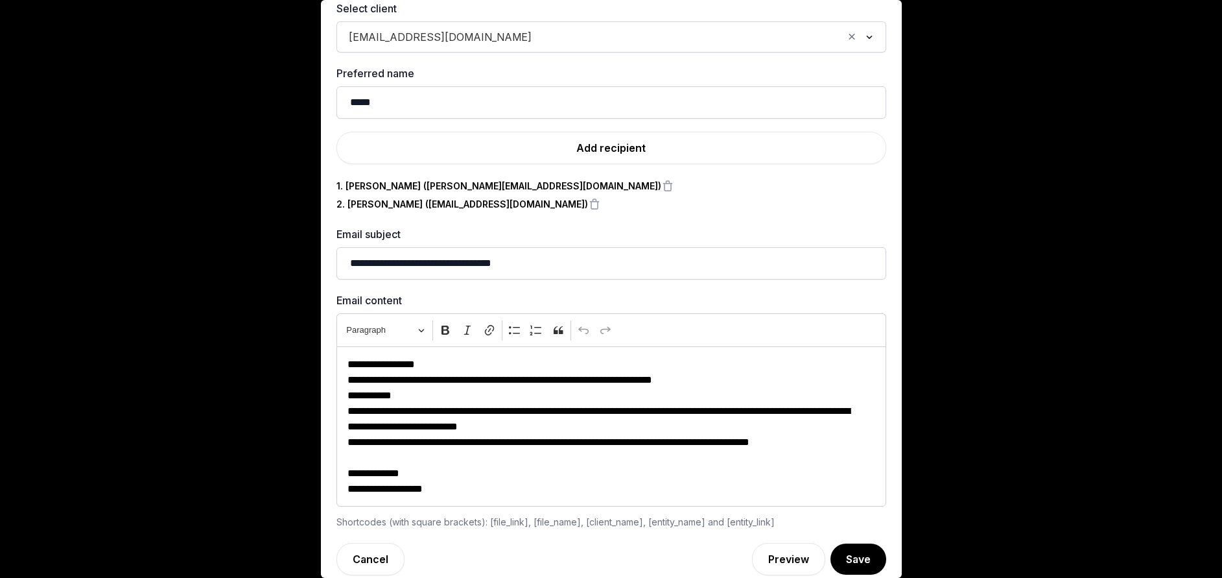
scroll to position [75, 0]
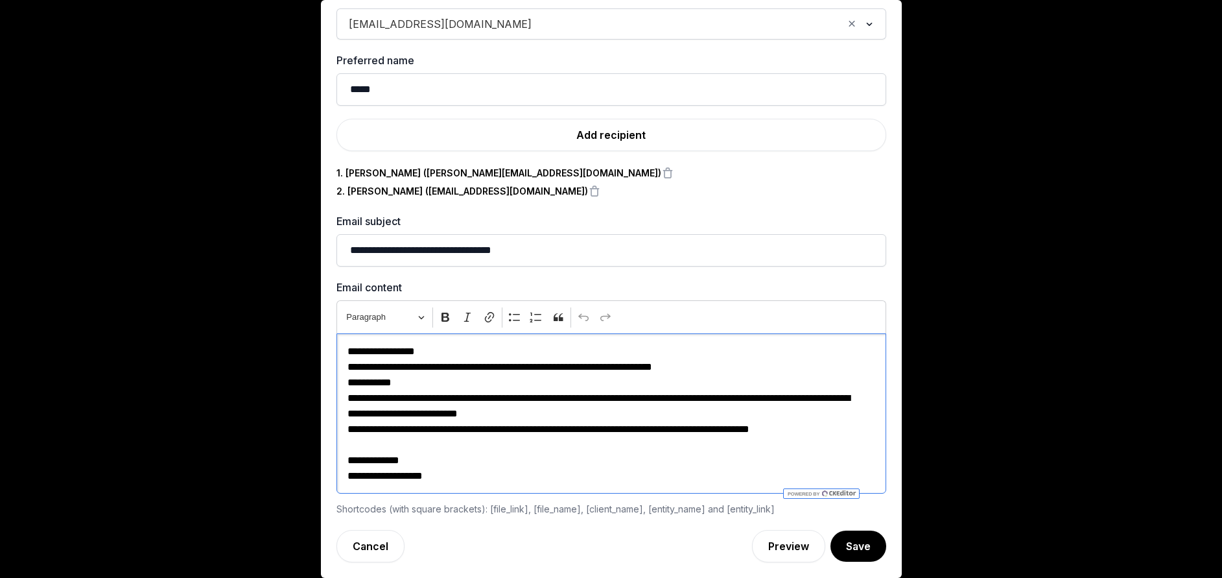
click at [844, 436] on p "**********" at bounding box center [604, 429] width 513 height 16
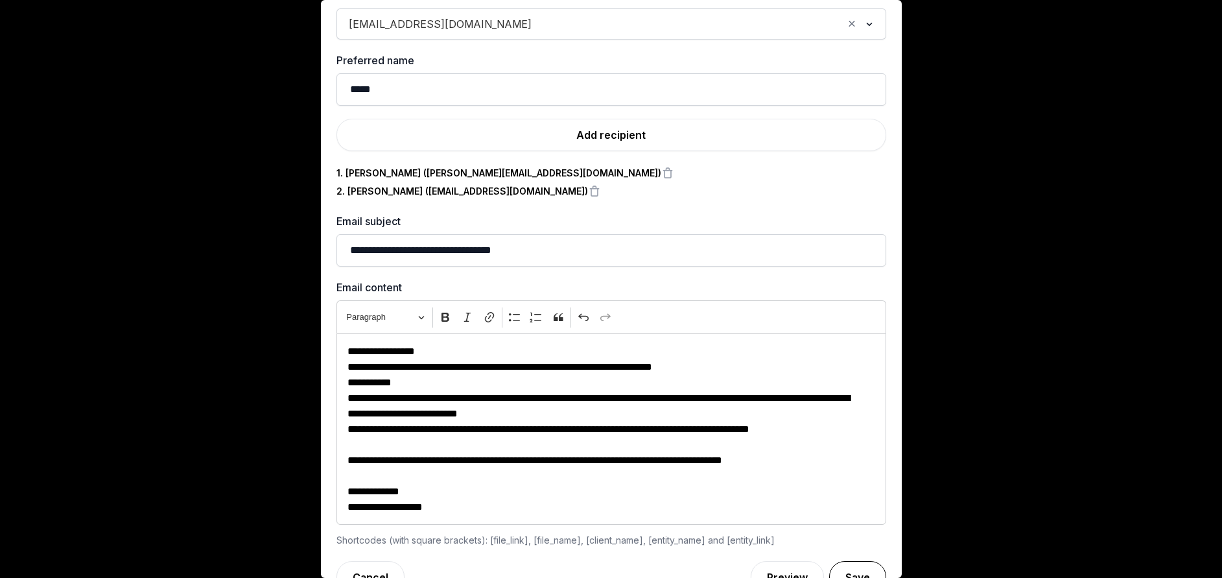
click at [833, 571] on button "Save" at bounding box center [857, 577] width 57 height 32
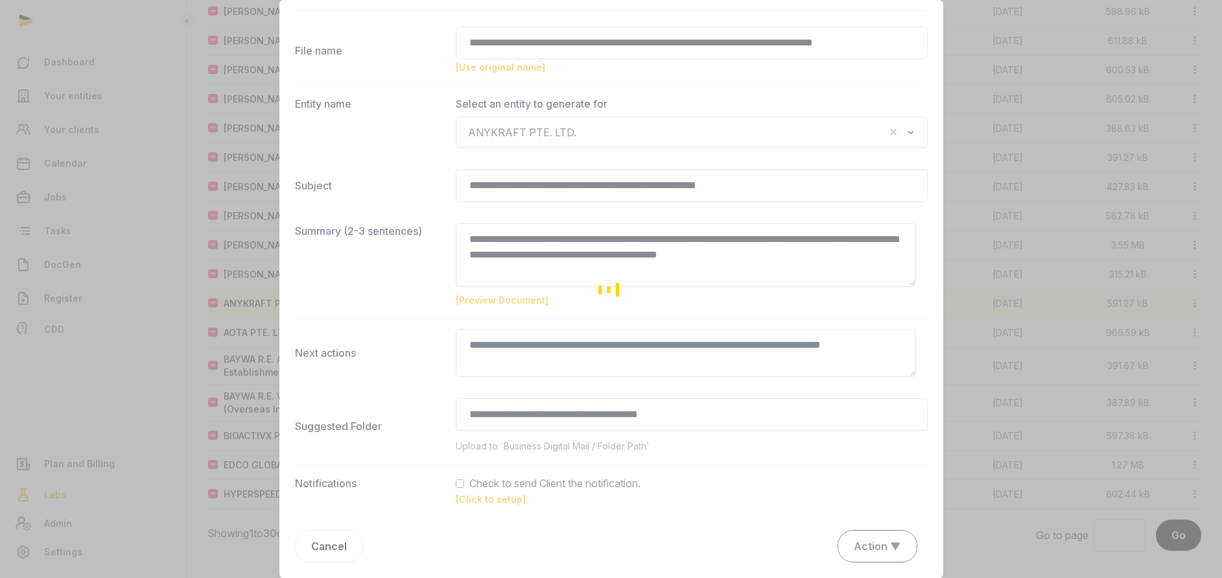
click at [857, 538] on div "Loading" at bounding box center [611, 289] width 1222 height 578
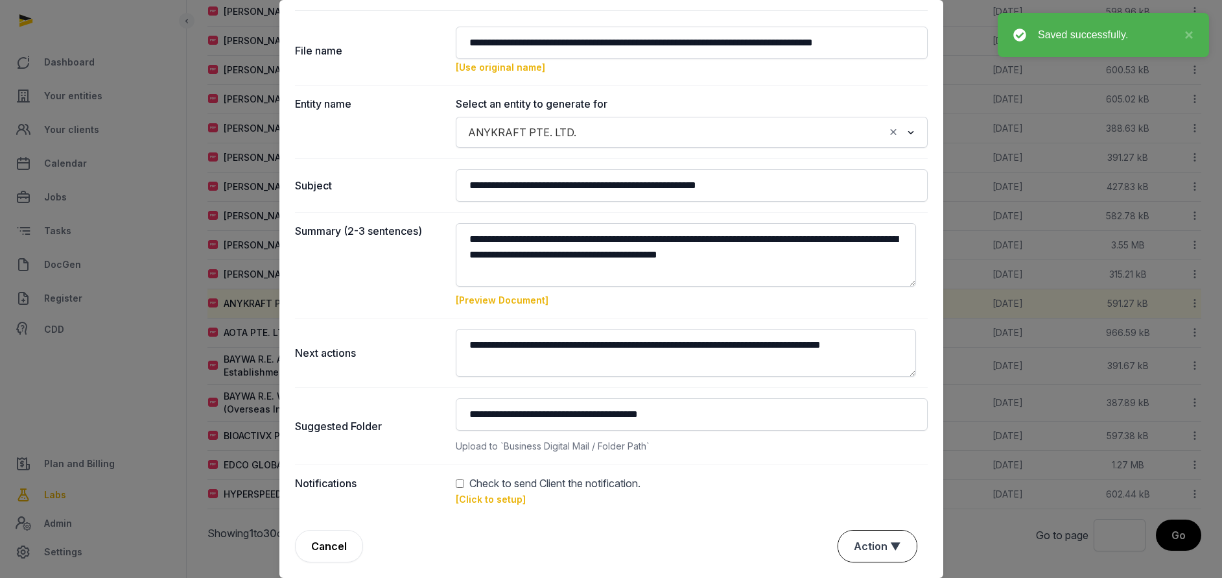
click at [861, 545] on button "Action ▼" at bounding box center [877, 545] width 78 height 31
click at [848, 466] on div "Approve" at bounding box center [876, 471] width 104 height 26
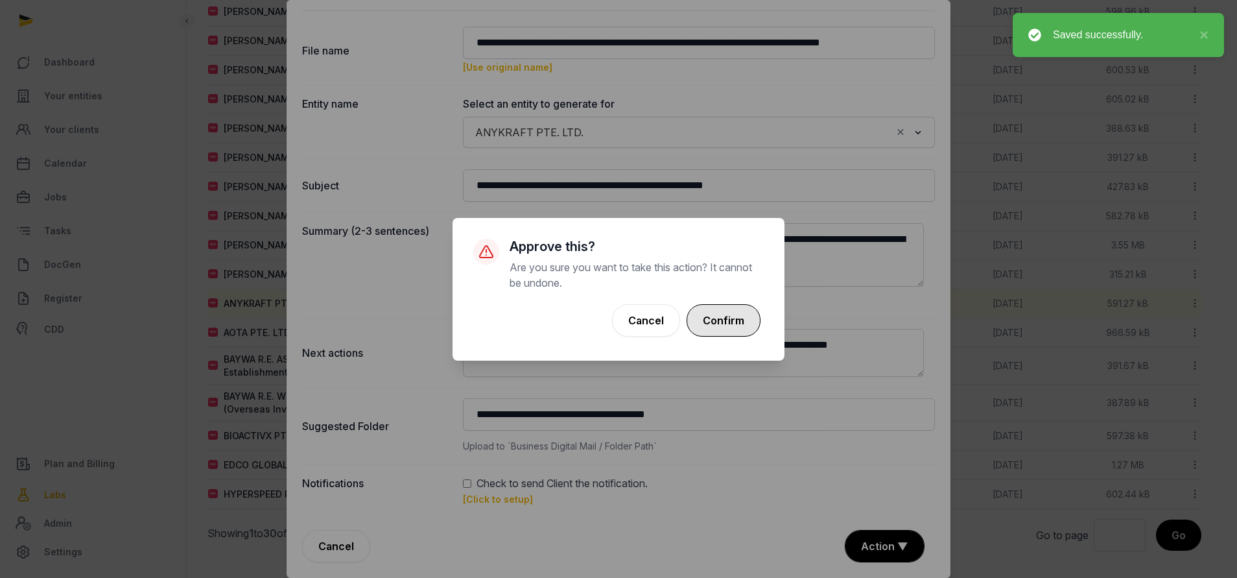
click at [740, 311] on button "Confirm" at bounding box center [724, 320] width 74 height 32
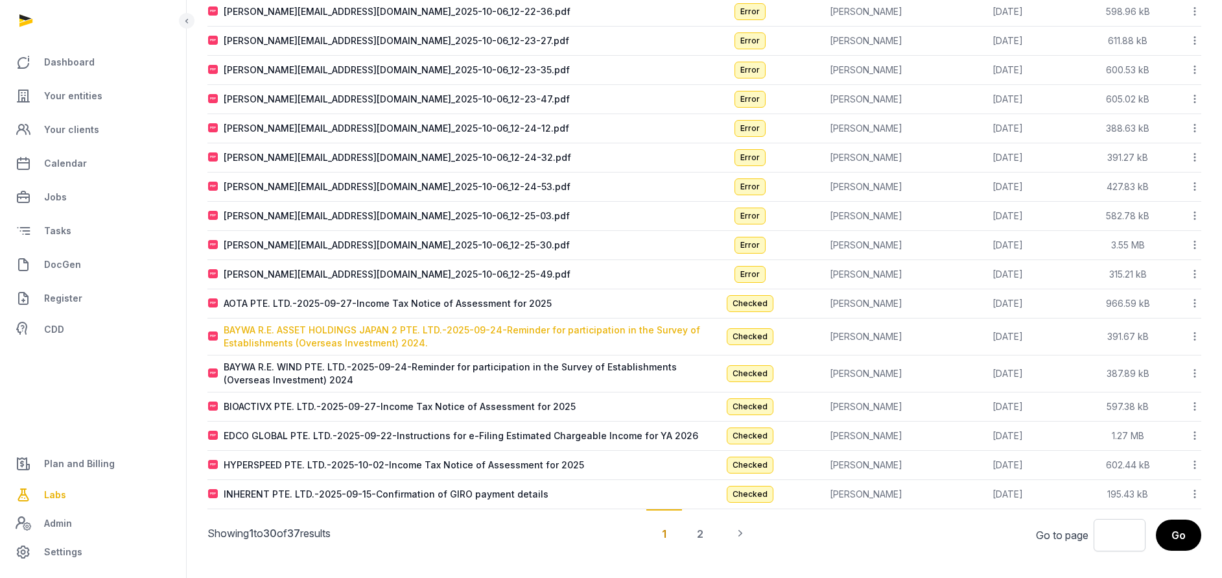
click at [352, 327] on div "BAYWA R.E. ASSET HOLDINGS JAPAN 2 PTE. LTD.-2025-09-24-Reminder for participati…" at bounding box center [464, 337] width 480 height 26
type input "**********"
type textarea "**********"
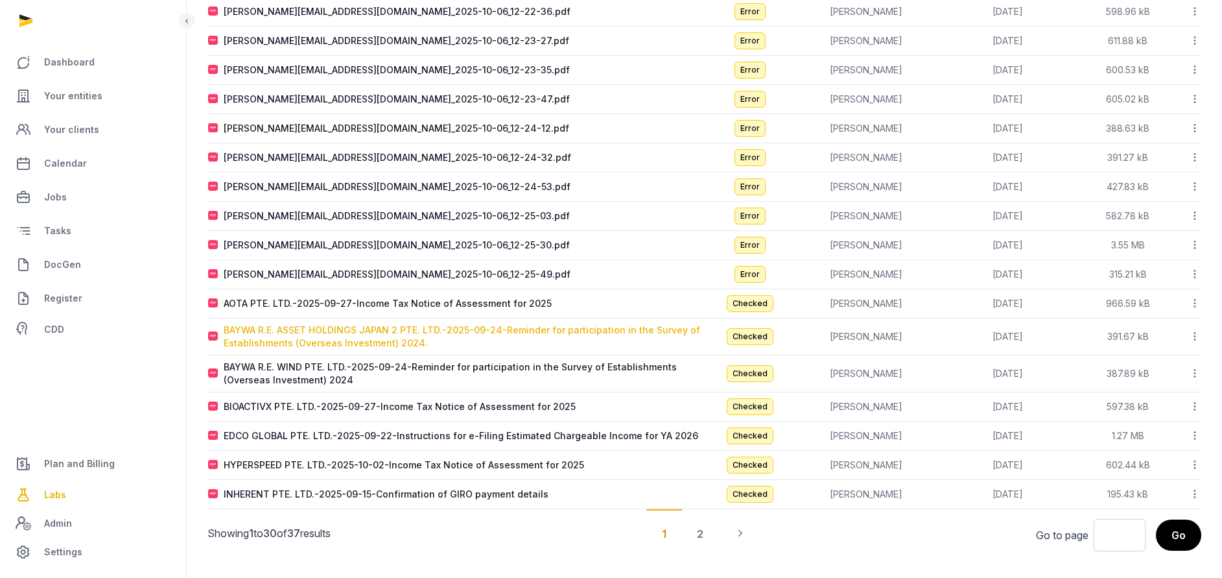
type input "**********"
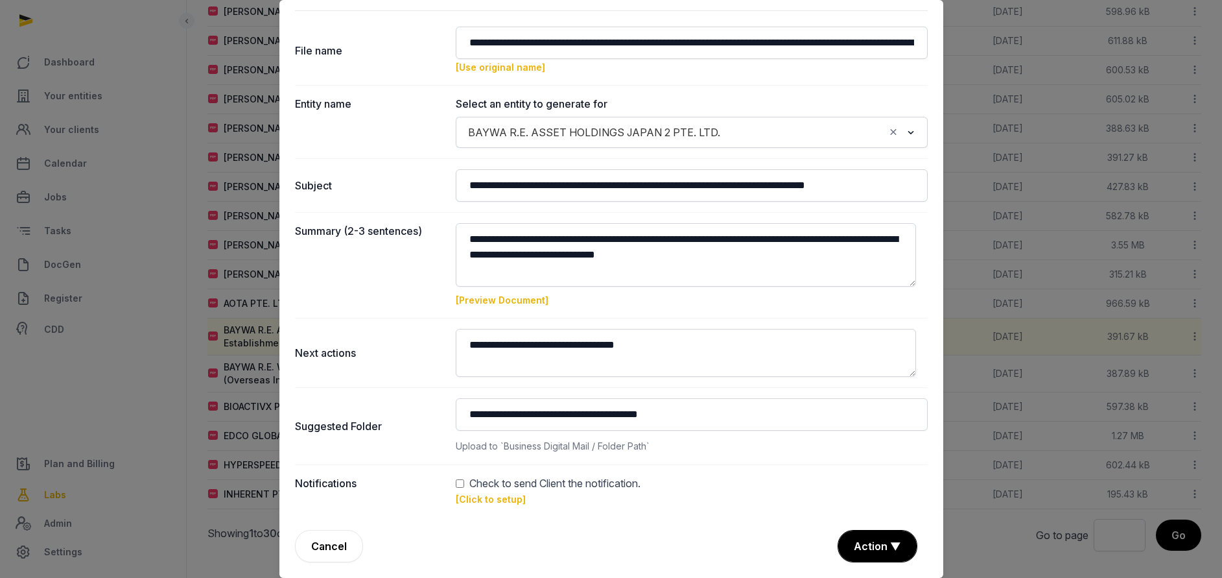
click at [498, 503] on link "[Click to setup]" at bounding box center [491, 498] width 70 height 11
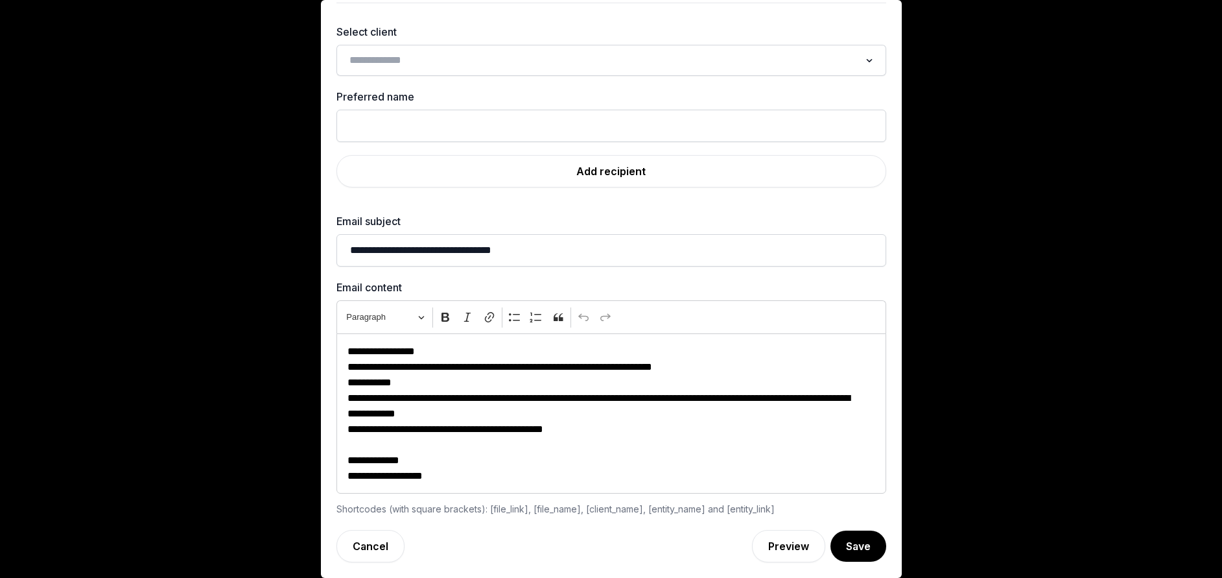
scroll to position [0, 0]
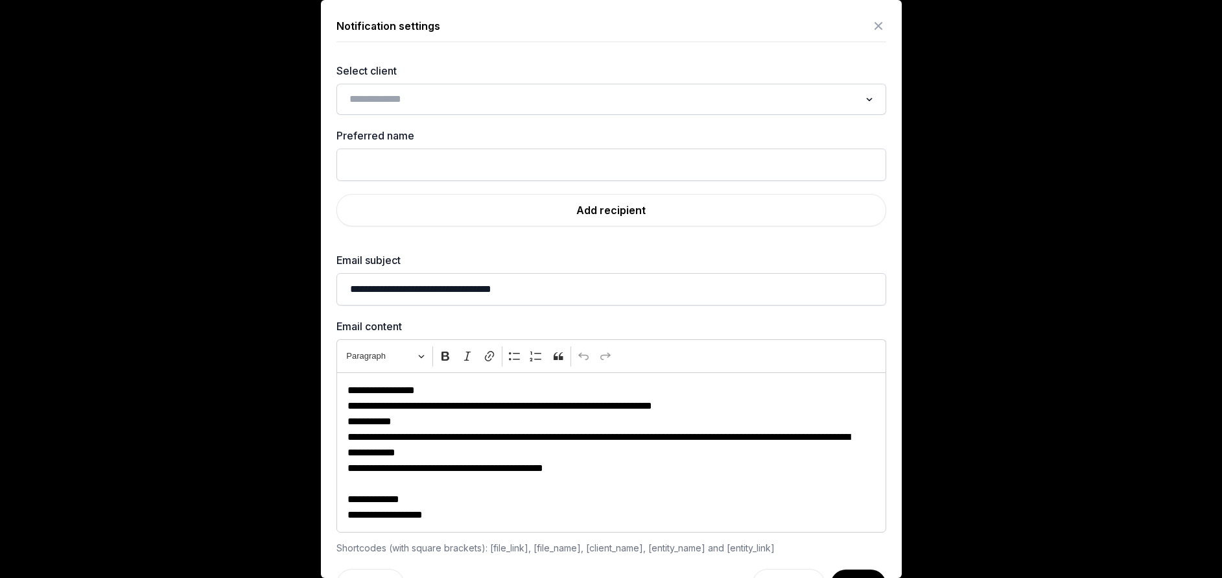
click at [436, 113] on div "Loading..." at bounding box center [612, 99] width 550 height 31
click at [438, 104] on input "Search for option" at bounding box center [601, 99] width 515 height 18
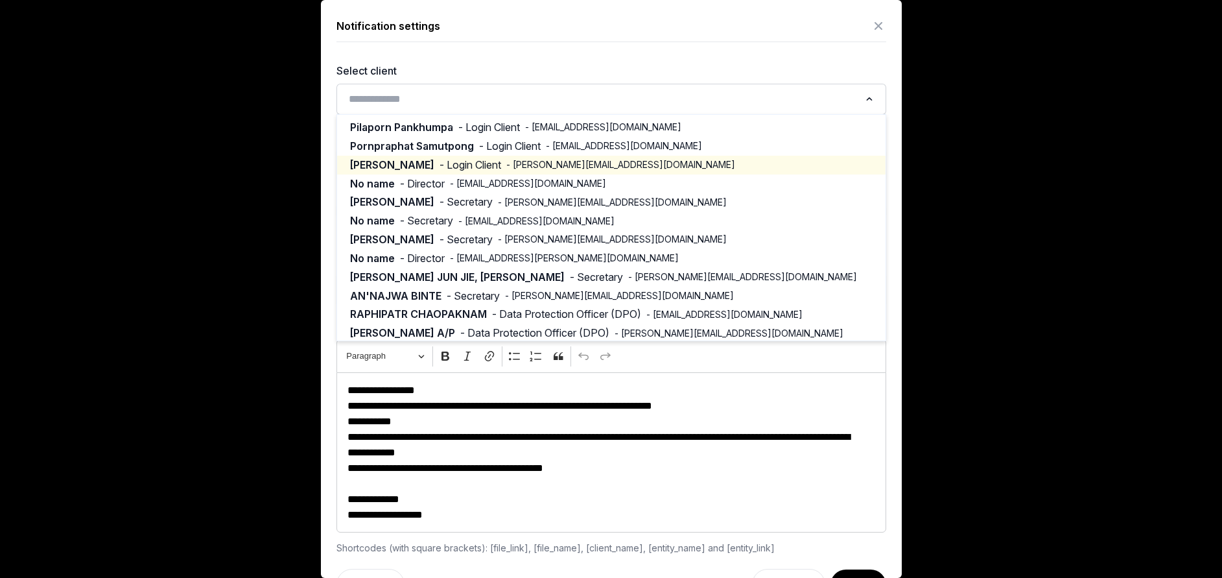
click at [439, 173] on li "Neetasha Sharma - Login Client - neetasha.sharma@baywa-re.com" at bounding box center [611, 165] width 549 height 19
type input "**********"
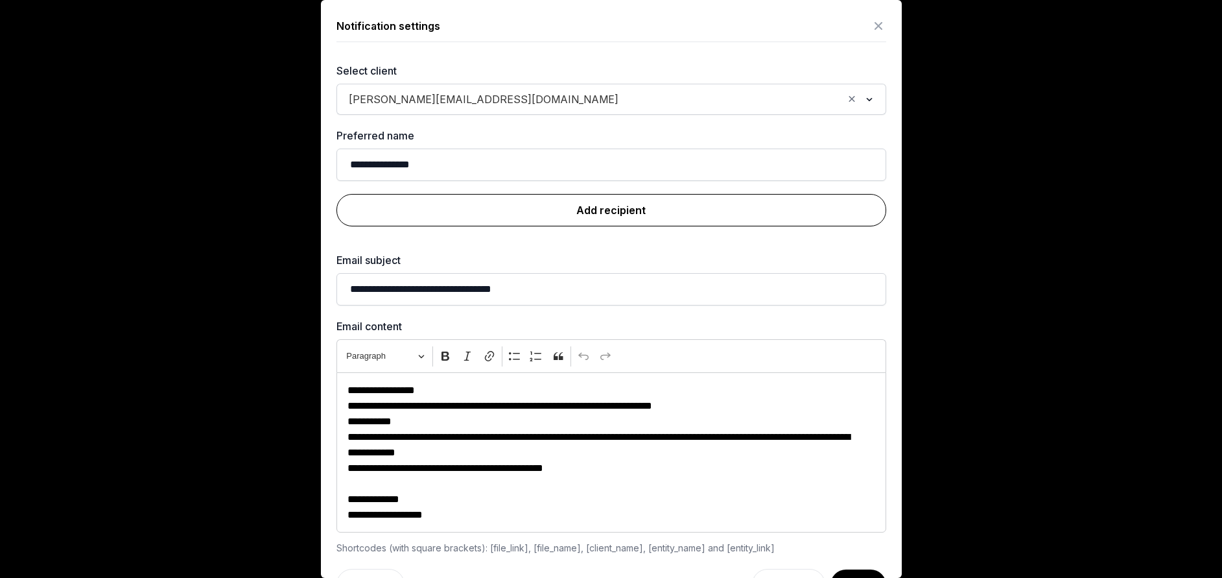
click at [510, 207] on link "Add recipient" at bounding box center [612, 210] width 550 height 32
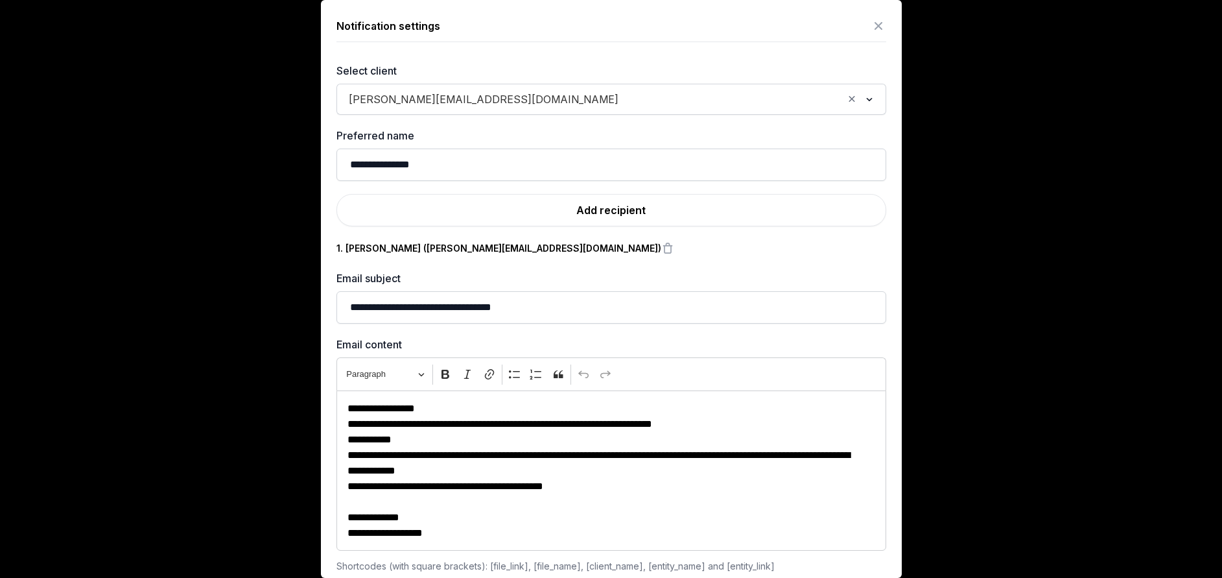
scroll to position [57, 0]
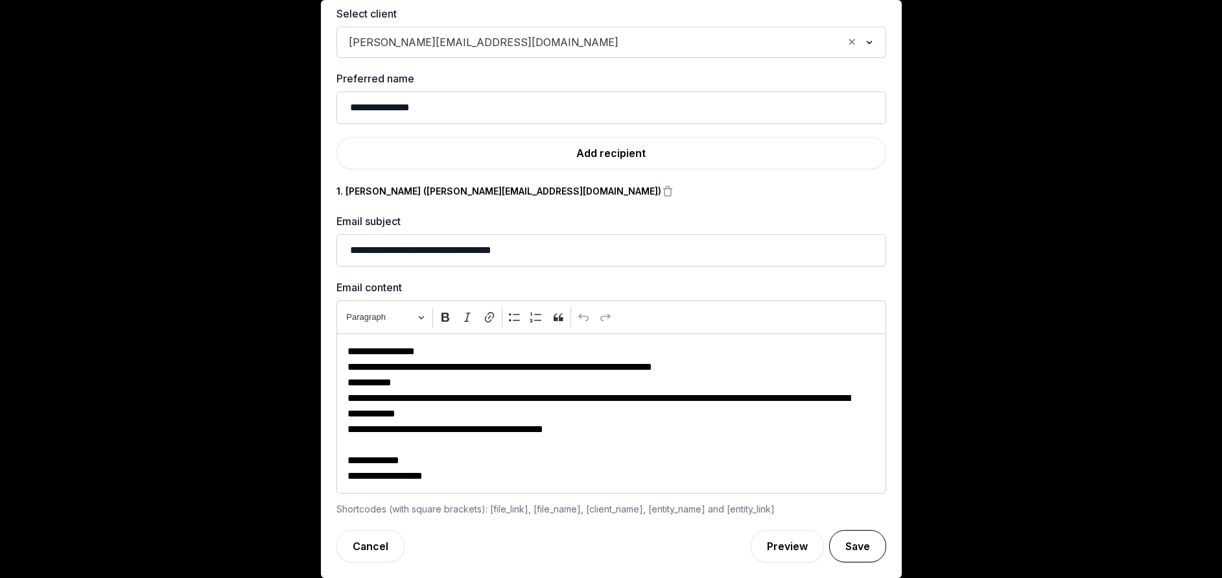
click at [829, 538] on button "Save" at bounding box center [857, 546] width 57 height 32
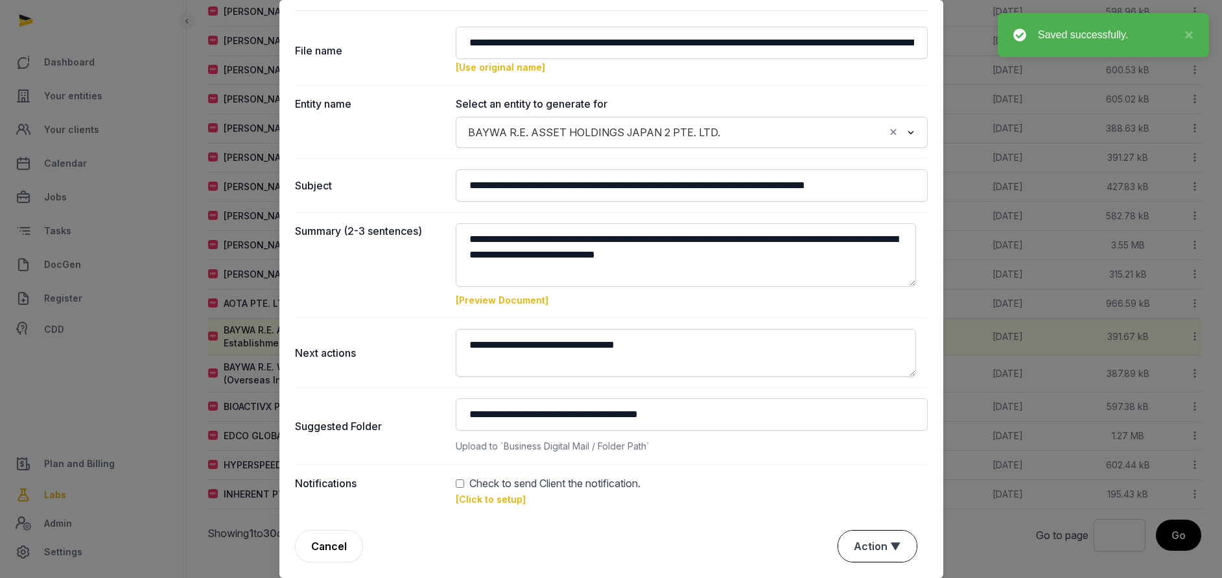
click at [856, 539] on button "Action ▼" at bounding box center [877, 545] width 78 height 31
click at [839, 468] on div "Approve" at bounding box center [876, 471] width 104 height 26
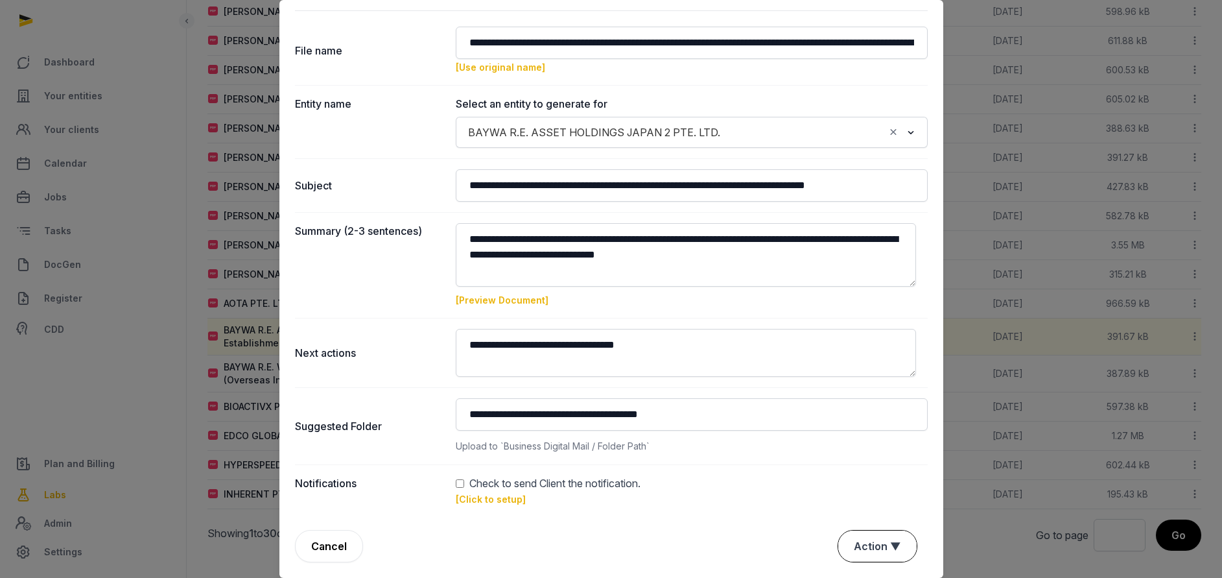
click at [859, 545] on button "Action ▼" at bounding box center [877, 545] width 78 height 31
click at [846, 474] on div "Approve" at bounding box center [876, 471] width 104 height 26
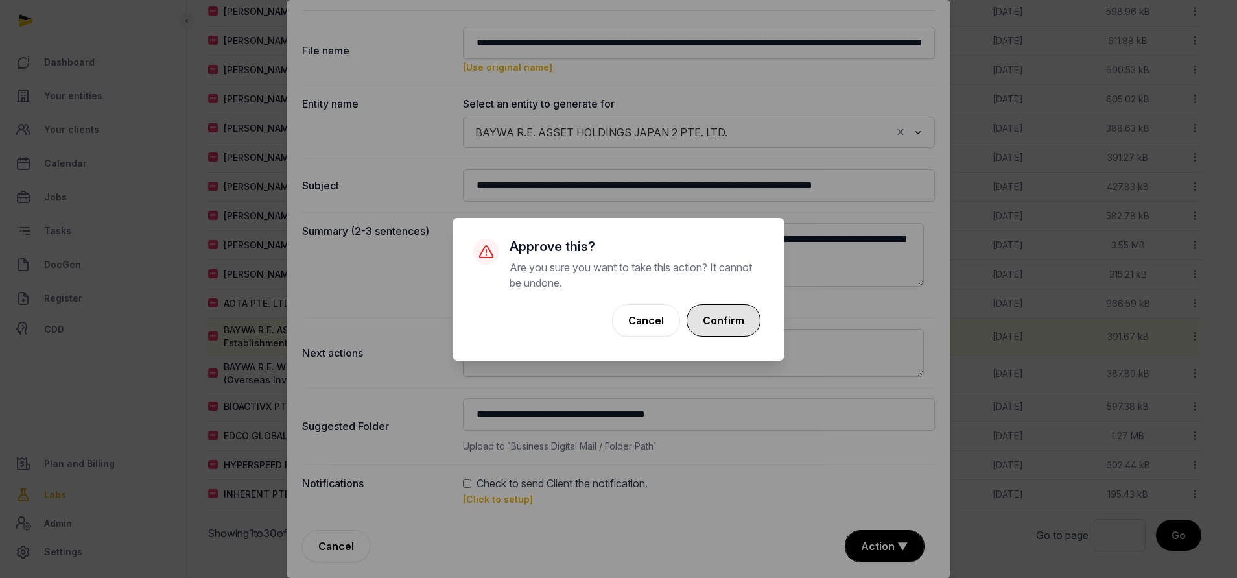
click at [726, 314] on button "Confirm" at bounding box center [724, 320] width 74 height 32
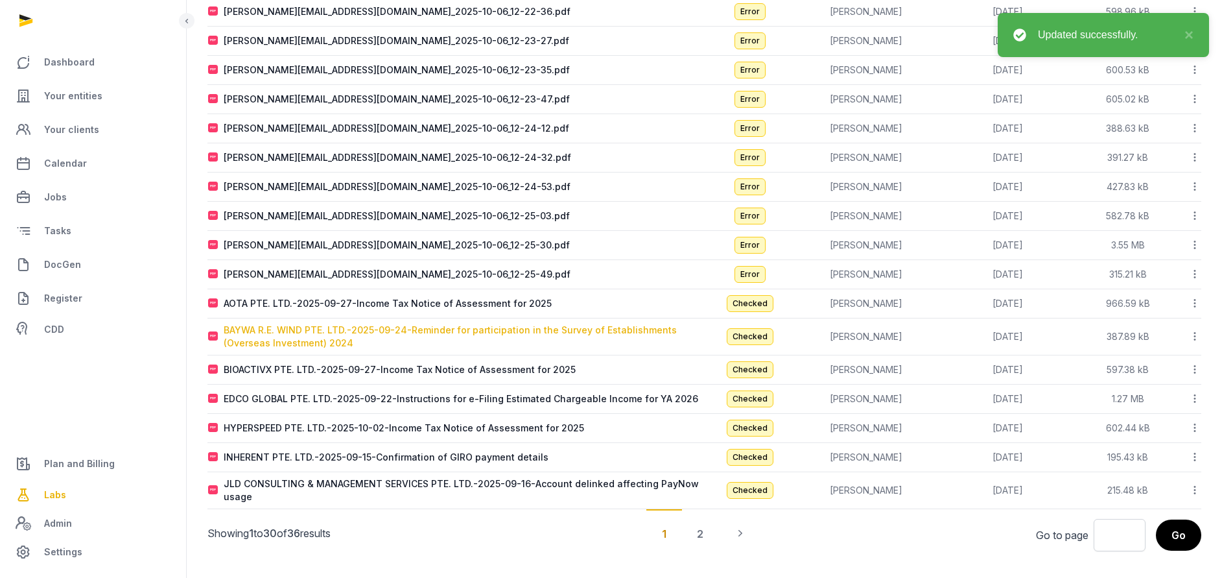
click at [297, 341] on div "BAYWA R.E. WIND PTE. LTD.-2025-09-24-Reminder for participation in the Survey o…" at bounding box center [464, 337] width 480 height 26
type input "**********"
type textarea "**********"
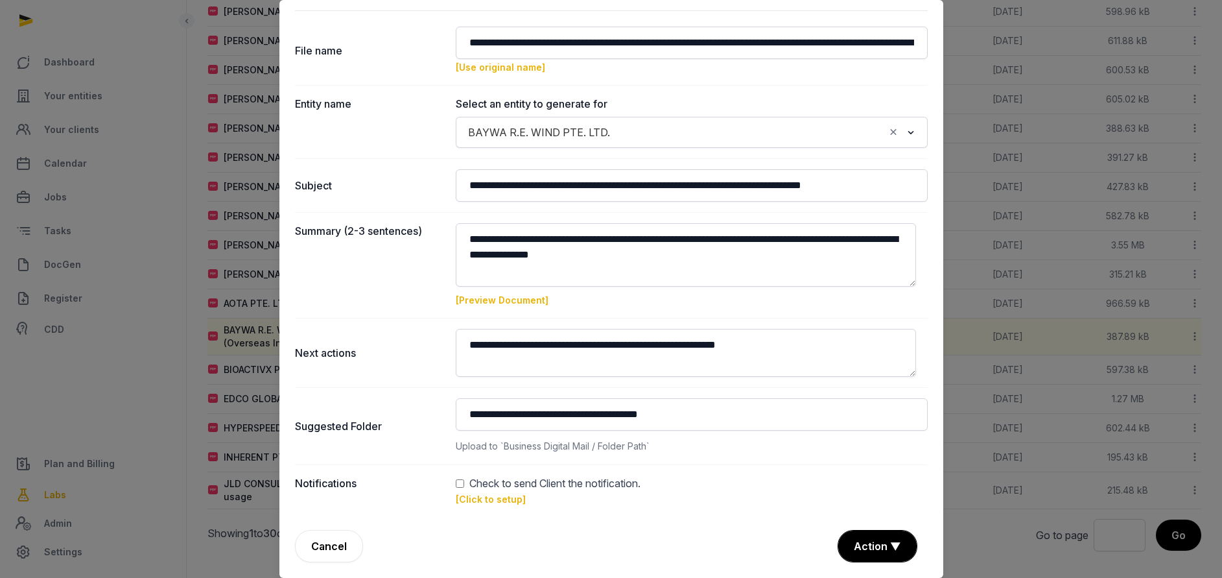
click at [488, 501] on link "[Click to setup]" at bounding box center [491, 498] width 70 height 11
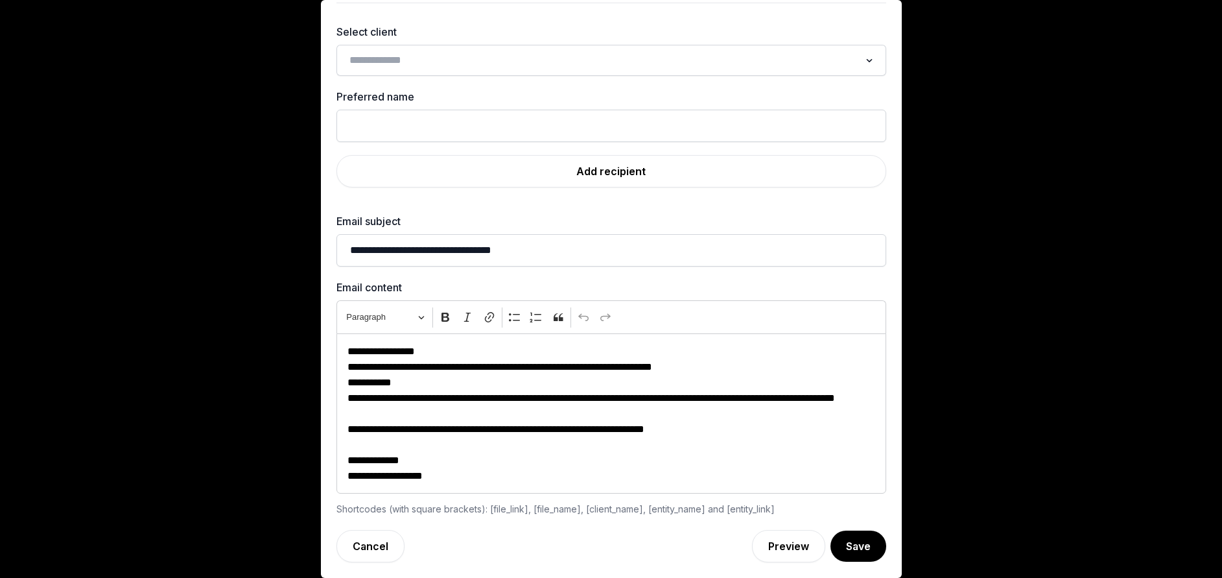
scroll to position [39, 0]
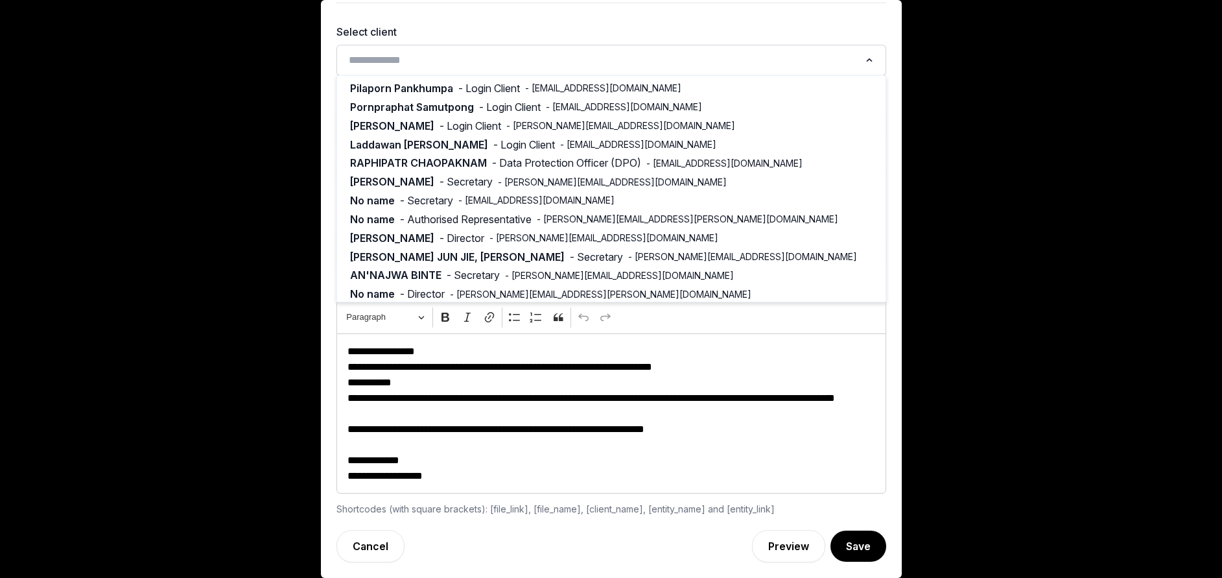
click at [466, 62] on input "Search for option" at bounding box center [601, 60] width 515 height 18
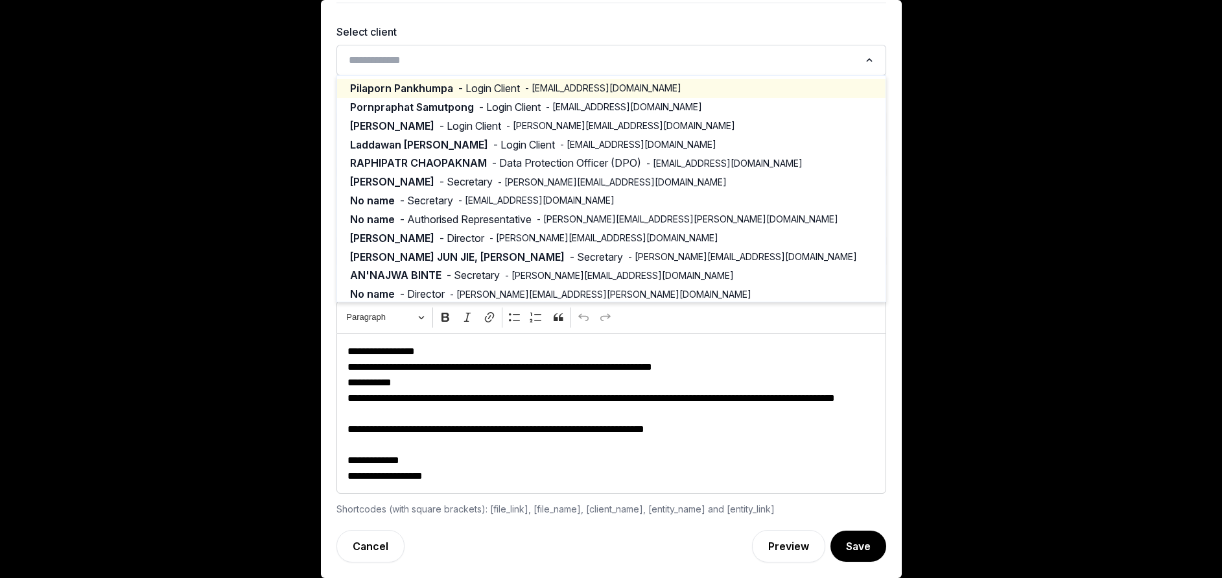
click at [460, 97] on li "Pilaporn Pankhumpa - Login Client - pilaporn.pankhumpa@baywa-re.com" at bounding box center [611, 88] width 549 height 19
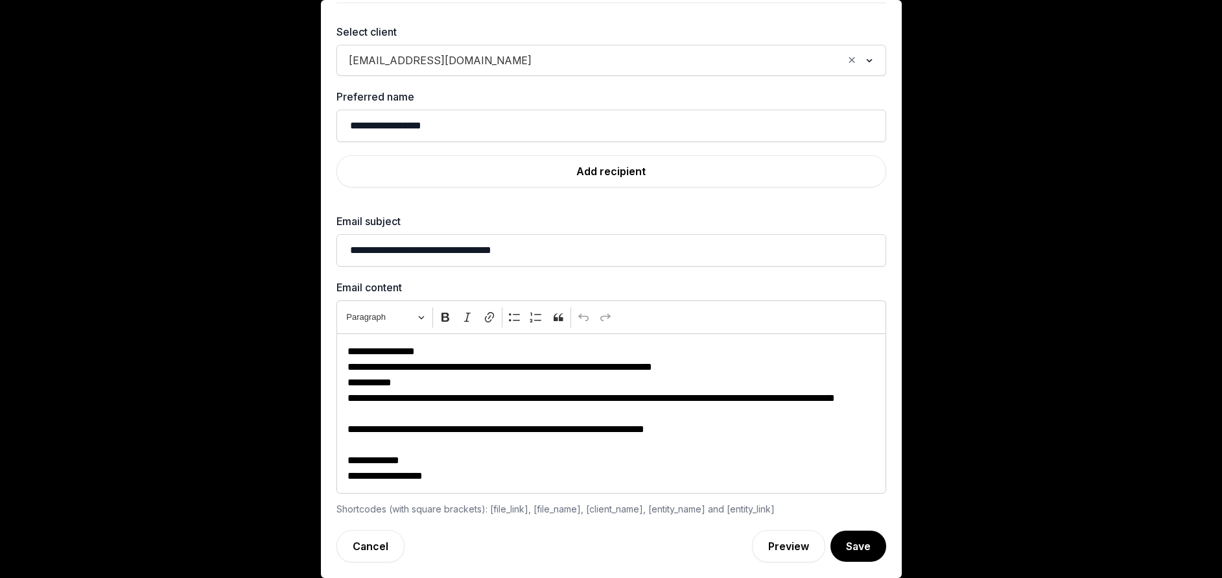
click at [455, 71] on div "pilaporn.pankhumpa@baywa-re.com Loading..." at bounding box center [611, 60] width 537 height 23
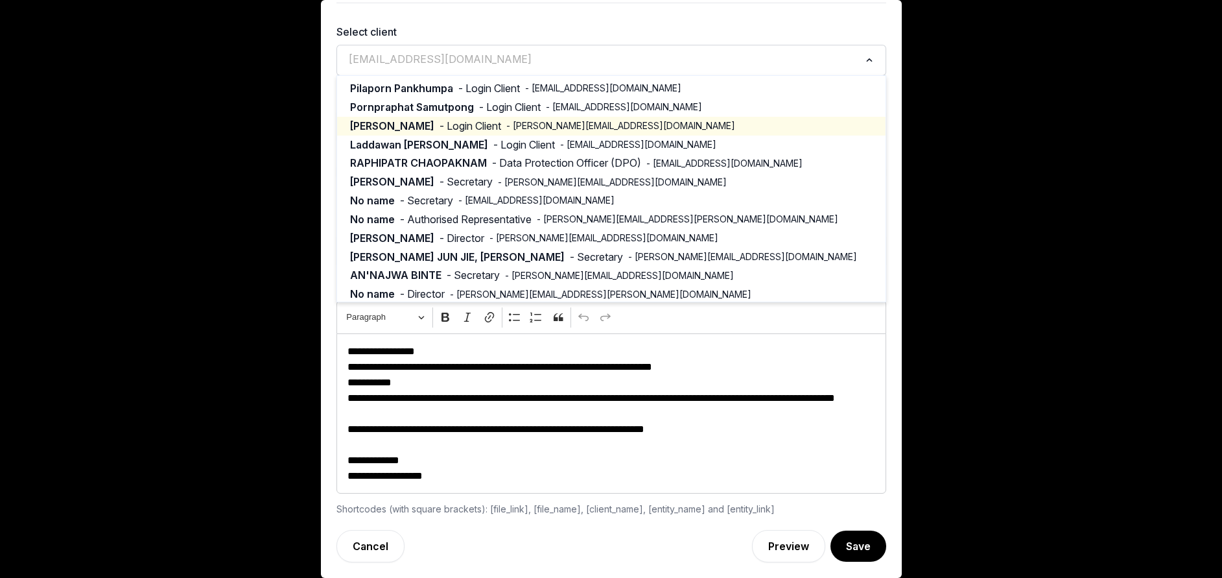
click at [432, 126] on div "Neetasha Sharma - Login Client - neetasha.sharma@baywa-re.com" at bounding box center [611, 126] width 523 height 15
type input "**********"
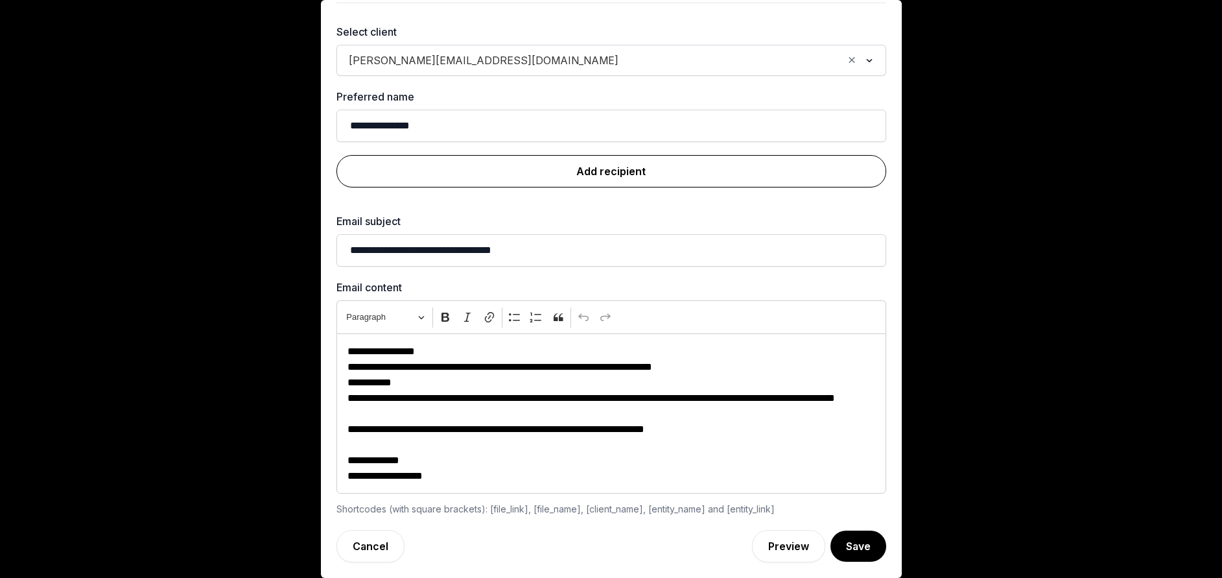
click at [541, 175] on link "Add recipient" at bounding box center [612, 171] width 550 height 32
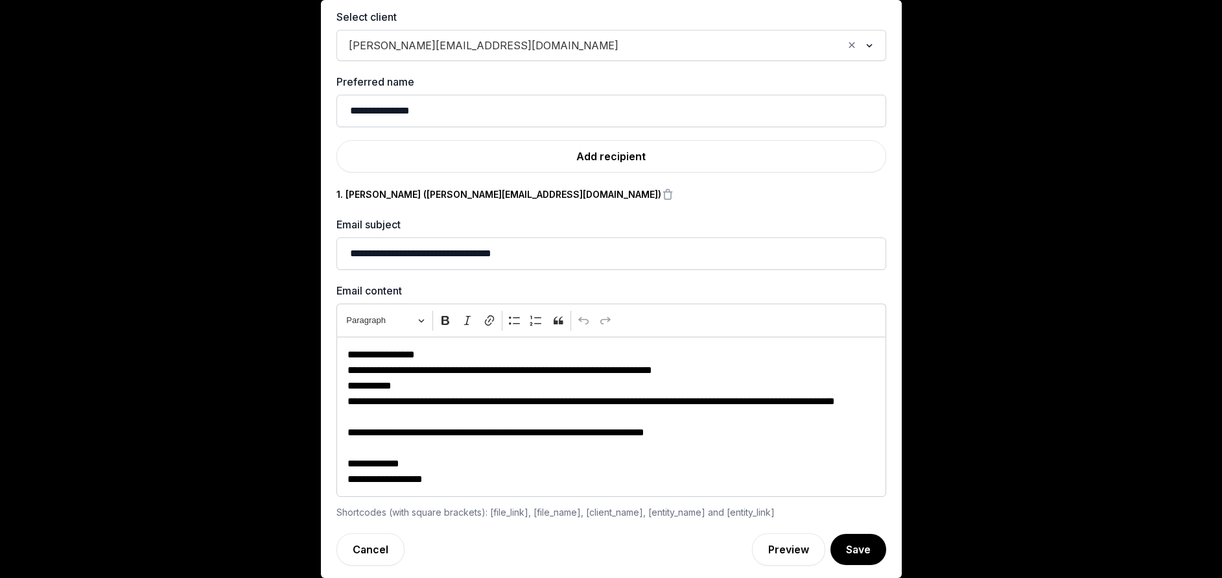
scroll to position [57, 0]
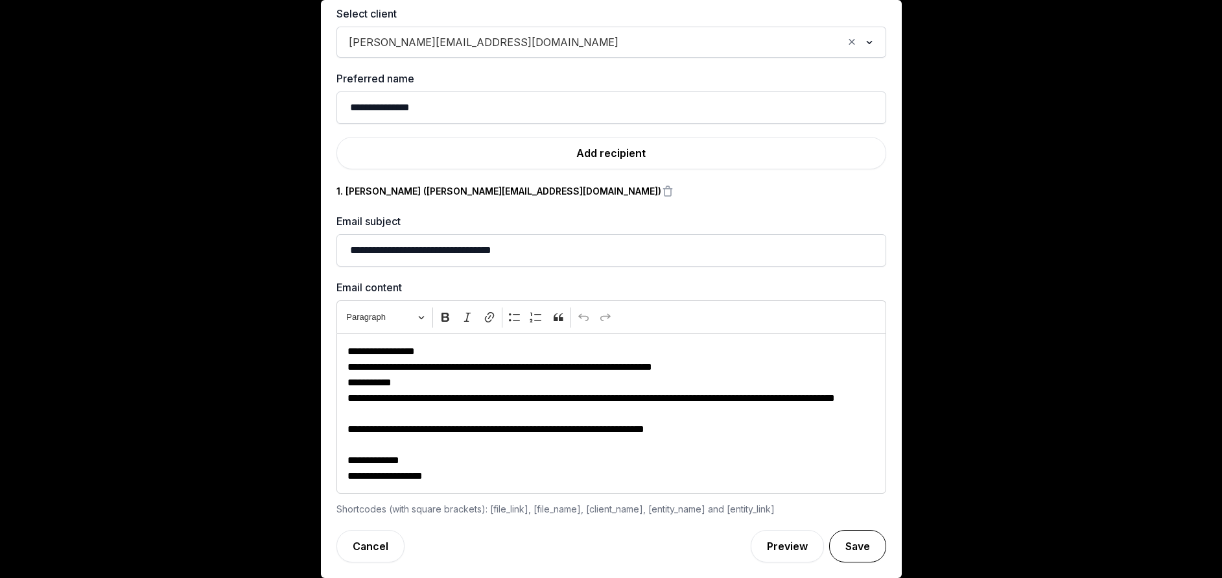
click at [834, 536] on button "Save" at bounding box center [857, 546] width 57 height 32
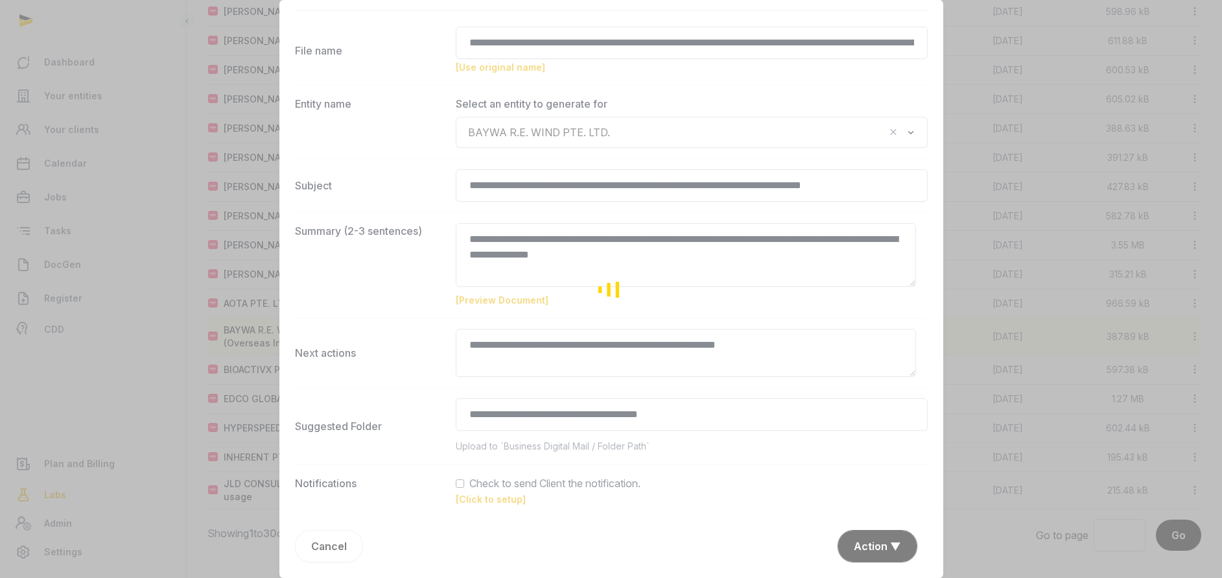
click at [855, 543] on div "Loading" at bounding box center [611, 289] width 1222 height 578
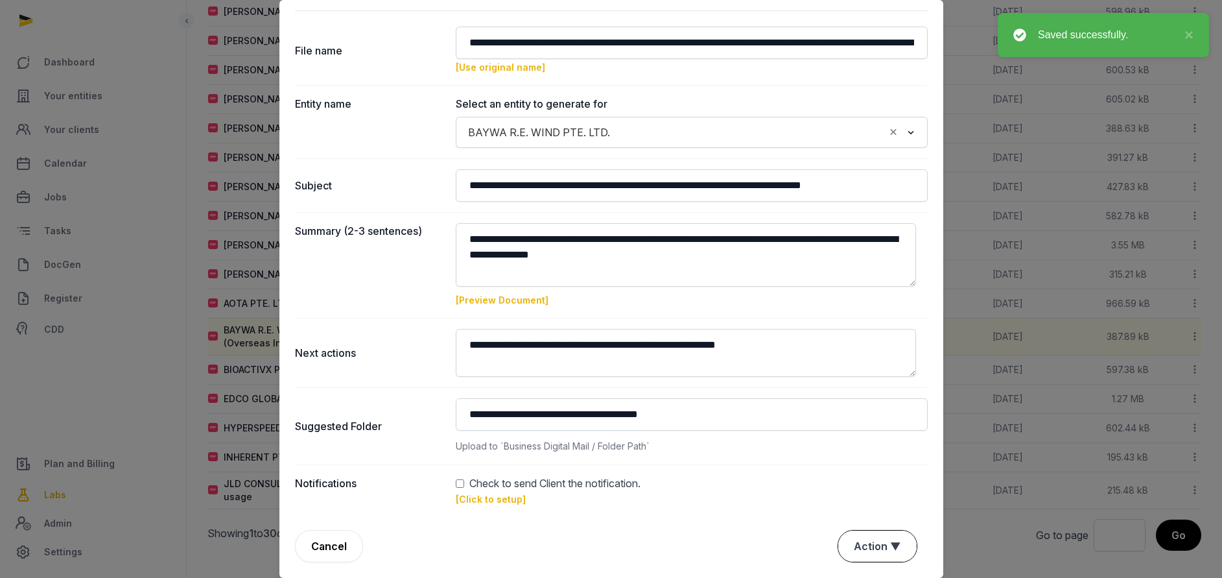
click at [863, 543] on button "Action ▼" at bounding box center [877, 545] width 78 height 31
click at [845, 462] on div "Approve" at bounding box center [876, 471] width 104 height 26
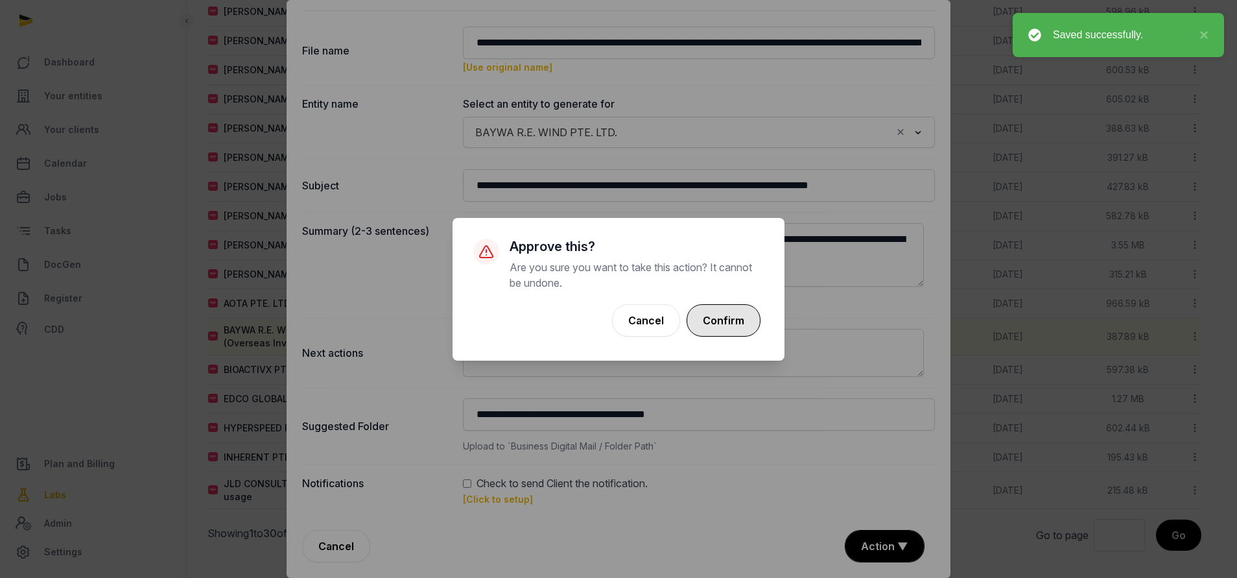
click at [739, 320] on button "Confirm" at bounding box center [724, 320] width 74 height 32
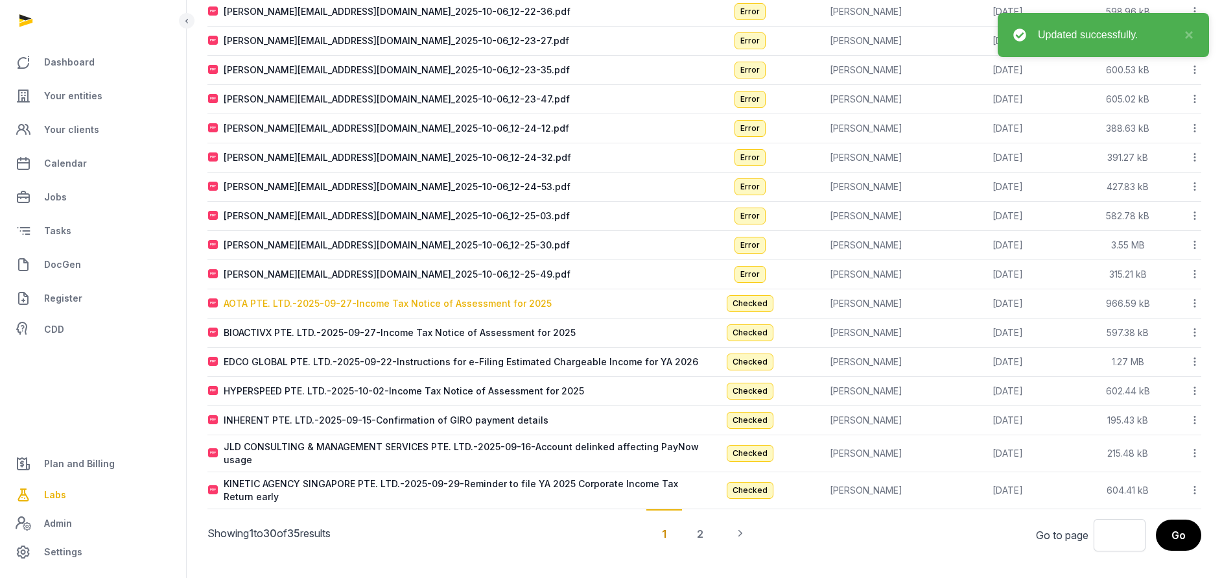
click at [394, 302] on div "AOTA PTE. LTD.-2025-09-27-Income Tax Notice of Assessment for 2025" at bounding box center [388, 303] width 328 height 13
type input "**********"
type textarea "**********"
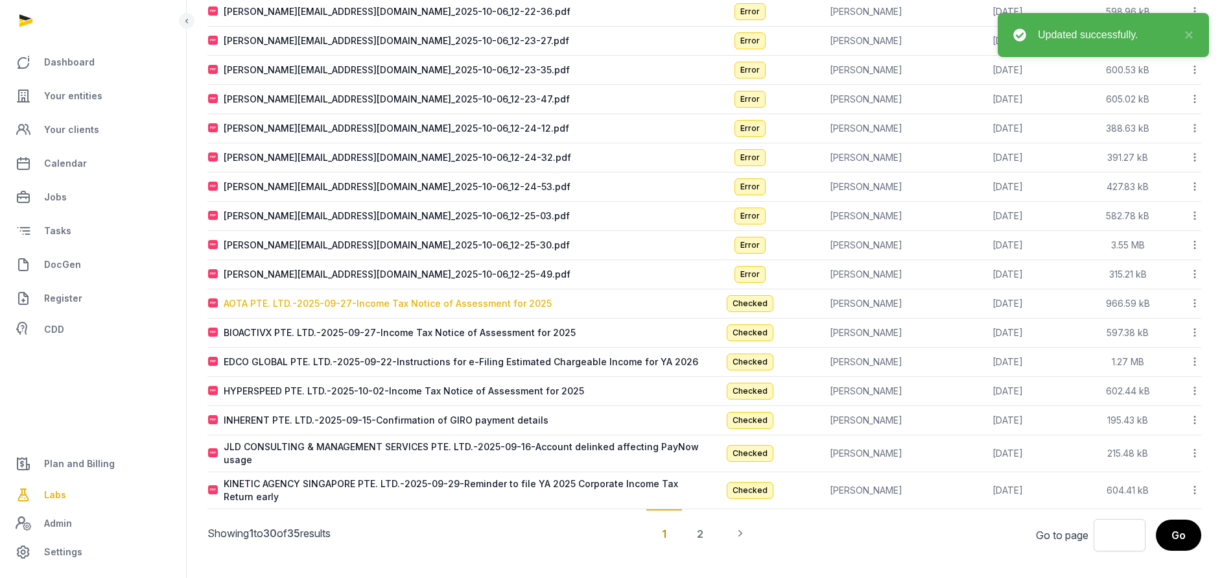
type input "**********"
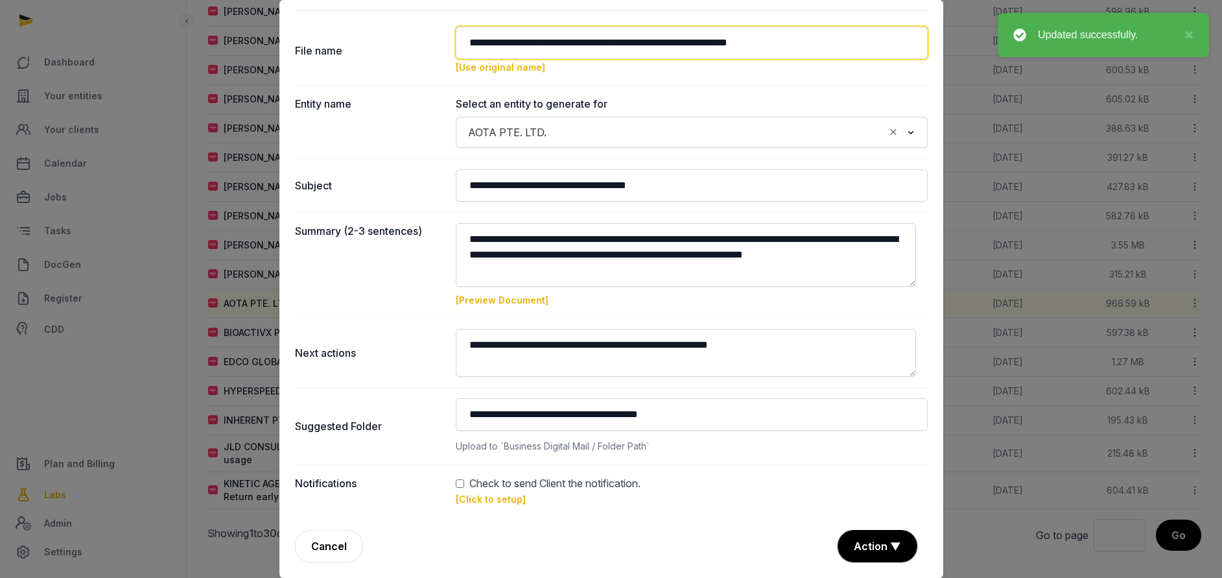
click at [542, 35] on input "**********" at bounding box center [692, 43] width 472 height 32
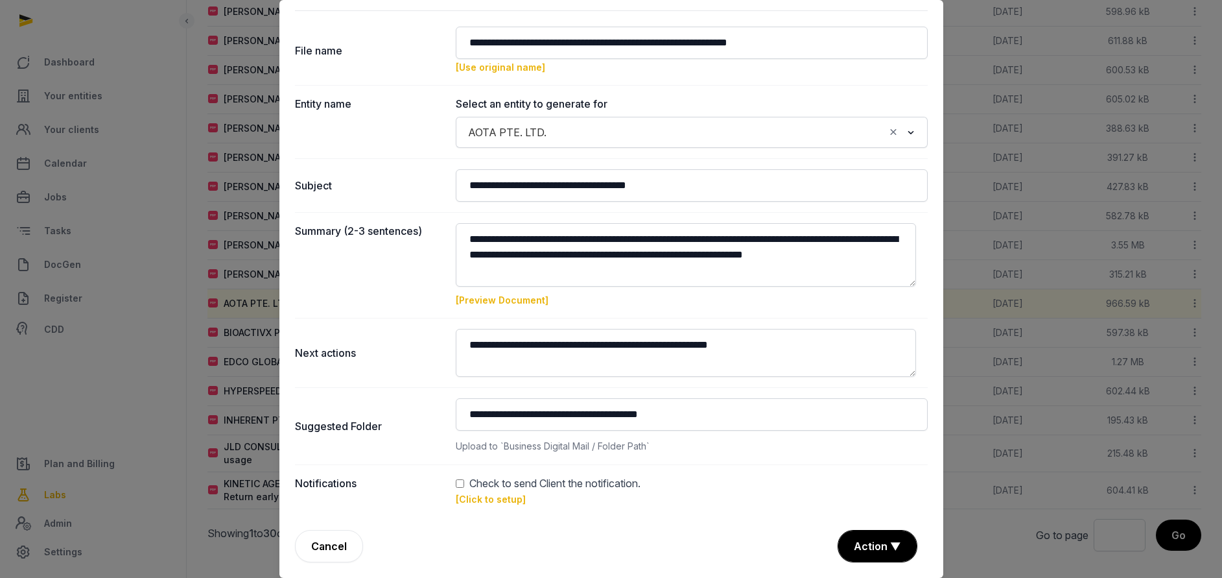
click at [499, 504] on dd "Check to send Client the notification. [Click to setup]" at bounding box center [692, 490] width 472 height 31
click at [504, 495] on link "[Click to setup]" at bounding box center [491, 498] width 70 height 11
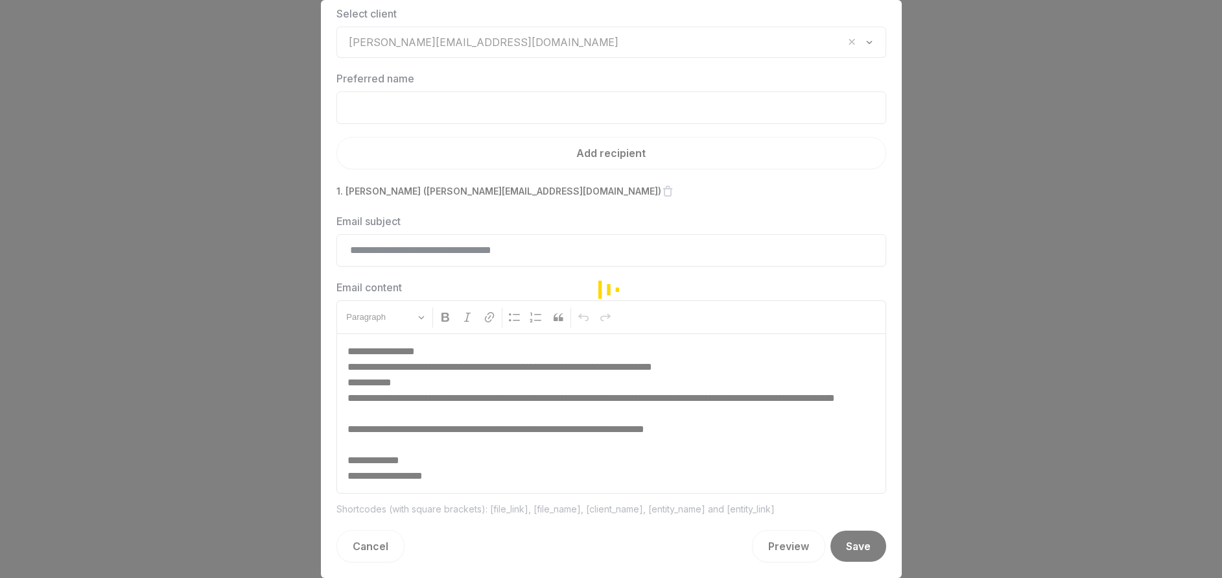
scroll to position [39, 0]
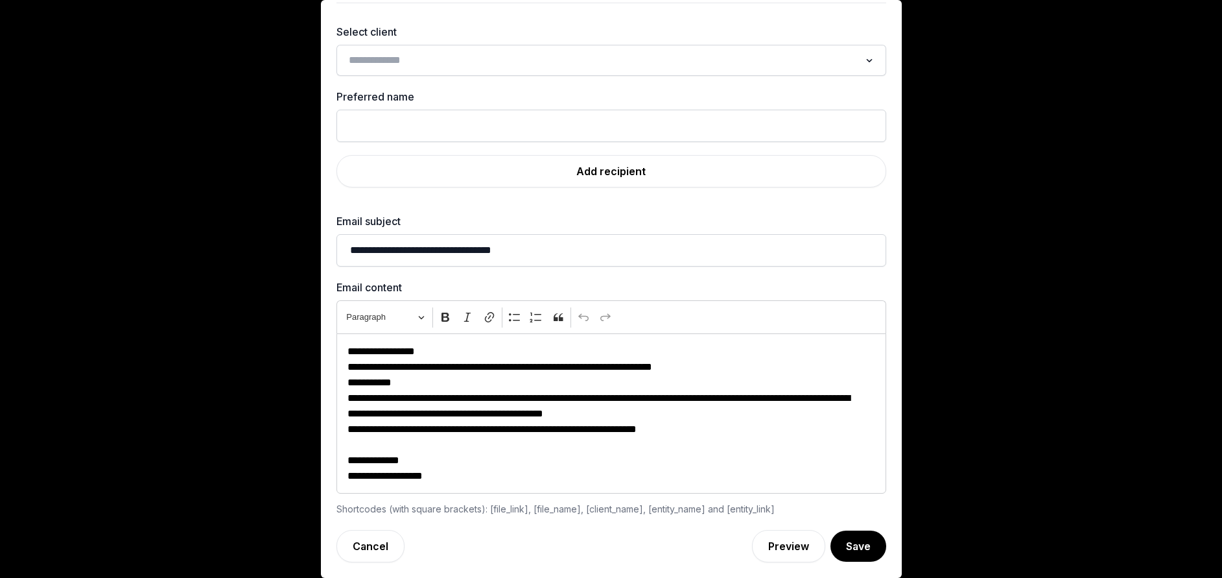
click at [454, 63] on input "Search for option" at bounding box center [601, 60] width 515 height 18
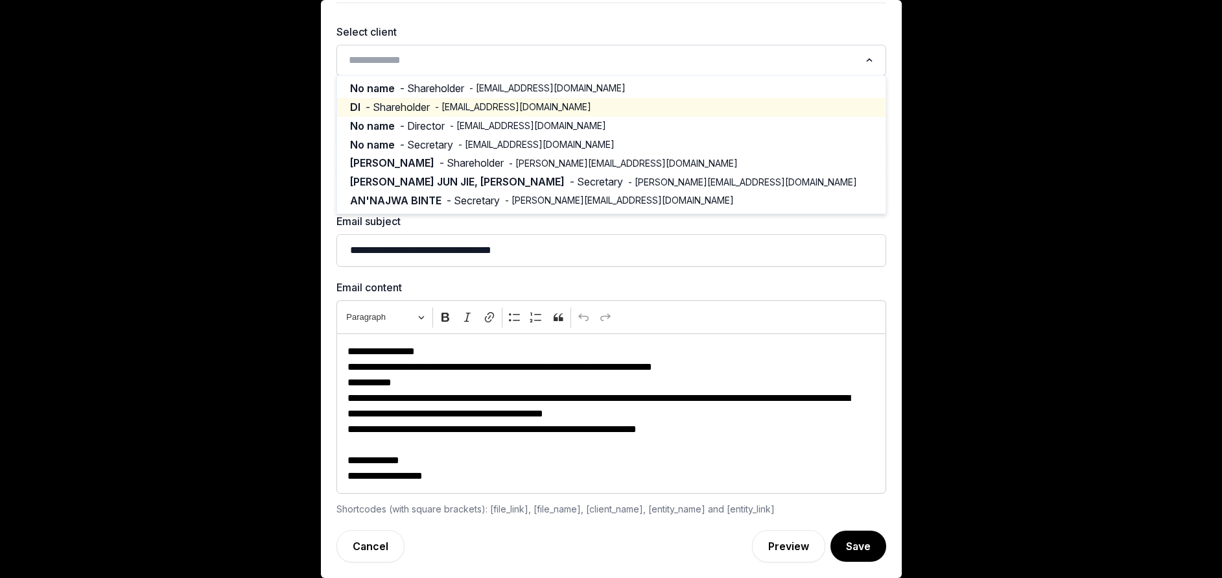
click at [439, 107] on span "- orders@aota.asia" at bounding box center [513, 107] width 156 height 13
type input "**"
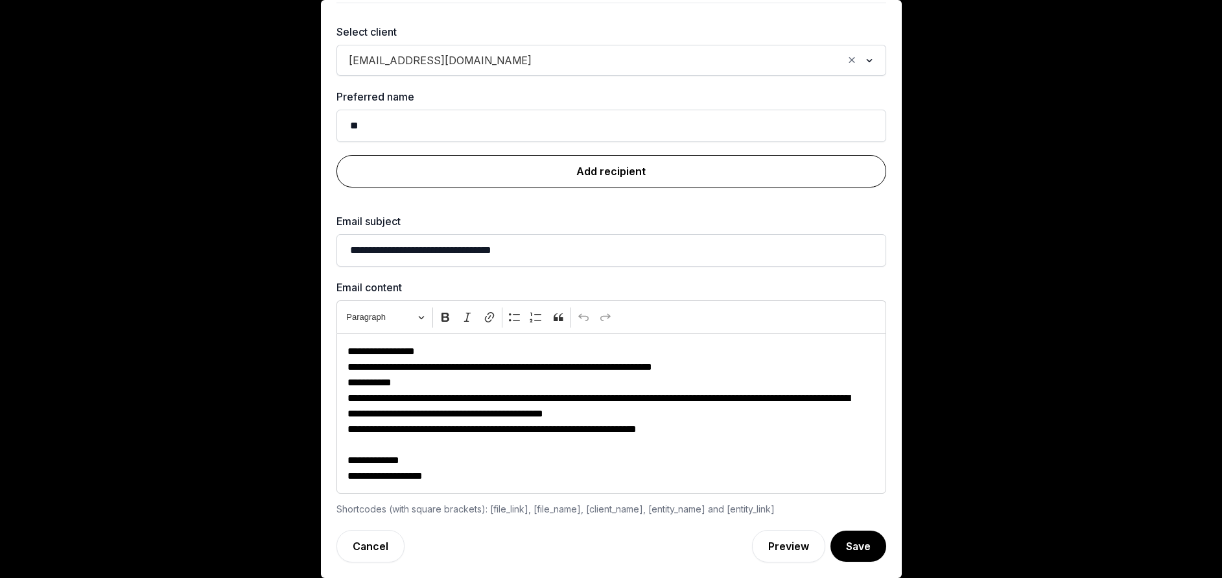
click at [595, 183] on link "Add recipient" at bounding box center [612, 171] width 550 height 32
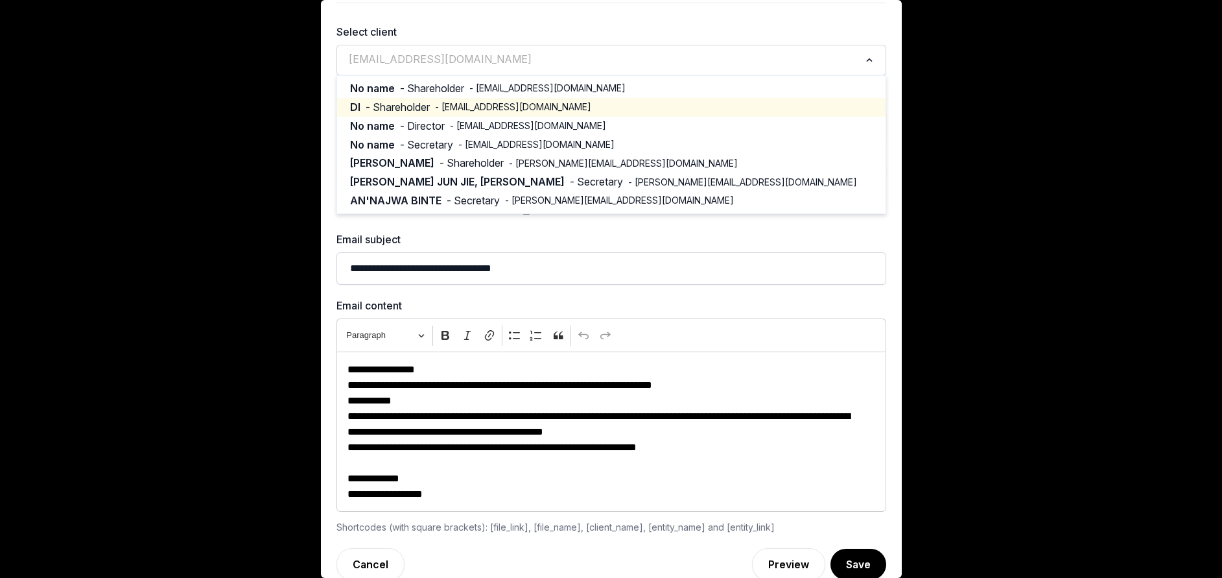
click at [520, 62] on input "Search for option" at bounding box center [601, 60] width 515 height 18
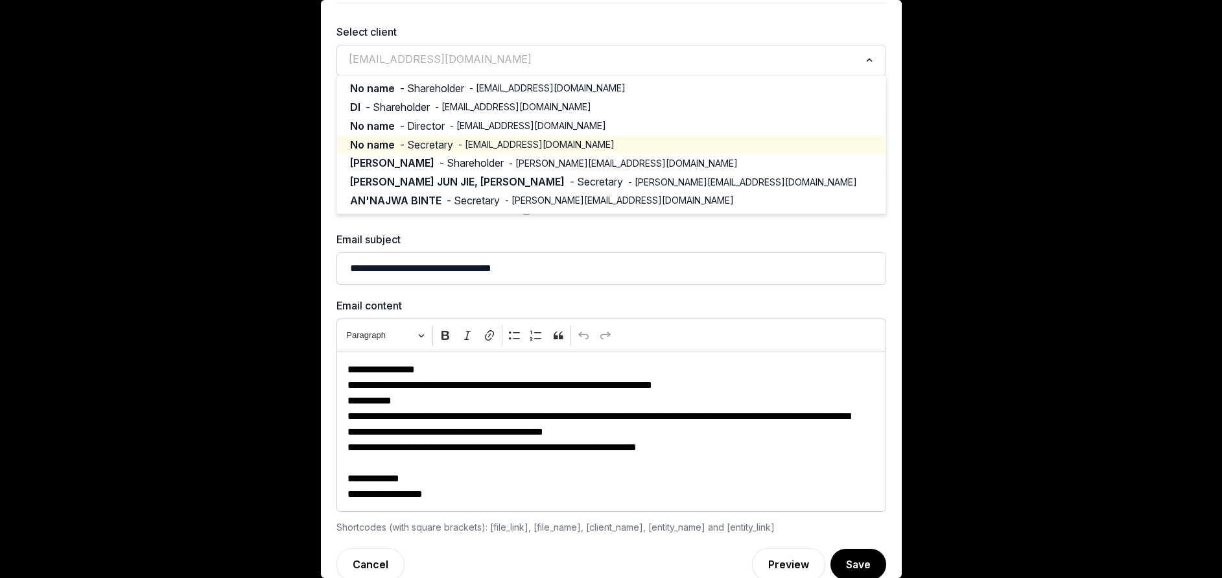
scroll to position [57, 0]
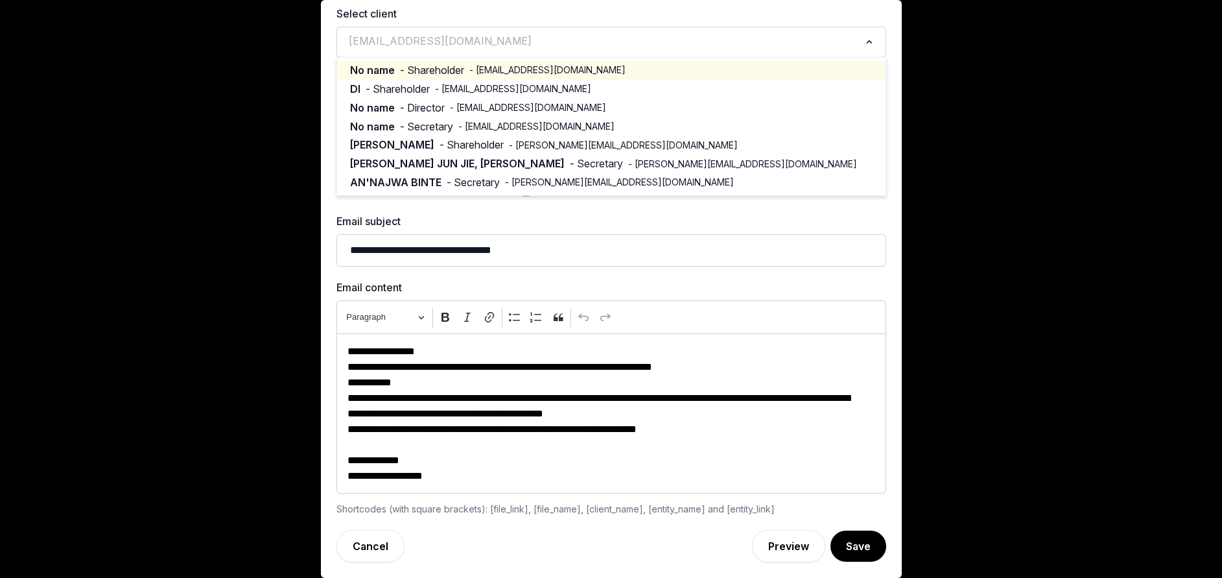
click at [515, 61] on li "No name - Shareholder - vy@aota.asia" at bounding box center [611, 70] width 549 height 19
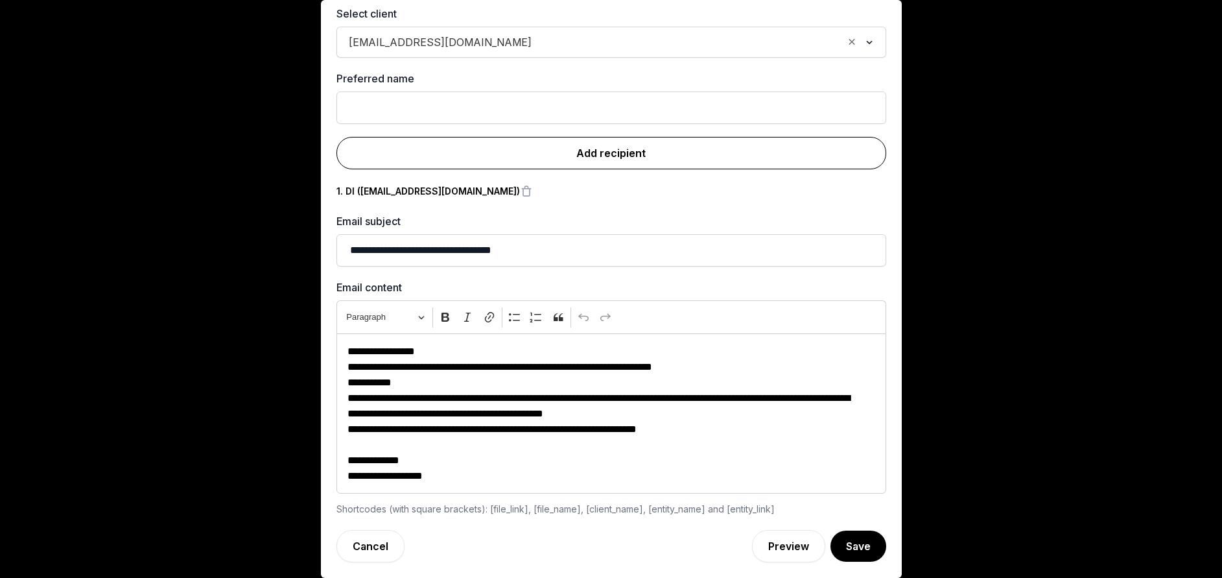
click at [582, 146] on link "Add recipient" at bounding box center [612, 153] width 550 height 32
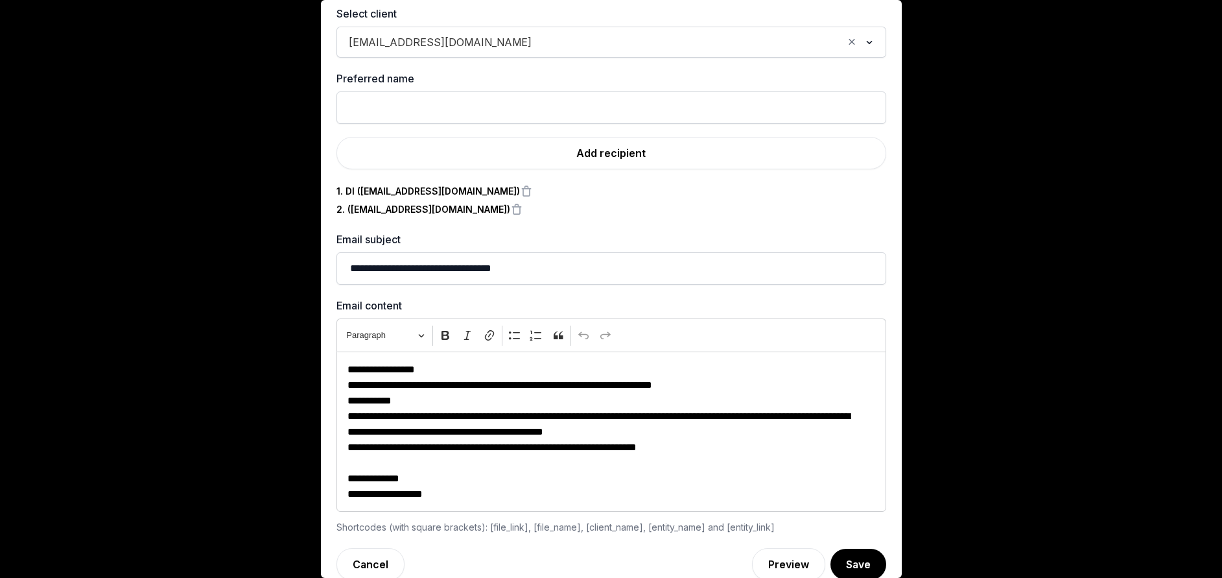
scroll to position [75, 0]
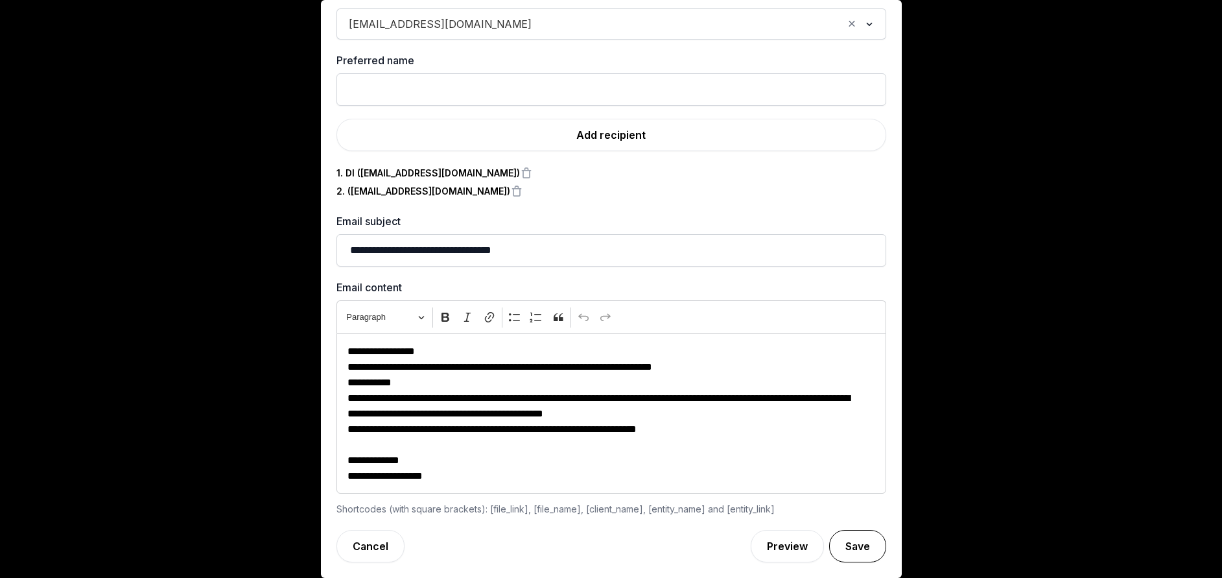
click at [841, 543] on button "Save" at bounding box center [857, 546] width 57 height 32
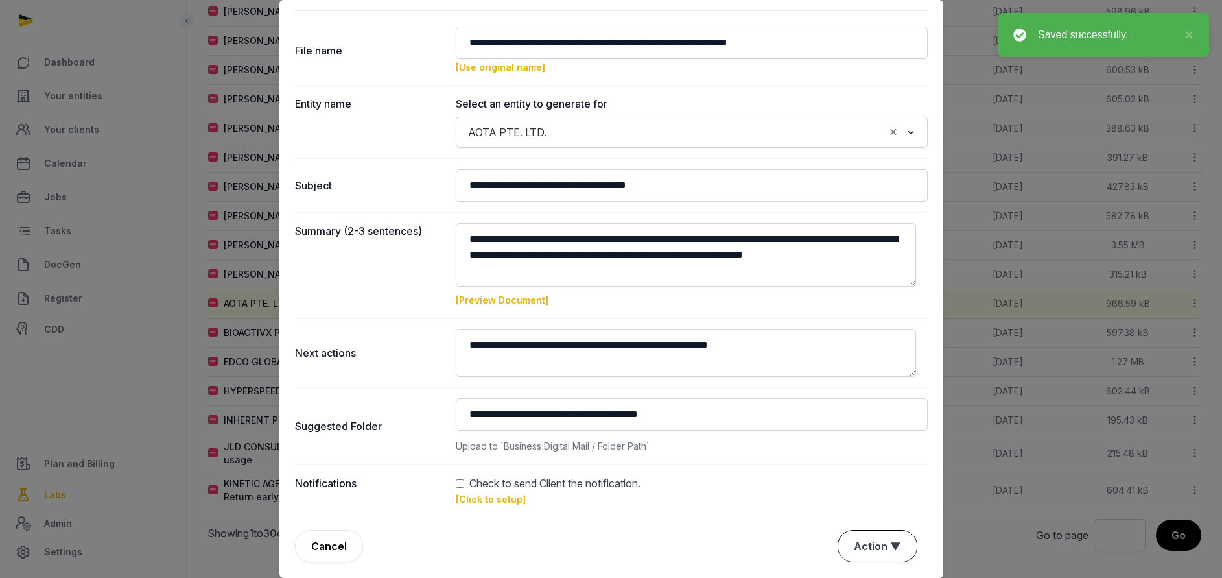
click at [860, 537] on button "Action ▼" at bounding box center [877, 545] width 78 height 31
click at [859, 472] on div "Approve" at bounding box center [876, 471] width 104 height 26
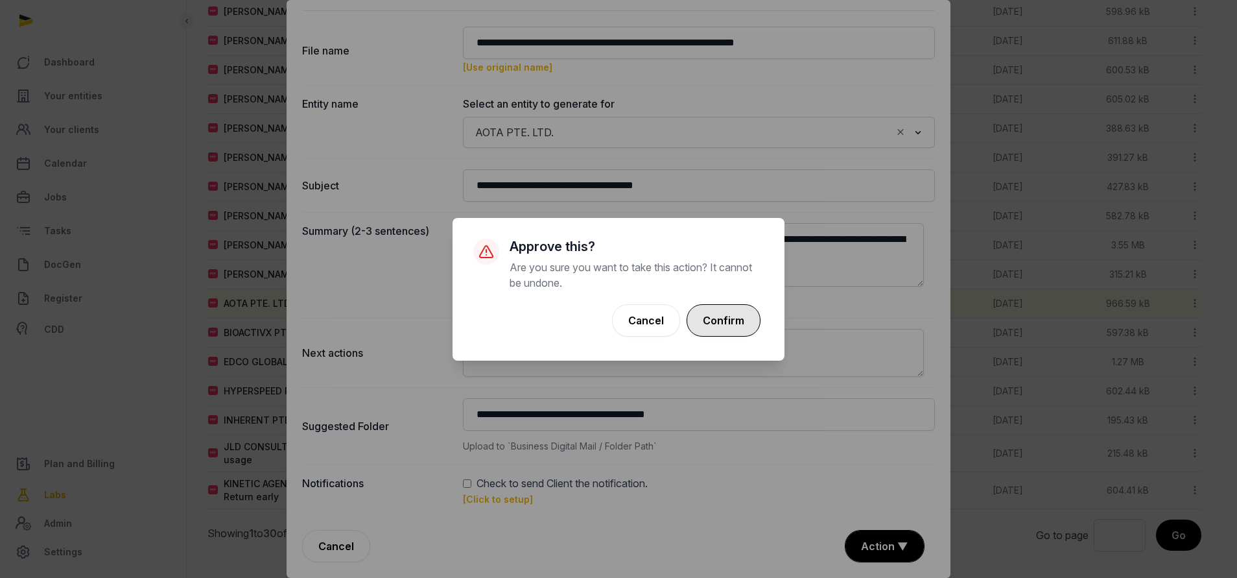
click at [720, 321] on button "Confirm" at bounding box center [724, 320] width 74 height 32
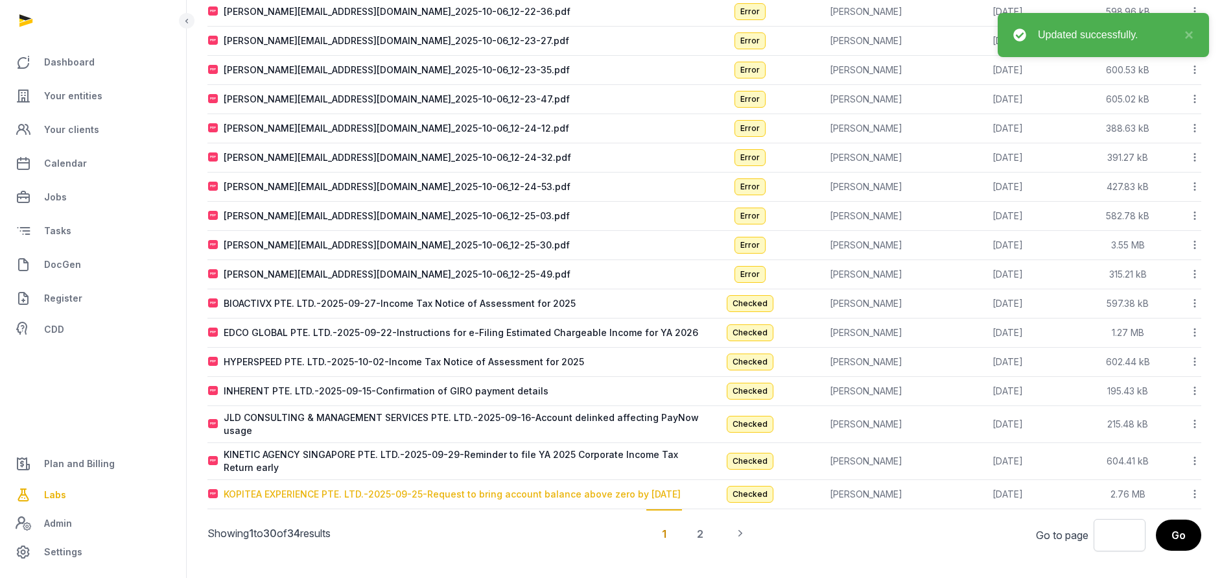
click at [294, 488] on div "KOPITEA EXPERIENCE PTE. LTD.-2025-09-25-Request to bring account balance above …" at bounding box center [452, 494] width 457 height 13
type input "**********"
type textarea "**********"
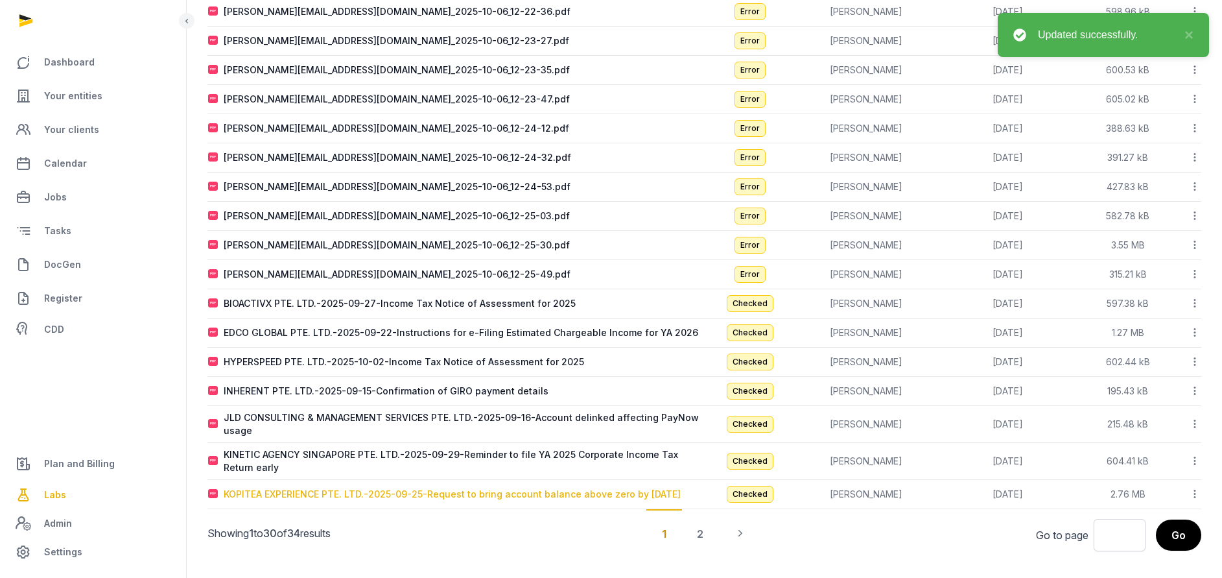
type input "**********"
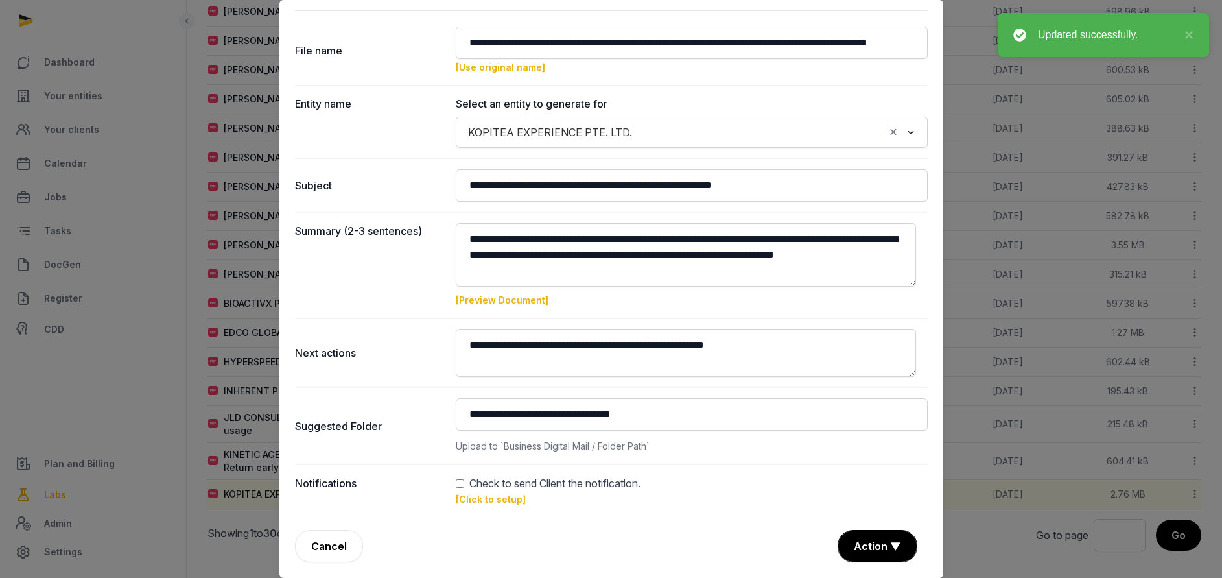
click at [498, 497] on link "[Click to setup]" at bounding box center [491, 498] width 70 height 11
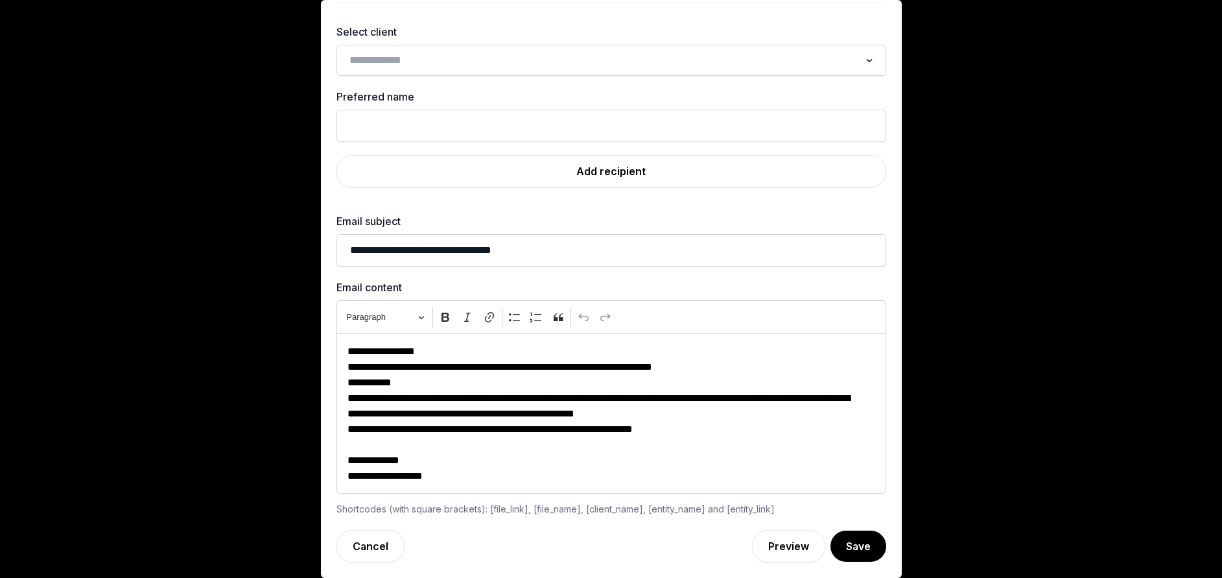
scroll to position [39, 0]
click at [410, 53] on input "Search for option" at bounding box center [601, 60] width 515 height 18
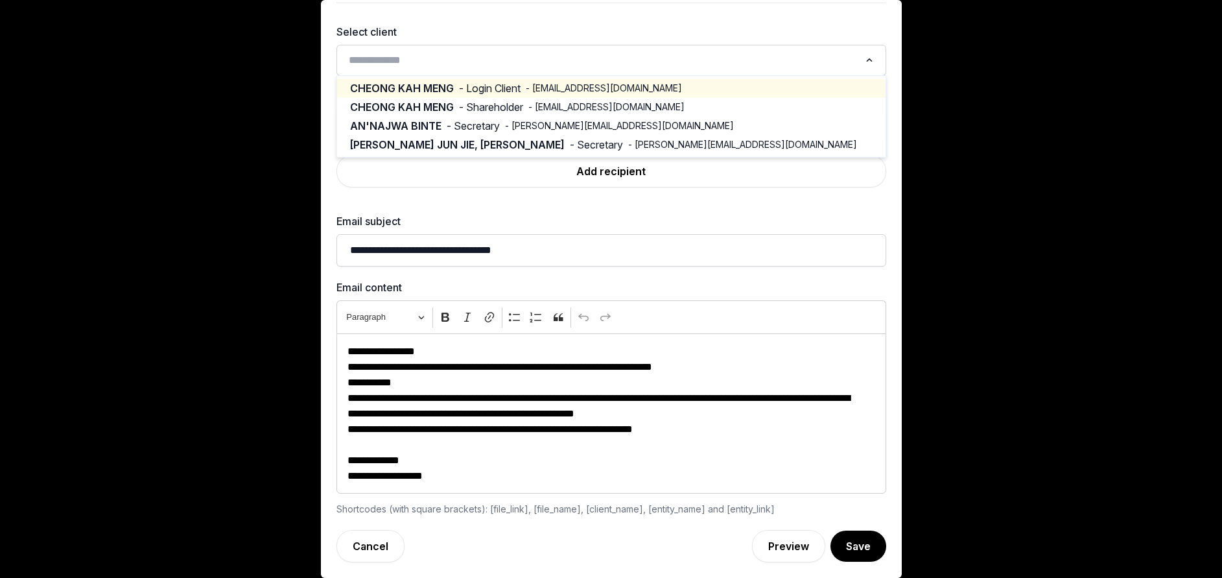
click at [406, 91] on span "CHEONG KAH MENG" at bounding box center [402, 88] width 104 height 15
type input "**********"
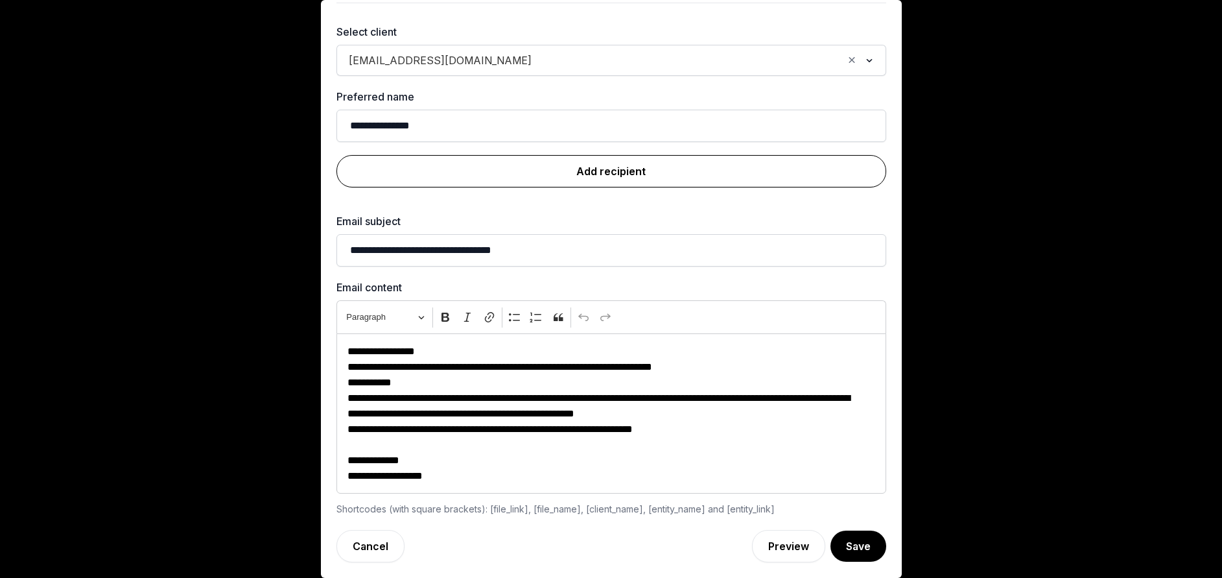
click at [573, 177] on link "Add recipient" at bounding box center [612, 171] width 550 height 32
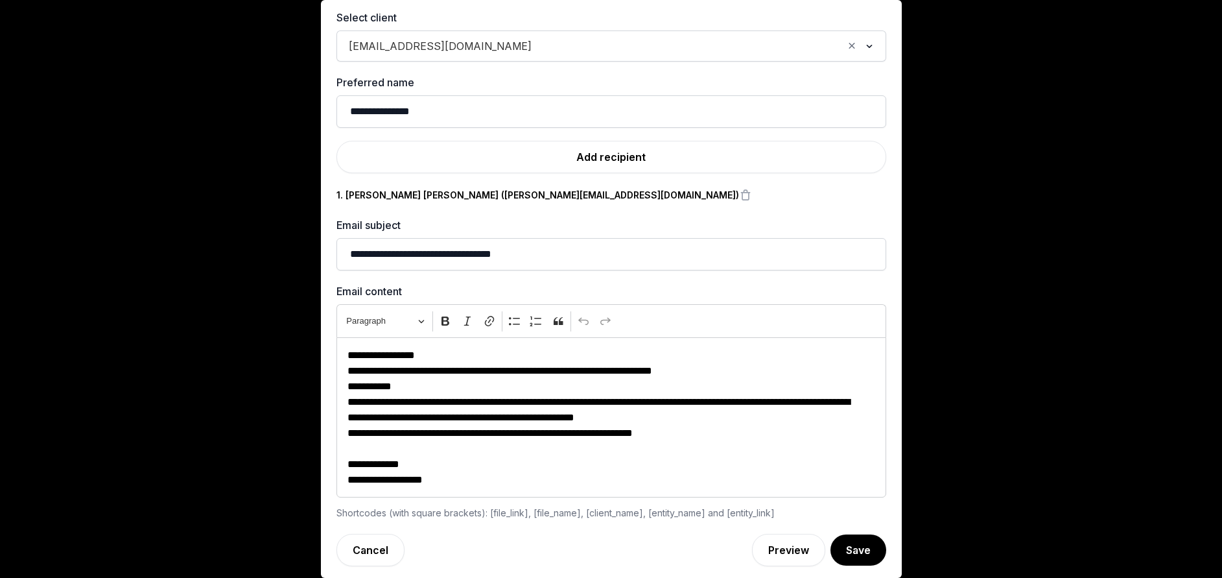
scroll to position [57, 0]
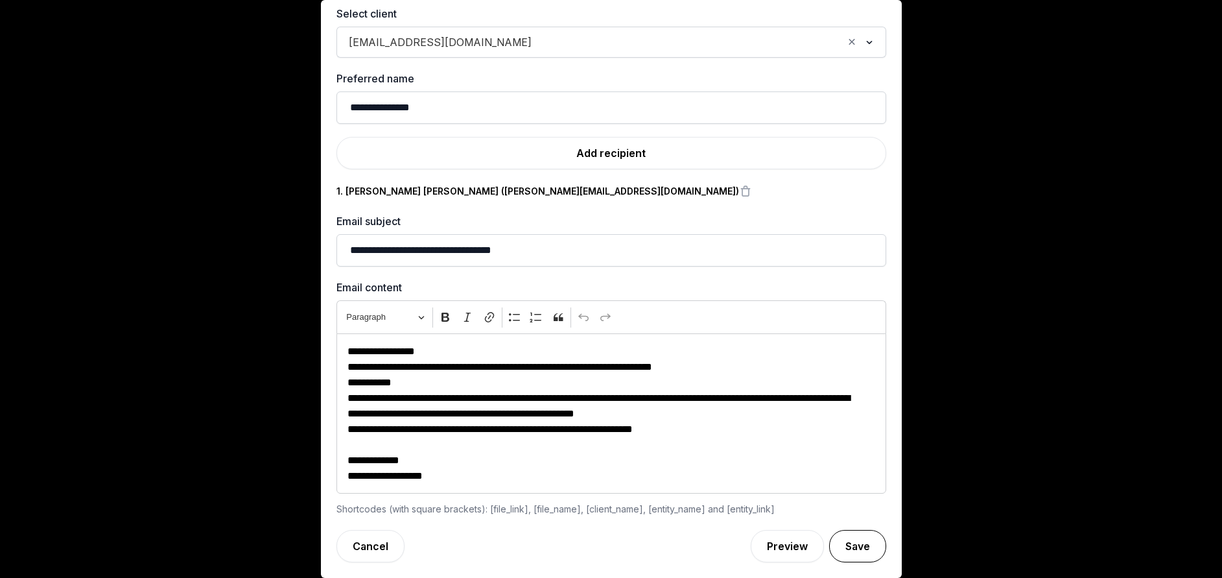
click at [829, 538] on button "Save" at bounding box center [857, 546] width 57 height 32
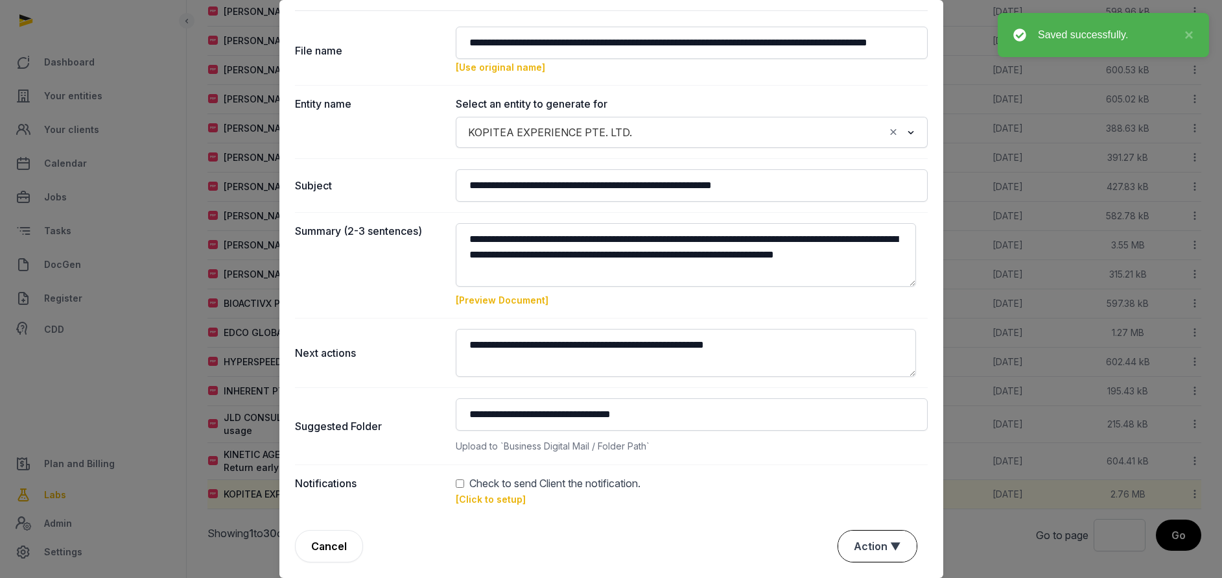
click at [847, 534] on button "Action ▼" at bounding box center [877, 545] width 78 height 31
click at [838, 479] on div "Approve" at bounding box center [876, 471] width 104 height 26
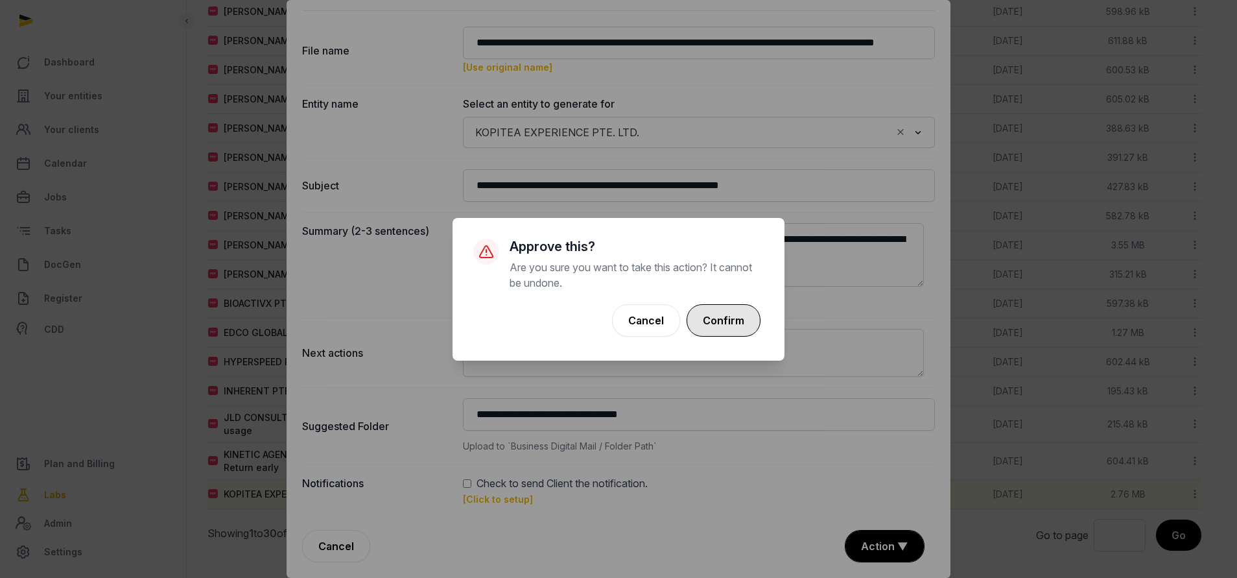
click at [722, 320] on button "Confirm" at bounding box center [724, 320] width 74 height 32
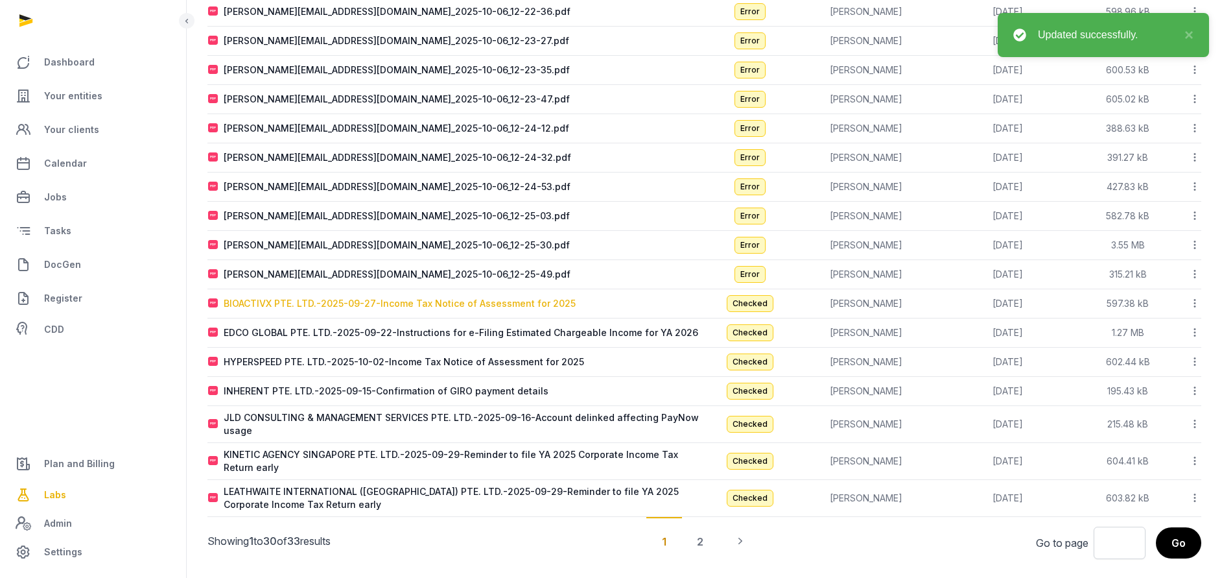
click at [374, 303] on div "BIOACTIVX PTE. LTD.-2025-09-27-Income Tax Notice of Assessment for 2025" at bounding box center [400, 303] width 352 height 13
type input "**********"
type textarea "**********"
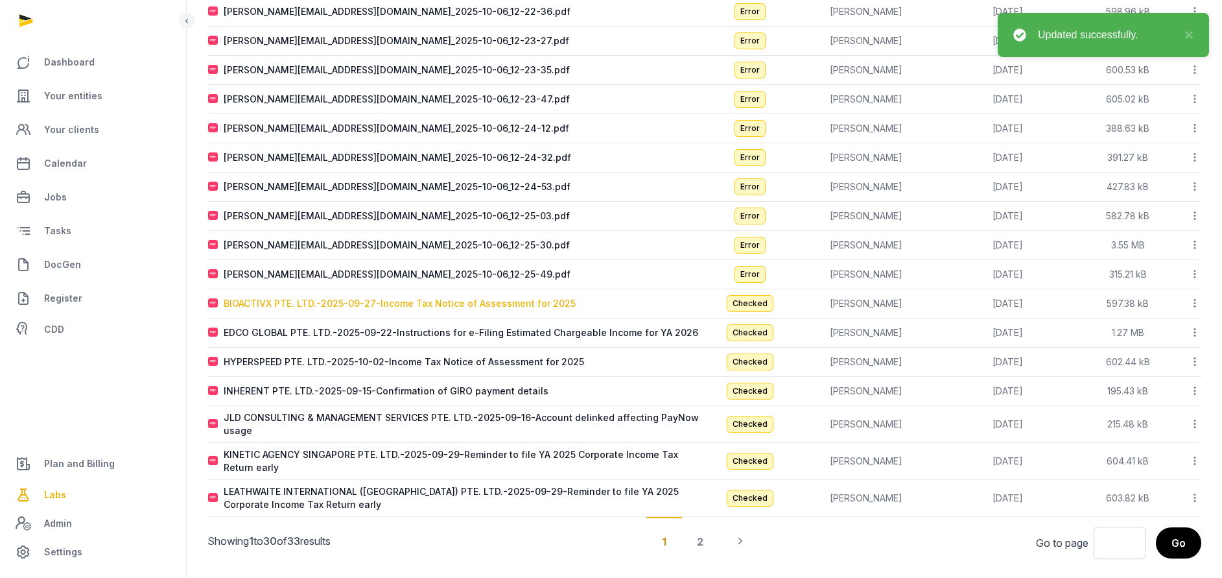
type input "**********"
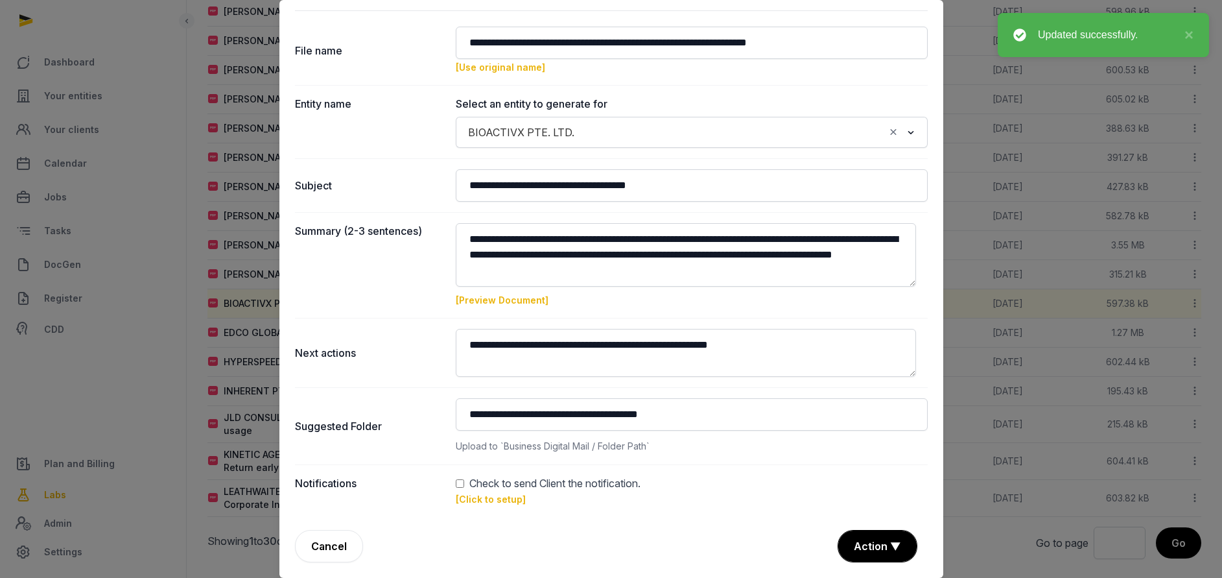
click at [456, 488] on div "Check to send Client the notification." at bounding box center [692, 483] width 472 height 16
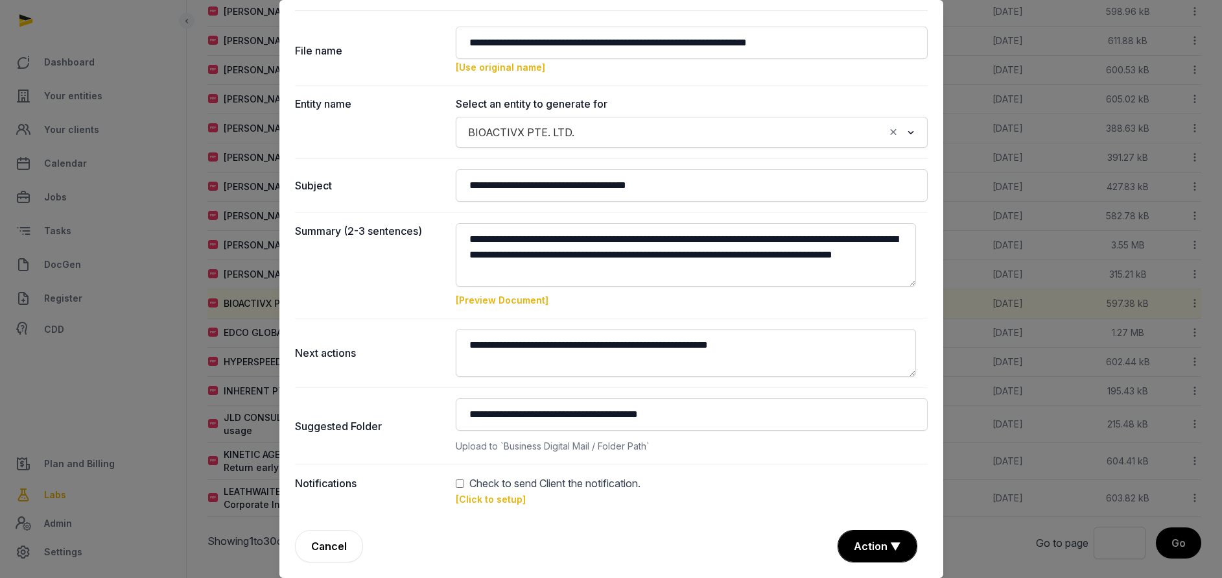
click at [477, 495] on link "[Click to setup]" at bounding box center [491, 498] width 70 height 11
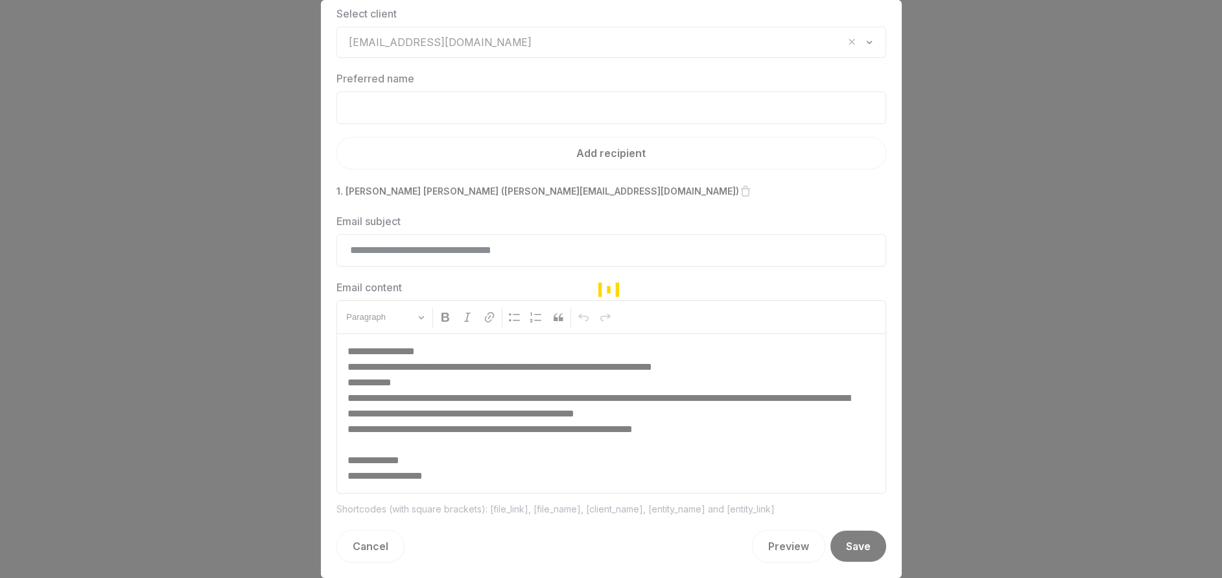
scroll to position [39, 0]
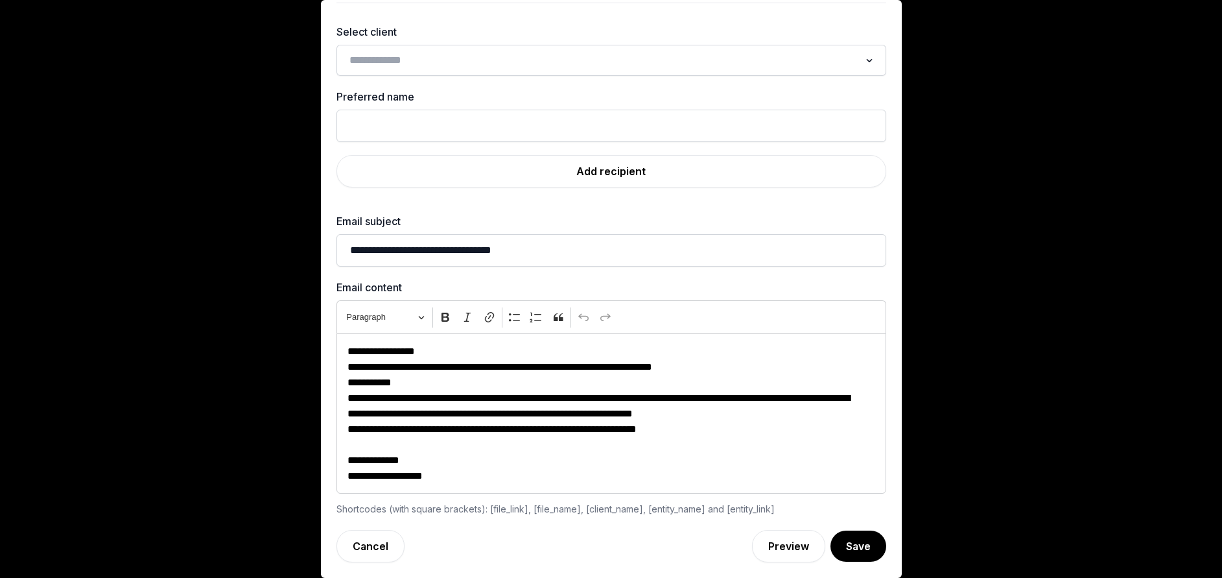
click at [458, 45] on div "Loading..." at bounding box center [612, 60] width 550 height 31
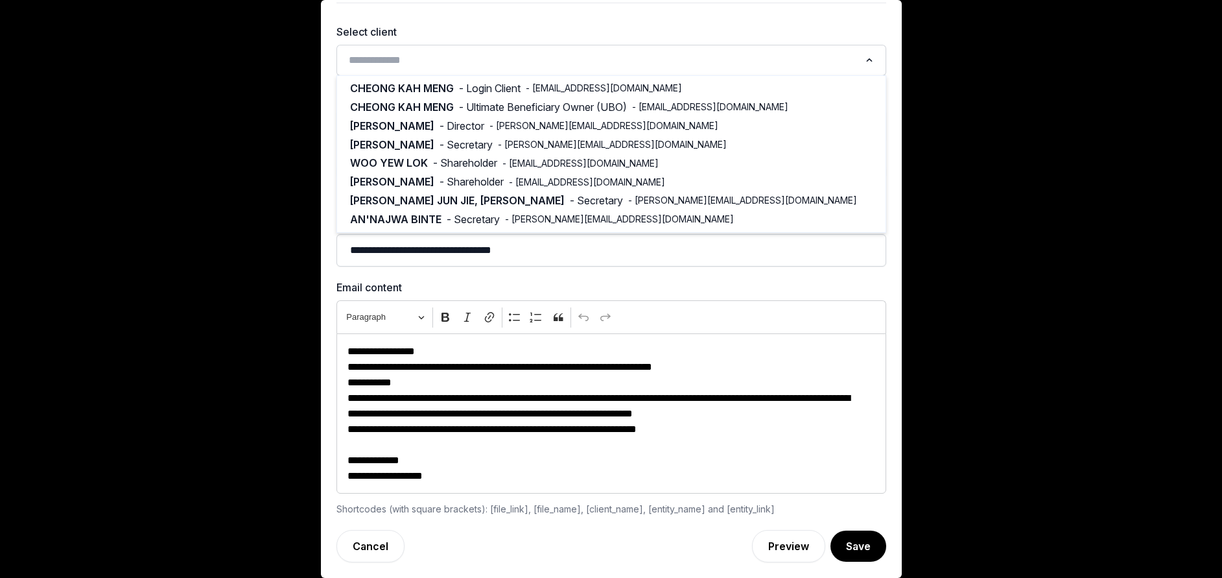
click at [447, 61] on input "Search for option" at bounding box center [601, 60] width 515 height 18
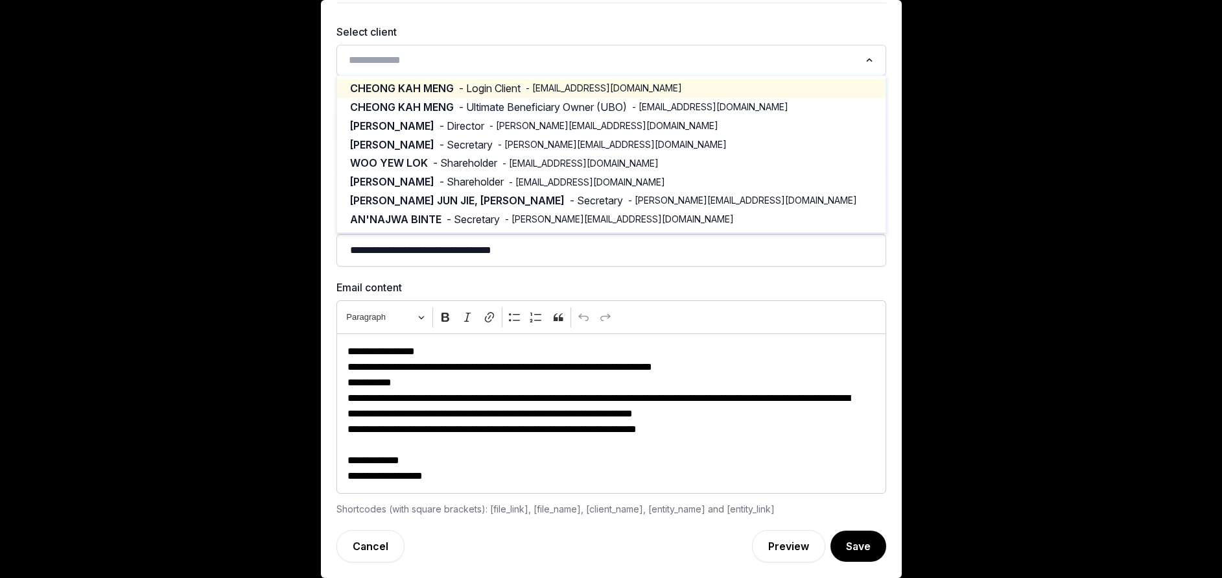
click at [495, 86] on span "- Login Client" at bounding box center [490, 88] width 62 height 15
type input "**********"
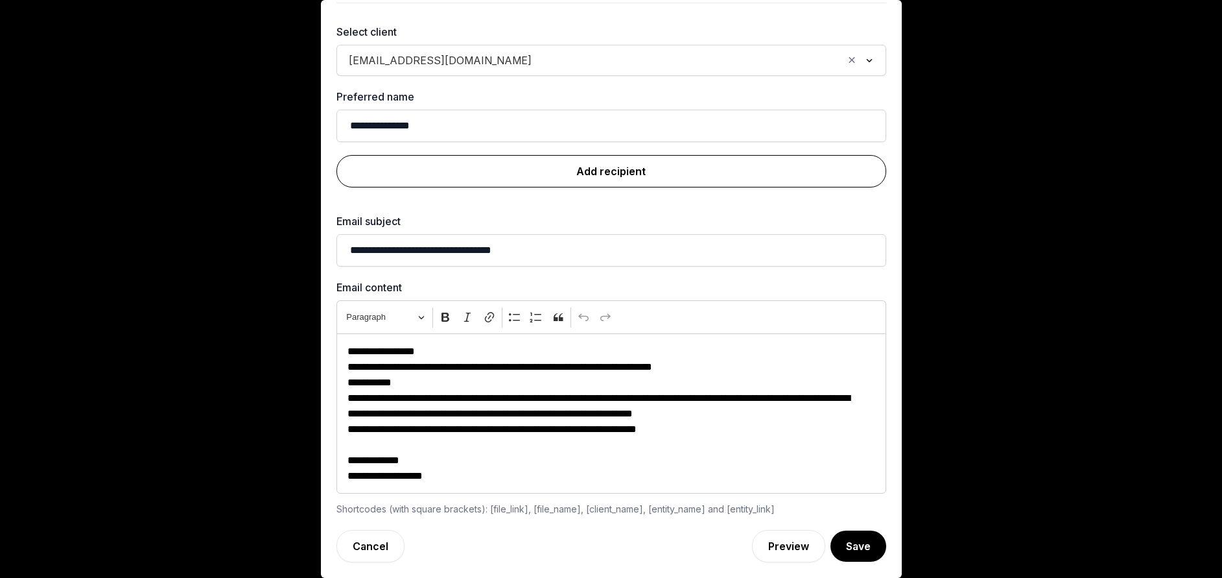
click at [576, 175] on link "Add recipient" at bounding box center [612, 171] width 550 height 32
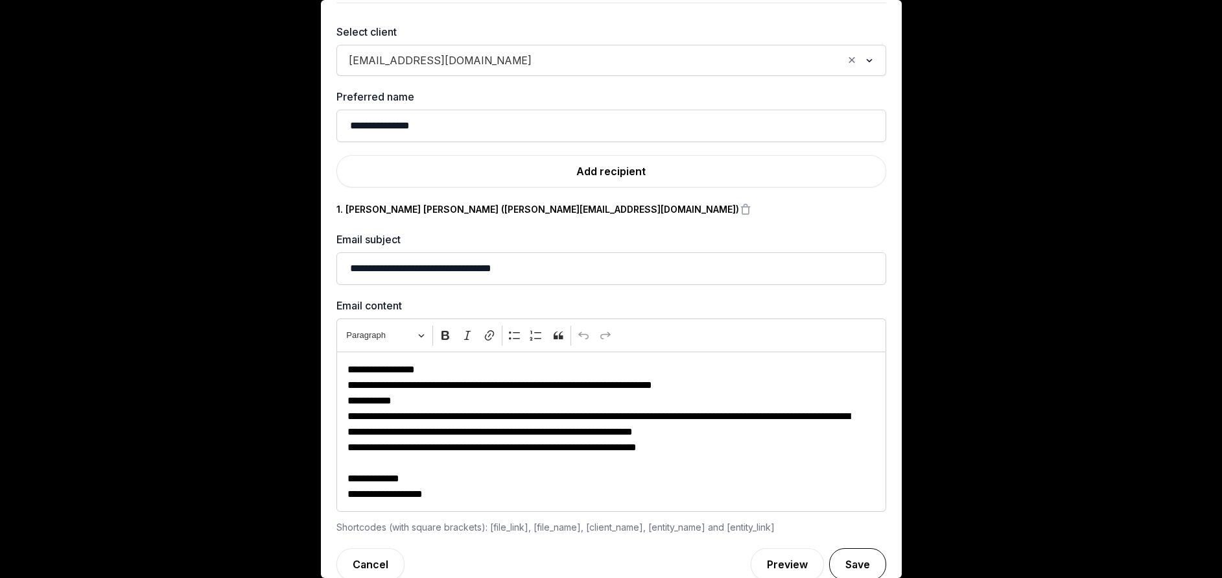
click at [851, 567] on button "Save" at bounding box center [857, 564] width 57 height 32
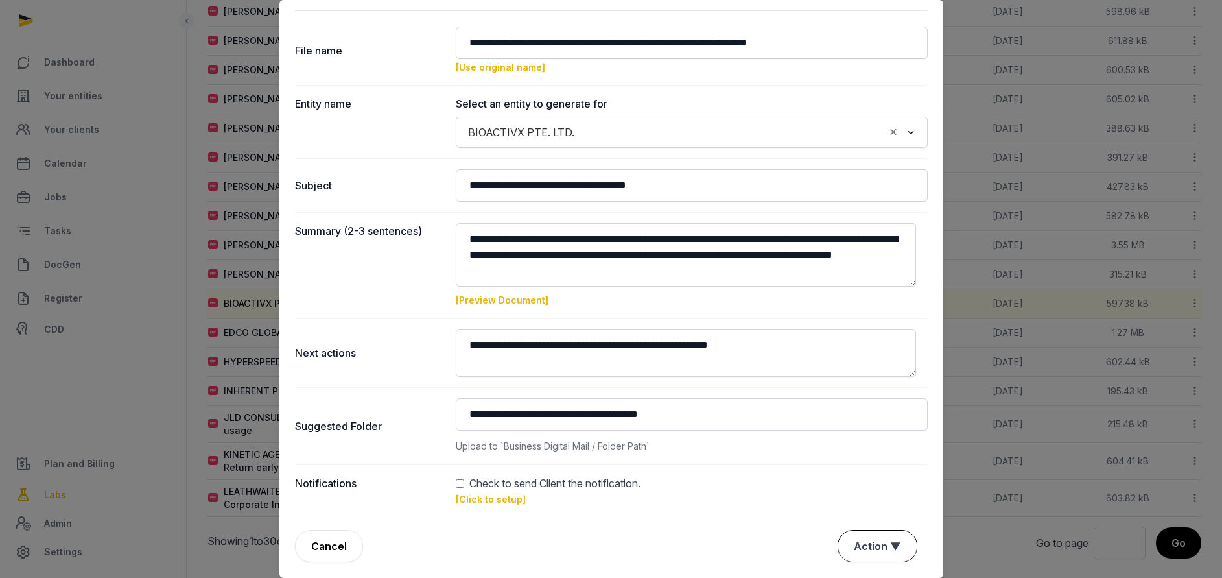
click at [855, 545] on button "Action ▼" at bounding box center [877, 545] width 78 height 31
click at [854, 475] on div "Approve" at bounding box center [876, 471] width 104 height 26
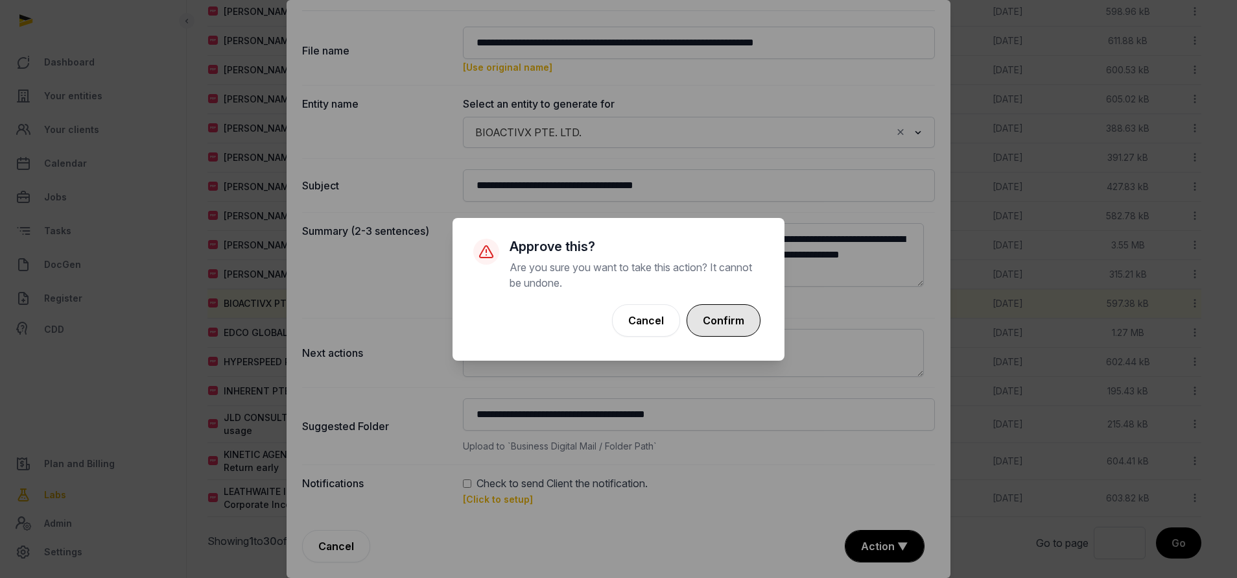
click at [715, 318] on button "Confirm" at bounding box center [724, 320] width 74 height 32
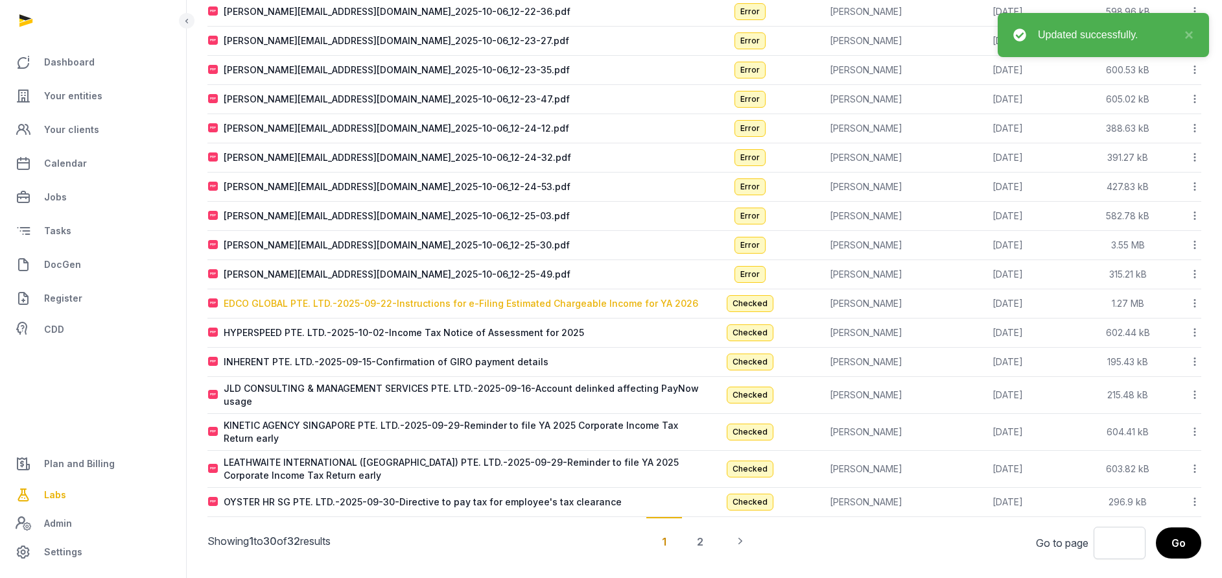
click at [374, 305] on div "EDCO GLOBAL PTE. LTD.-2025-09-22-Instructions for e-Filing Estimated Chargeable…" at bounding box center [461, 303] width 475 height 13
type input "**********"
type textarea "**********"
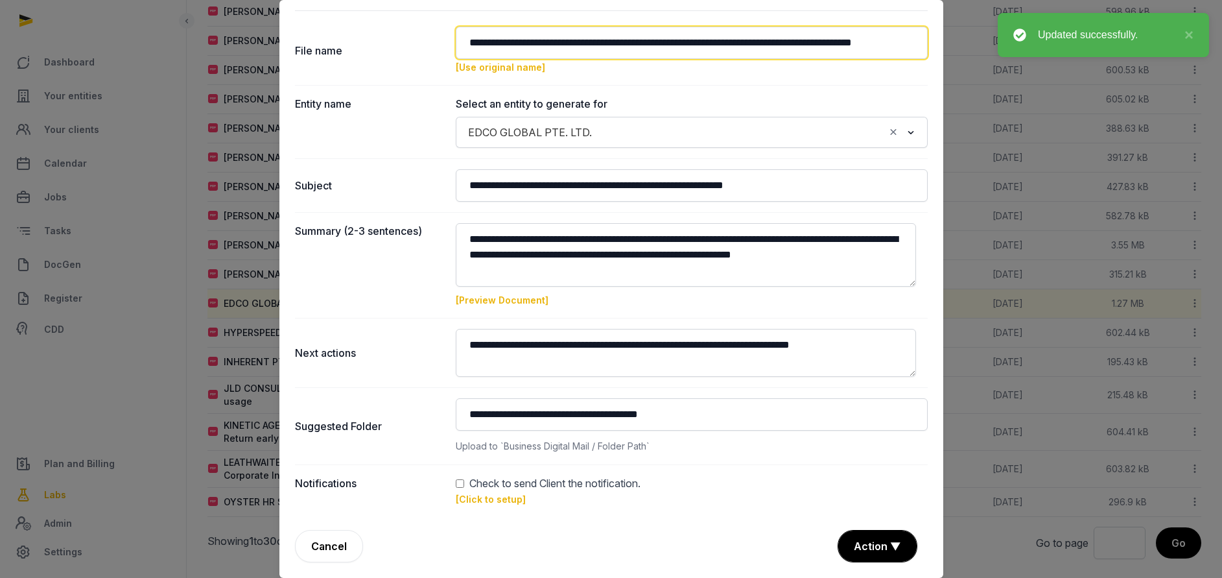
click at [510, 45] on input "**********" at bounding box center [692, 43] width 472 height 32
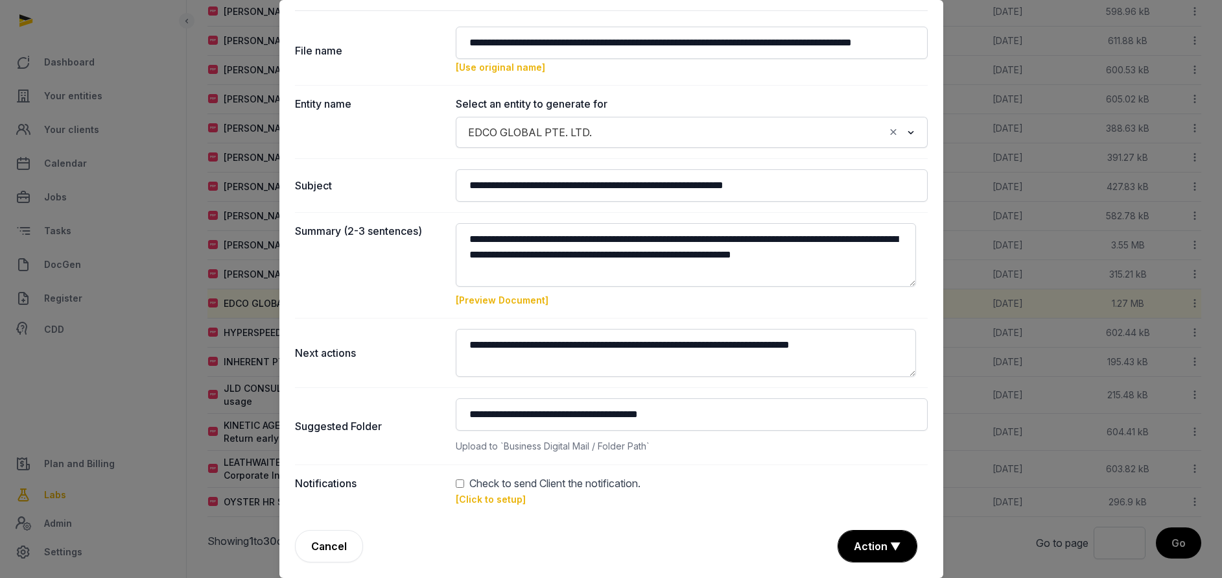
click at [471, 500] on link "[Click to setup]" at bounding box center [491, 498] width 70 height 11
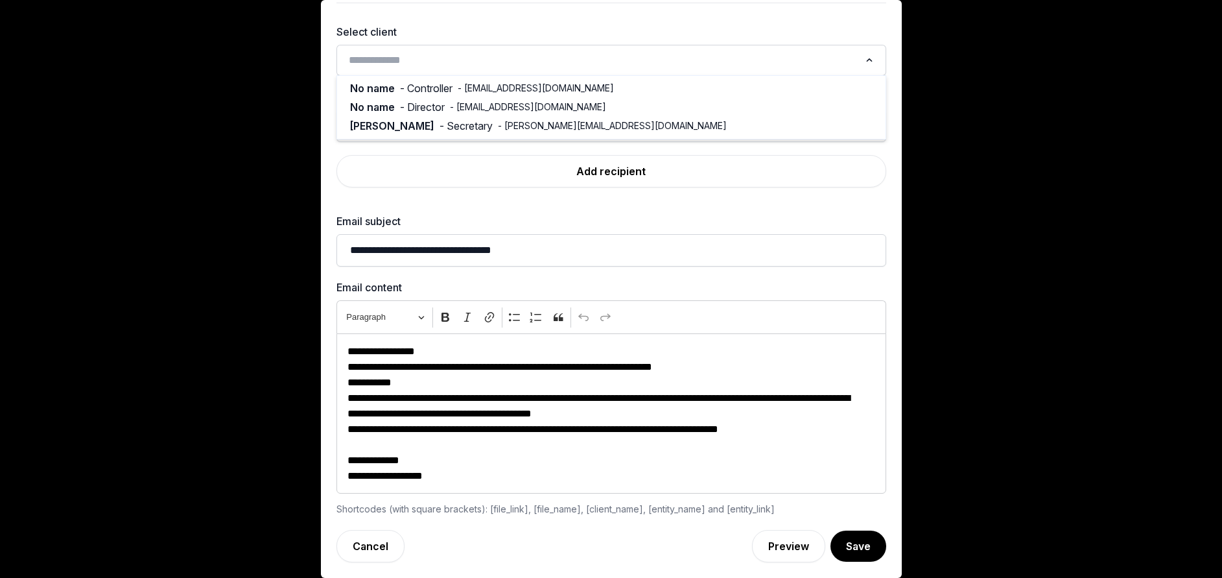
click at [421, 64] on input "Search for option" at bounding box center [601, 60] width 515 height 18
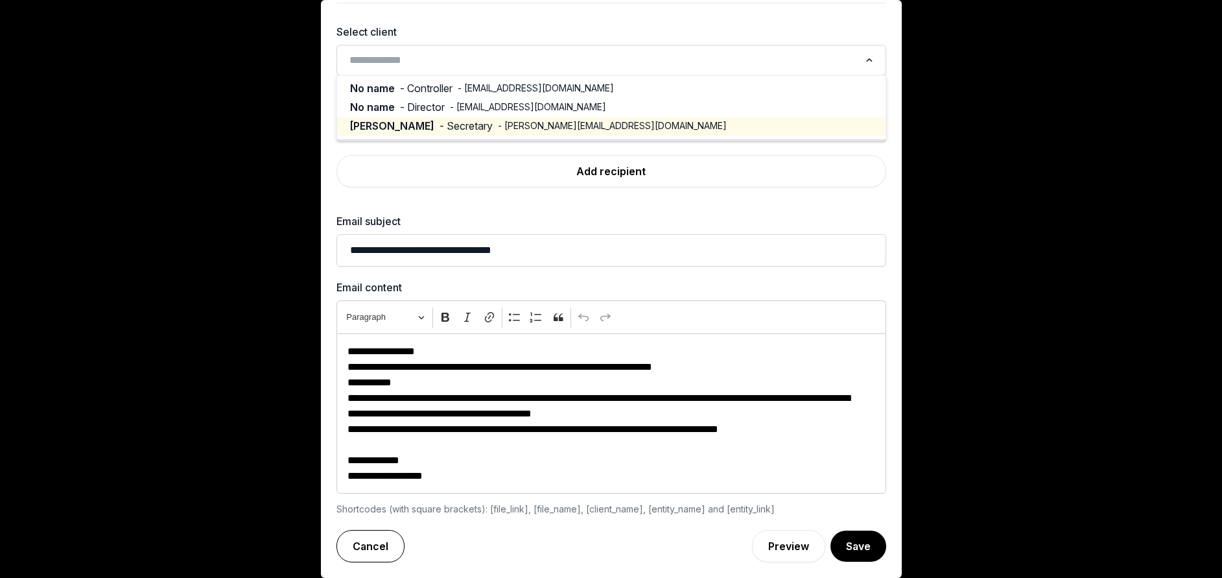
click at [361, 535] on link "Cancel" at bounding box center [371, 546] width 68 height 32
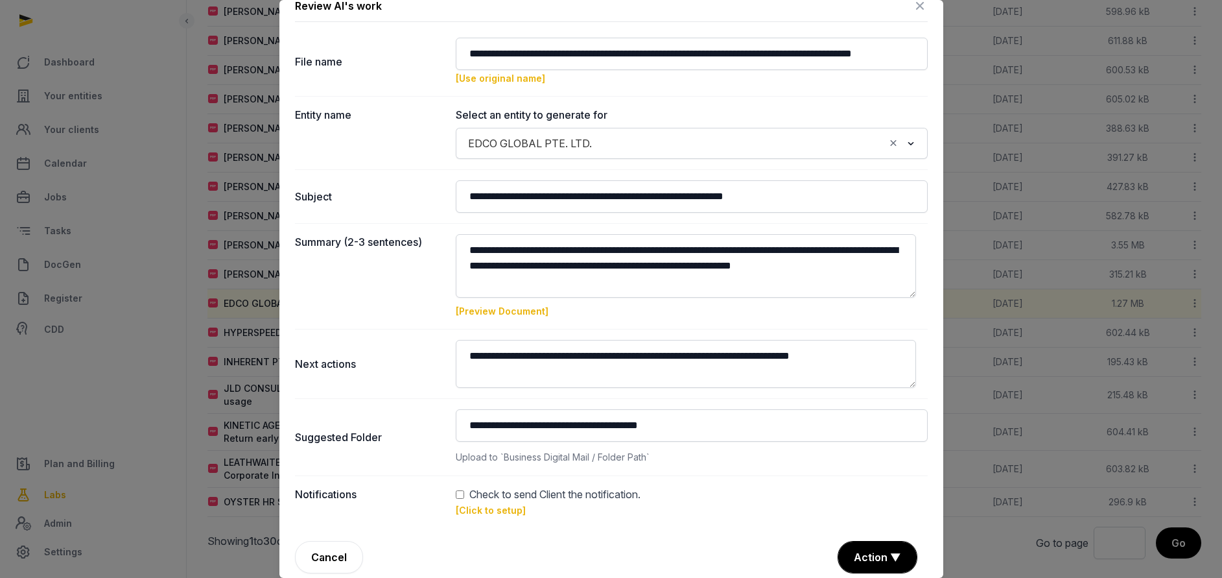
scroll to position [31, 0]
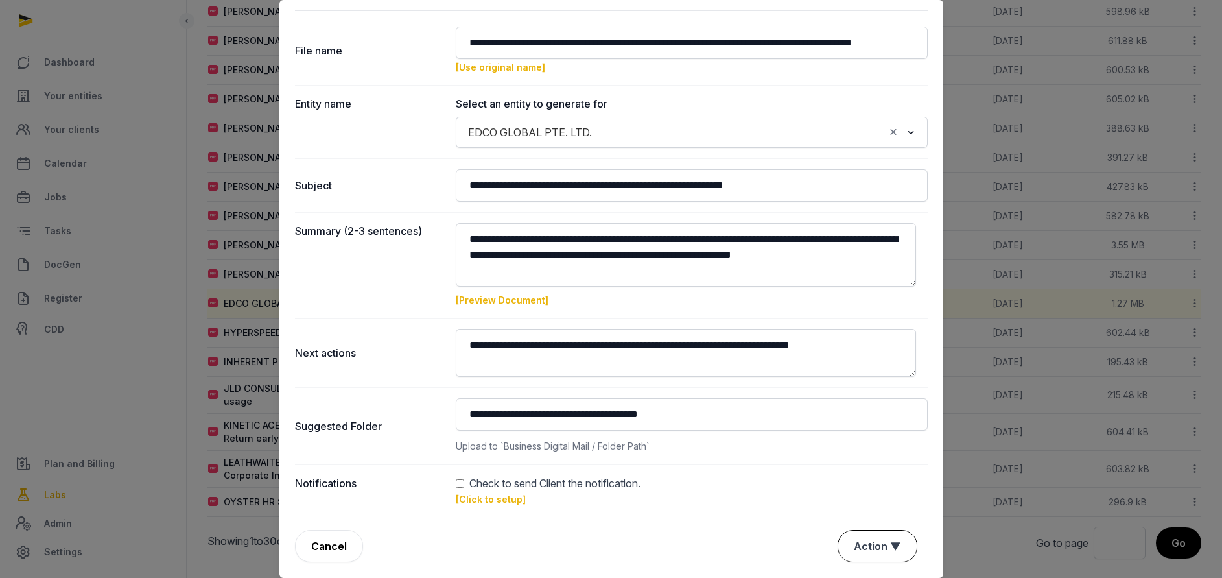
click at [861, 551] on button "Action ▼" at bounding box center [877, 545] width 78 height 31
click at [850, 480] on div "Approve" at bounding box center [876, 471] width 104 height 26
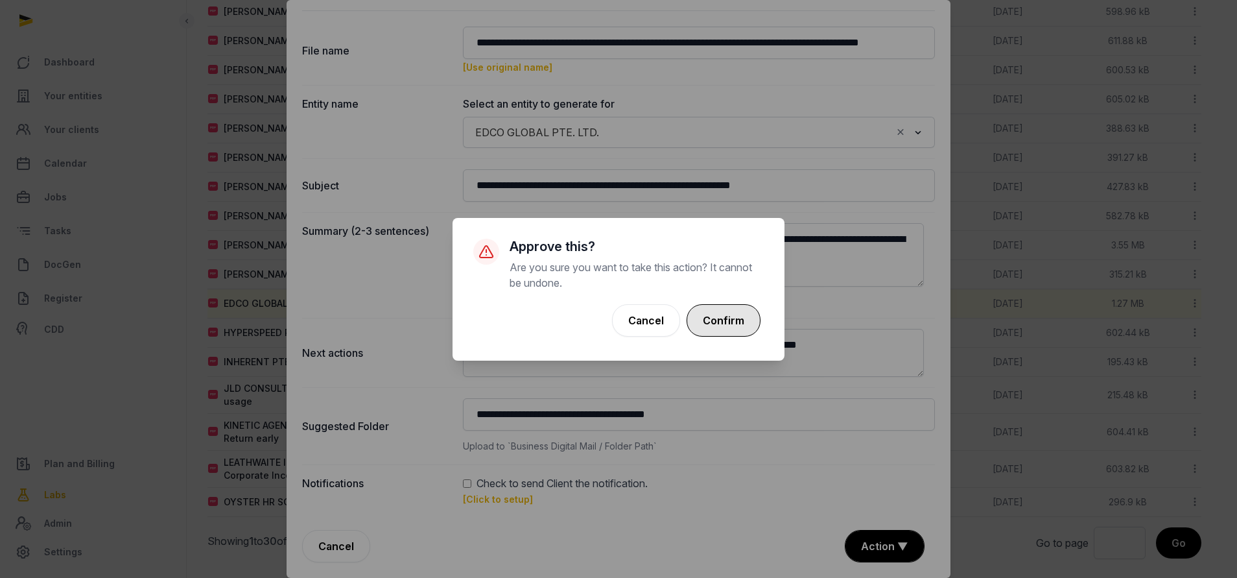
click at [733, 319] on button "Confirm" at bounding box center [724, 320] width 74 height 32
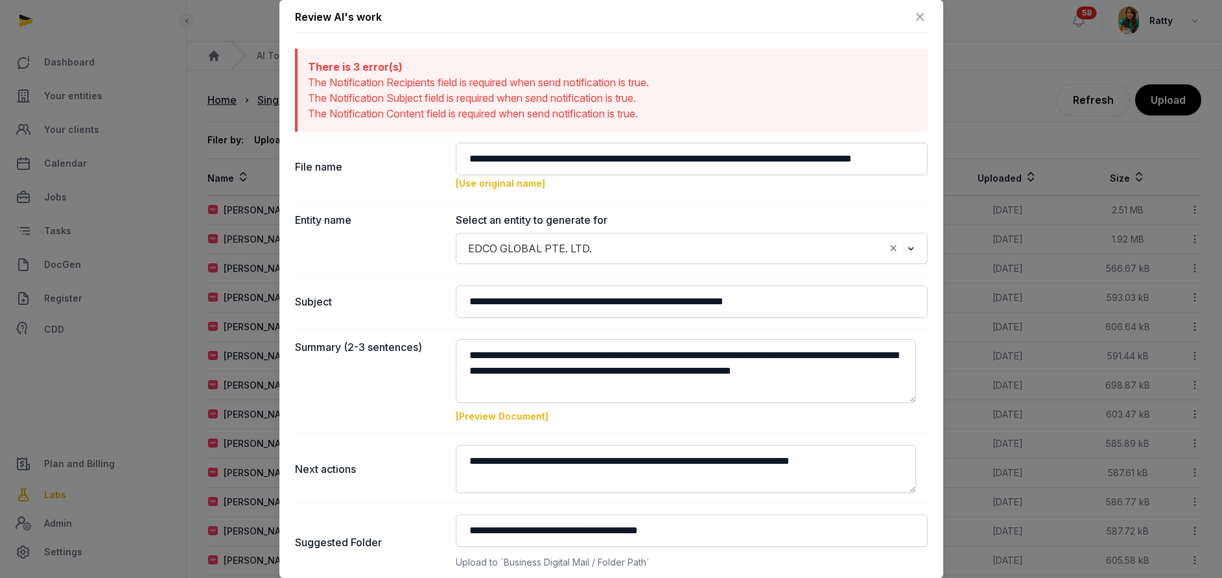
scroll to position [0, 0]
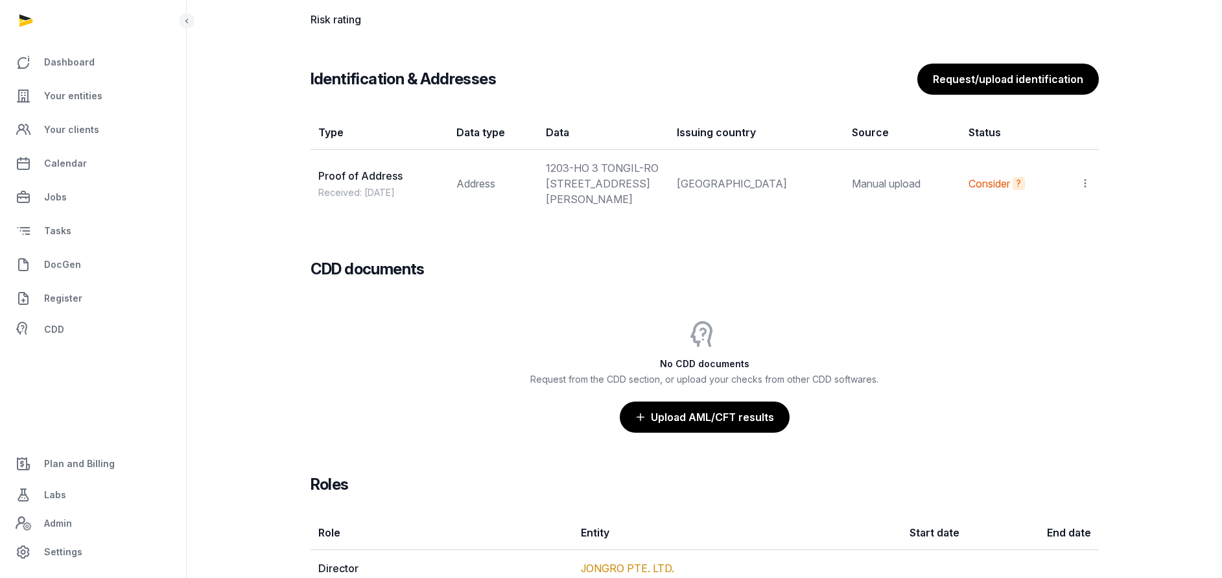
scroll to position [875, 0]
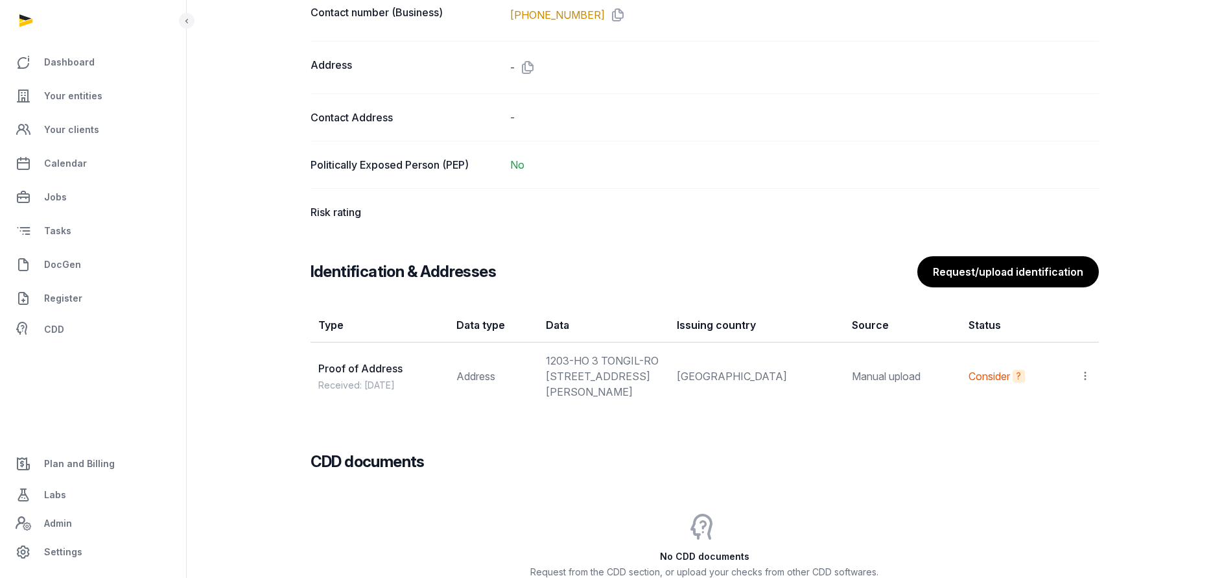
click at [1039, 270] on button "Request/upload identification" at bounding box center [1008, 271] width 182 height 31
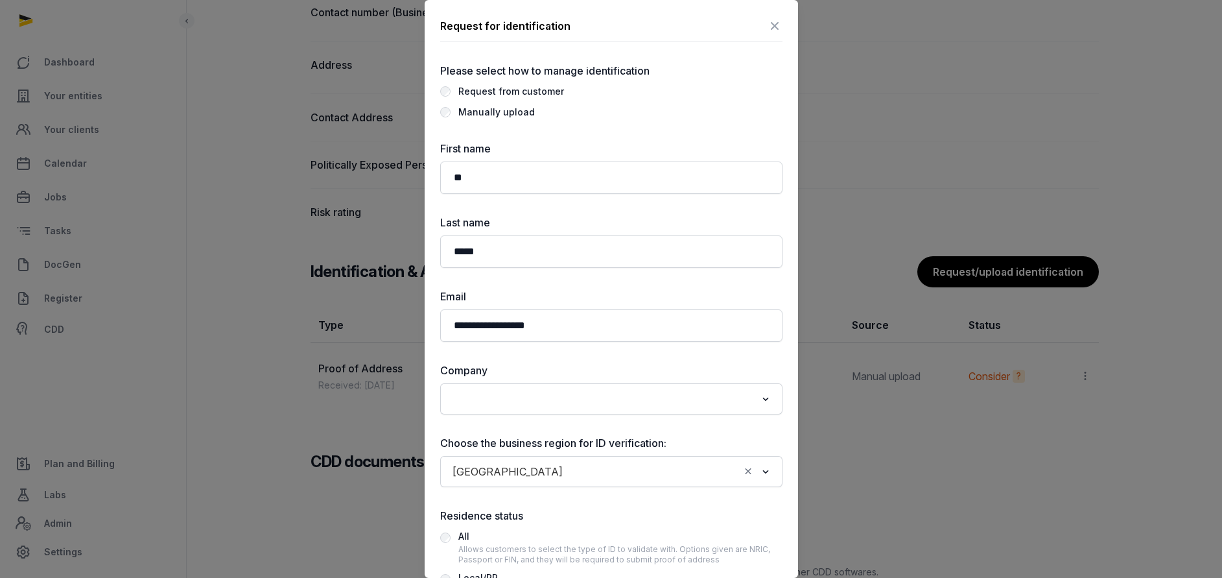
click at [504, 119] on div "Manually upload" at bounding box center [496, 112] width 77 height 16
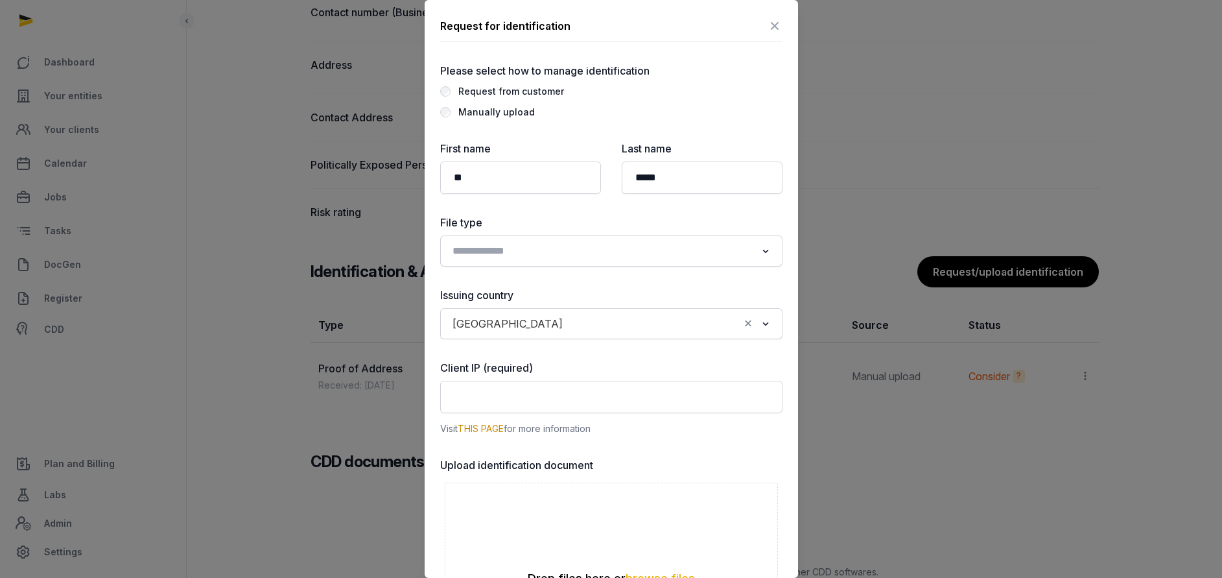
click at [484, 254] on input "Search for option" at bounding box center [602, 251] width 308 height 18
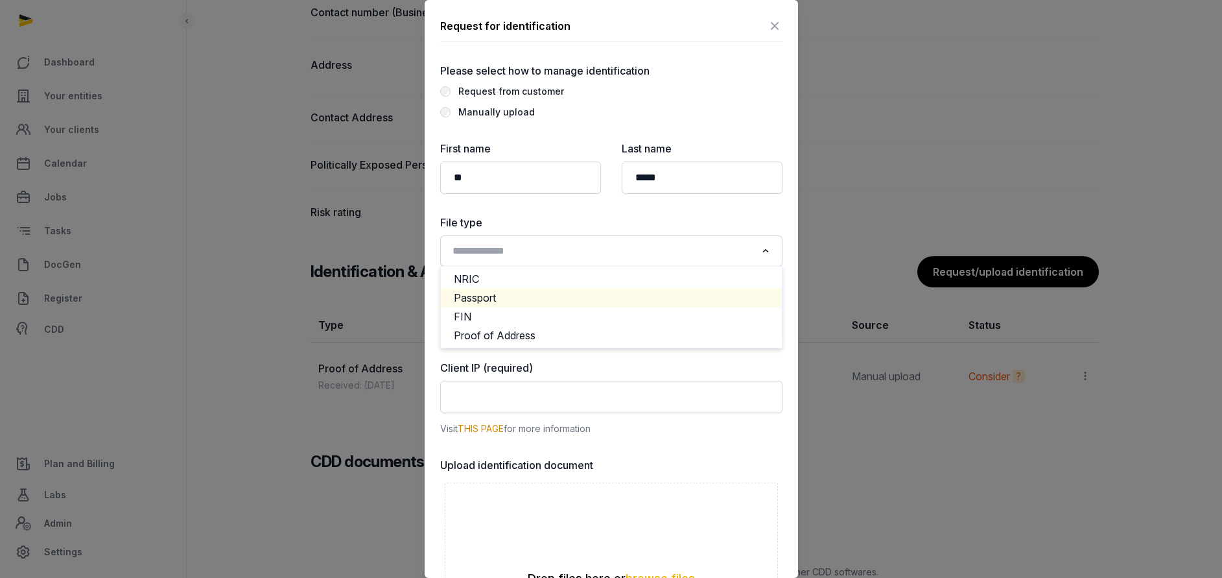
click at [483, 296] on li "Passport" at bounding box center [611, 298] width 341 height 19
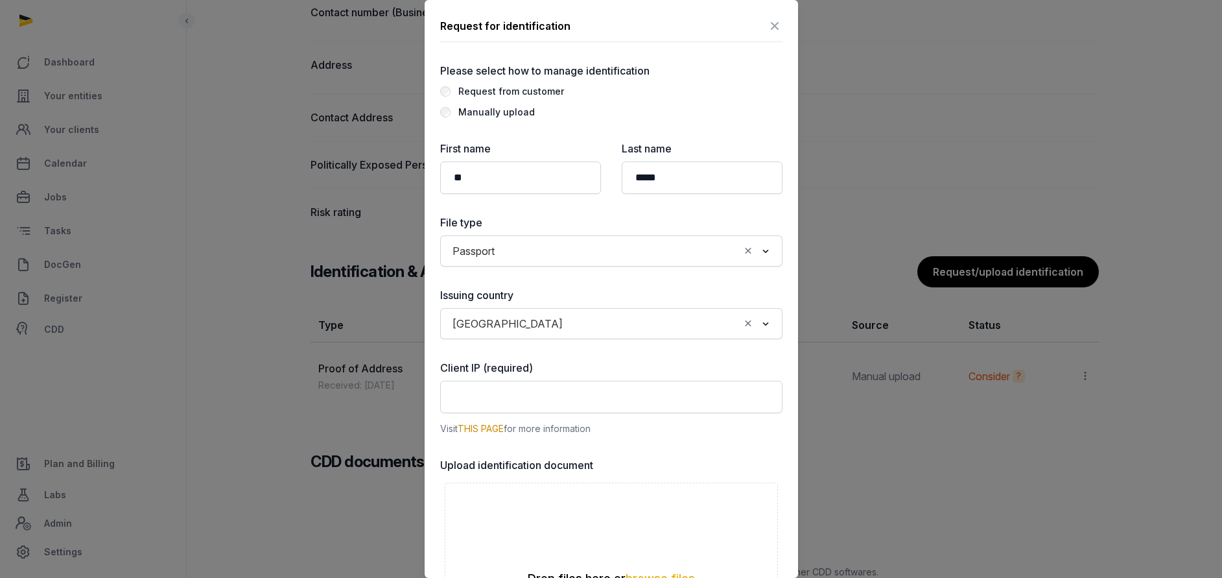
click at [569, 325] on input "Search for option" at bounding box center [654, 323] width 171 height 18
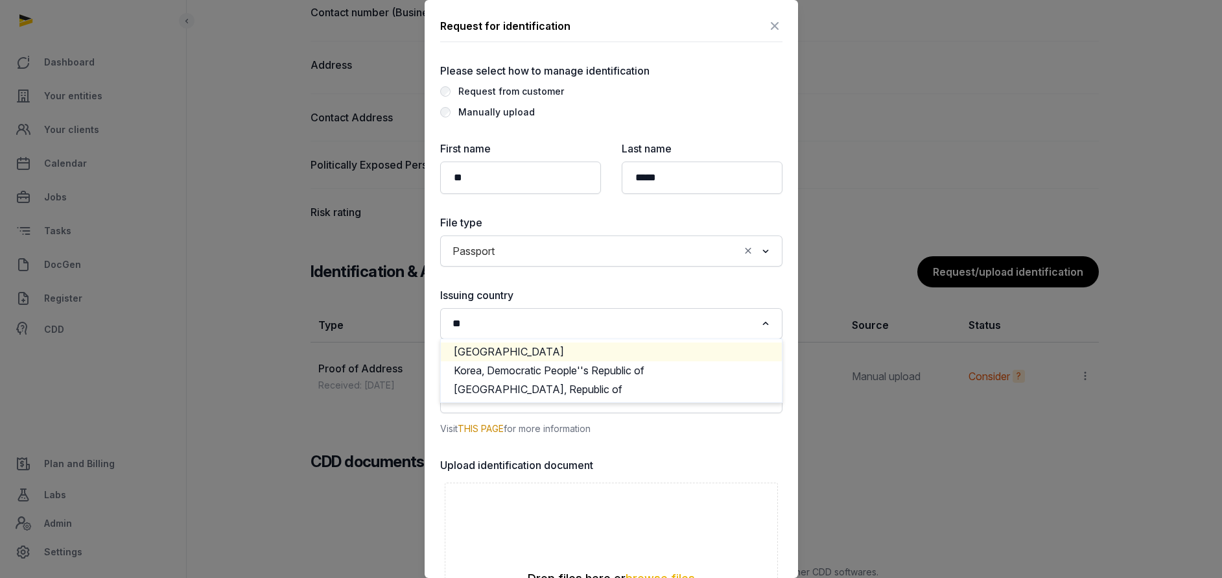
scroll to position [0, 0]
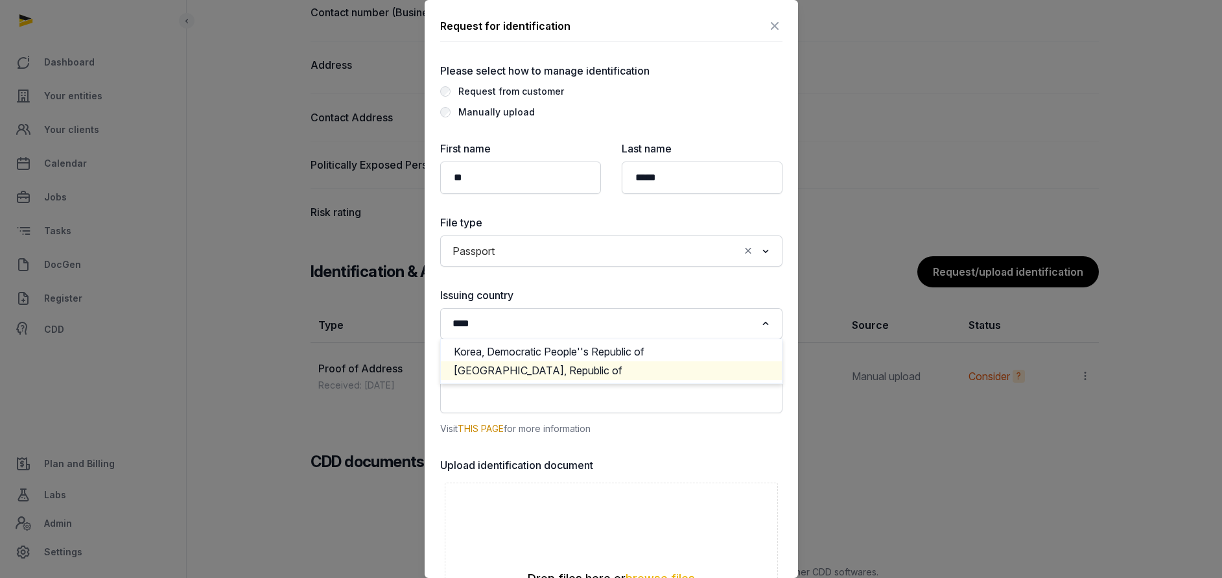
click at [541, 371] on li "Korea, Republic of" at bounding box center [611, 370] width 341 height 19
type input "****"
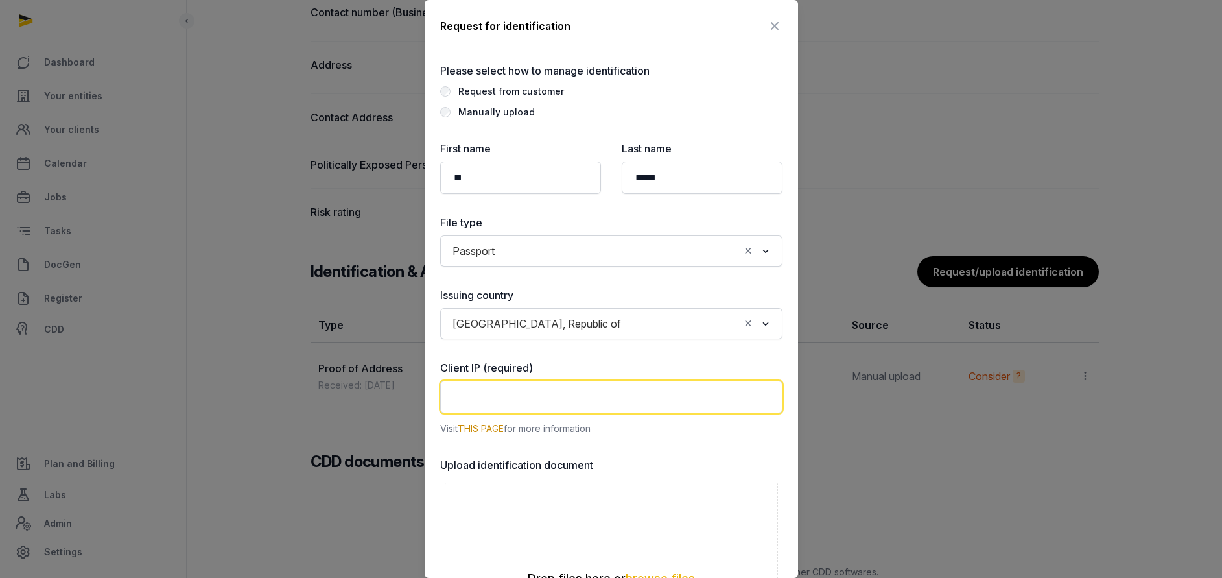
click at [509, 399] on input "text" at bounding box center [611, 397] width 342 height 32
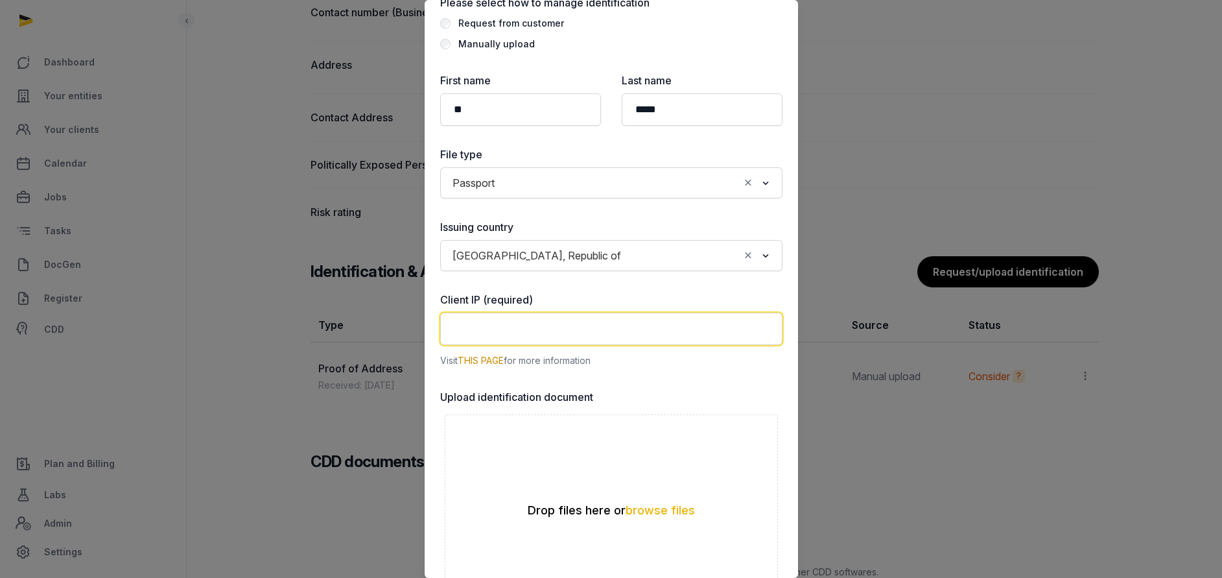
scroll to position [97, 0]
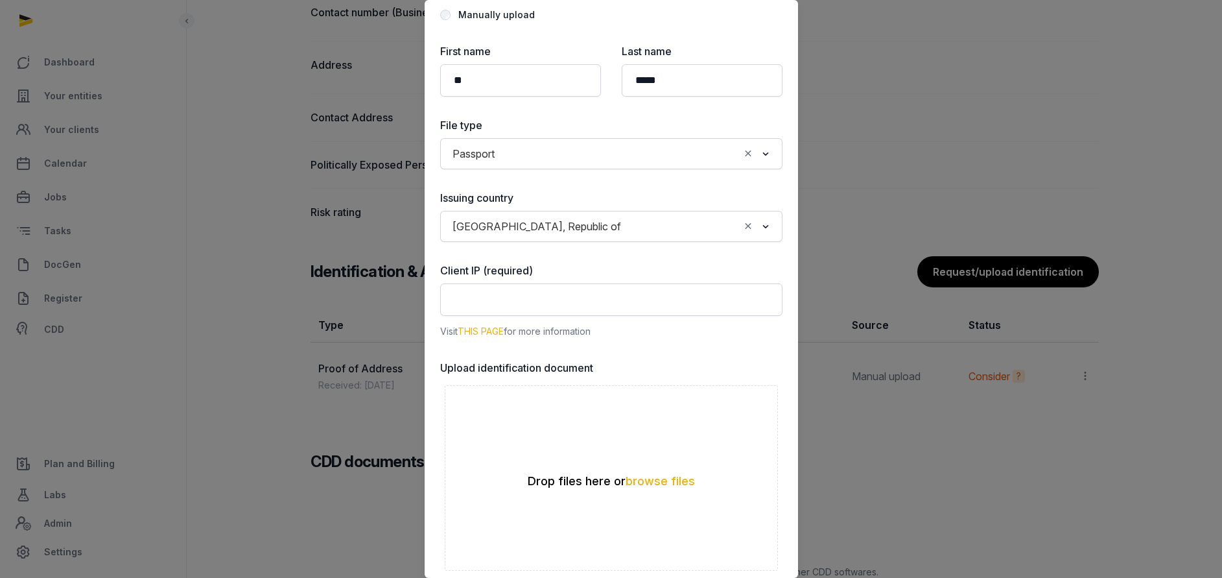
click at [488, 331] on link "THIS PAGE" at bounding box center [481, 330] width 46 height 11
click at [493, 289] on input "text" at bounding box center [611, 299] width 342 height 32
paste input "**********"
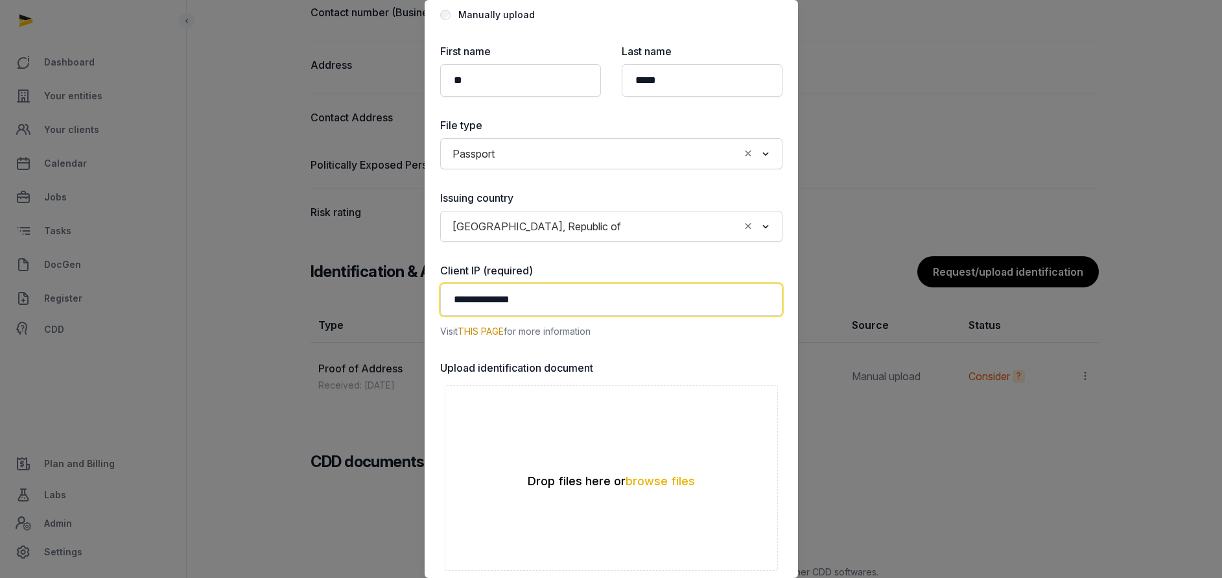
type input "**********"
click at [633, 354] on div "**********" at bounding box center [611, 383] width 342 height 681
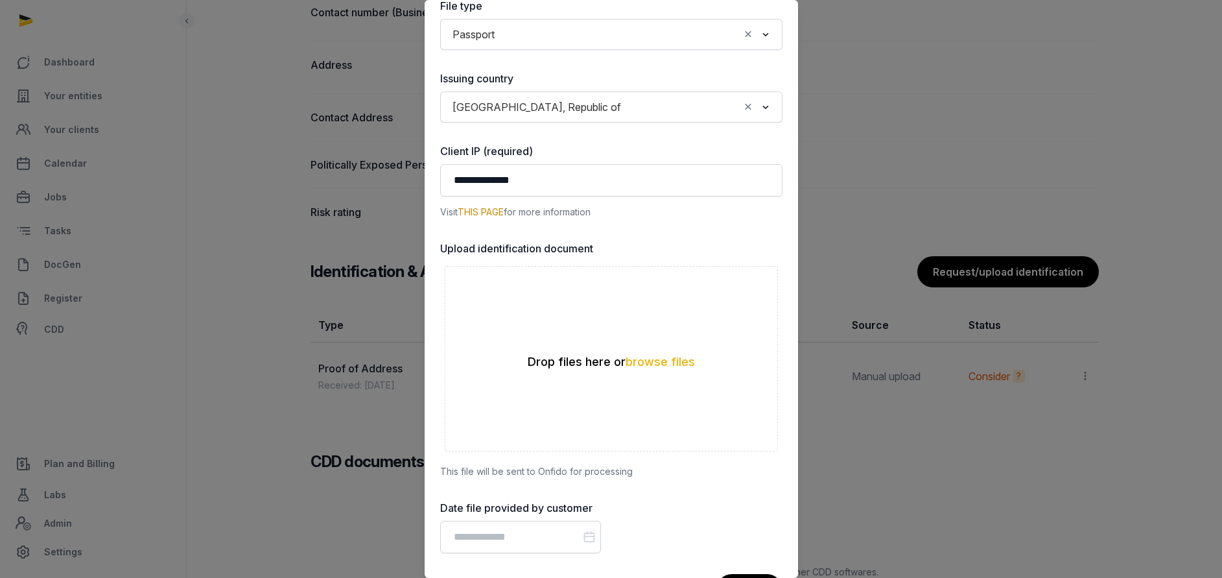
scroll to position [270, 0]
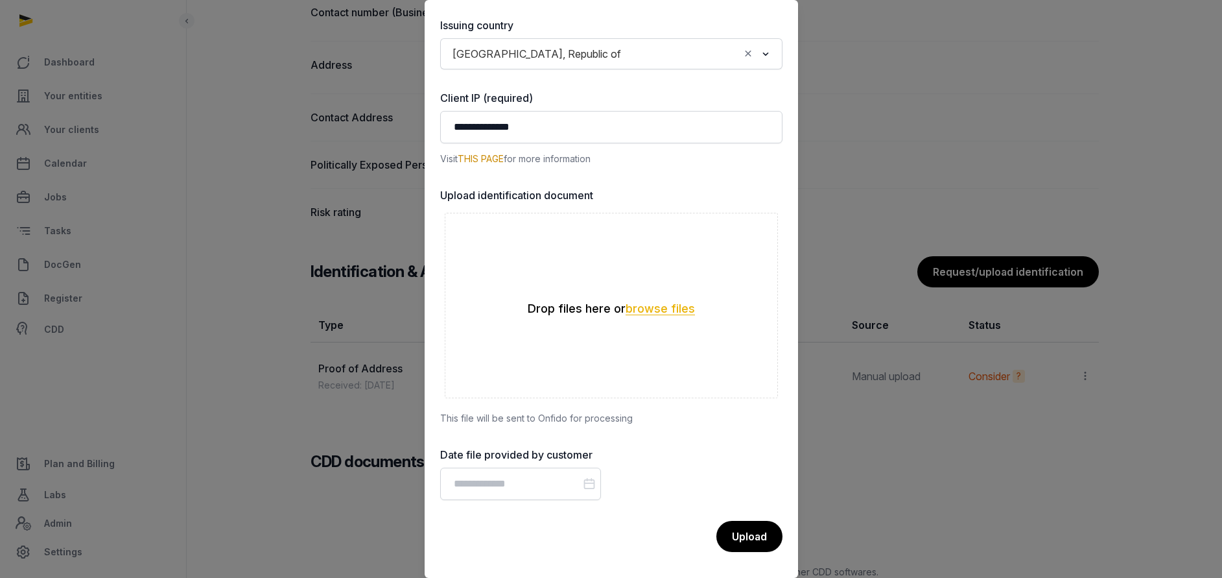
click at [649, 305] on button "browse files" at bounding box center [660, 309] width 69 height 12
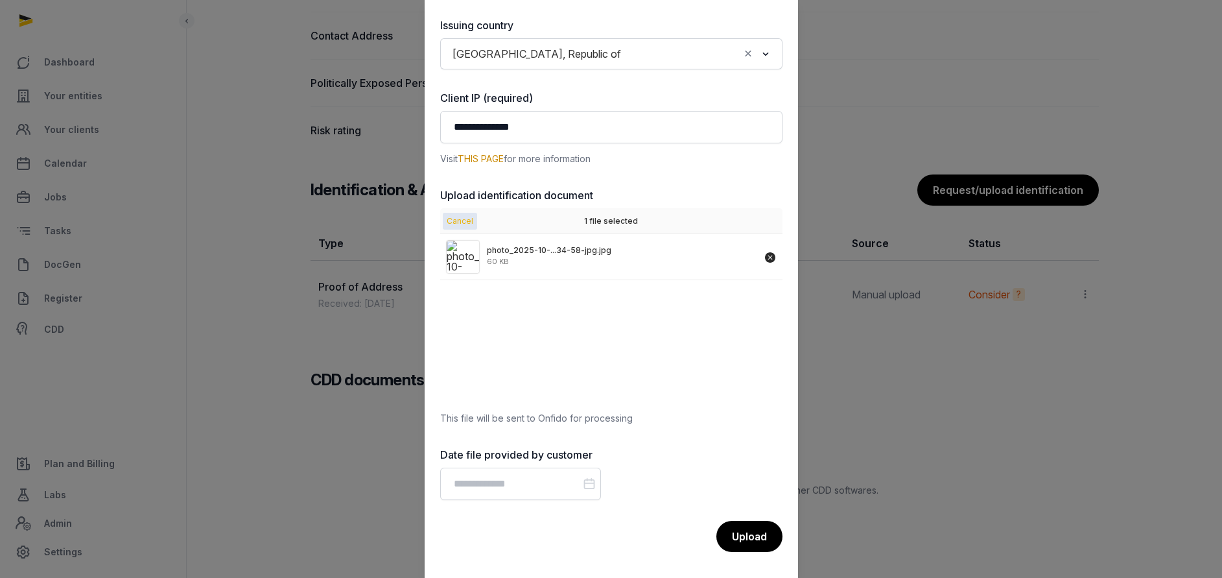
scroll to position [1070, 0]
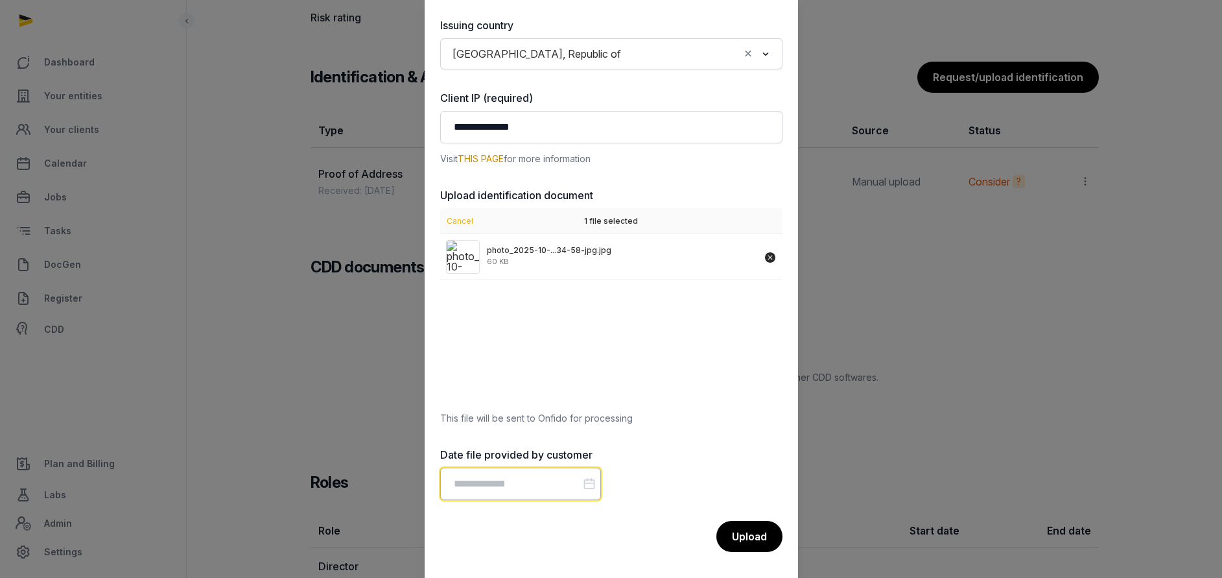
click at [560, 479] on input "Datepicker input" at bounding box center [520, 483] width 161 height 32
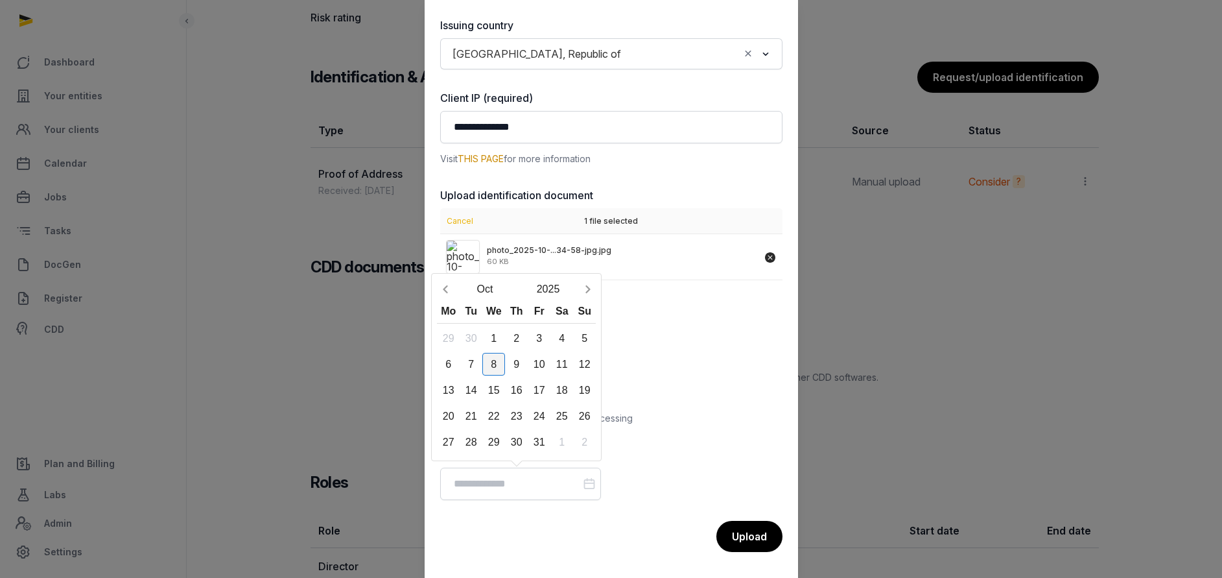
click at [497, 364] on div "8" at bounding box center [493, 364] width 23 height 23
type input "**********"
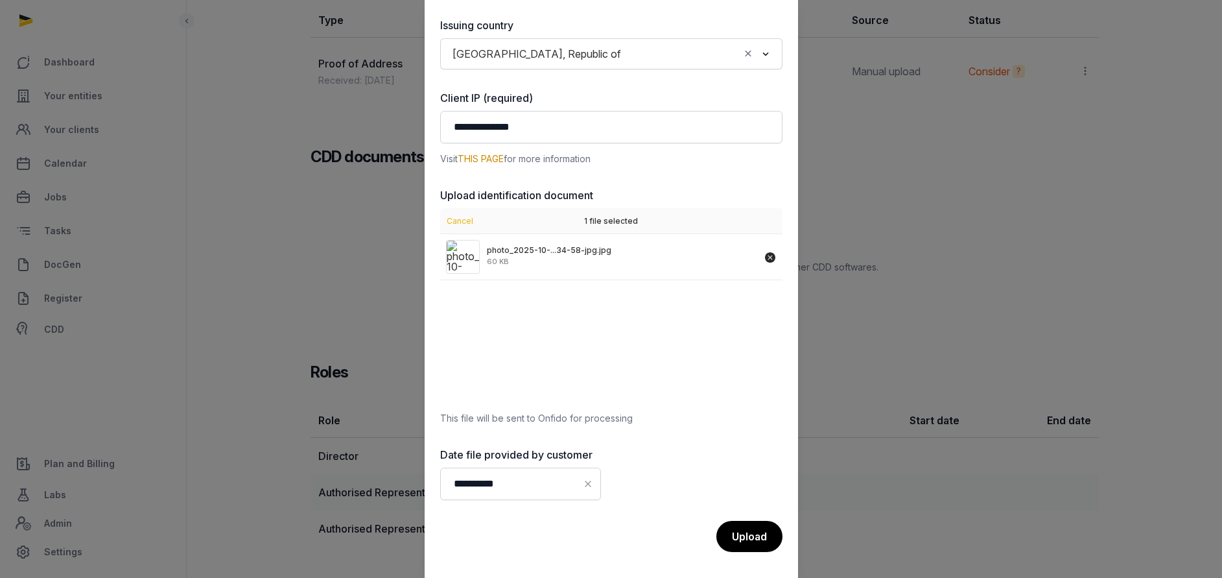
scroll to position [1211, 0]
click at [739, 534] on div "Upload" at bounding box center [748, 537] width 67 height 32
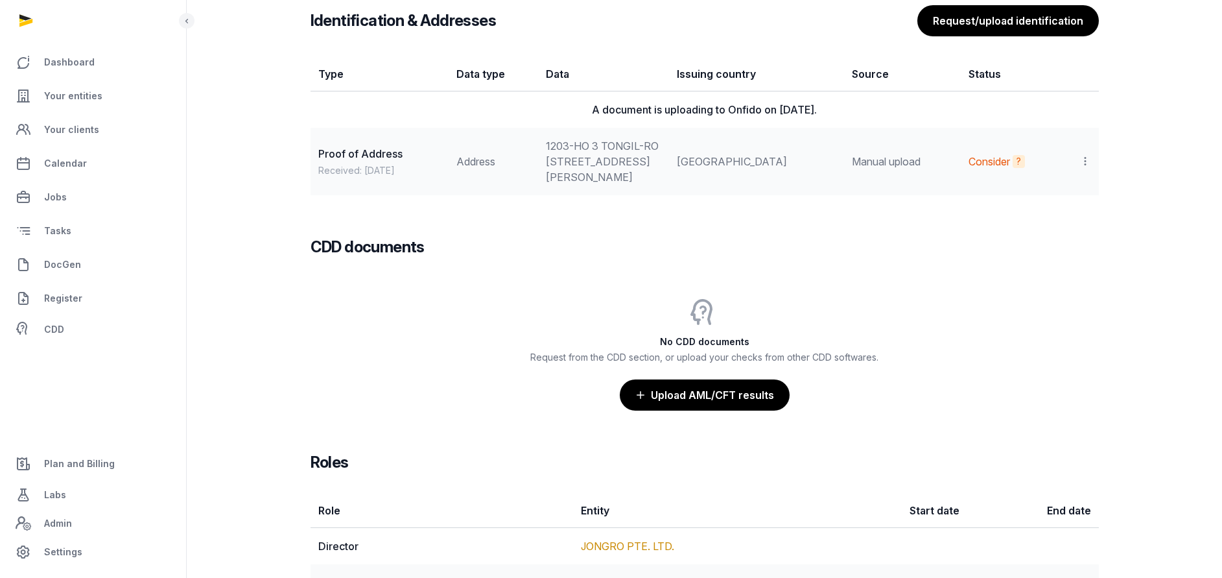
scroll to position [1017, 0]
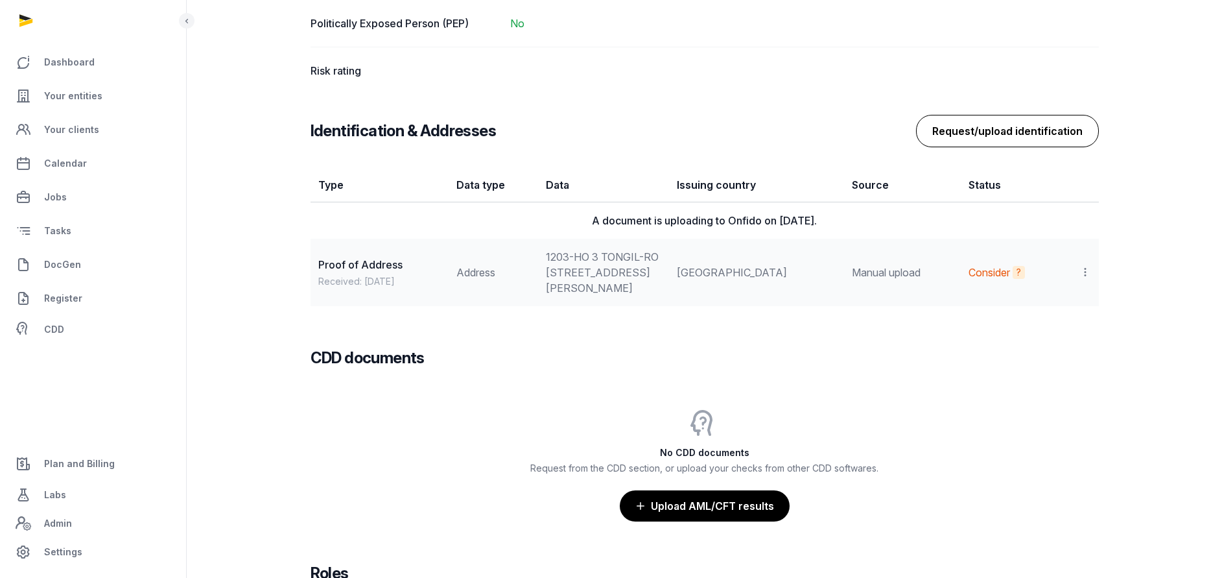
click at [992, 128] on button "Request/upload identification" at bounding box center [1007, 131] width 183 height 32
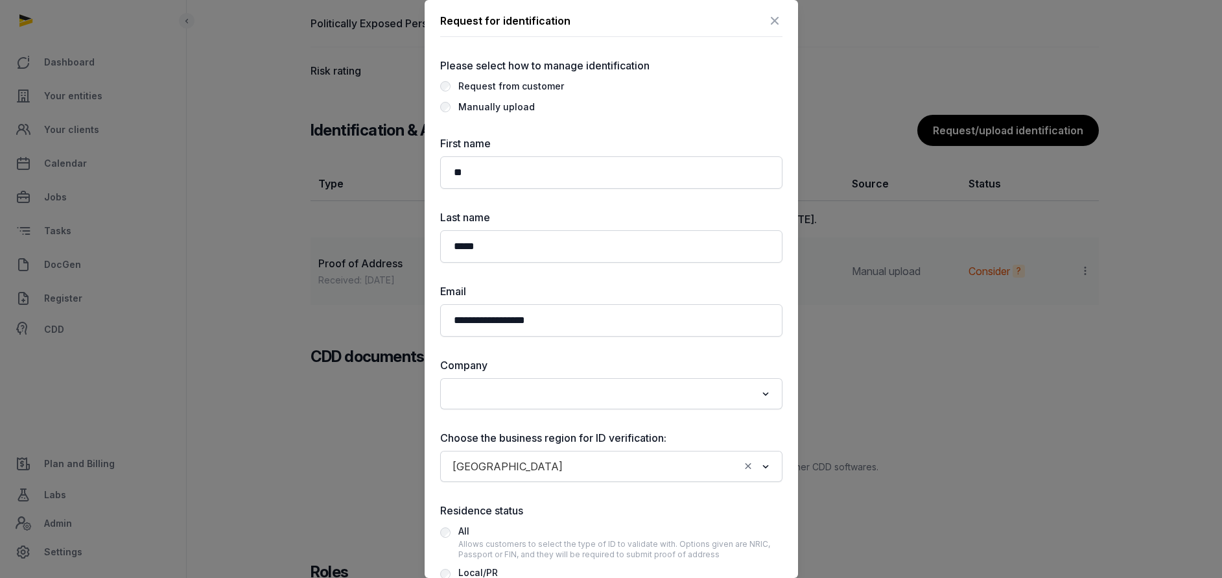
scroll to position [0, 0]
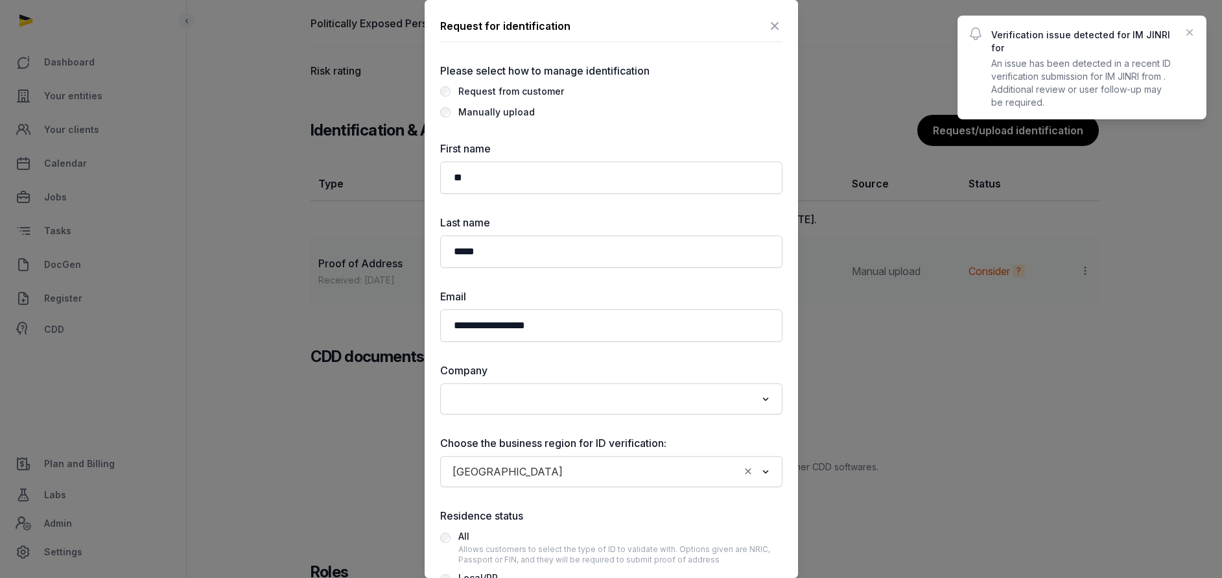
click at [767, 31] on icon at bounding box center [775, 26] width 16 height 21
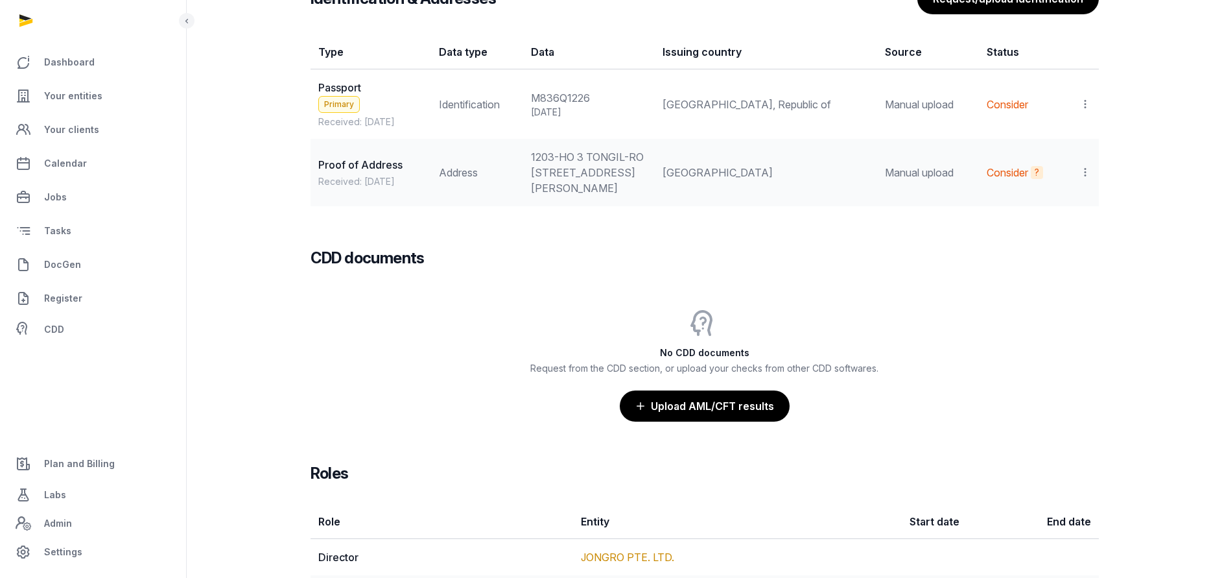
scroll to position [1070, 0]
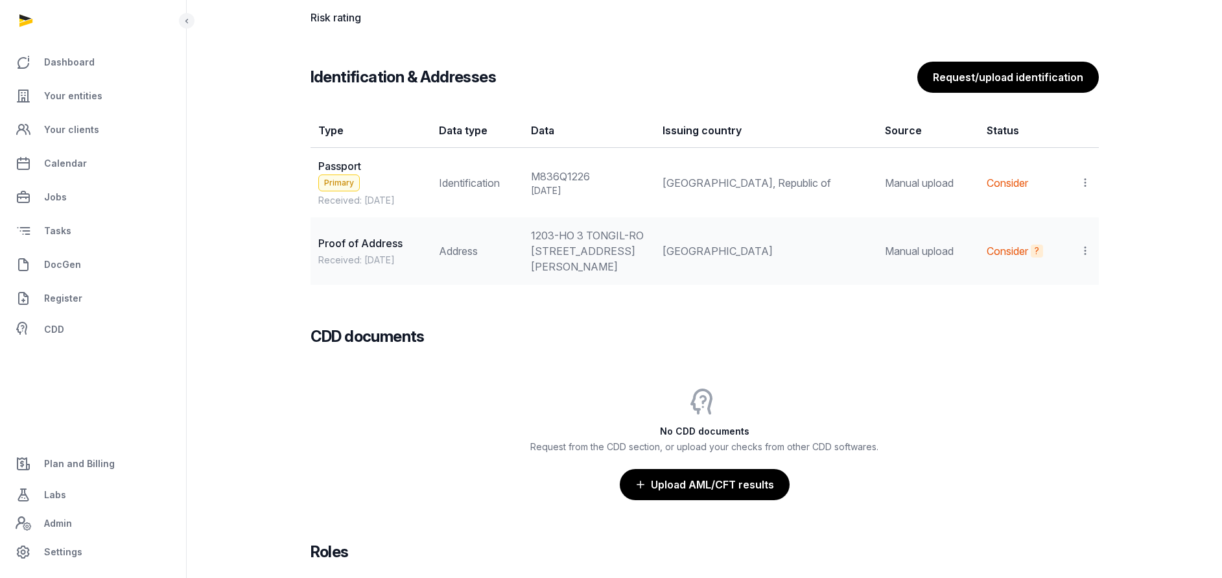
click at [1087, 185] on icon at bounding box center [1086, 183] width 12 height 14
click at [1035, 235] on div "Populate Information" at bounding box center [1028, 244] width 125 height 26
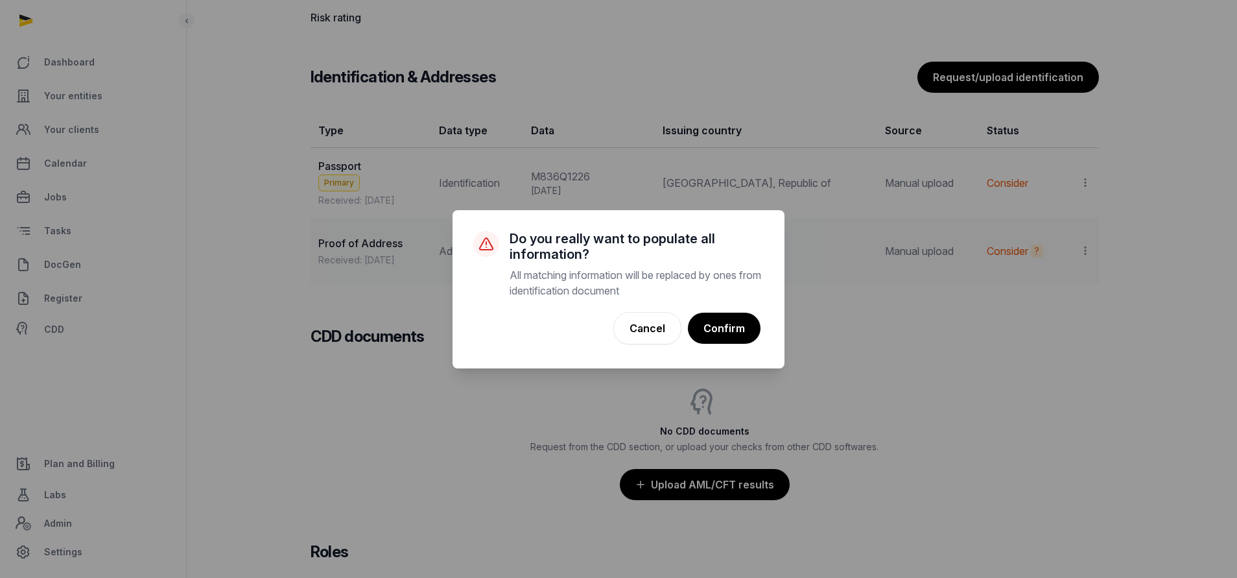
click at [731, 311] on div "Cancel No Confirm" at bounding box center [618, 328] width 290 height 39
click at [722, 322] on button "Confirm" at bounding box center [724, 328] width 74 height 32
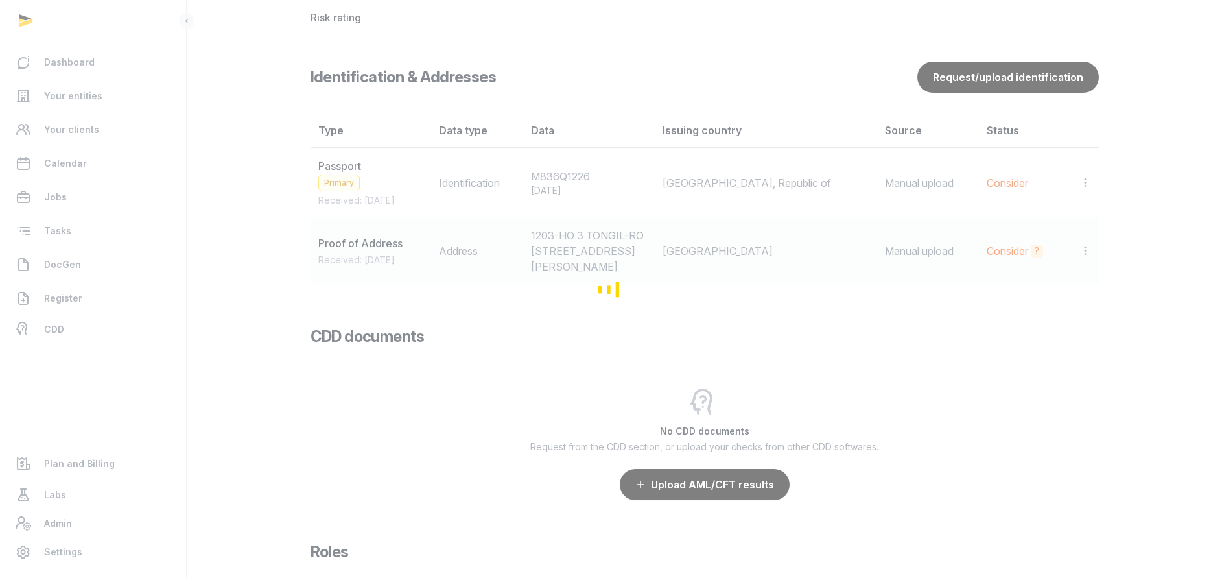
click at [724, 321] on div "Loading" at bounding box center [611, 289] width 1222 height 578
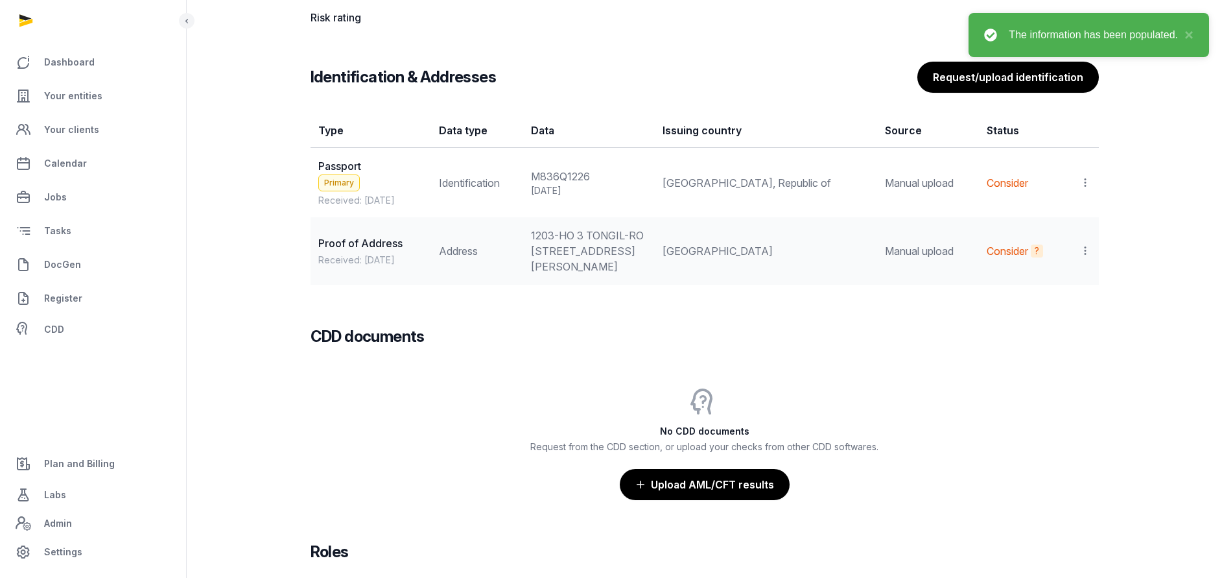
click at [1082, 257] on icon at bounding box center [1086, 251] width 12 height 14
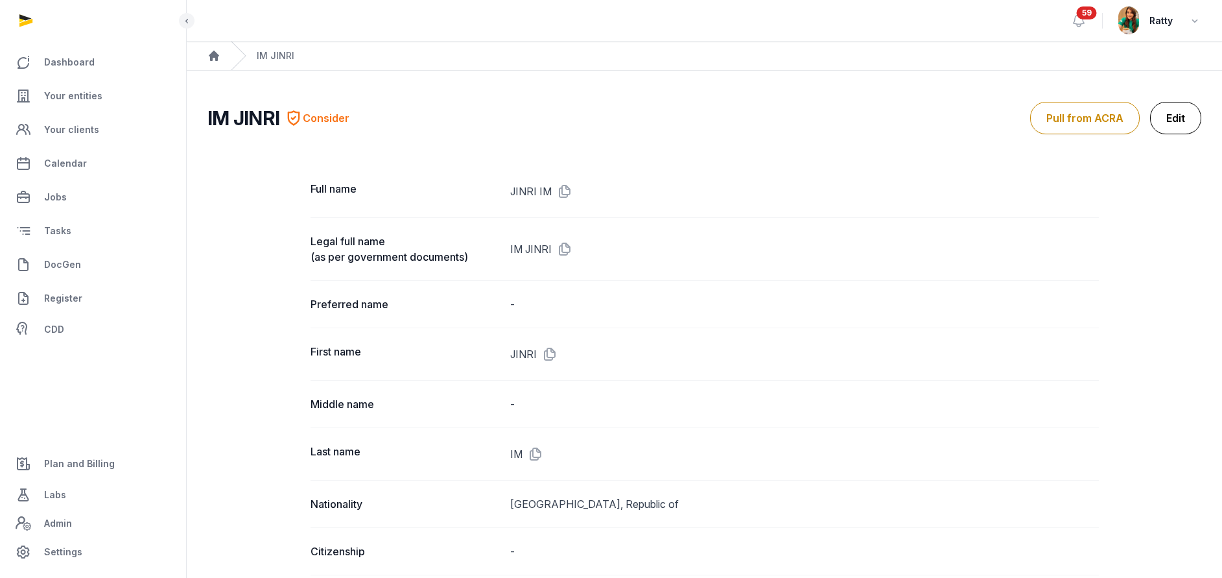
click at [1184, 115] on link "Edit" at bounding box center [1175, 118] width 51 height 32
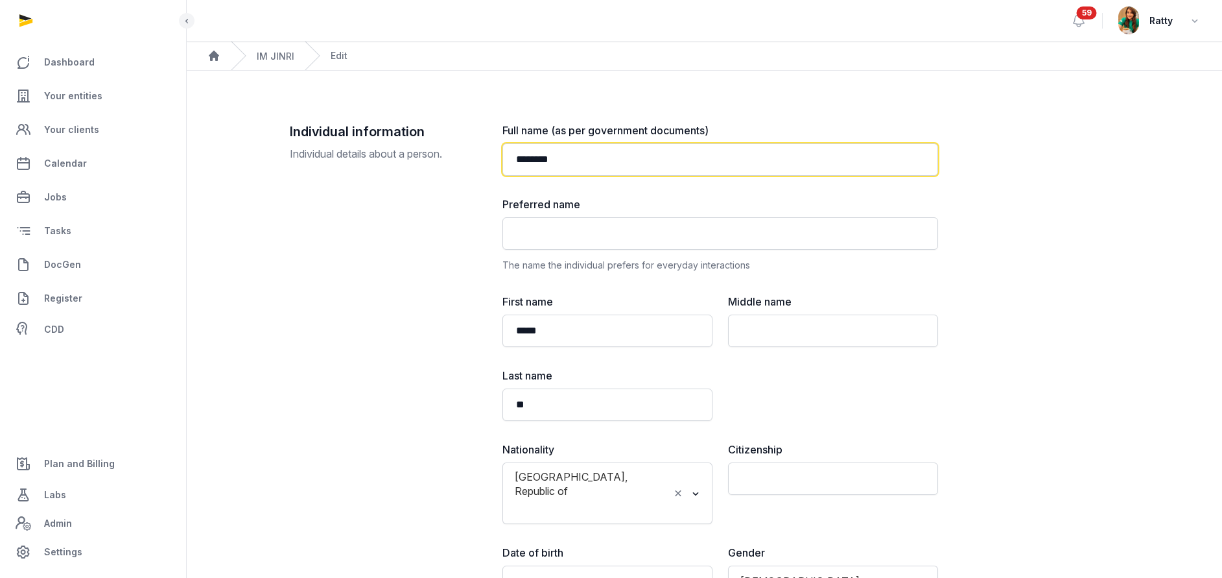
drag, startPoint x: 576, startPoint y: 163, endPoint x: 407, endPoint y: 167, distance: 169.3
click at [408, 167] on div "**********" at bounding box center [705, 487] width 830 height 729
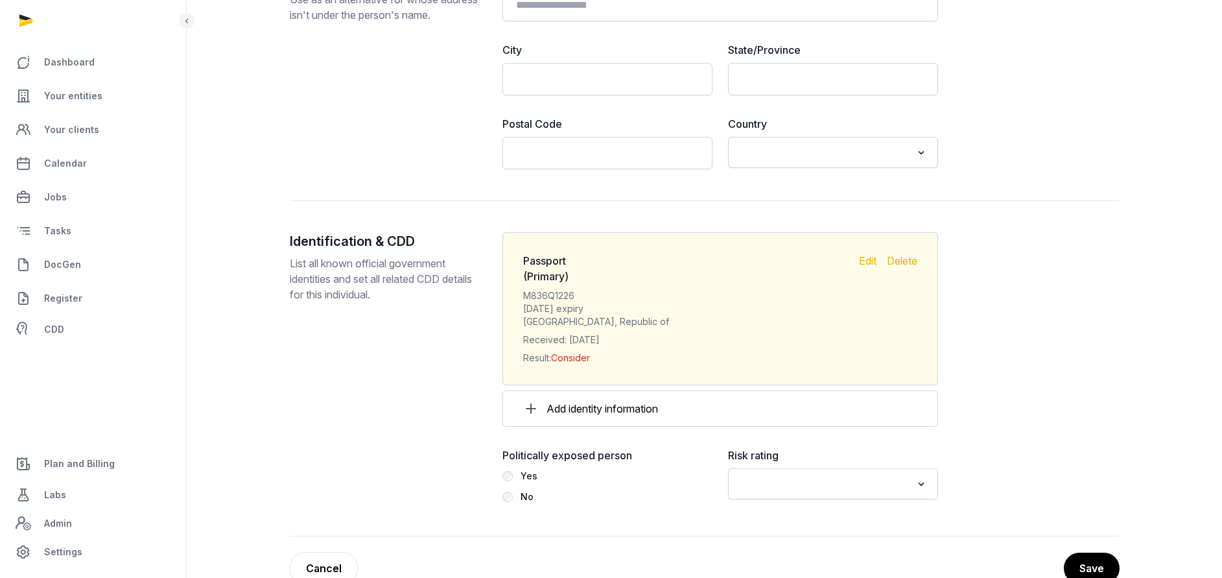
scroll to position [1181, 0]
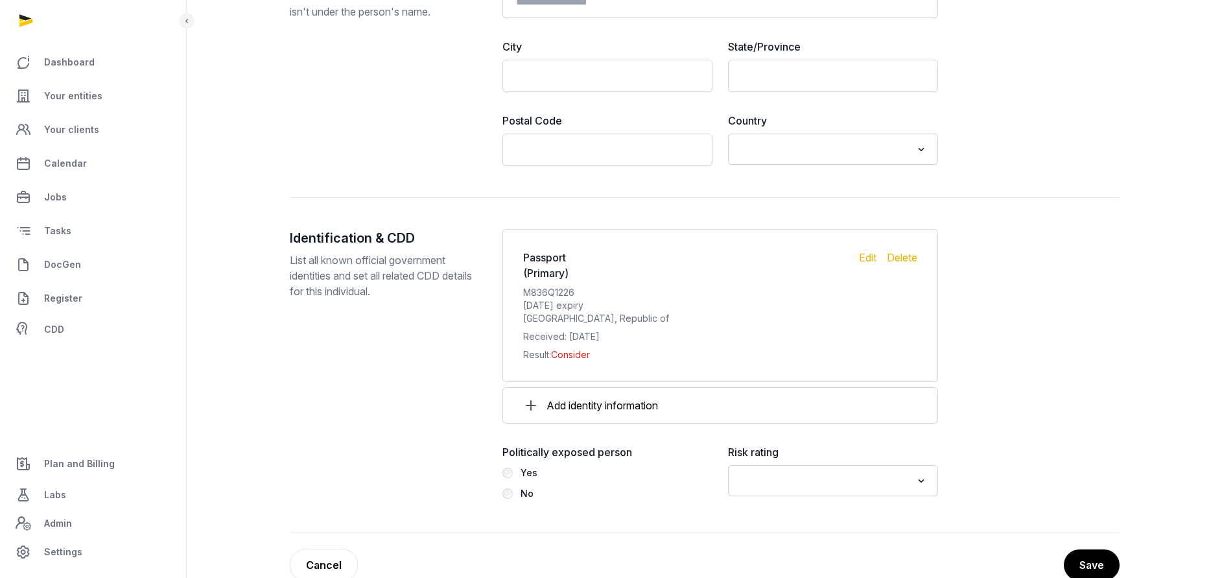
click at [828, 471] on input "Search for option" at bounding box center [824, 480] width 176 height 18
click at [781, 537] on li "Low" at bounding box center [833, 546] width 209 height 19
click at [1089, 549] on button "Save" at bounding box center [1091, 565] width 57 height 32
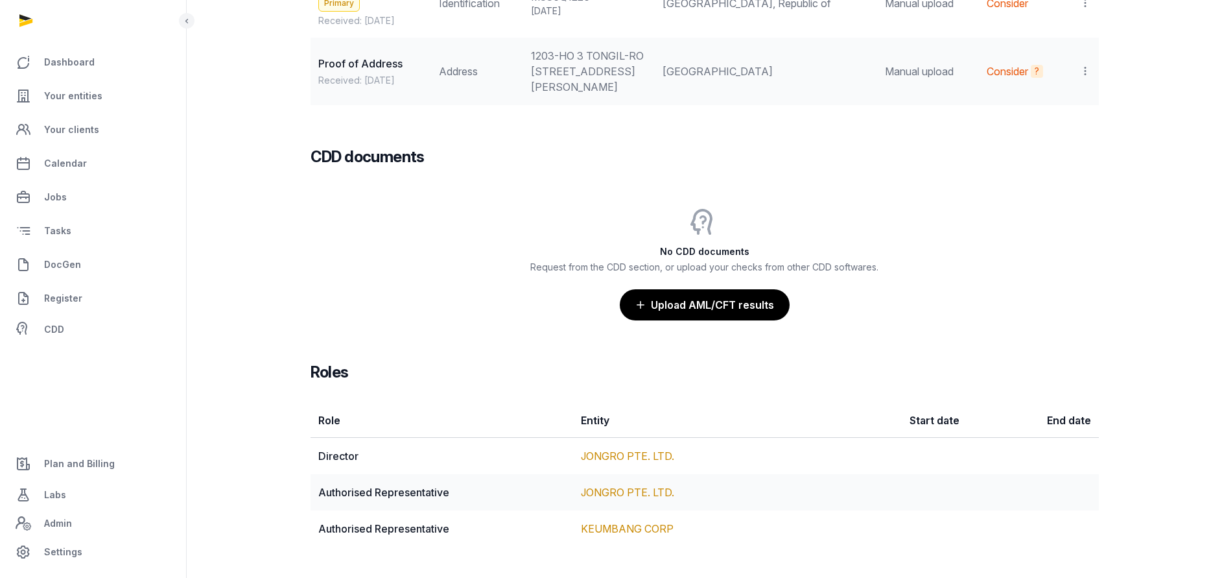
scroll to position [1281, 0]
click at [746, 299] on button "Upload AML/CFT results" at bounding box center [704, 304] width 171 height 32
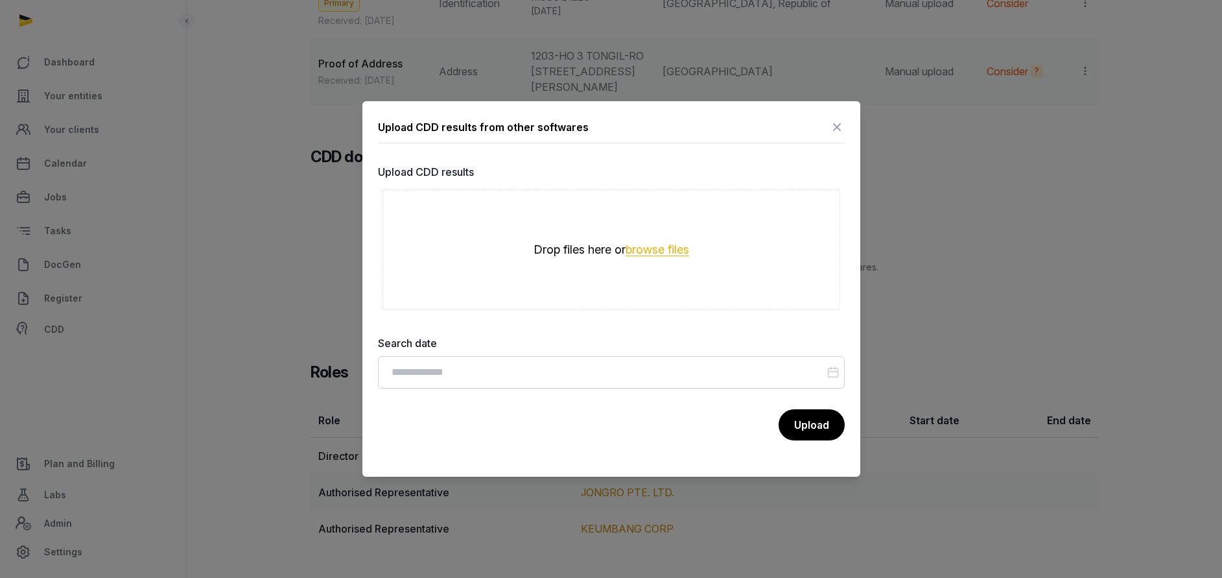
click at [632, 250] on button "browse files" at bounding box center [658, 250] width 64 height 12
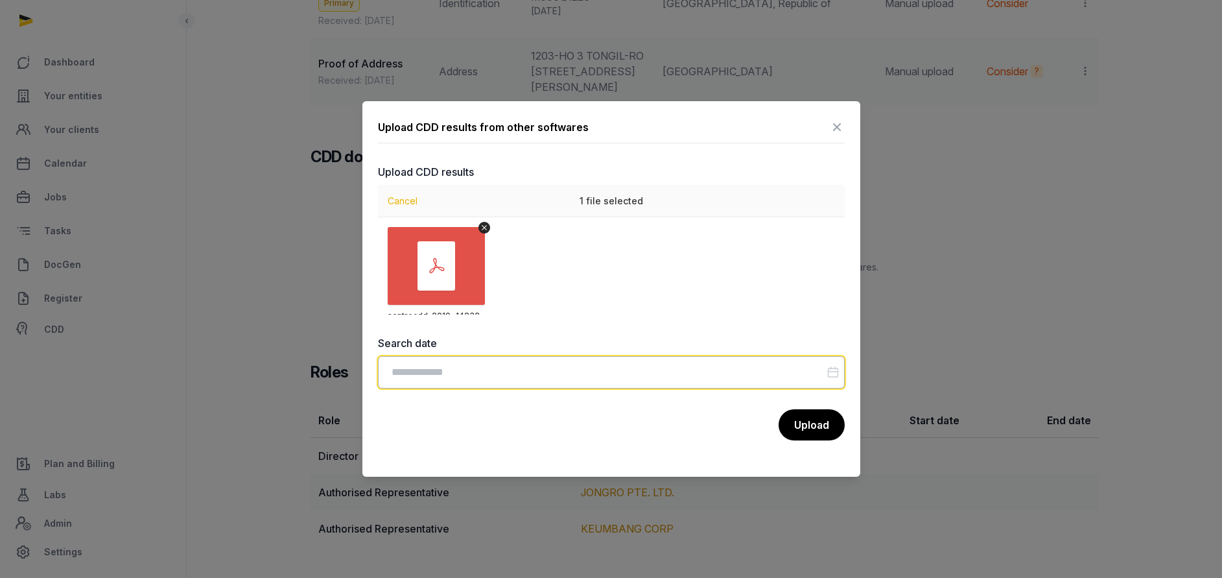
click at [473, 366] on input "Datepicker input" at bounding box center [611, 372] width 467 height 32
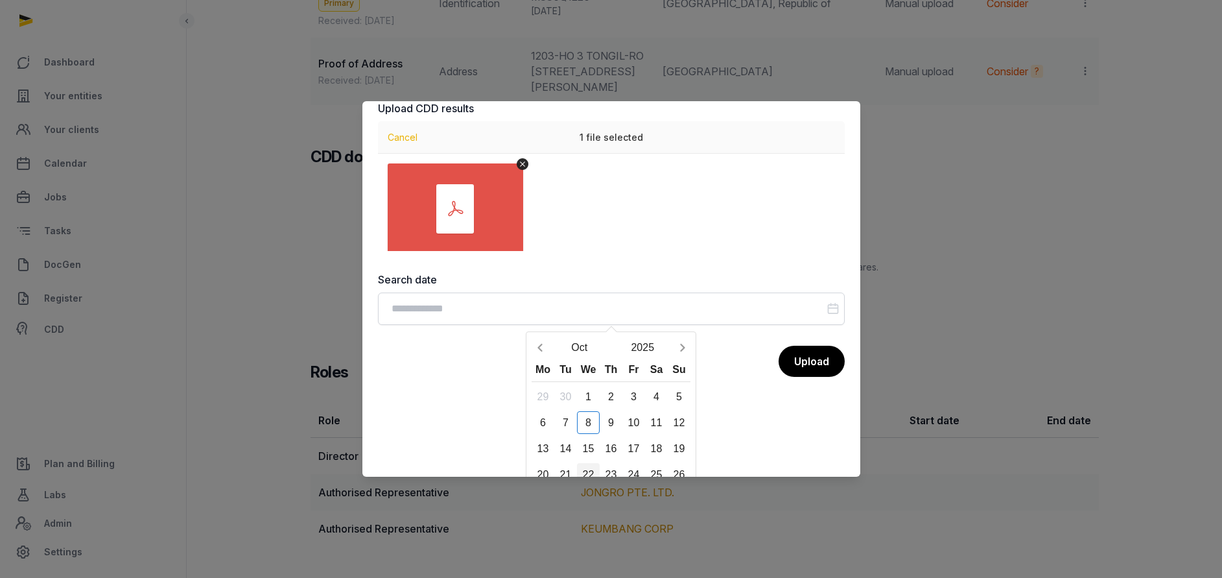
scroll to position [106, 0]
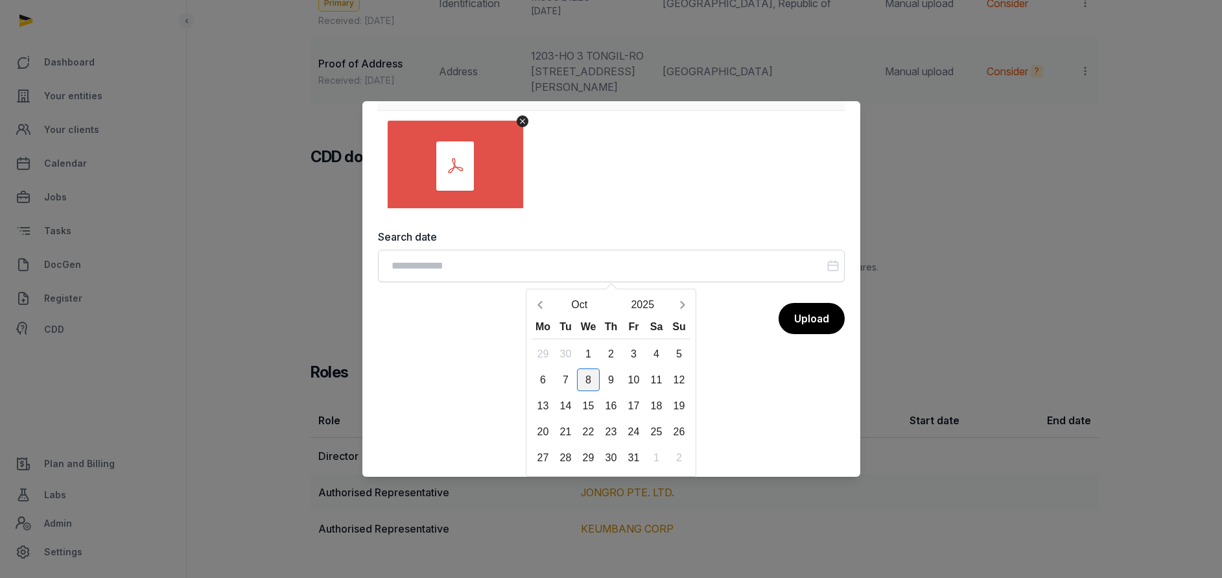
click at [589, 379] on div "8" at bounding box center [588, 379] width 23 height 23
type input "**********"
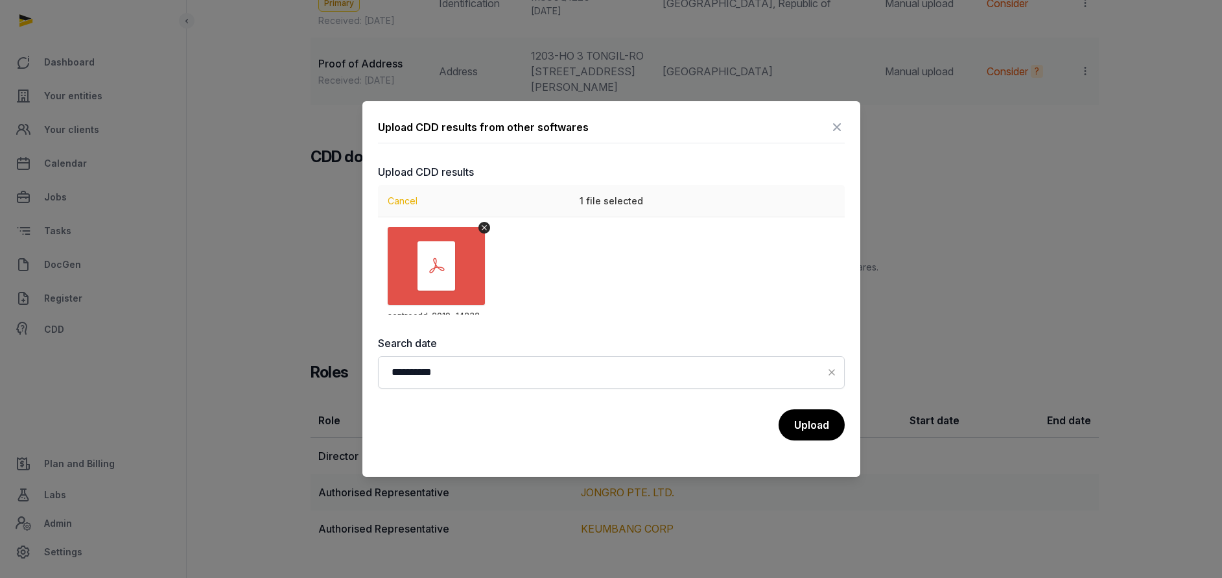
scroll to position [0, 0]
click at [800, 420] on button "Upload" at bounding box center [810, 424] width 67 height 32
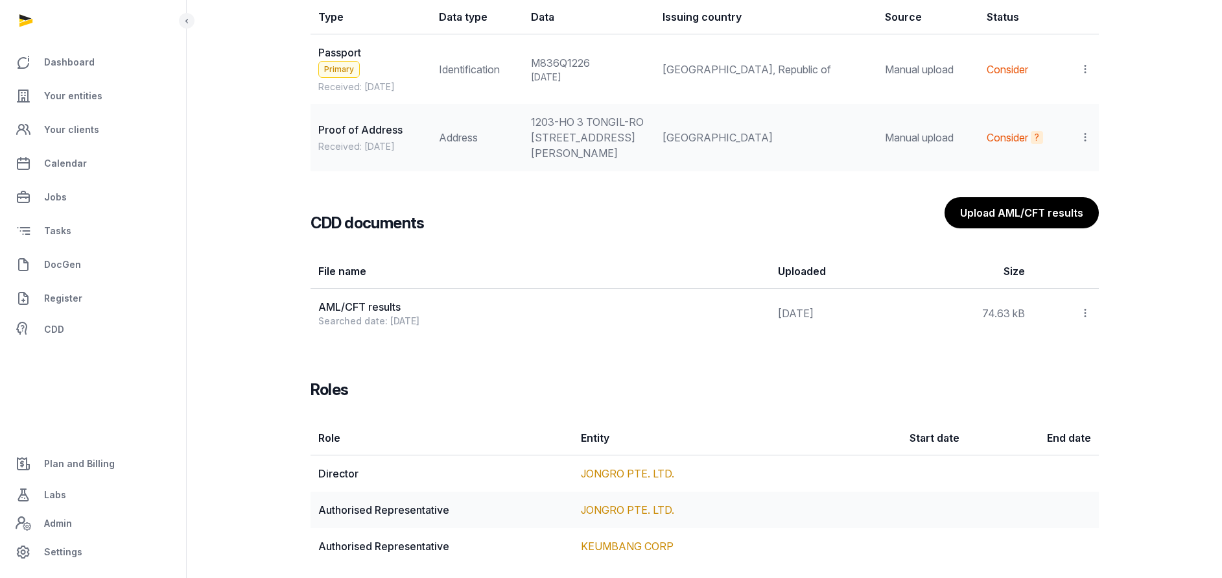
scroll to position [1232, 0]
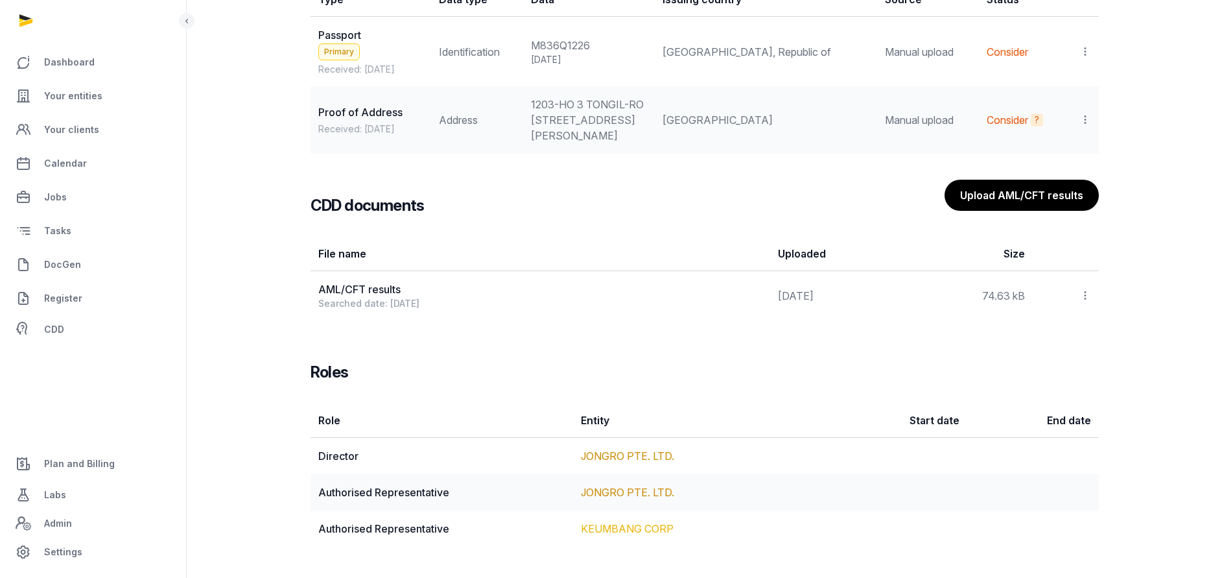
click at [623, 522] on td "KEUMBANG CORP" at bounding box center [704, 528] width 263 height 36
click at [619, 527] on link "KEUMBANG CORP" at bounding box center [627, 528] width 93 height 13
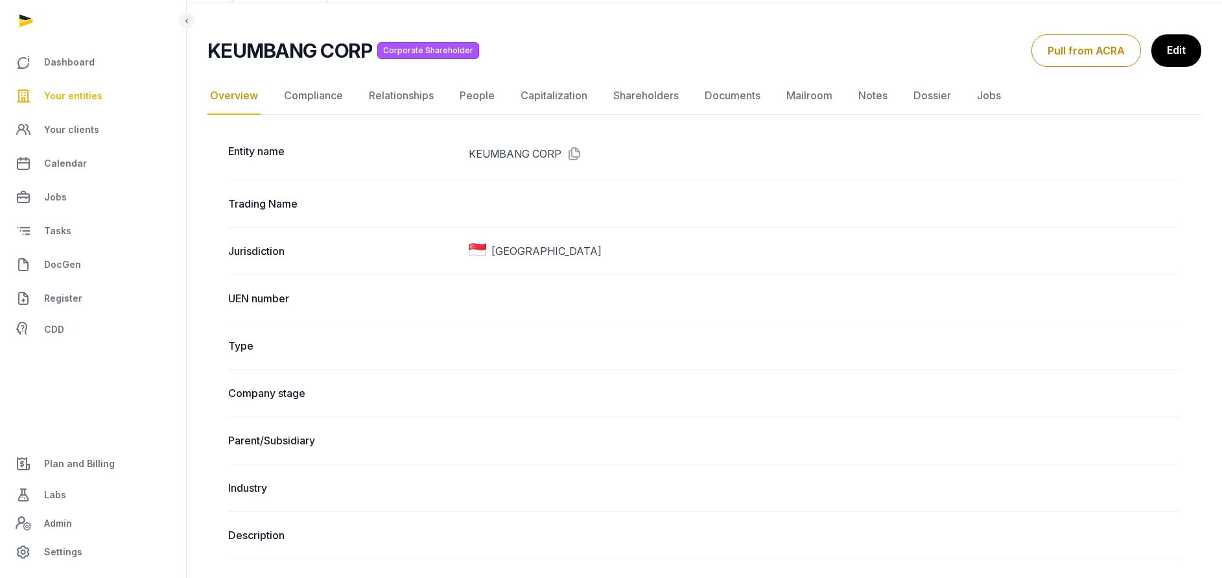
scroll to position [97, 0]
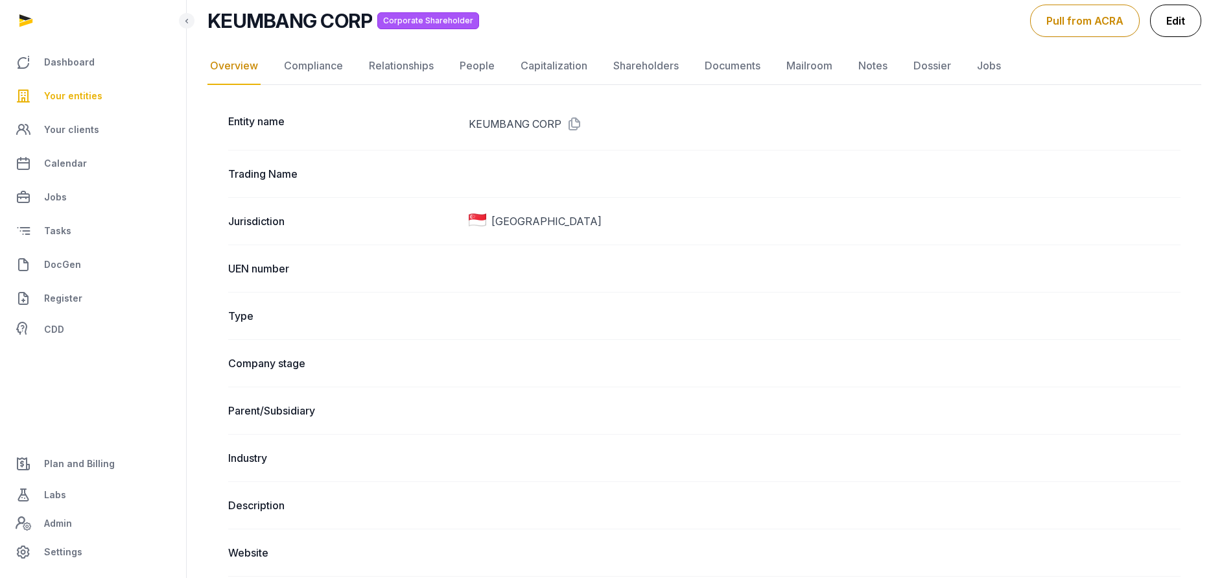
click at [1182, 21] on link "Edit" at bounding box center [1175, 21] width 51 height 32
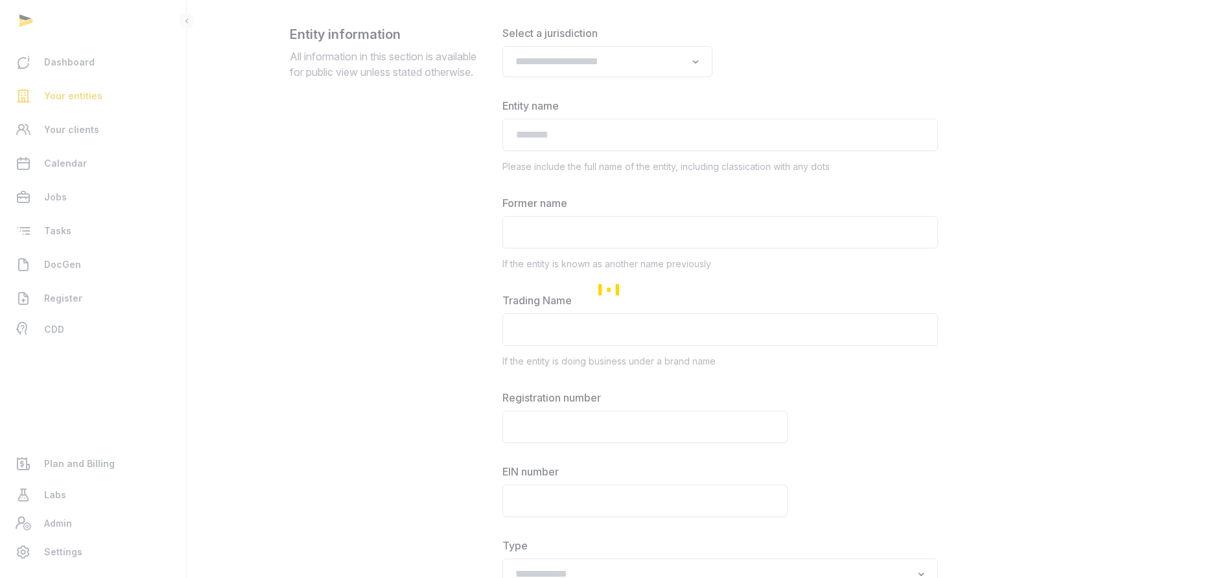
type input "**********"
type input "*****"
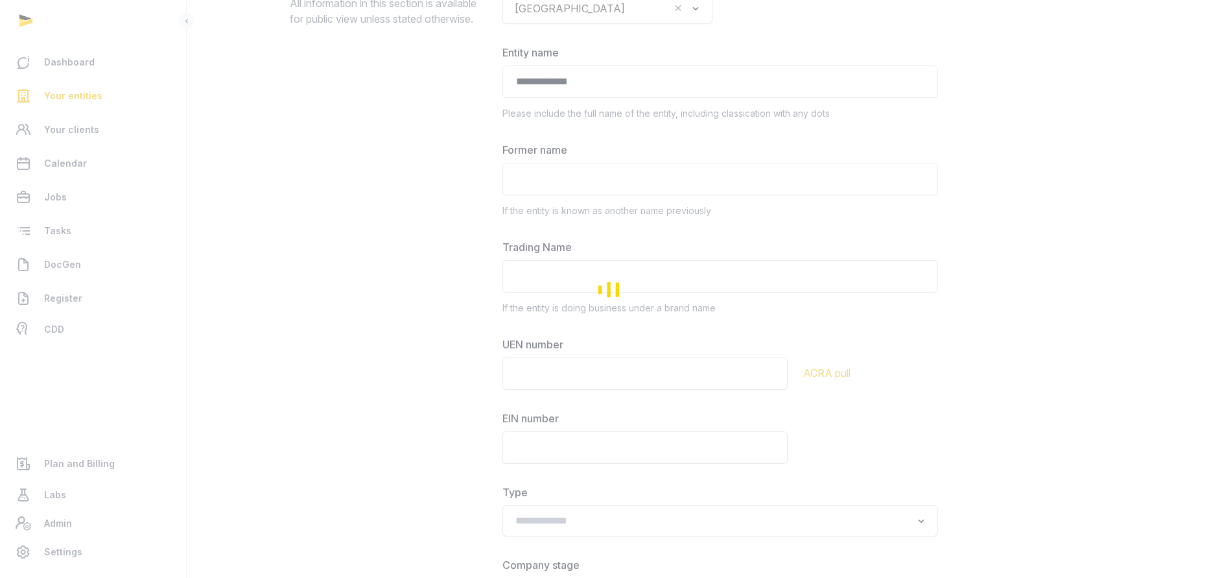
scroll to position [195, 0]
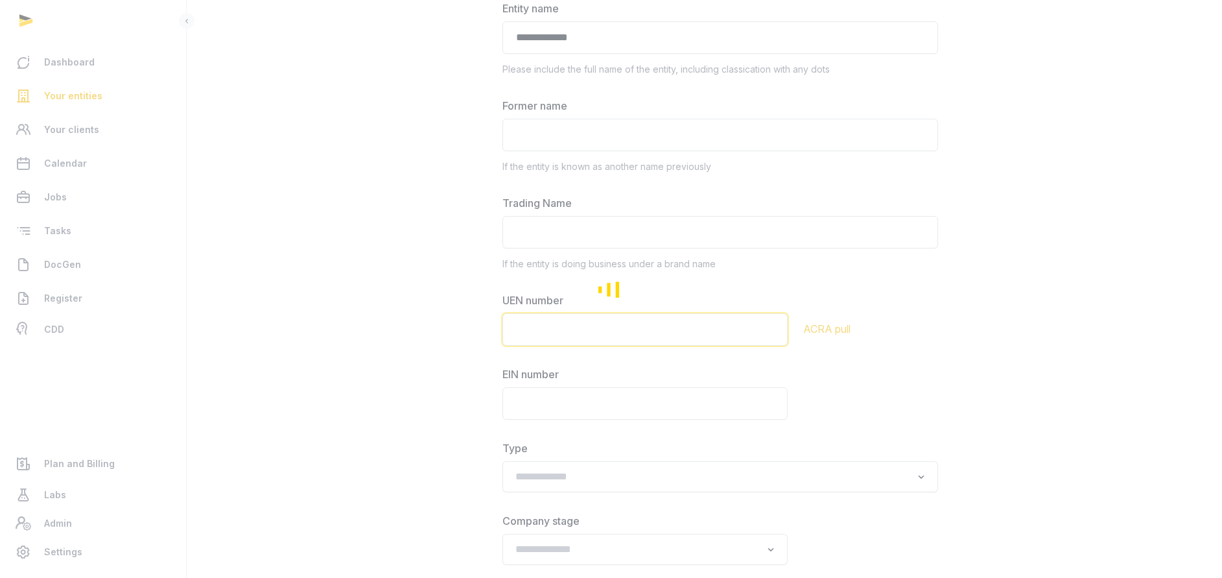
click at [602, 327] on input "text" at bounding box center [645, 329] width 285 height 32
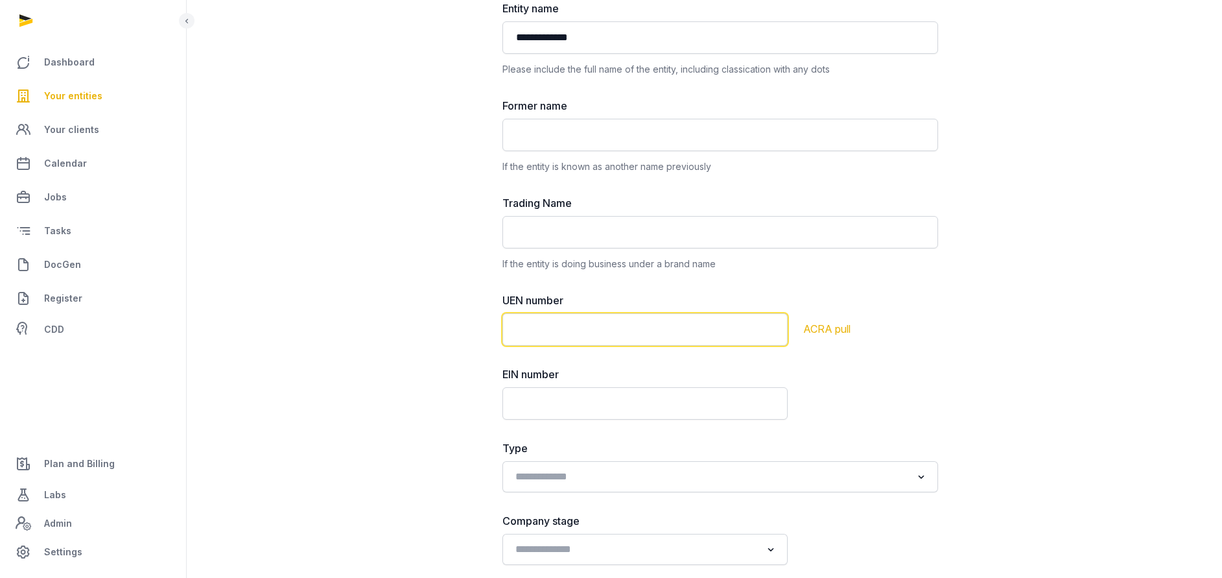
paste input "******"
type input "******"
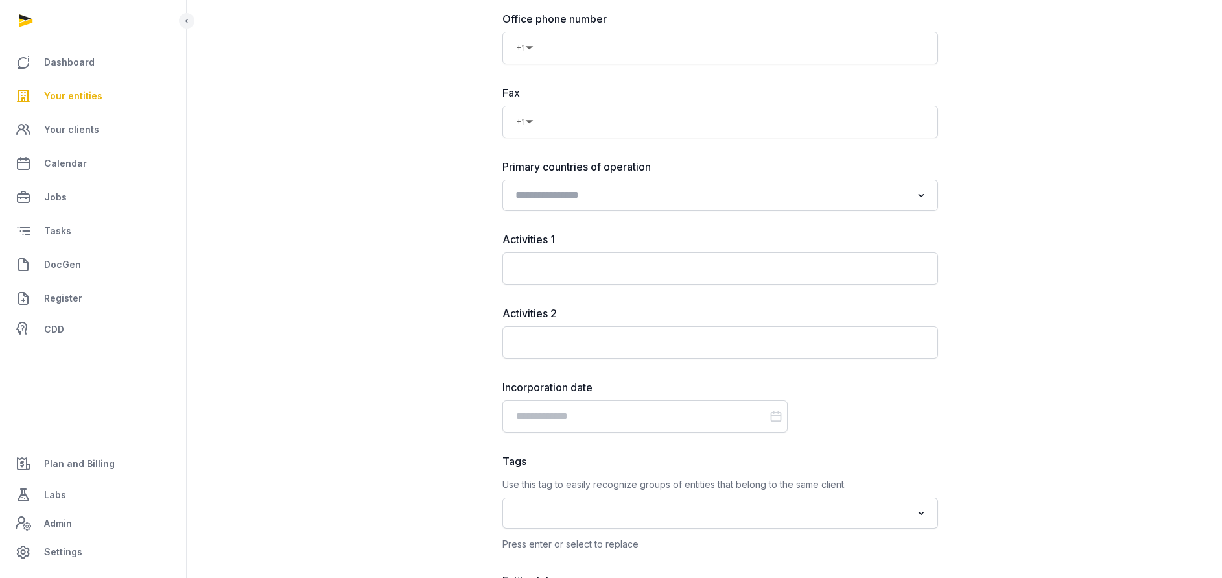
scroll to position [1264, 0]
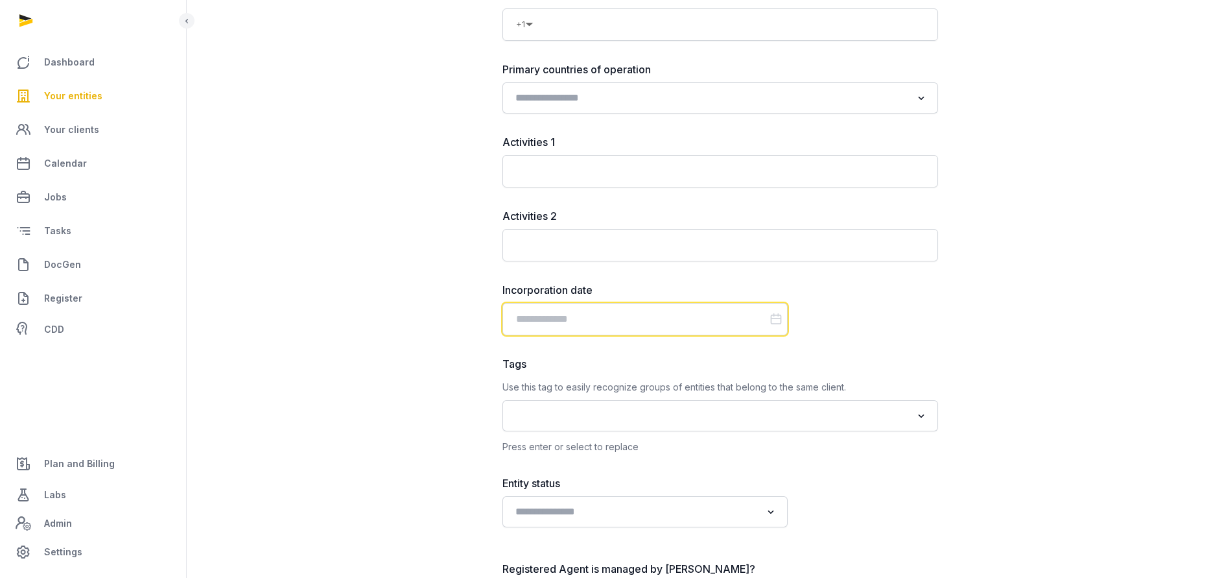
drag, startPoint x: 551, startPoint y: 320, endPoint x: 624, endPoint y: 397, distance: 105.9
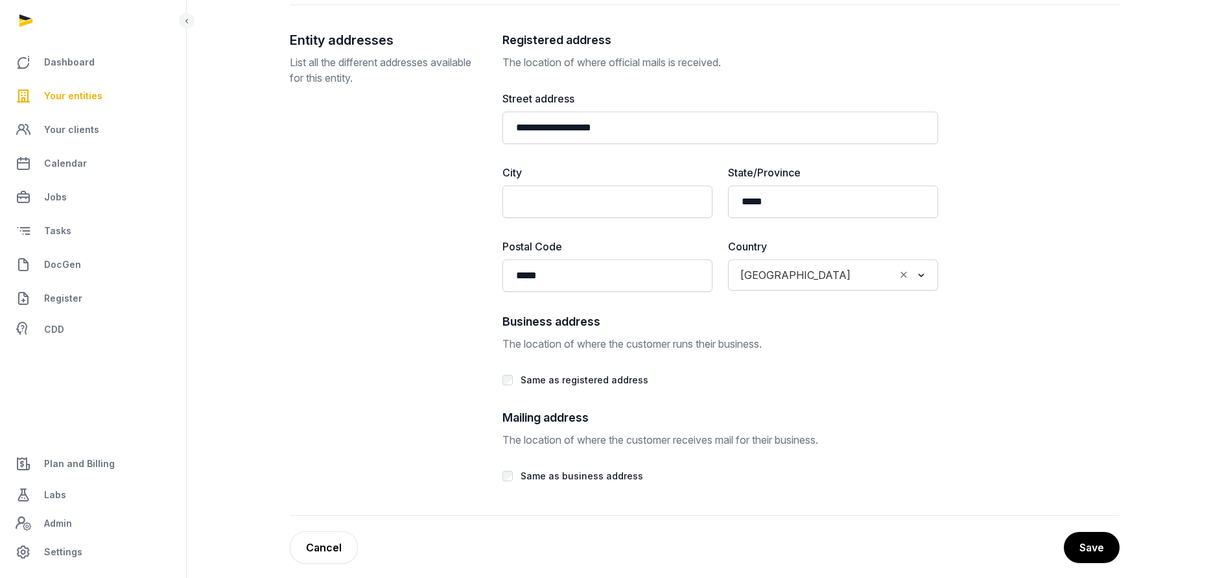
scroll to position [2368, 0]
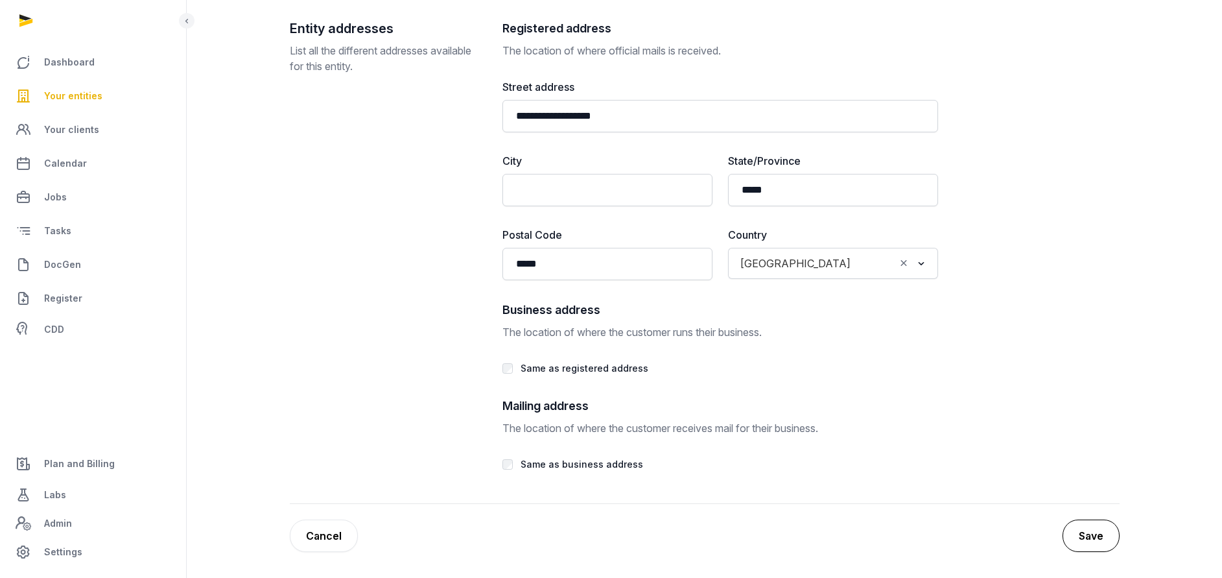
click at [1087, 533] on button "Save" at bounding box center [1091, 535] width 57 height 32
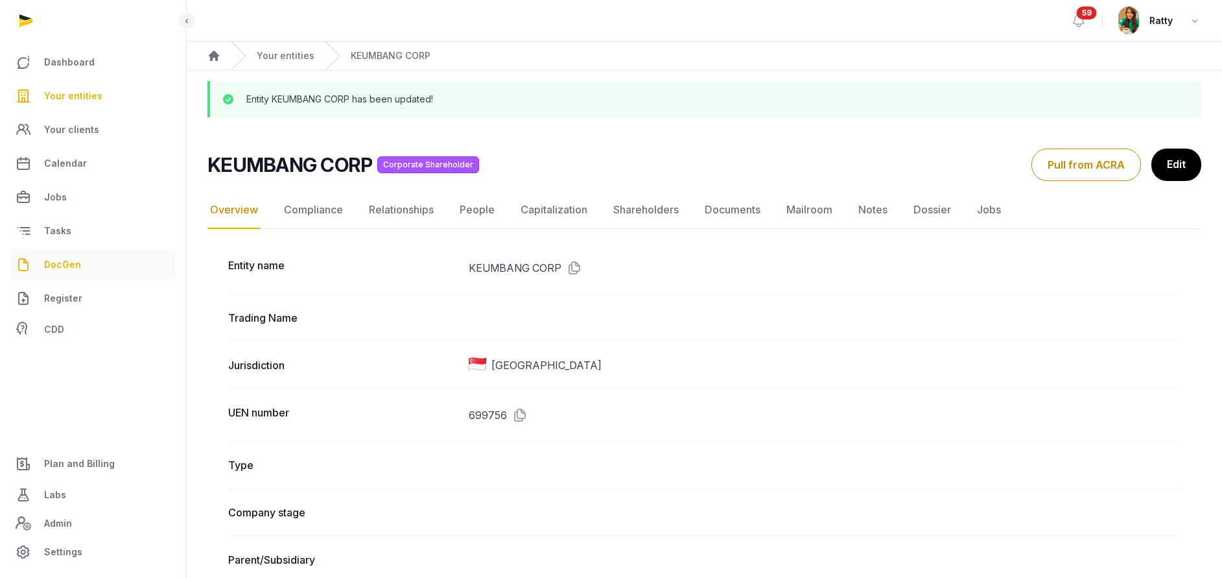
click at [56, 265] on span "DocGen" at bounding box center [62, 265] width 37 height 16
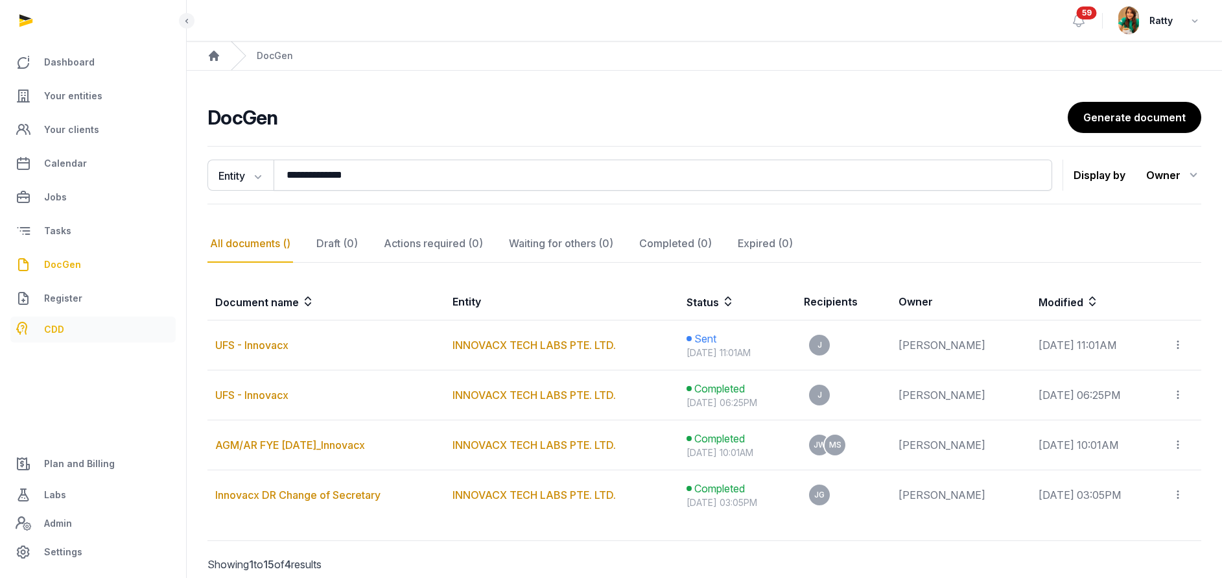
click at [52, 322] on span "CDD" at bounding box center [54, 330] width 20 height 16
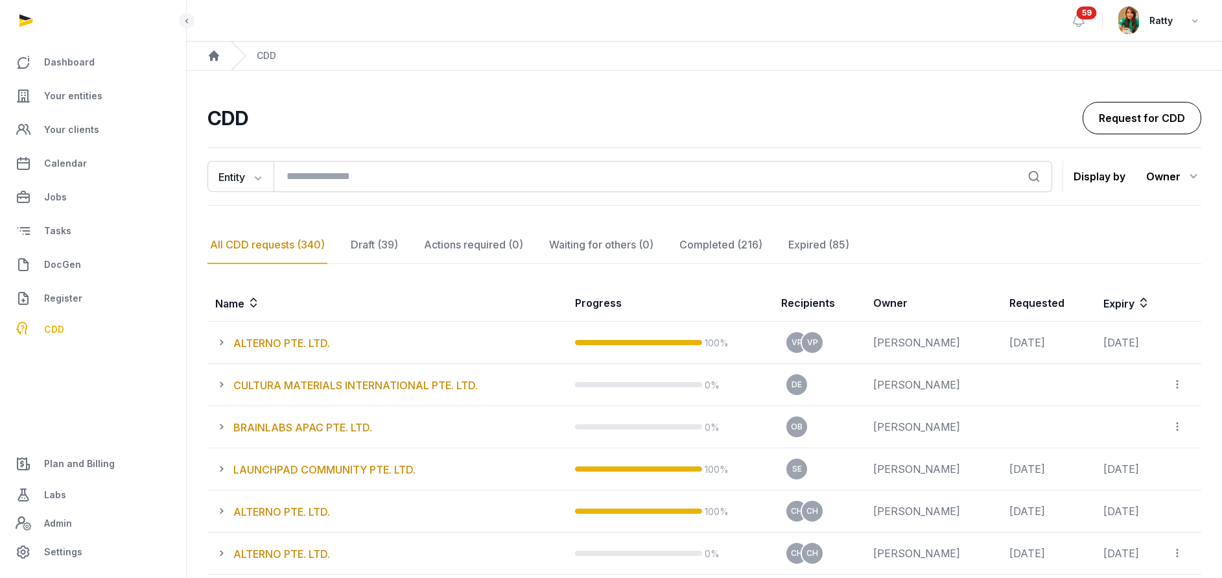
click at [1131, 110] on link "Request for CDD" at bounding box center [1142, 118] width 119 height 32
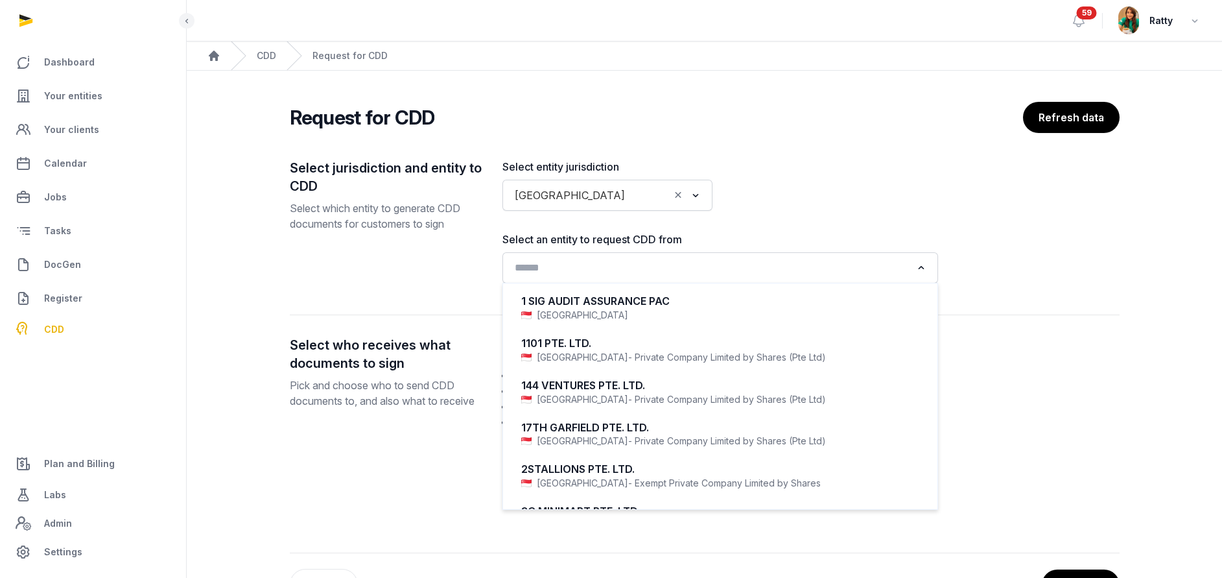
click at [582, 266] on input "Search for option" at bounding box center [710, 268] width 401 height 18
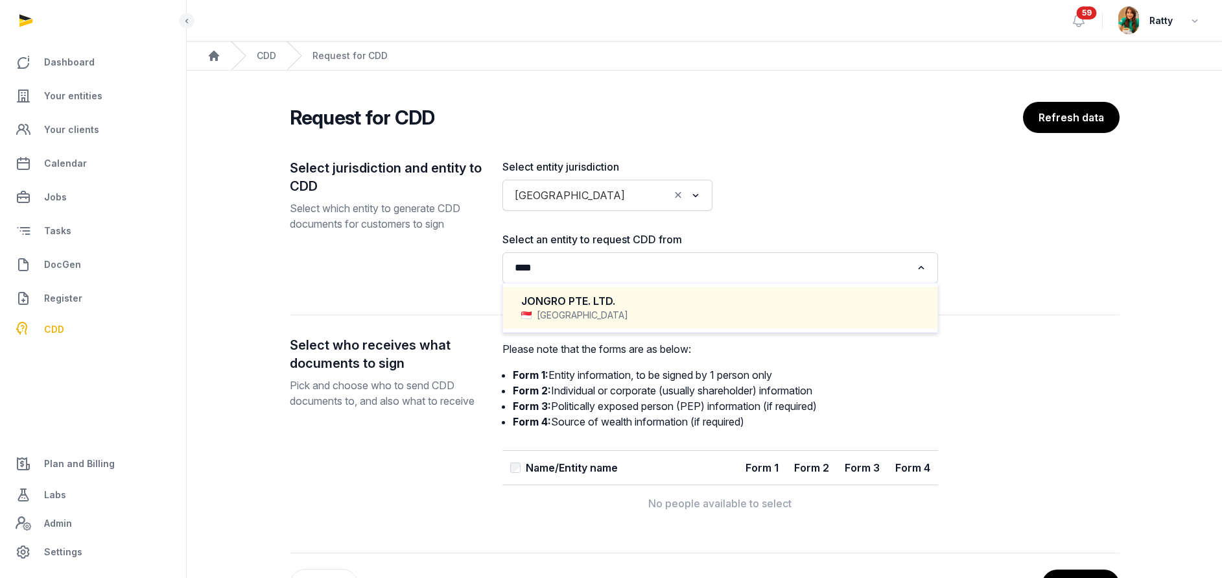
click at [592, 294] on div "JONGRO PTE. LTD." at bounding box center [720, 301] width 398 height 15
type input "****"
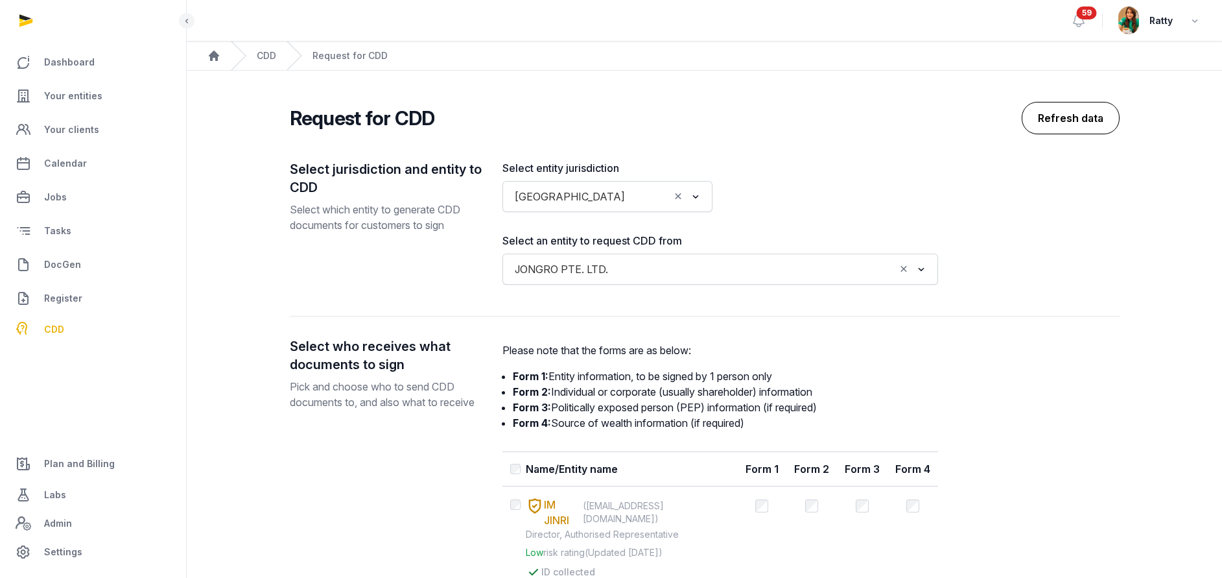
click at [1039, 118] on button "Refresh data" at bounding box center [1071, 118] width 98 height 32
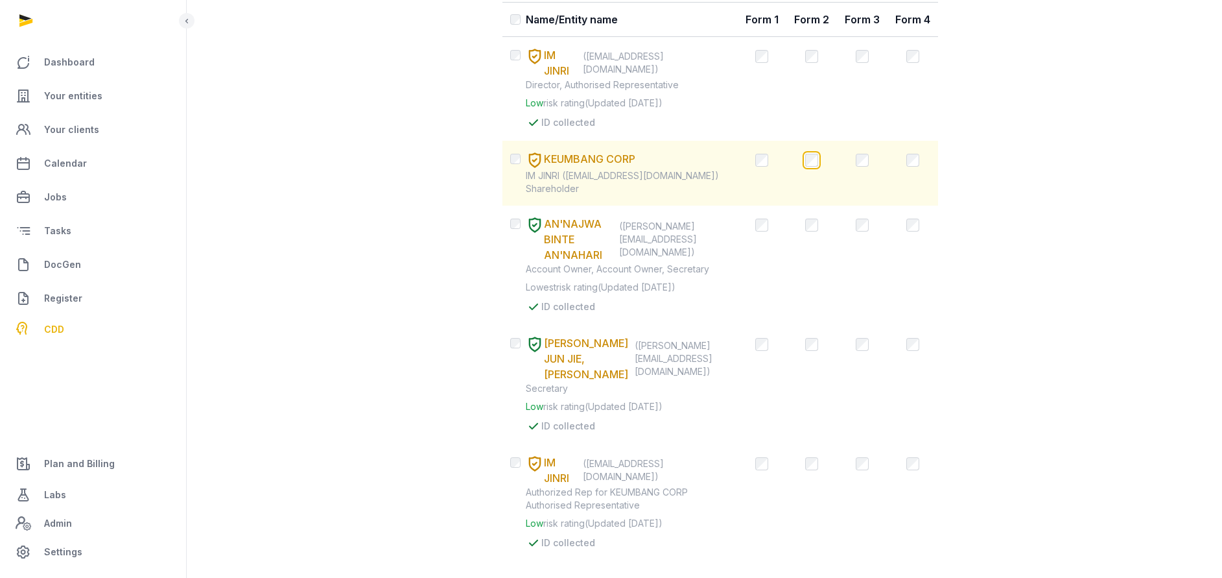
scroll to position [495, 0]
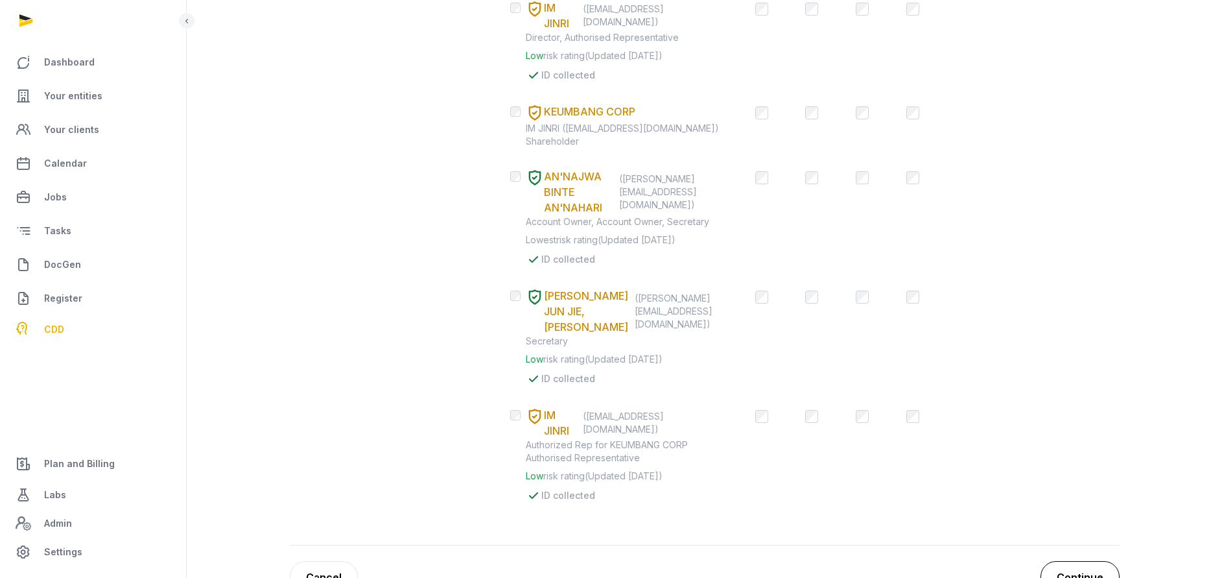
click at [1083, 561] on button "Continue" at bounding box center [1080, 577] width 79 height 32
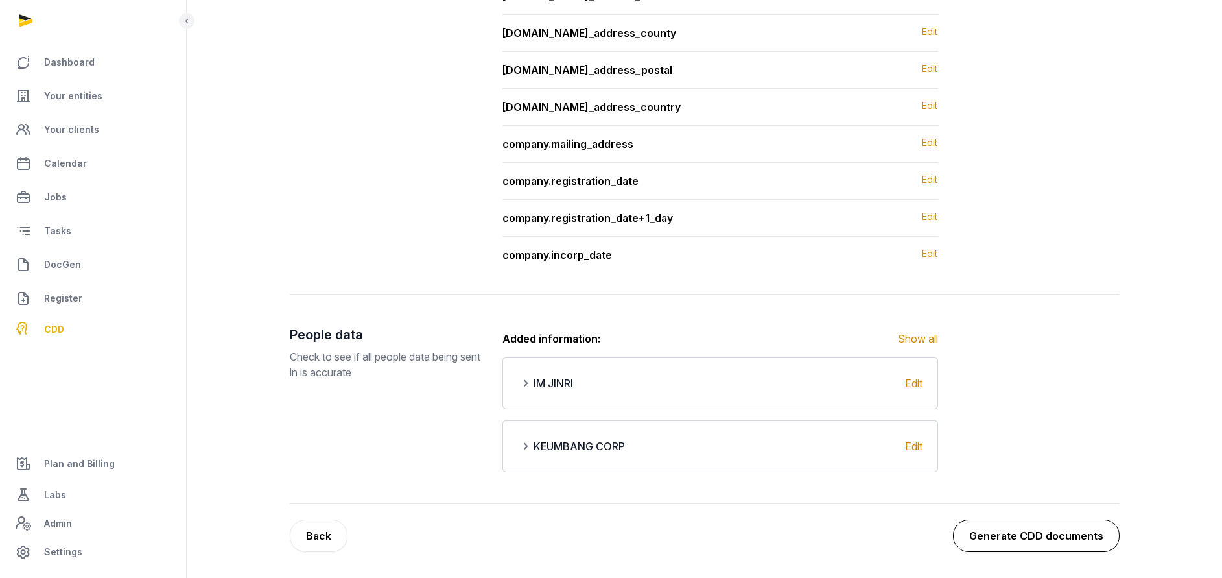
click at [1075, 547] on button "Generate CDD documents" at bounding box center [1036, 535] width 167 height 32
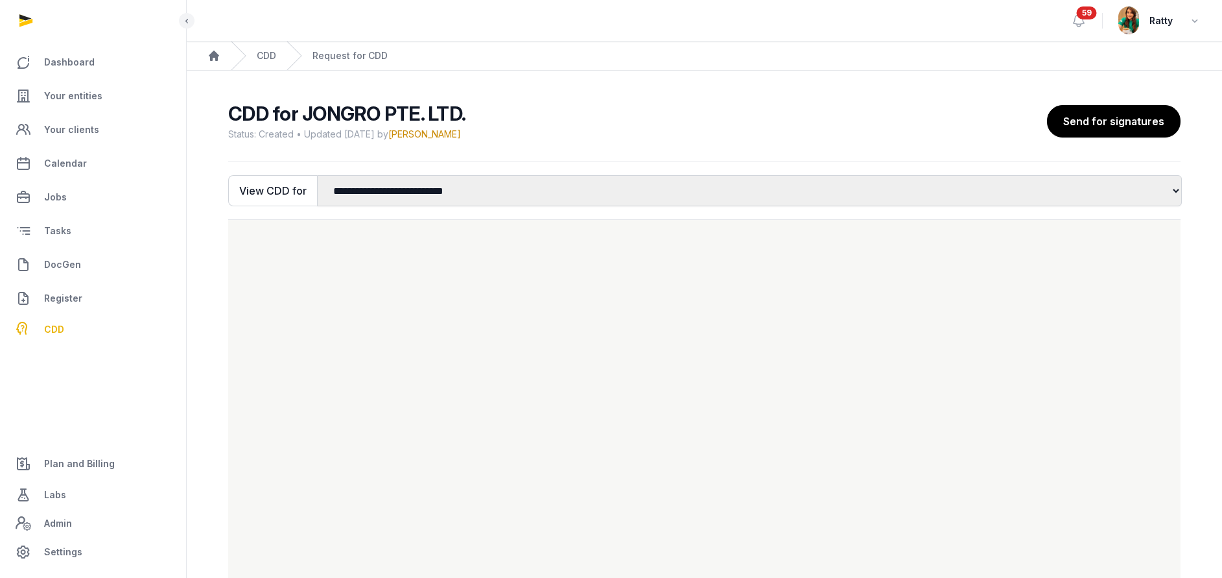
scroll to position [101, 0]
